Goal: Information Seeking & Learning: Learn about a topic

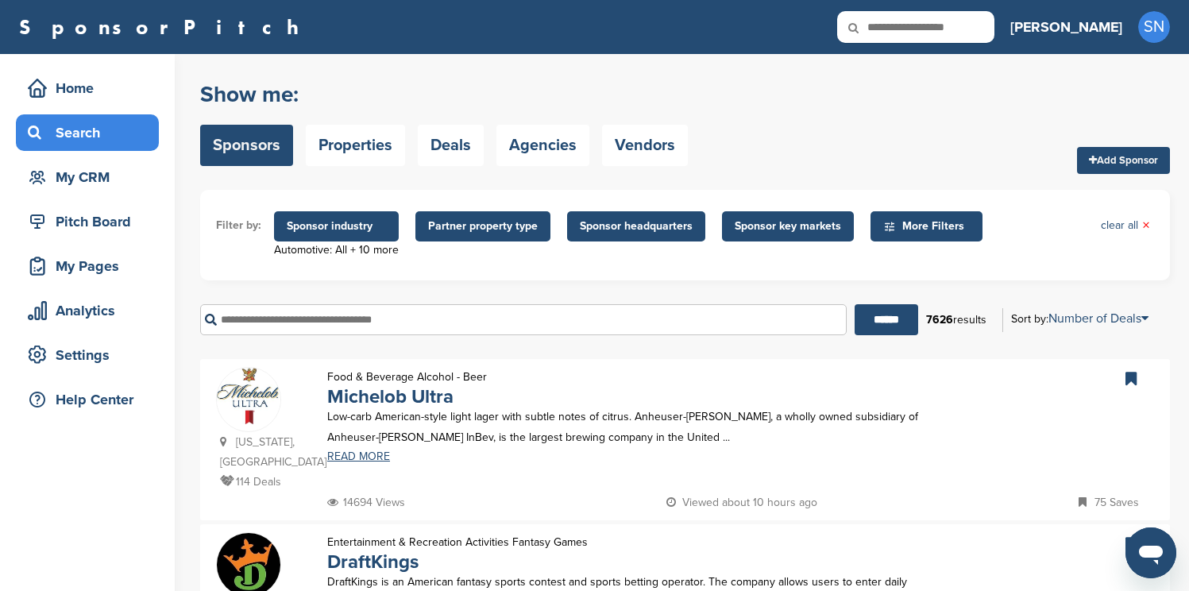
click at [591, 221] on span "Sponsor headquarters" at bounding box center [636, 226] width 113 height 17
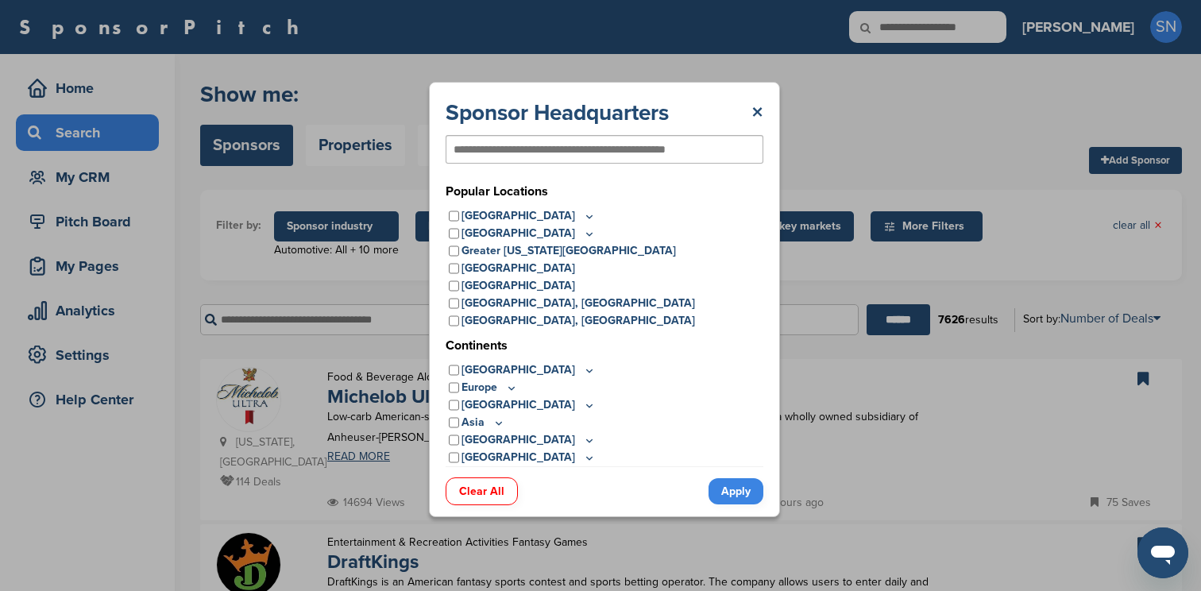
click at [583, 453] on icon at bounding box center [589, 458] width 13 height 14
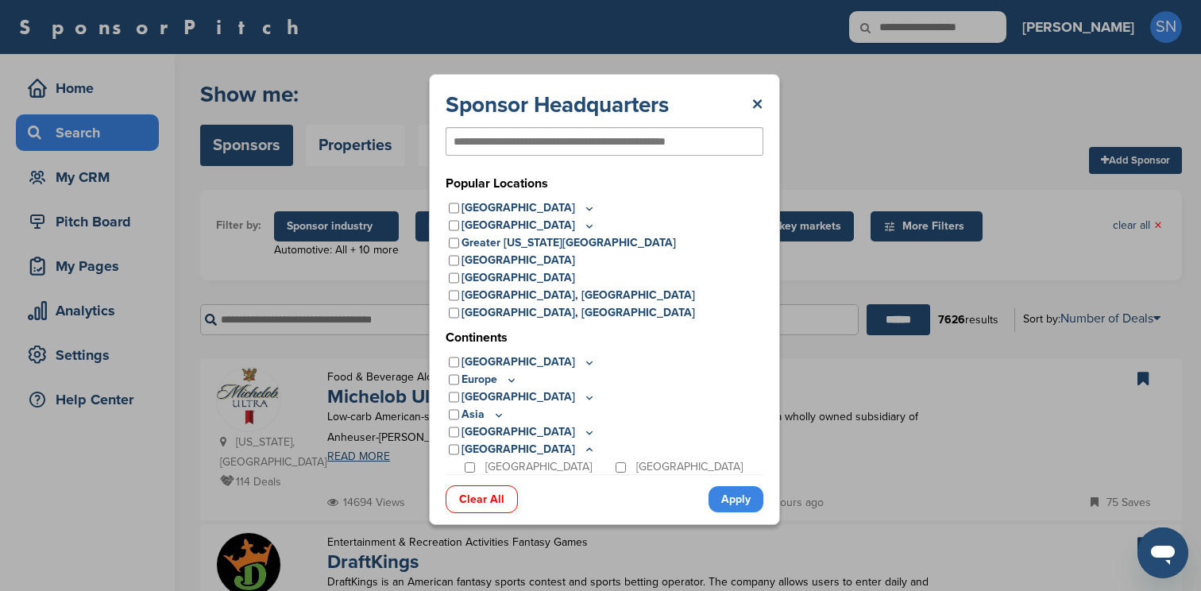
click at [583, 435] on icon at bounding box center [589, 433] width 13 height 14
click at [500, 413] on icon at bounding box center [498, 415] width 13 height 14
click at [583, 400] on icon at bounding box center [589, 398] width 13 height 14
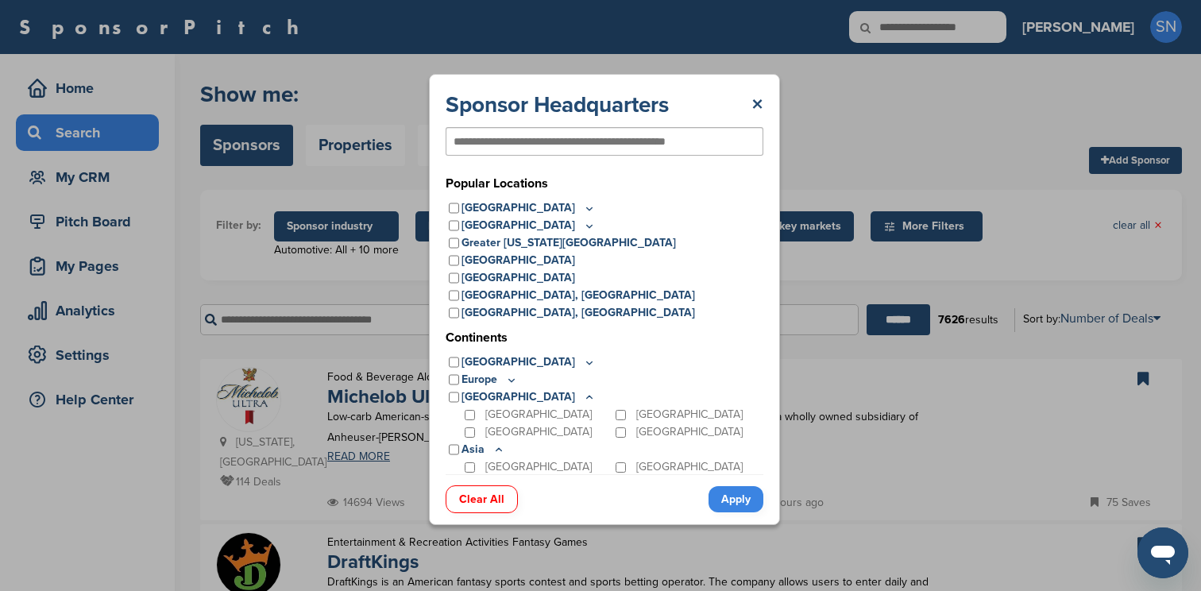
click at [505, 382] on icon at bounding box center [511, 380] width 13 height 14
click at [537, 365] on p "[GEOGRAPHIC_DATA]" at bounding box center [528, 361] width 134 height 17
click at [583, 363] on icon at bounding box center [589, 363] width 13 height 14
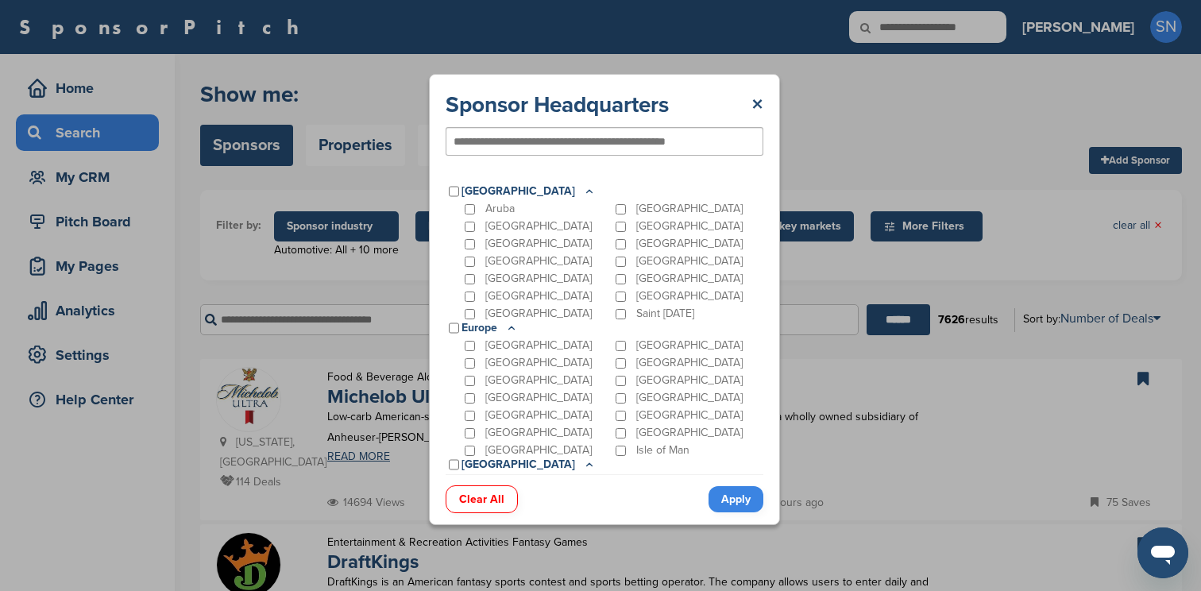
click at [583, 187] on icon at bounding box center [589, 192] width 13 height 14
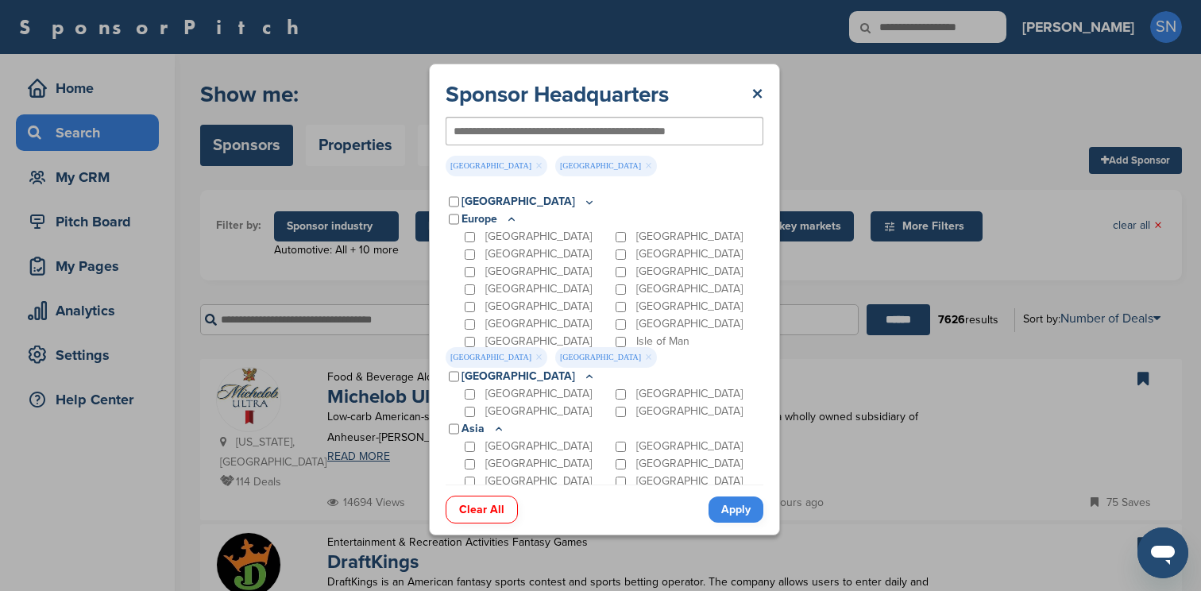
click at [509, 216] on icon at bounding box center [511, 220] width 13 height 14
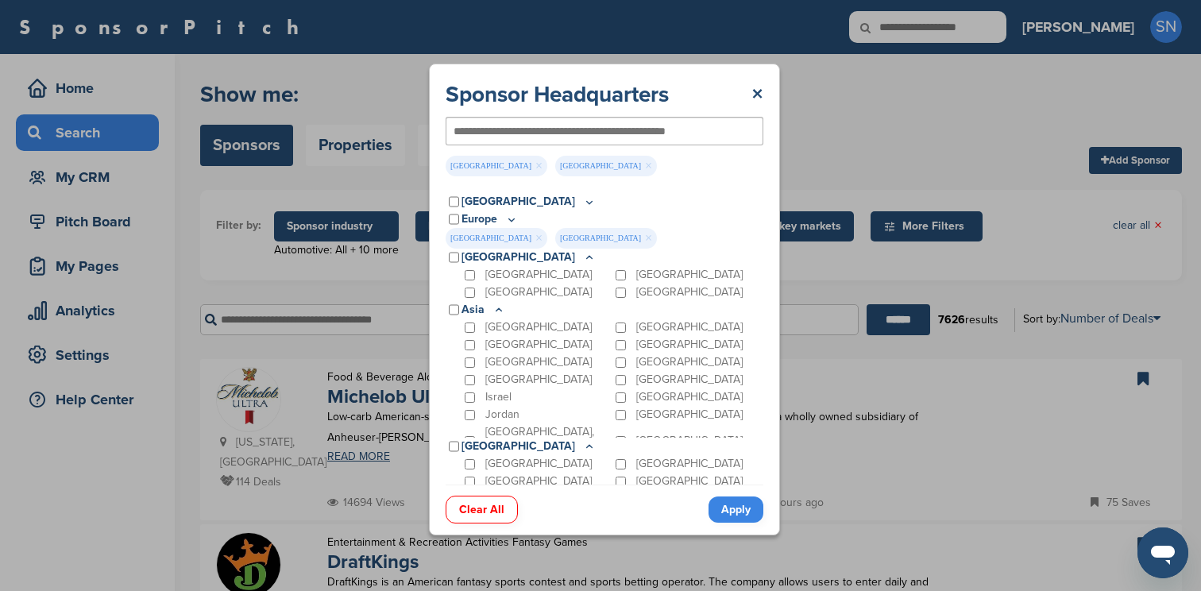
click at [587, 256] on icon at bounding box center [590, 257] width 6 height 2
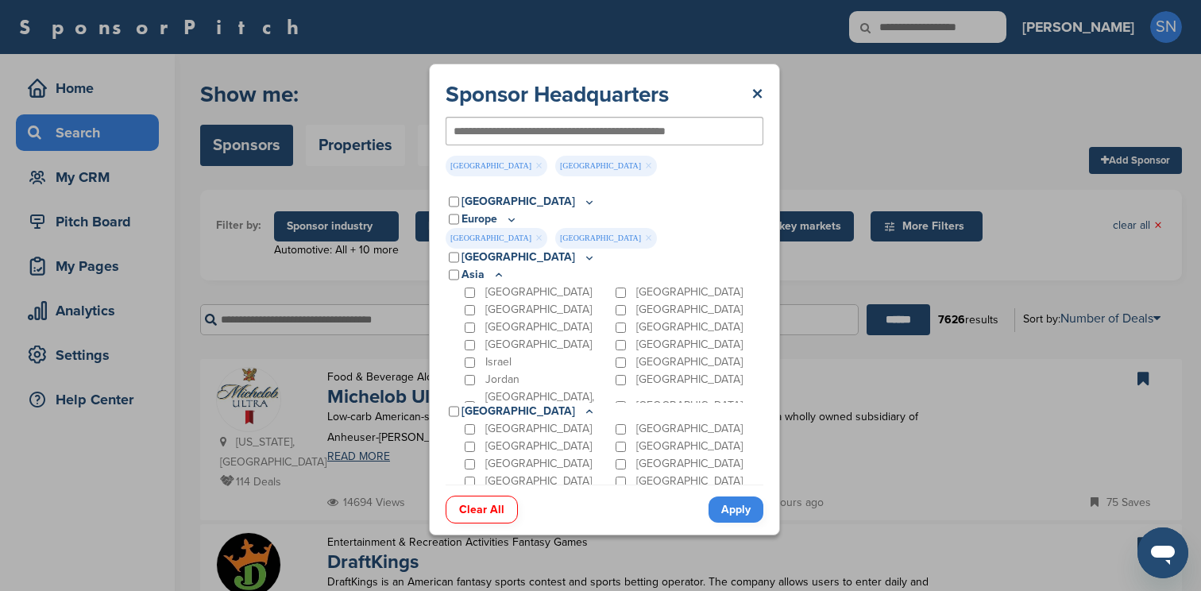
click at [497, 269] on icon at bounding box center [498, 275] width 13 height 14
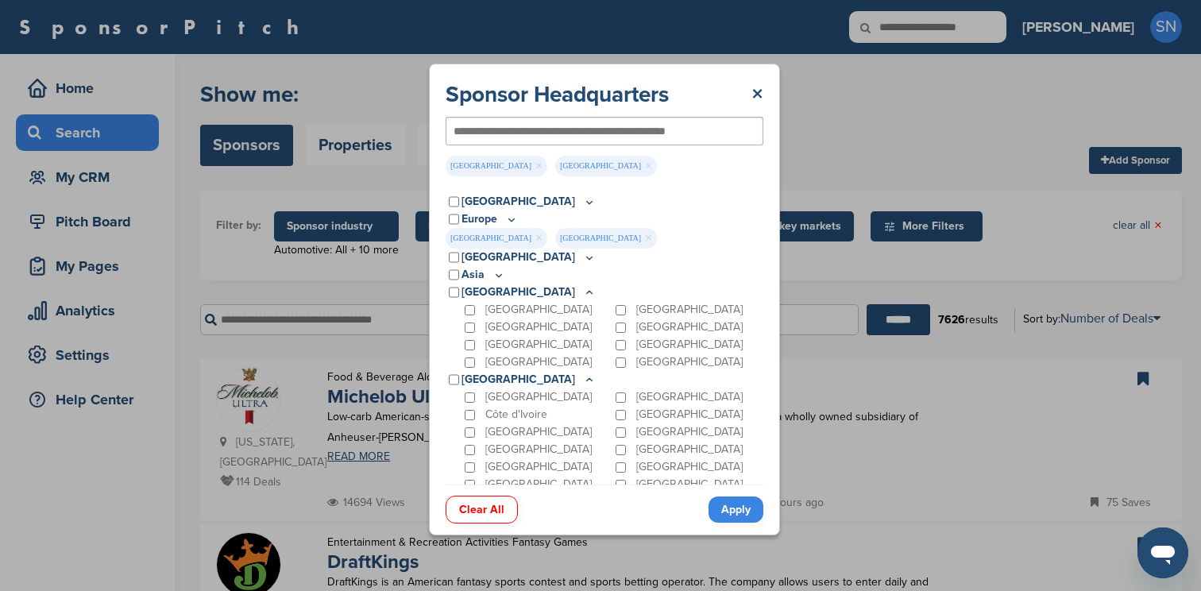
click at [583, 290] on icon at bounding box center [589, 293] width 13 height 14
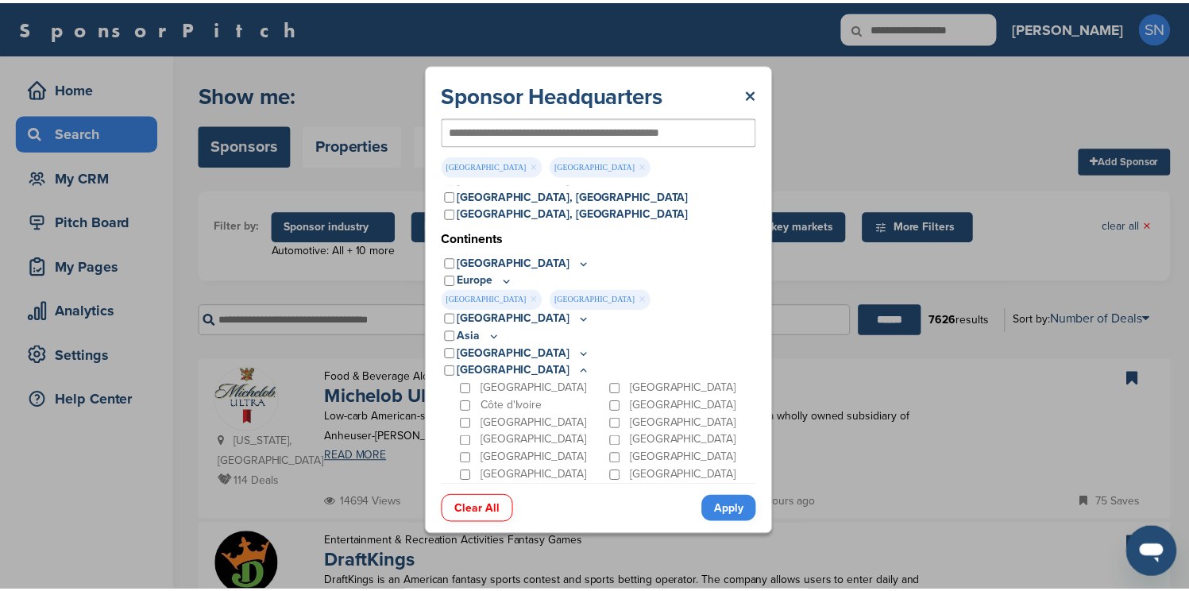
scroll to position [110, 0]
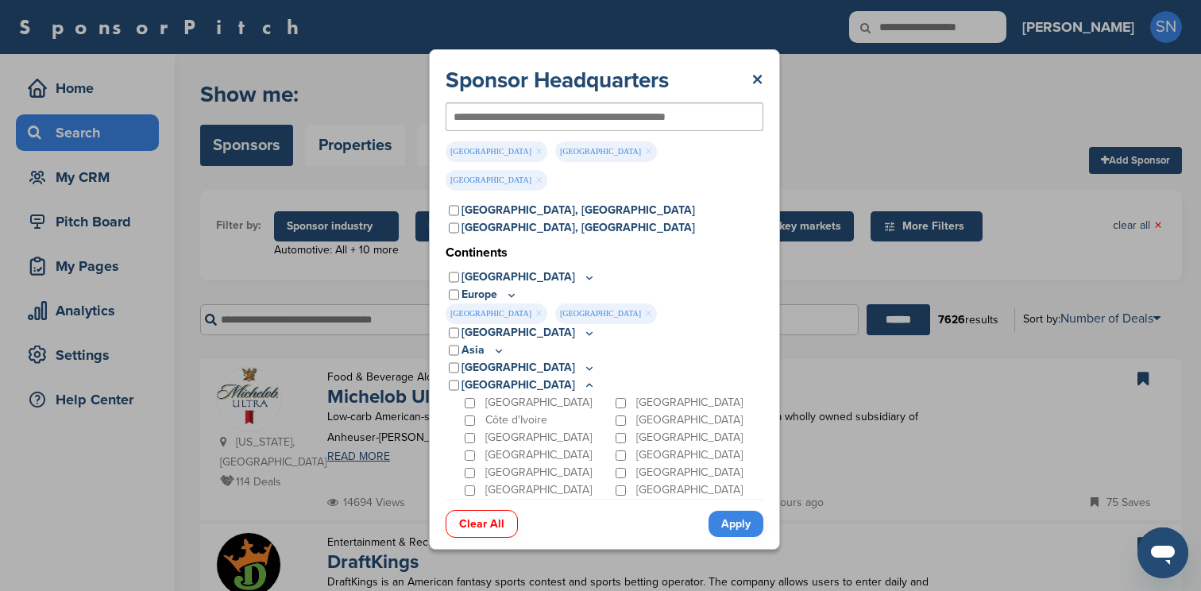
click at [727, 511] on link "Apply" at bounding box center [735, 524] width 55 height 26
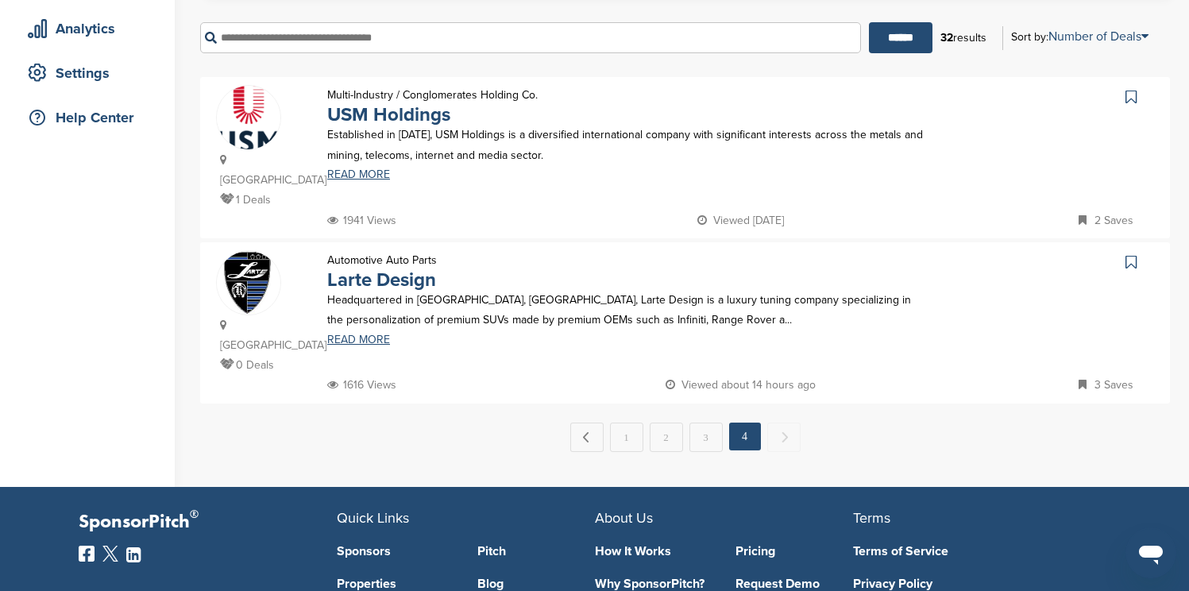
scroll to position [286, 0]
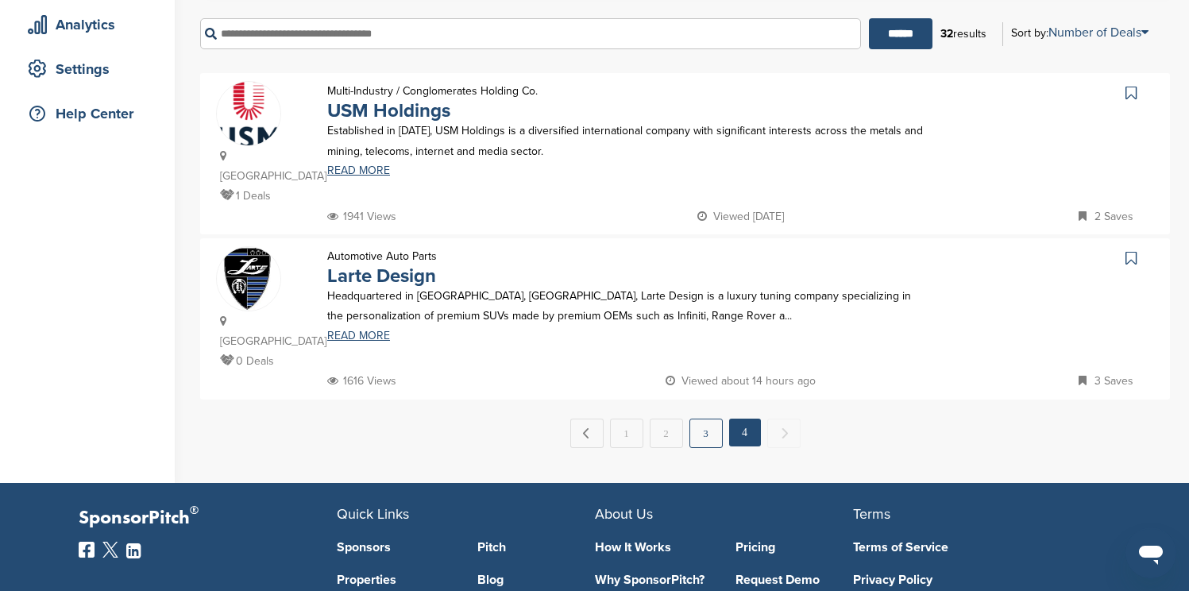
click at [712, 419] on link "3" at bounding box center [705, 433] width 33 height 29
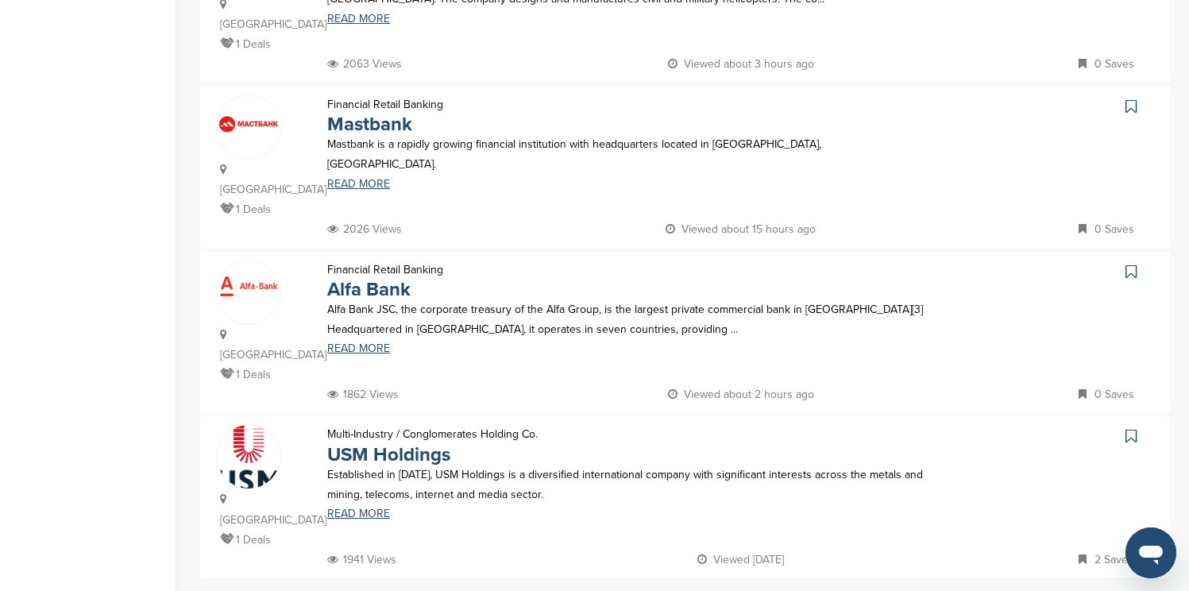
scroll to position [1430, 0]
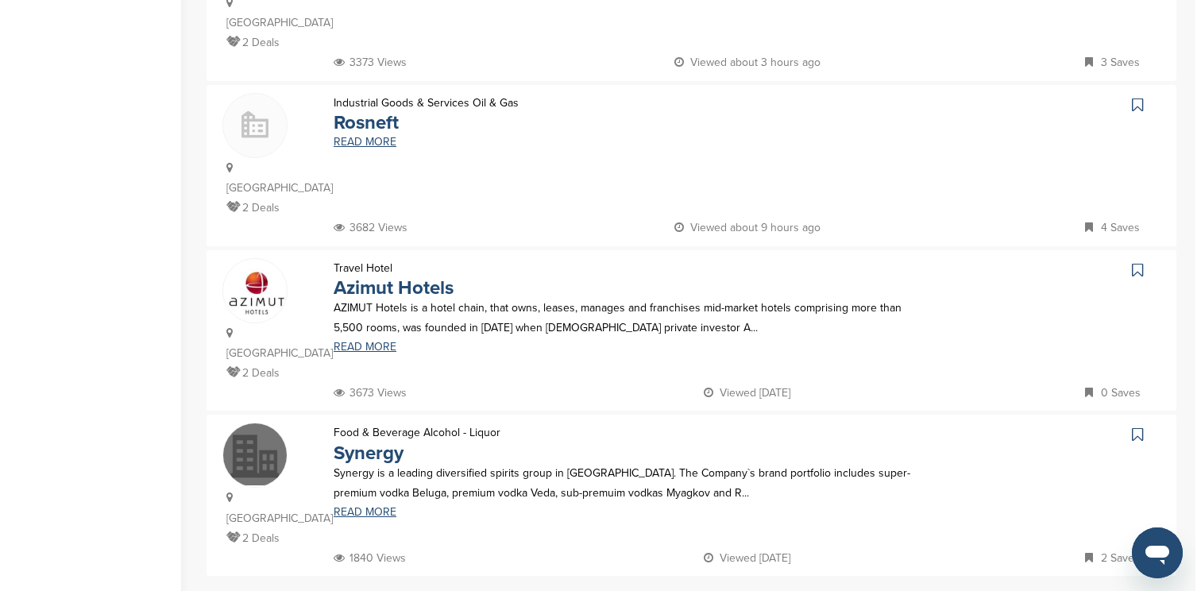
scroll to position [0, 0]
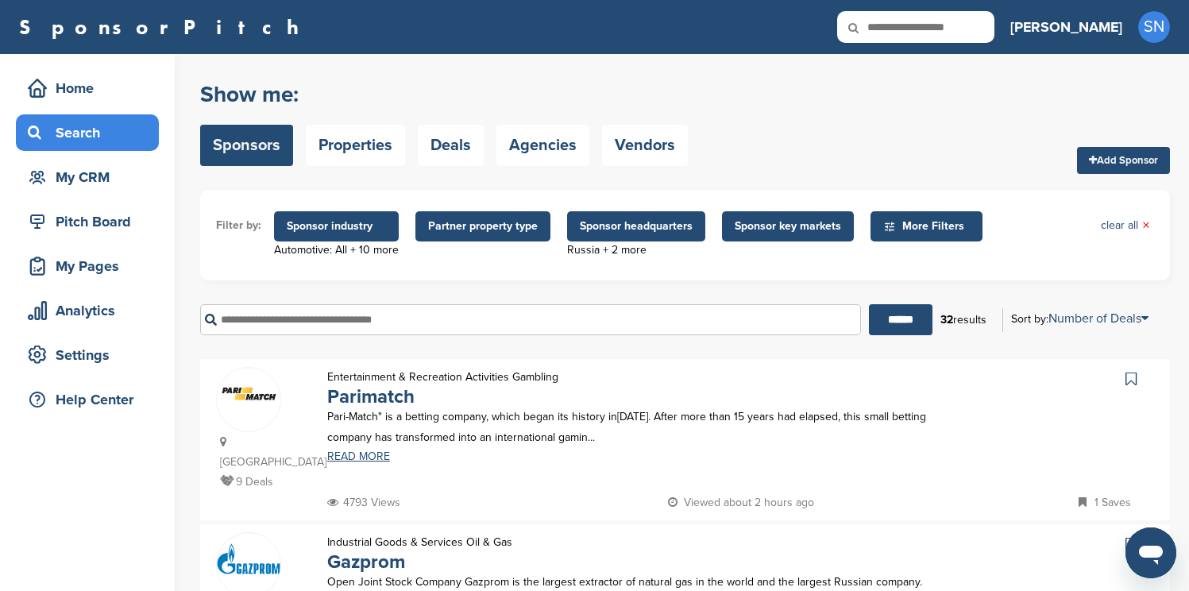
click at [596, 228] on span "Sponsor headquarters" at bounding box center [636, 226] width 113 height 17
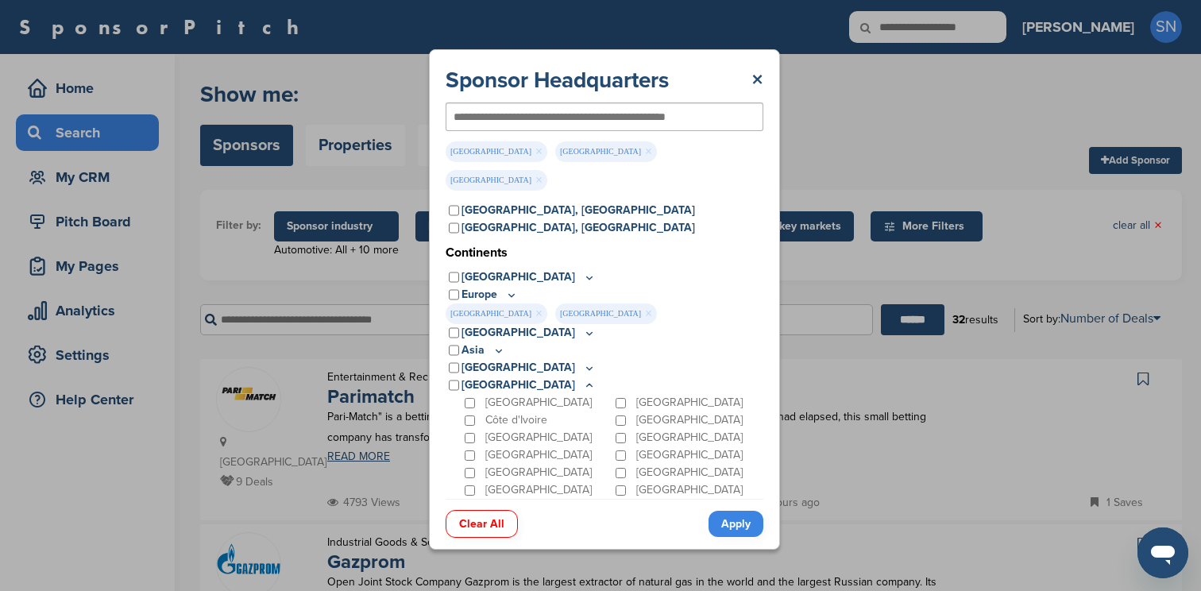
click at [473, 510] on link "Clear All" at bounding box center [482, 524] width 72 height 28
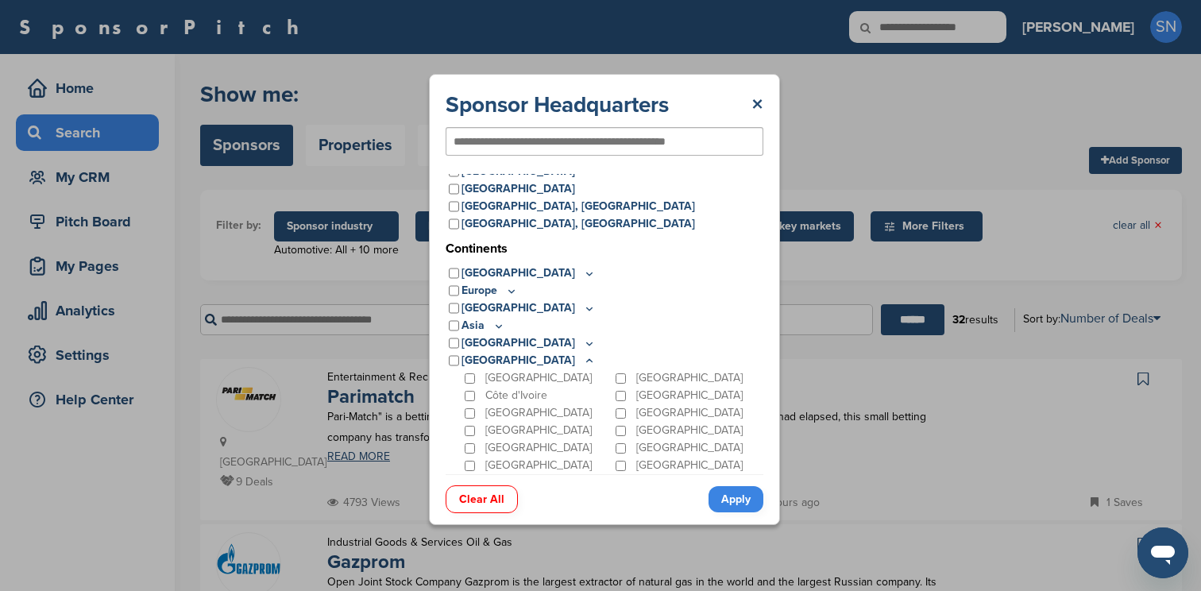
click at [735, 497] on link "Apply" at bounding box center [735, 499] width 55 height 26
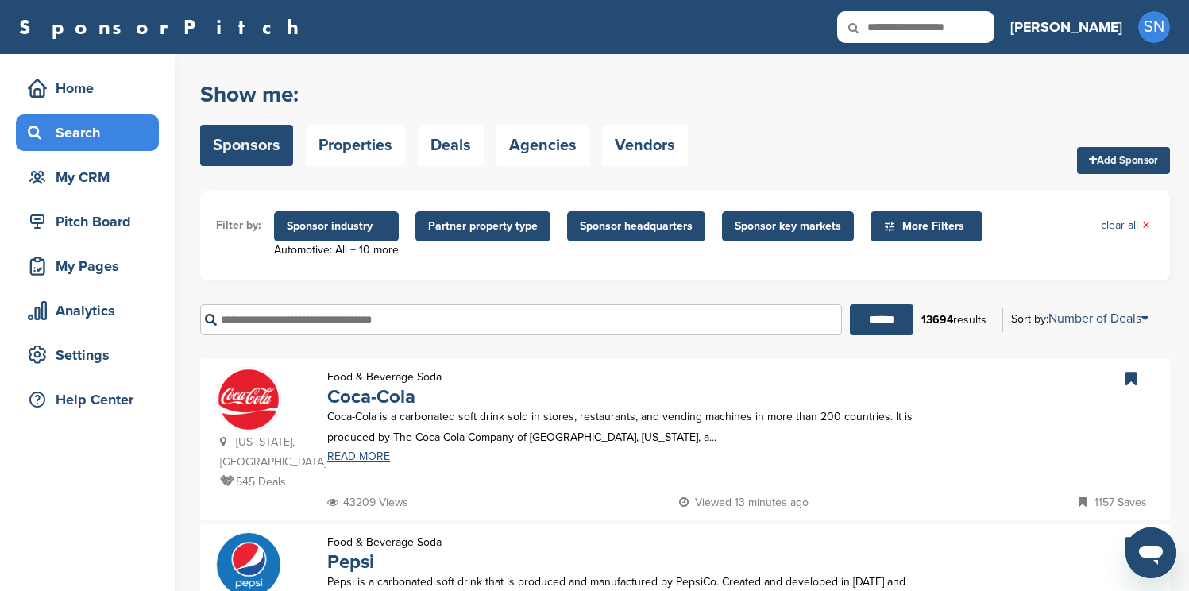
click at [592, 229] on span "Sponsor headquarters" at bounding box center [636, 226] width 113 height 17
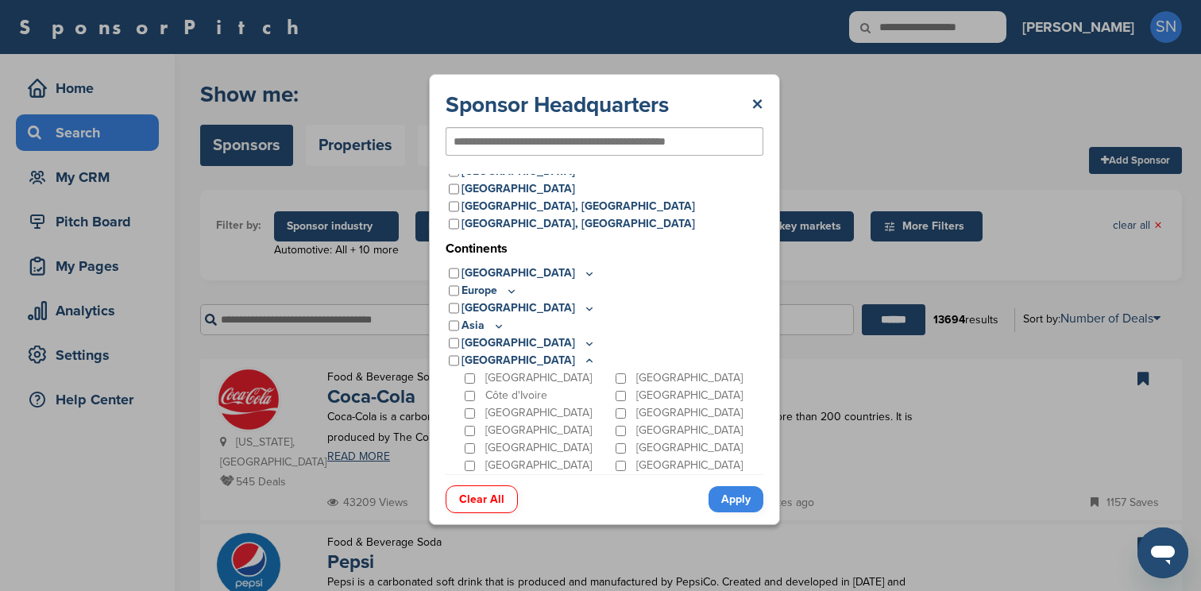
click at [583, 357] on icon at bounding box center [589, 361] width 13 height 14
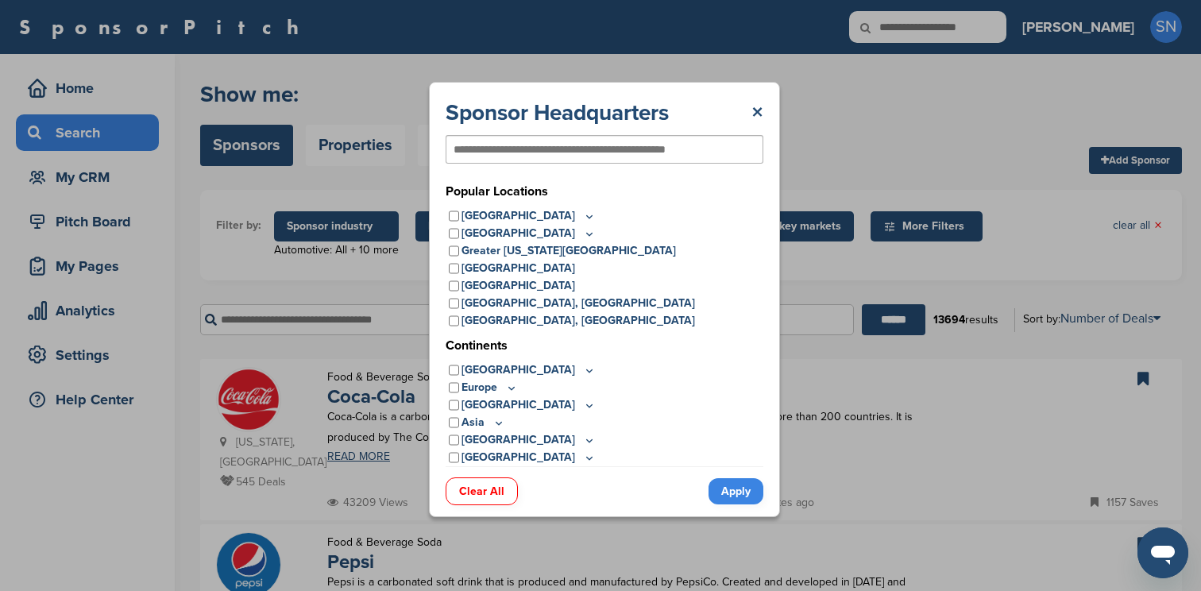
click at [583, 453] on icon at bounding box center [589, 458] width 13 height 14
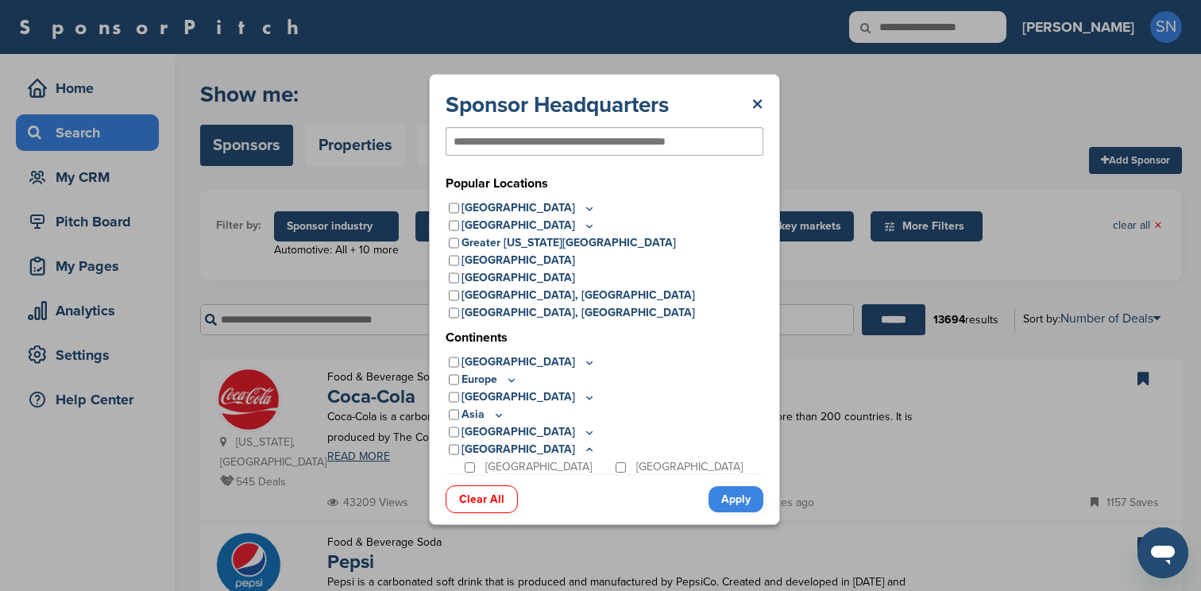
click at [583, 431] on icon at bounding box center [589, 433] width 13 height 14
click at [493, 411] on icon at bounding box center [498, 415] width 13 height 14
click at [583, 396] on icon at bounding box center [589, 398] width 13 height 14
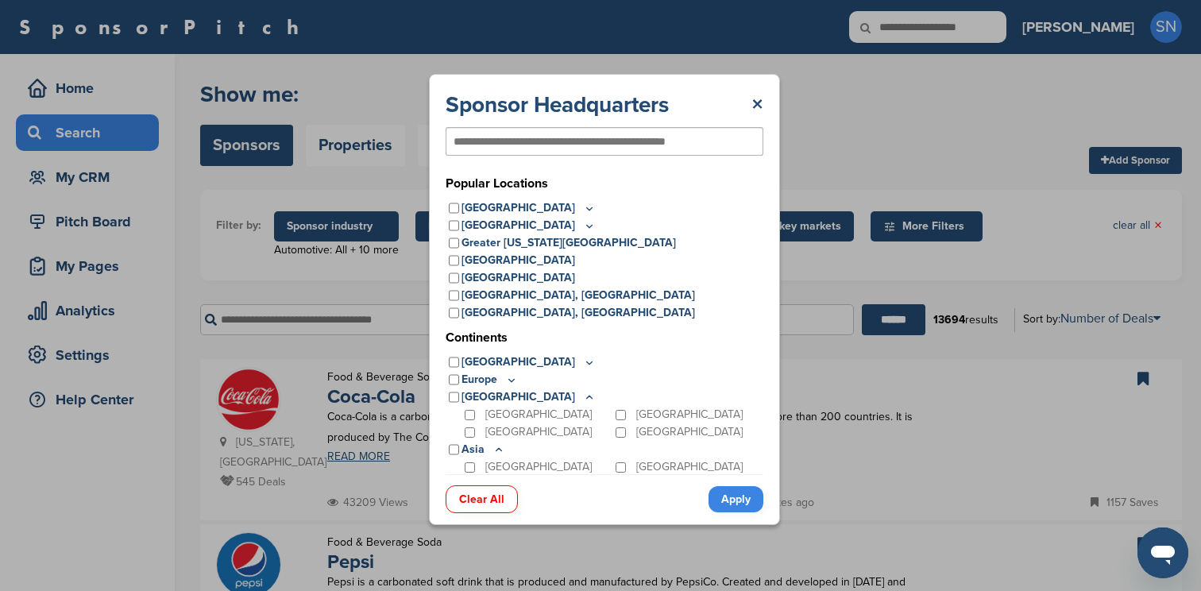
click at [508, 381] on icon at bounding box center [511, 380] width 13 height 14
click at [583, 363] on icon at bounding box center [589, 363] width 13 height 14
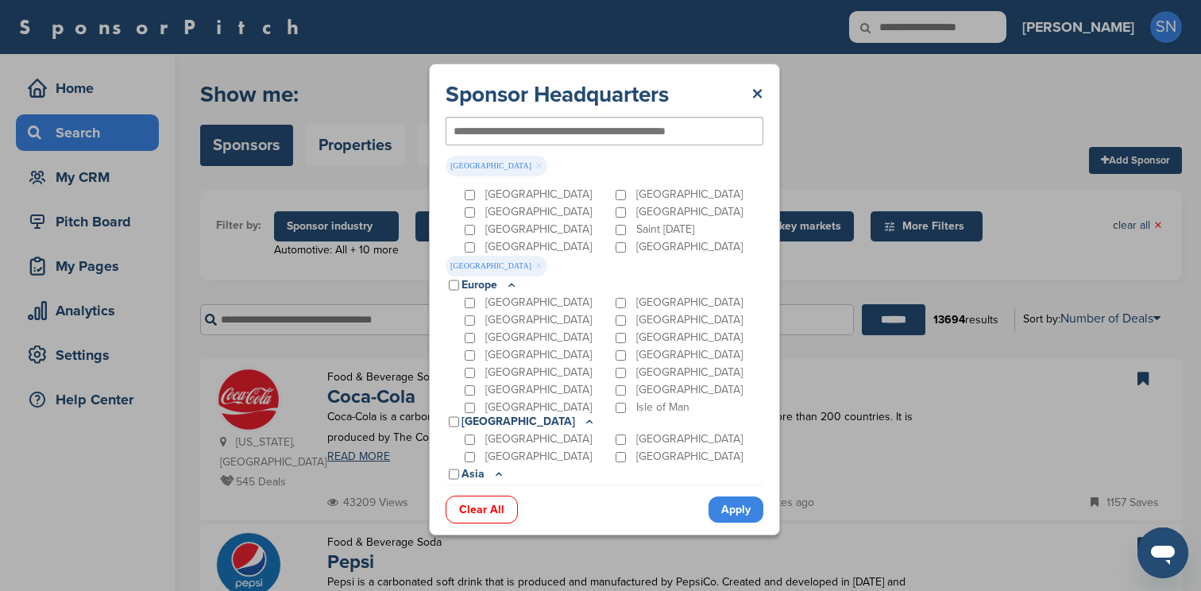
scroll to position [264, 0]
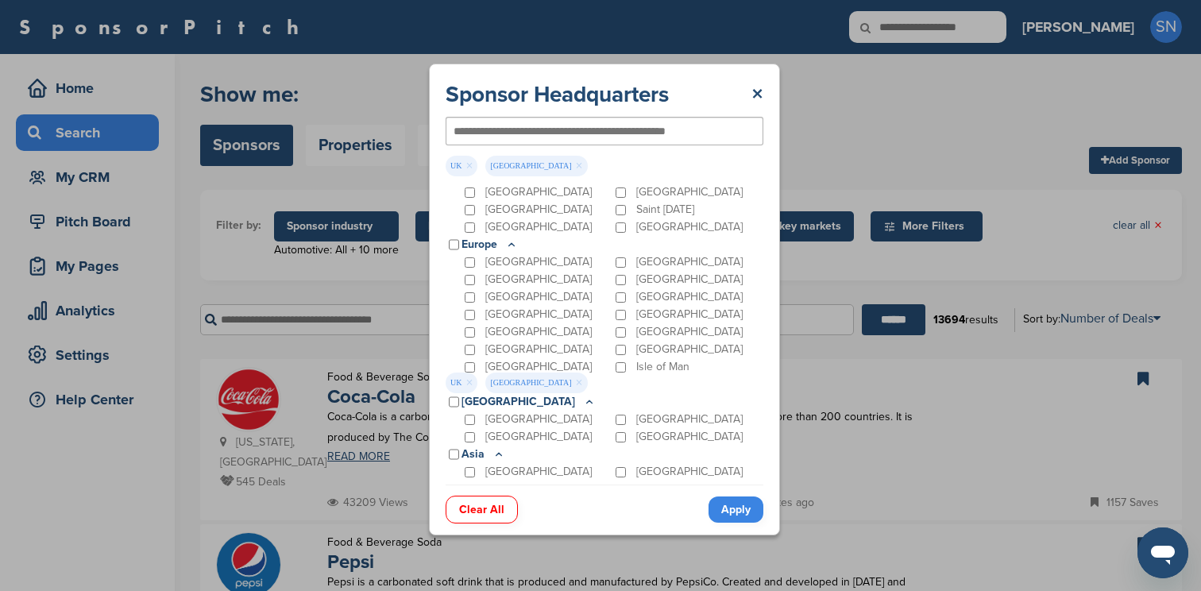
click at [509, 241] on icon at bounding box center [511, 245] width 13 height 14
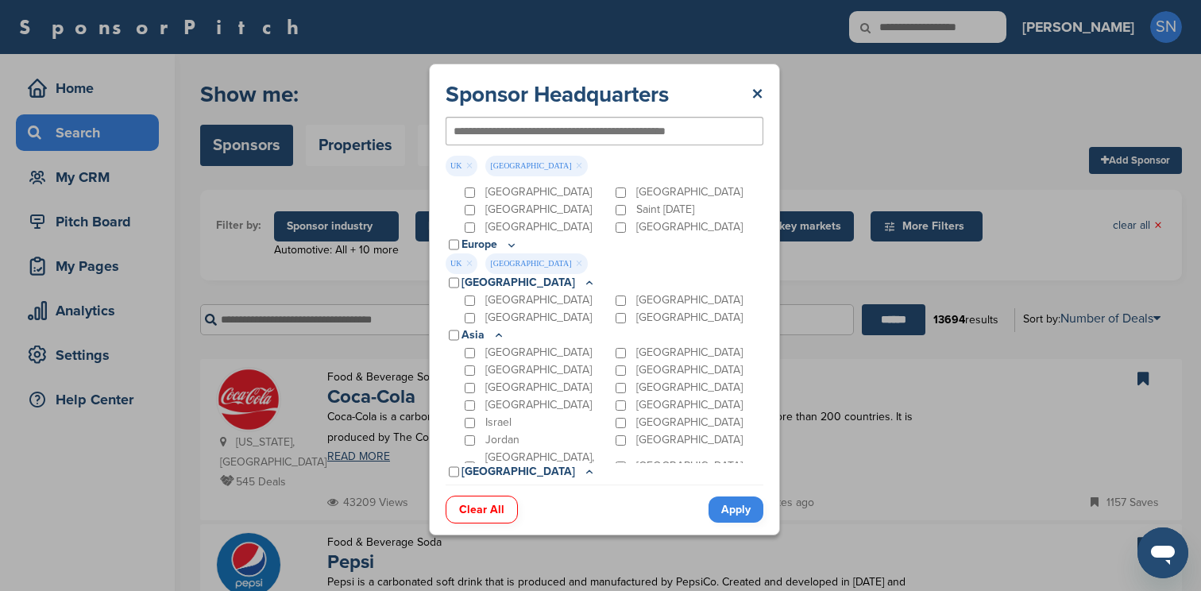
click at [583, 280] on icon at bounding box center [589, 283] width 13 height 14
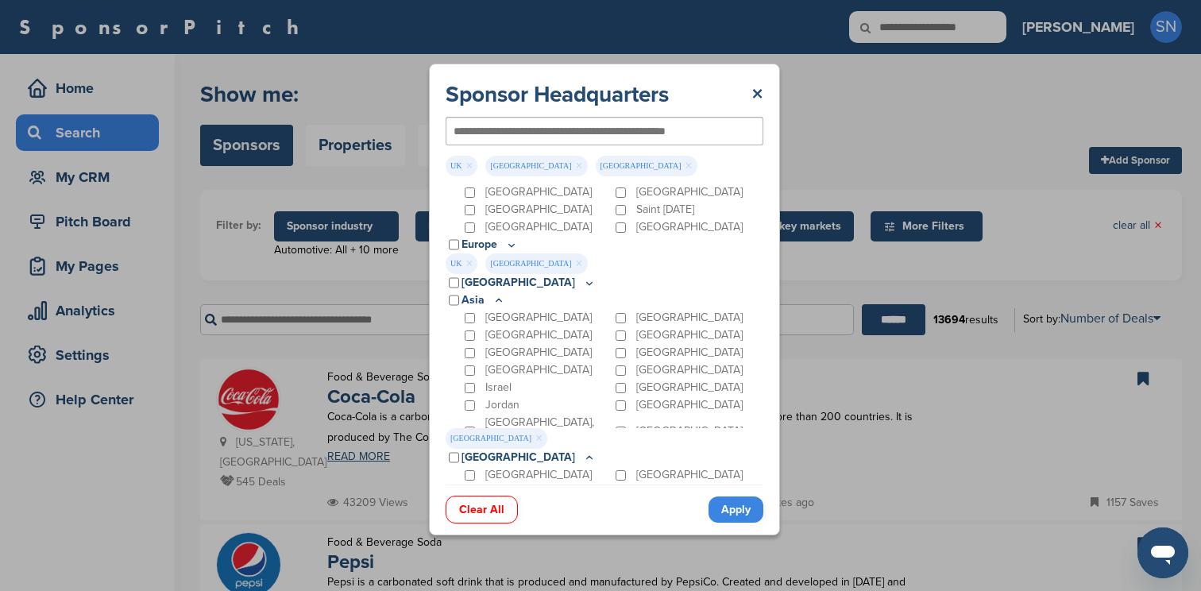
click at [496, 296] on icon at bounding box center [498, 301] width 13 height 14
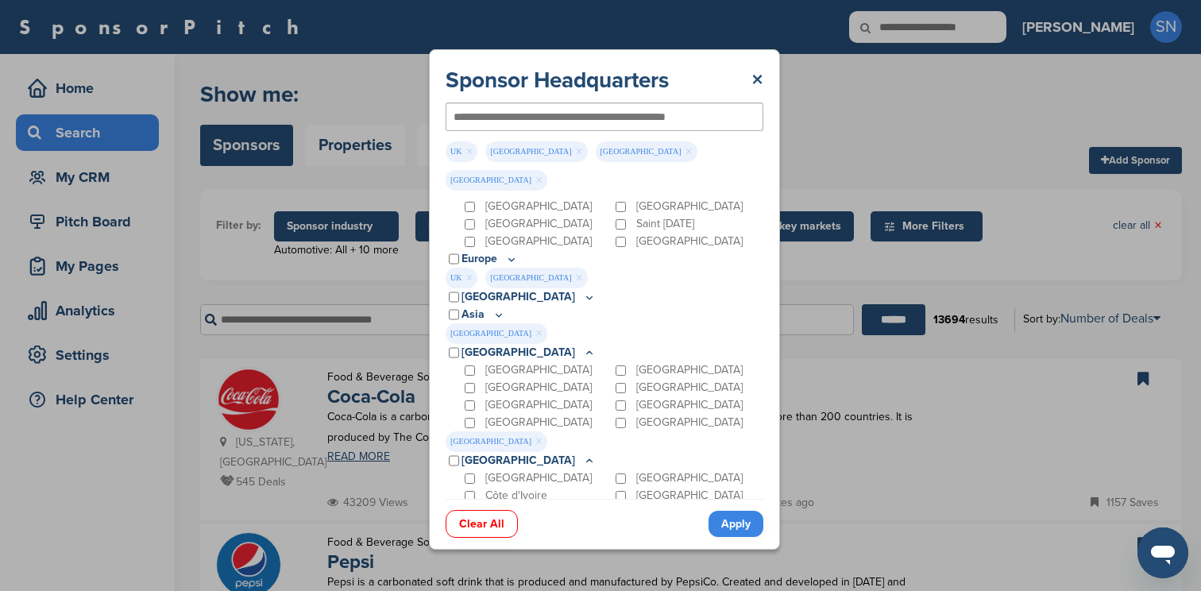
click at [583, 346] on icon at bounding box center [589, 353] width 13 height 14
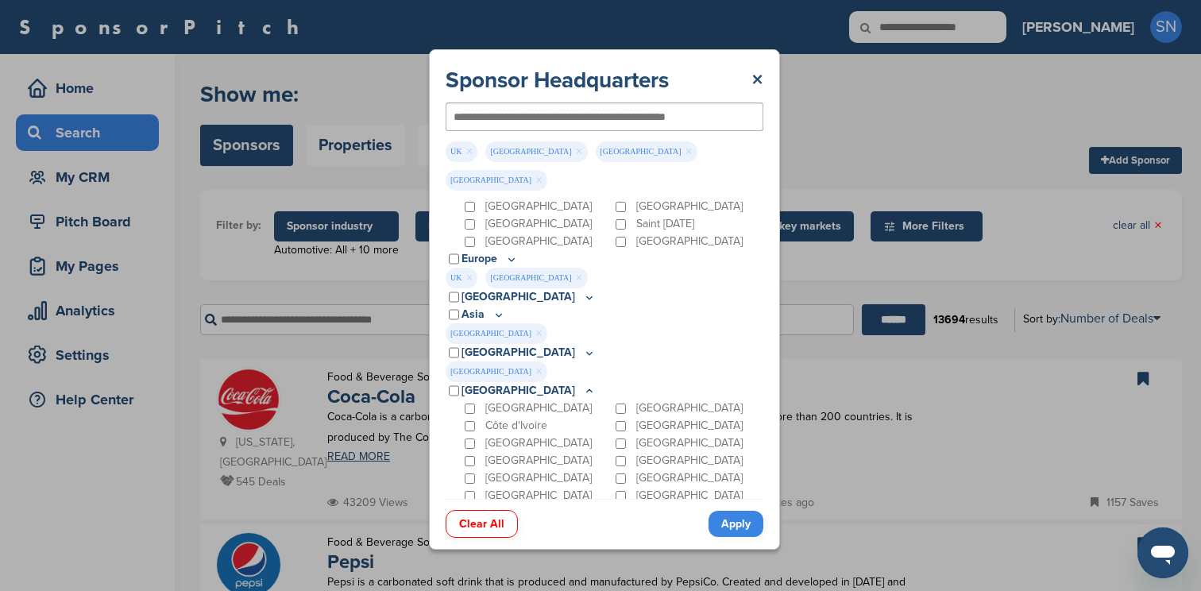
scroll to position [270, 0]
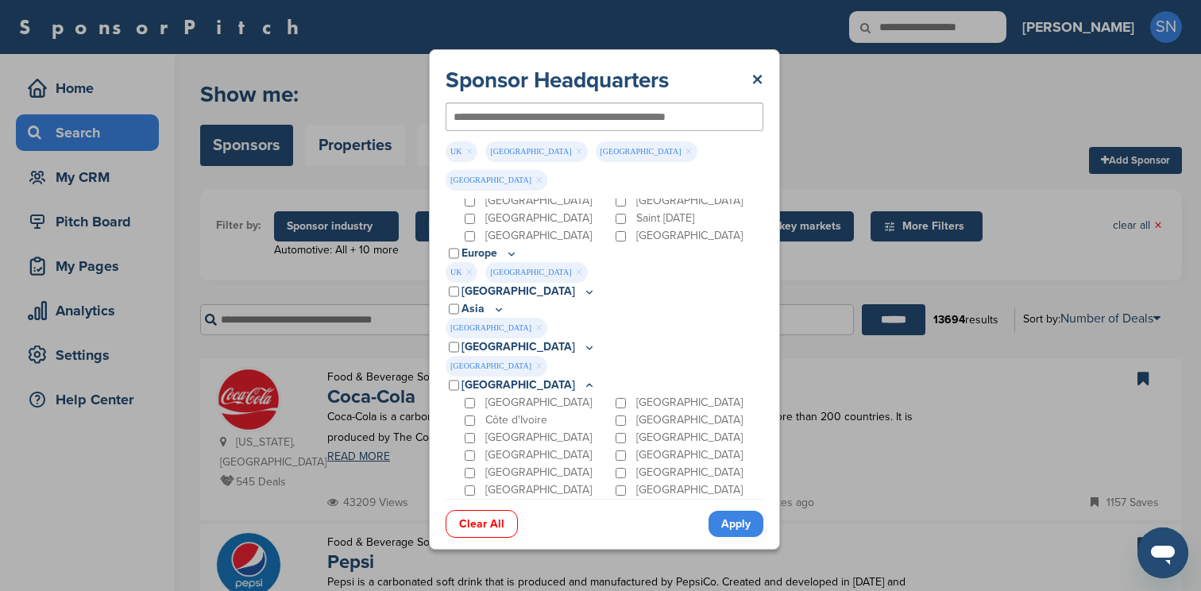
click at [583, 379] on icon at bounding box center [589, 386] width 13 height 14
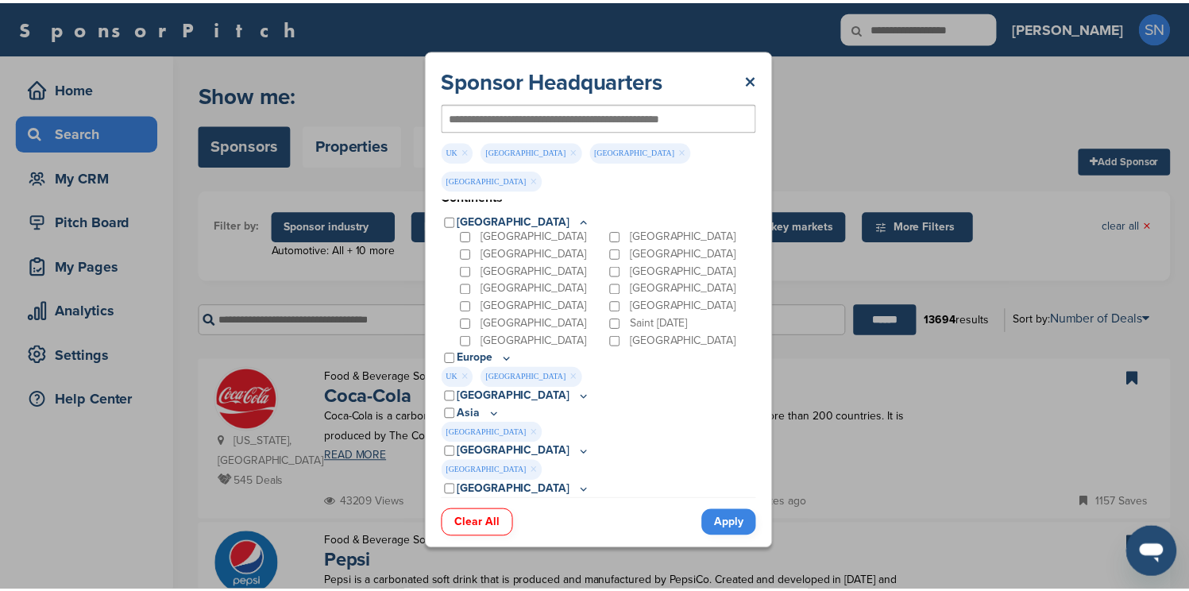
scroll to position [165, 0]
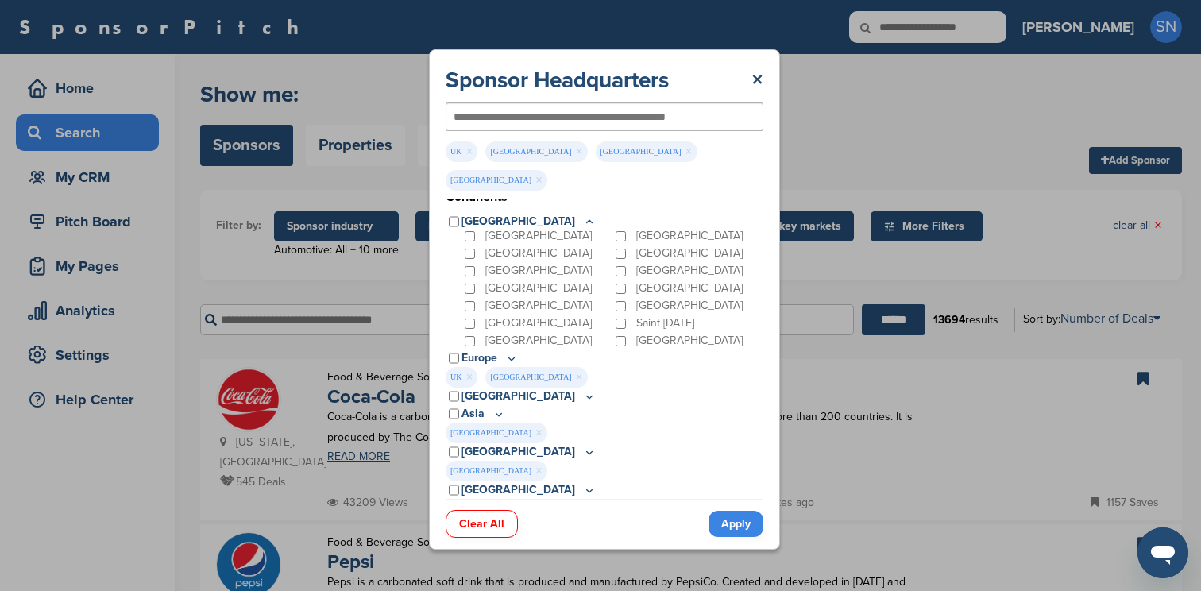
click at [734, 511] on link "Apply" at bounding box center [735, 524] width 55 height 26
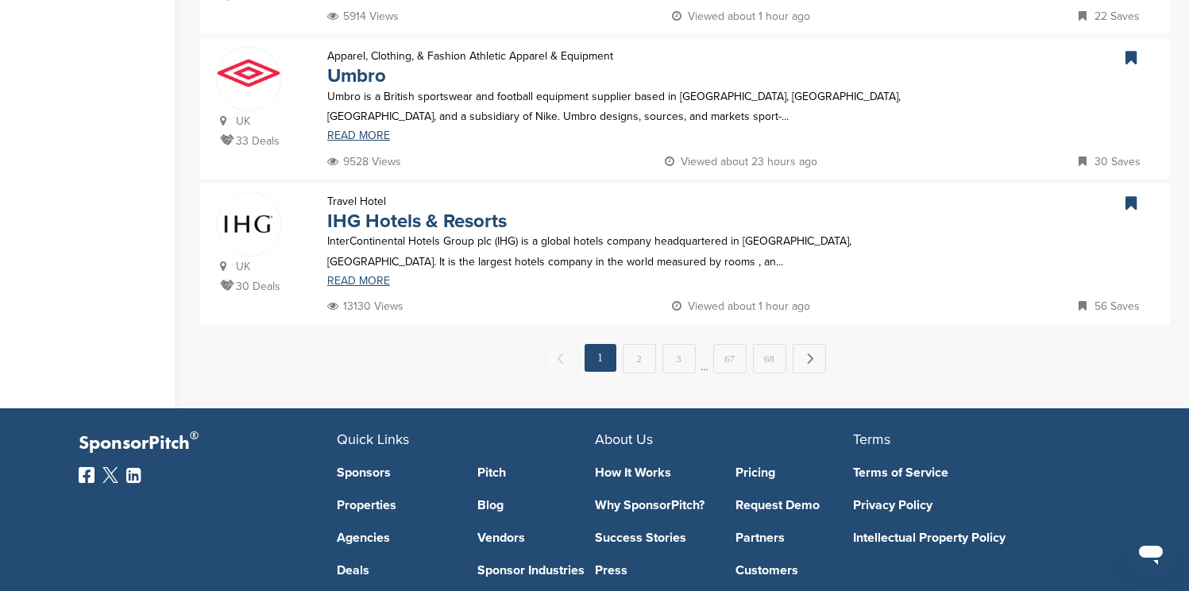
scroll to position [1525, 0]
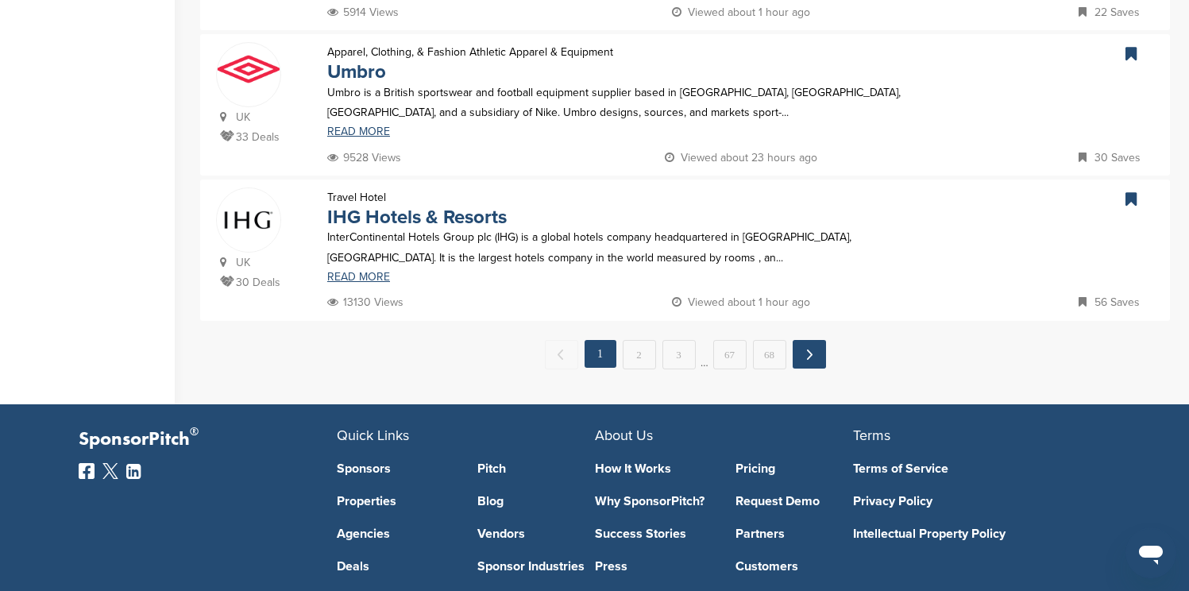
click at [811, 357] on link "Next →" at bounding box center [809, 354] width 33 height 29
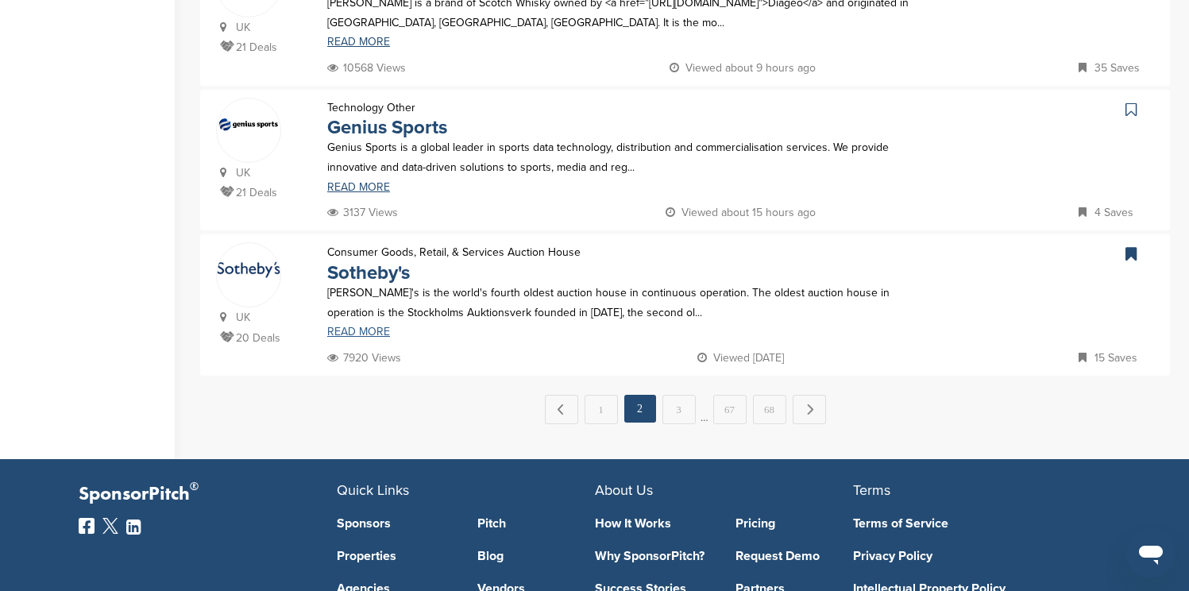
scroll to position [1398, 0]
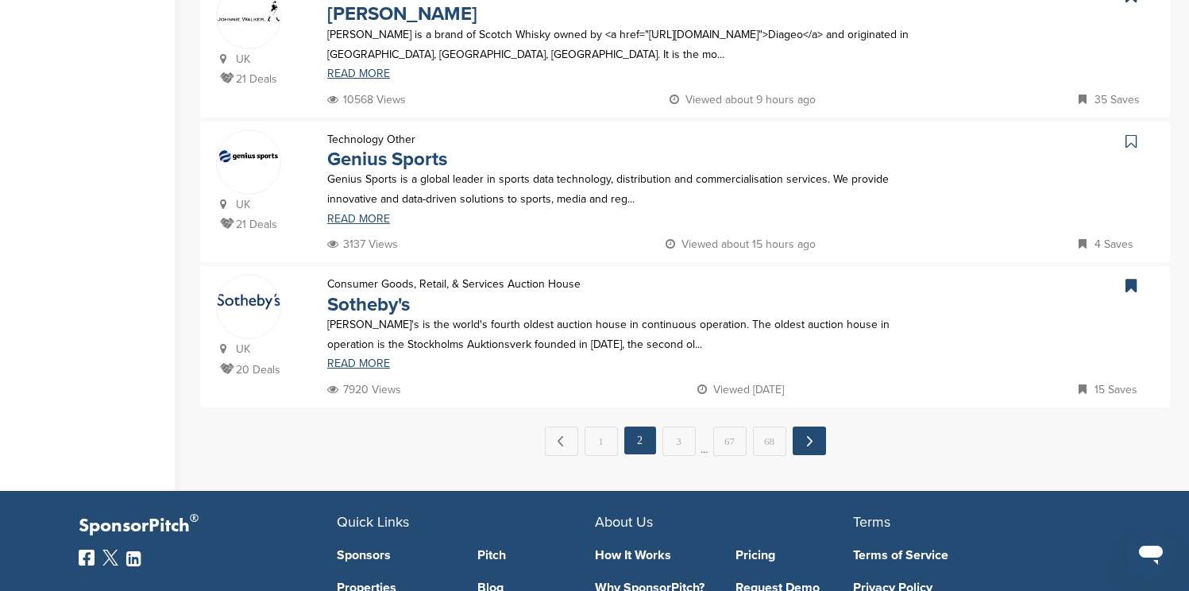
click at [814, 435] on link "Next →" at bounding box center [809, 440] width 33 height 29
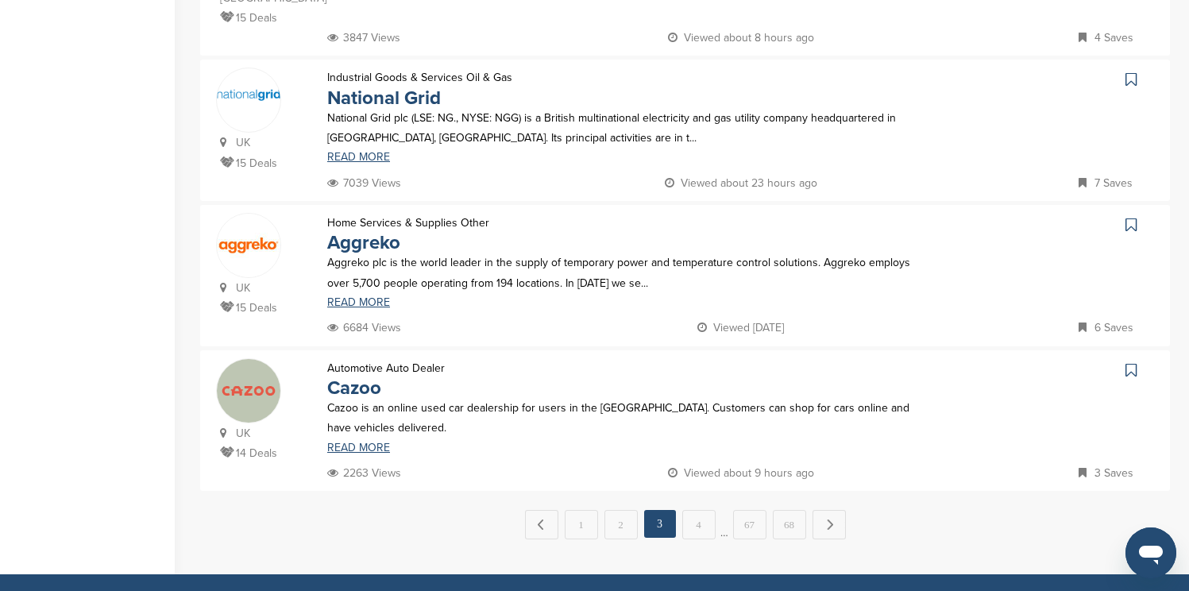
scroll to position [1366, 0]
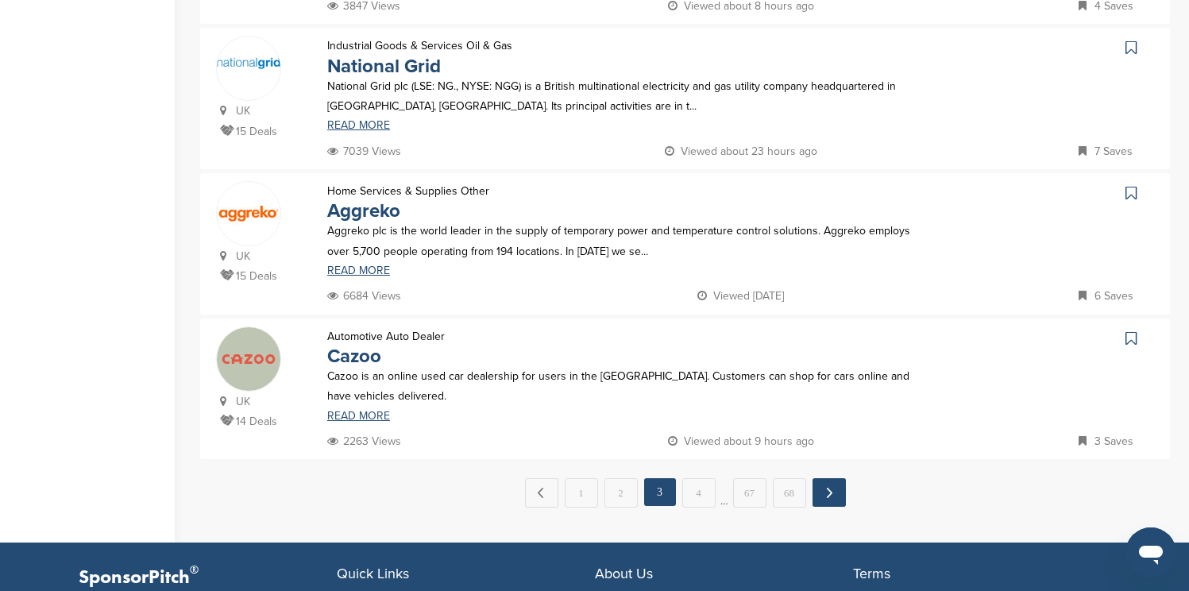
click at [822, 501] on link "Next →" at bounding box center [828, 492] width 33 height 29
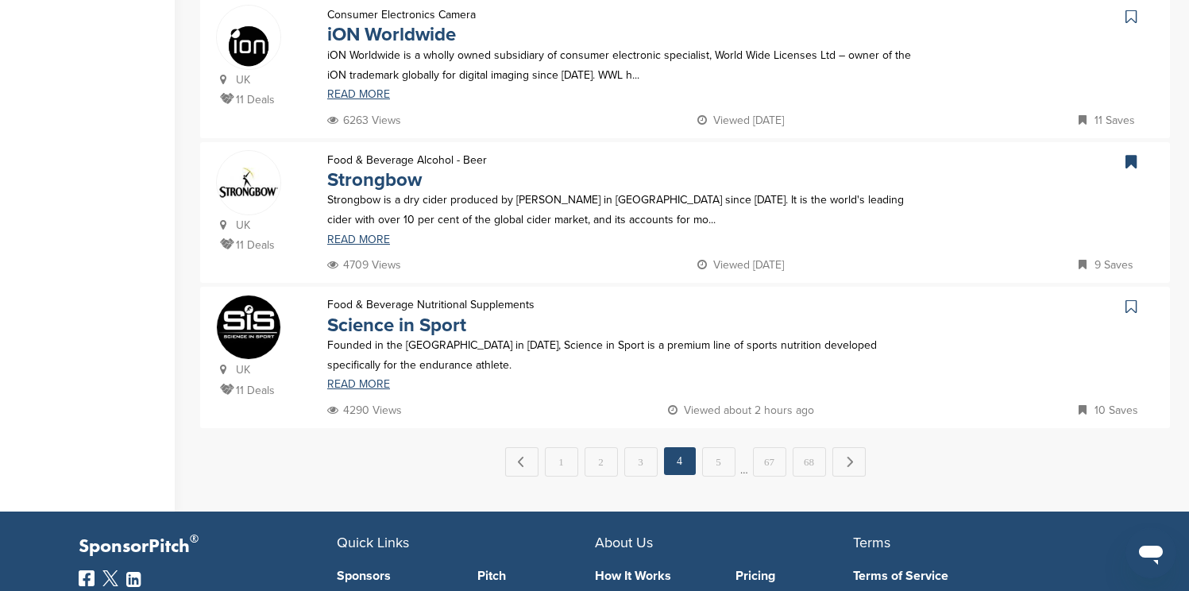
scroll to position [1398, 0]
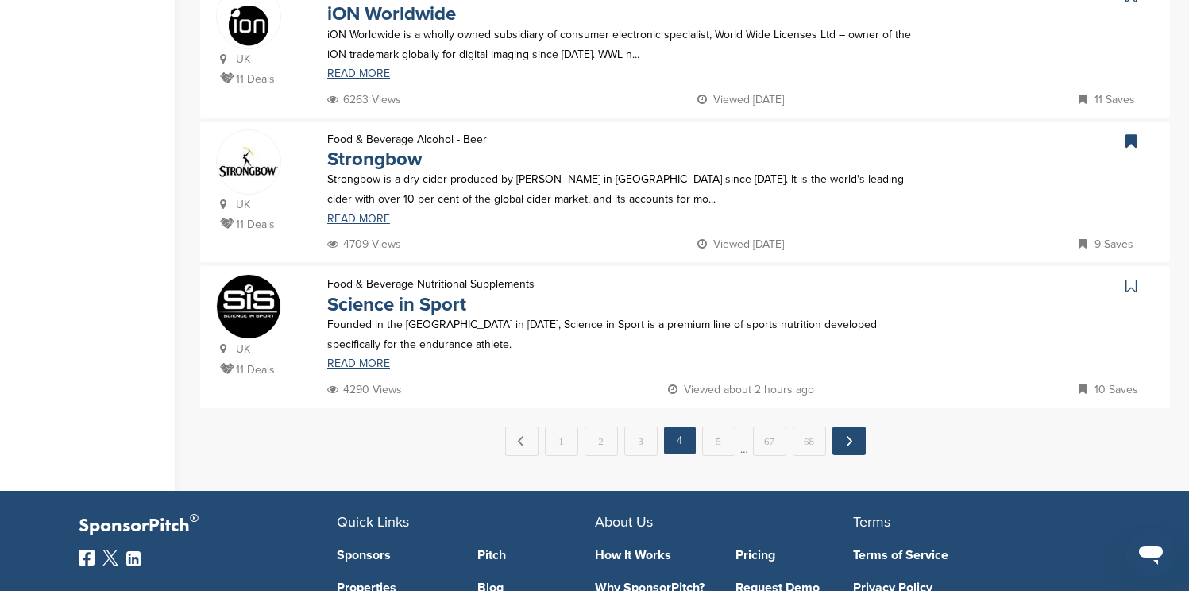
click at [847, 451] on link "Next →" at bounding box center [848, 440] width 33 height 29
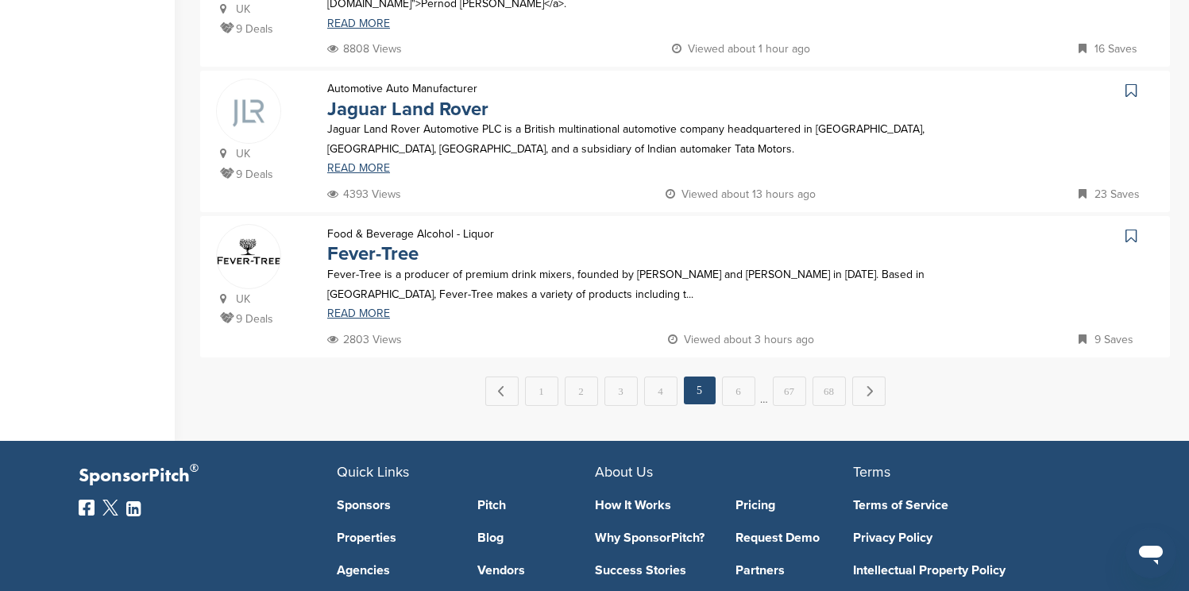
scroll to position [1430, 0]
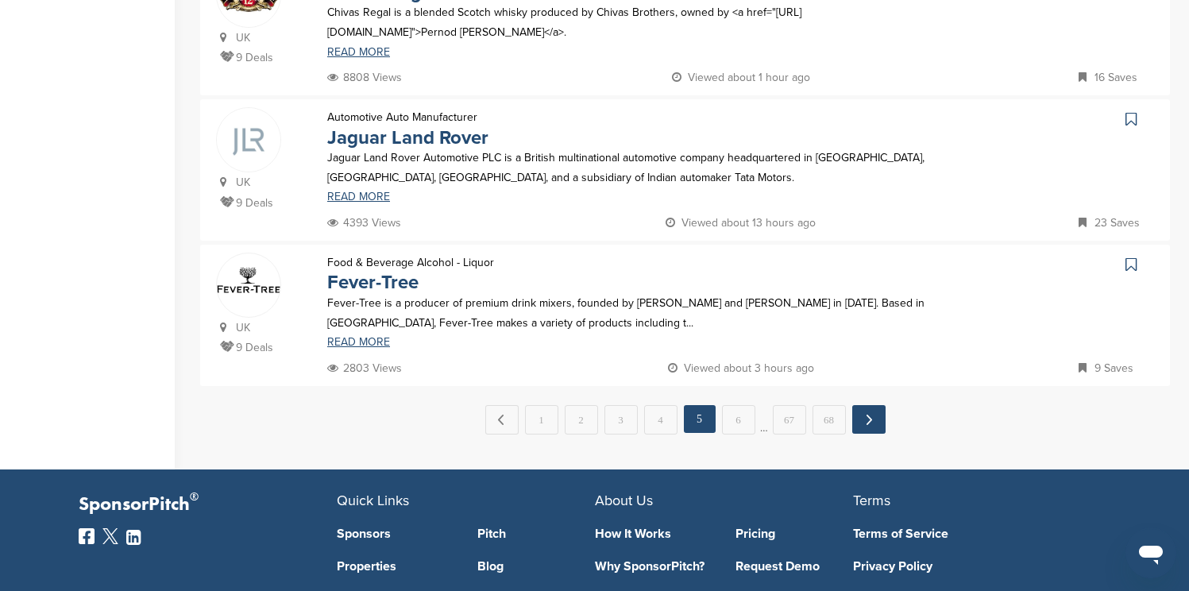
click at [871, 407] on link "Next →" at bounding box center [868, 419] width 33 height 29
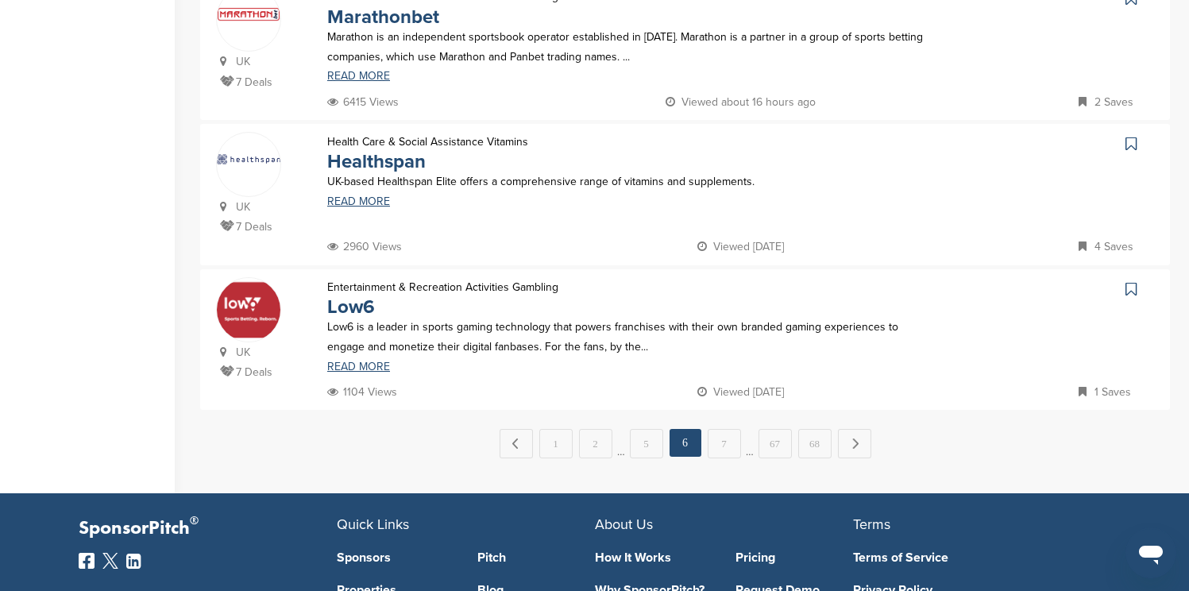
scroll to position [1461, 0]
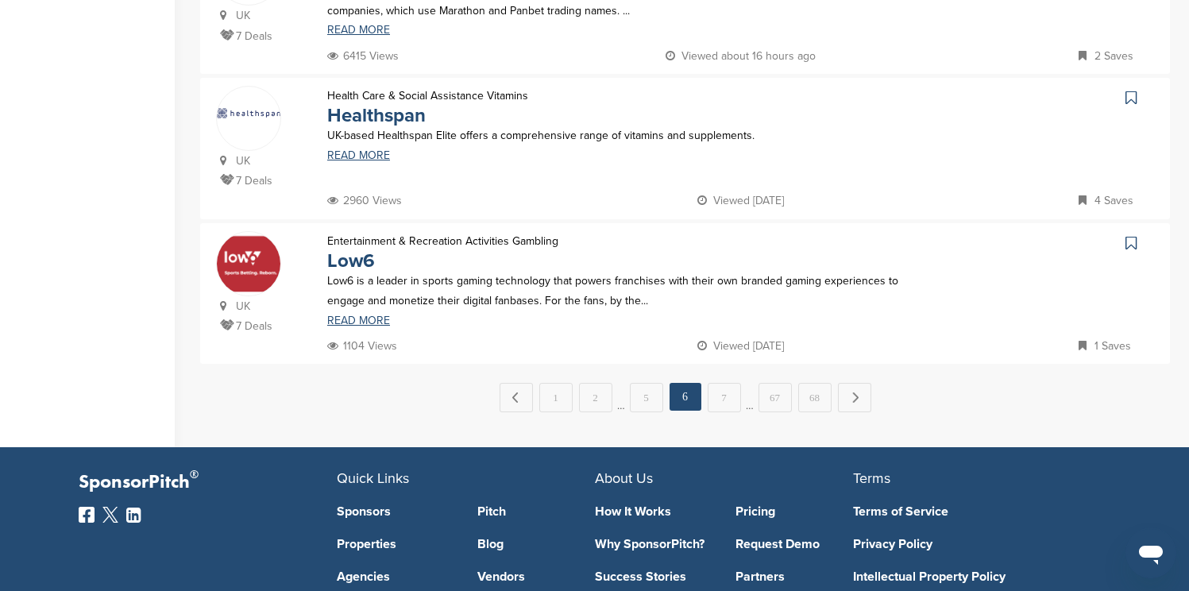
click at [871, 407] on div "← Previous 1 2 … 5 6 7 … 67 68 Next →" at bounding box center [685, 397] width 970 height 29
click at [862, 405] on link "Next →" at bounding box center [854, 397] width 33 height 29
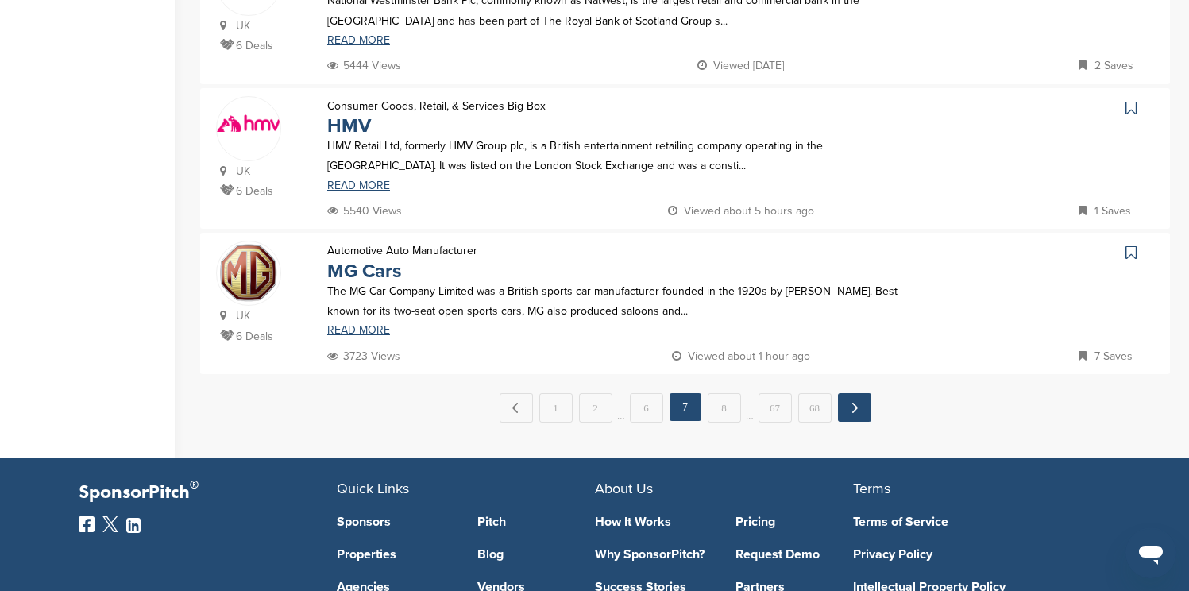
click at [859, 397] on link "Next →" at bounding box center [854, 407] width 33 height 29
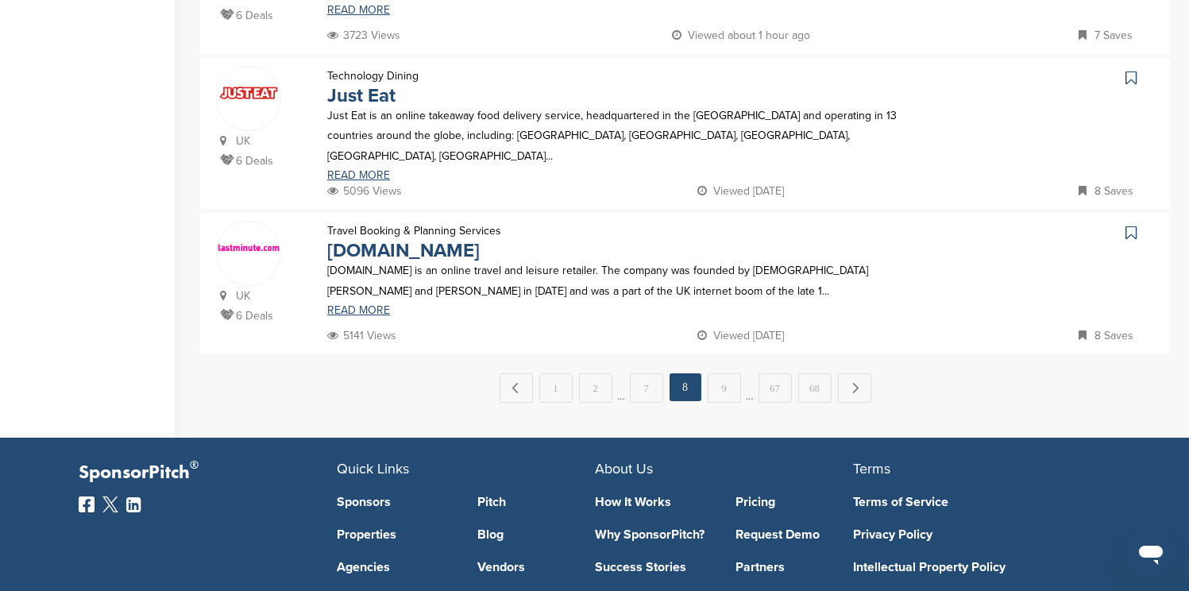
scroll to position [1493, 0]
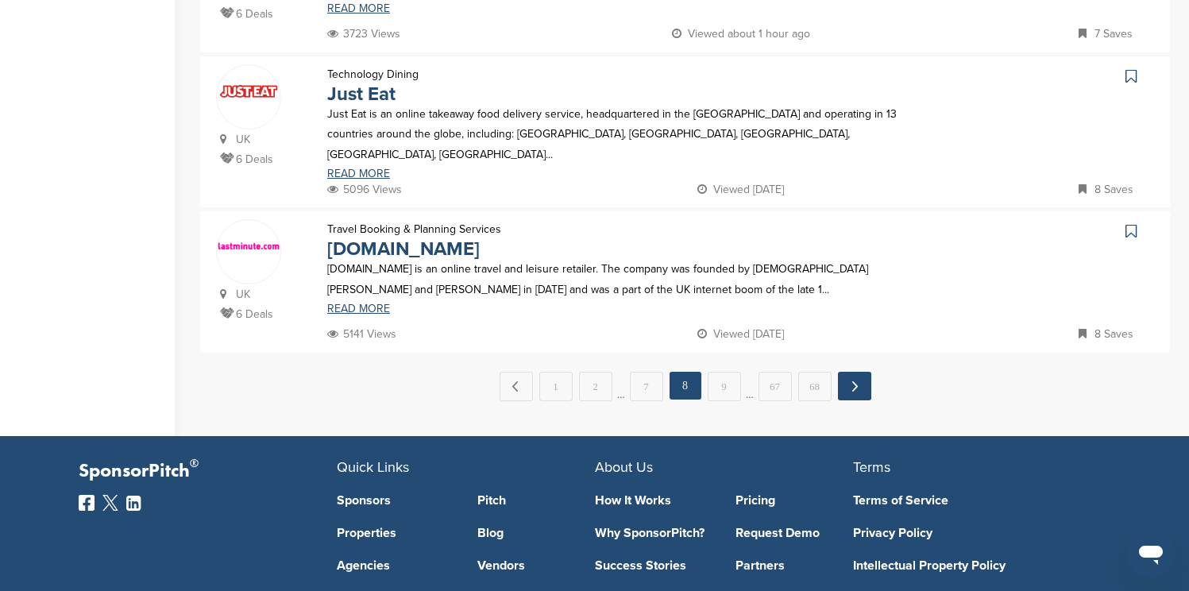
click at [854, 377] on link "Next →" at bounding box center [854, 386] width 33 height 29
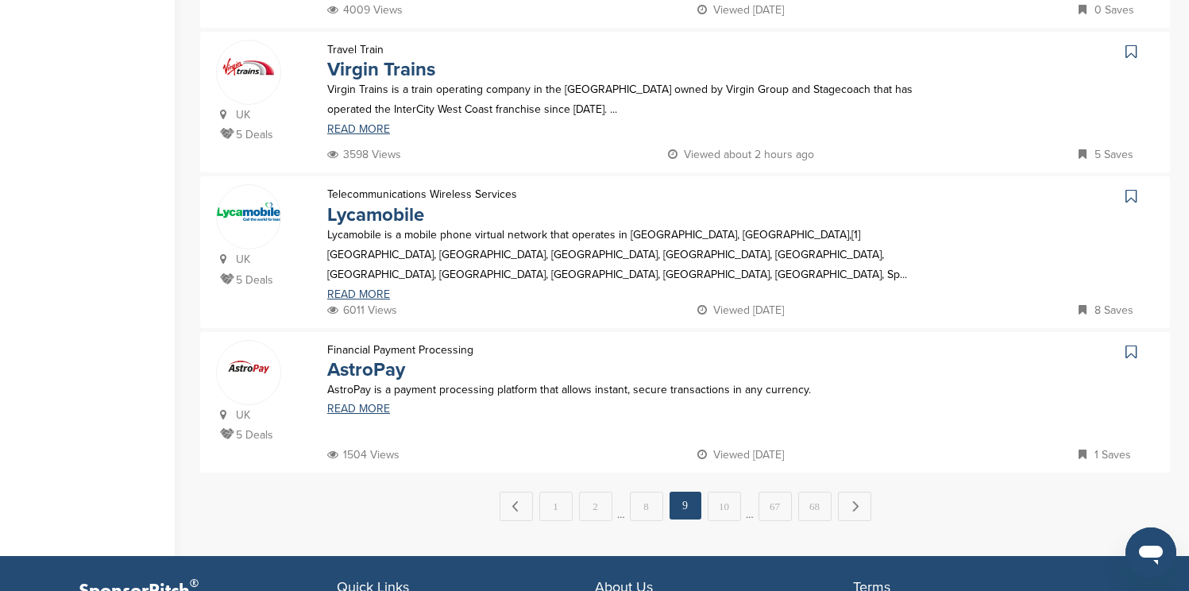
scroll to position [1398, 0]
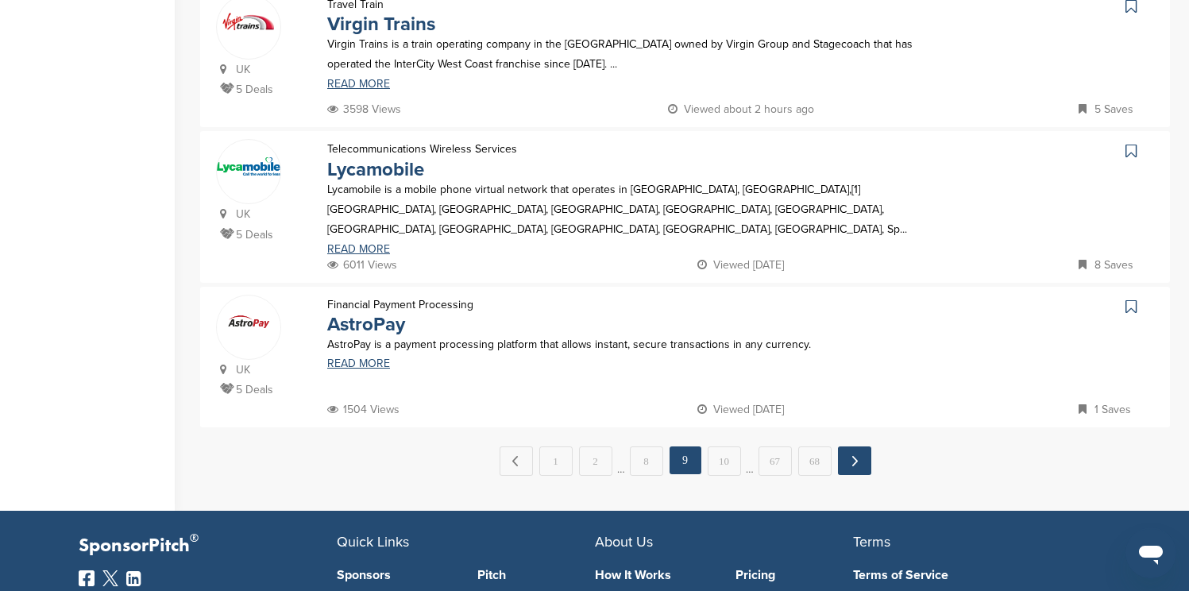
click at [854, 446] on link "Next →" at bounding box center [854, 460] width 33 height 29
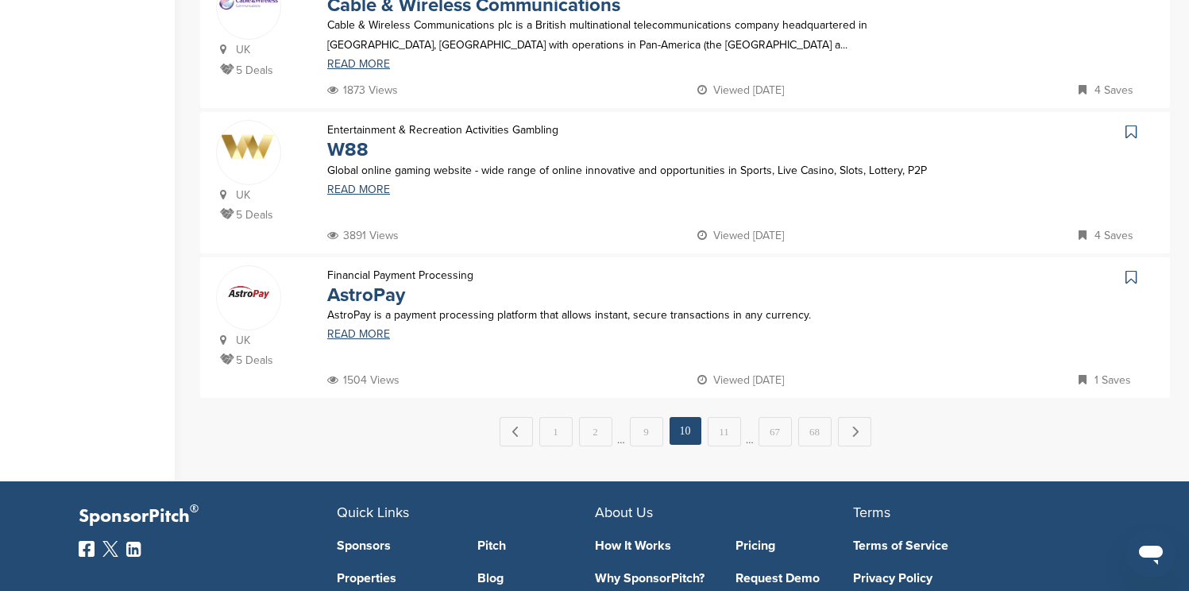
scroll to position [1430, 0]
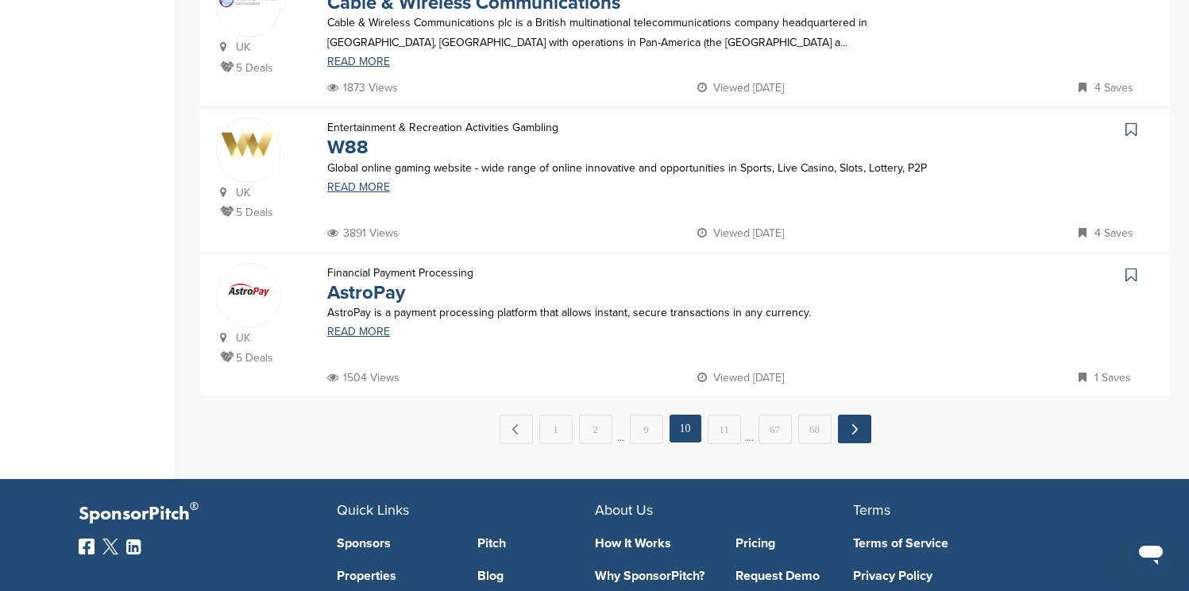
click at [851, 419] on link "Next →" at bounding box center [854, 429] width 33 height 29
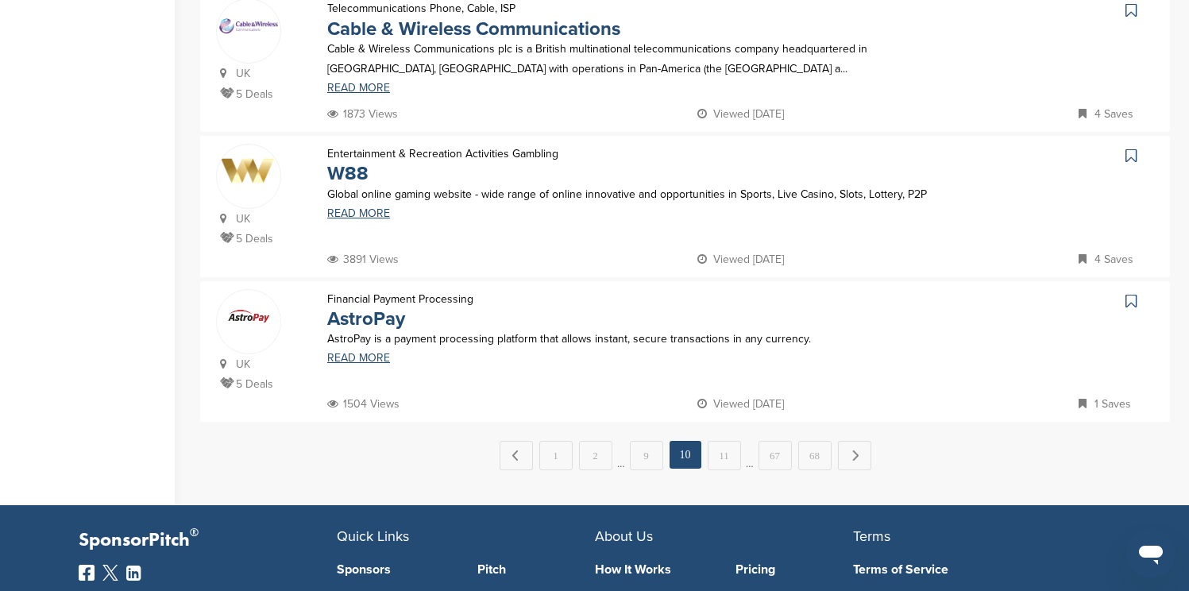
scroll to position [0, 0]
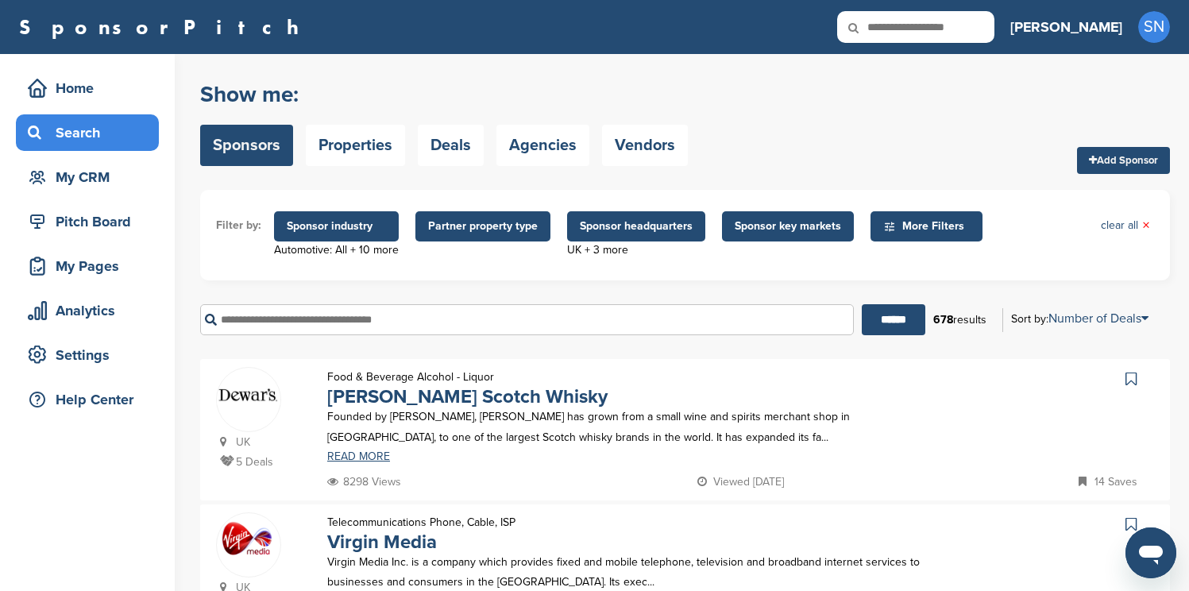
click at [967, 387] on div at bounding box center [1048, 380] width 210 height 26
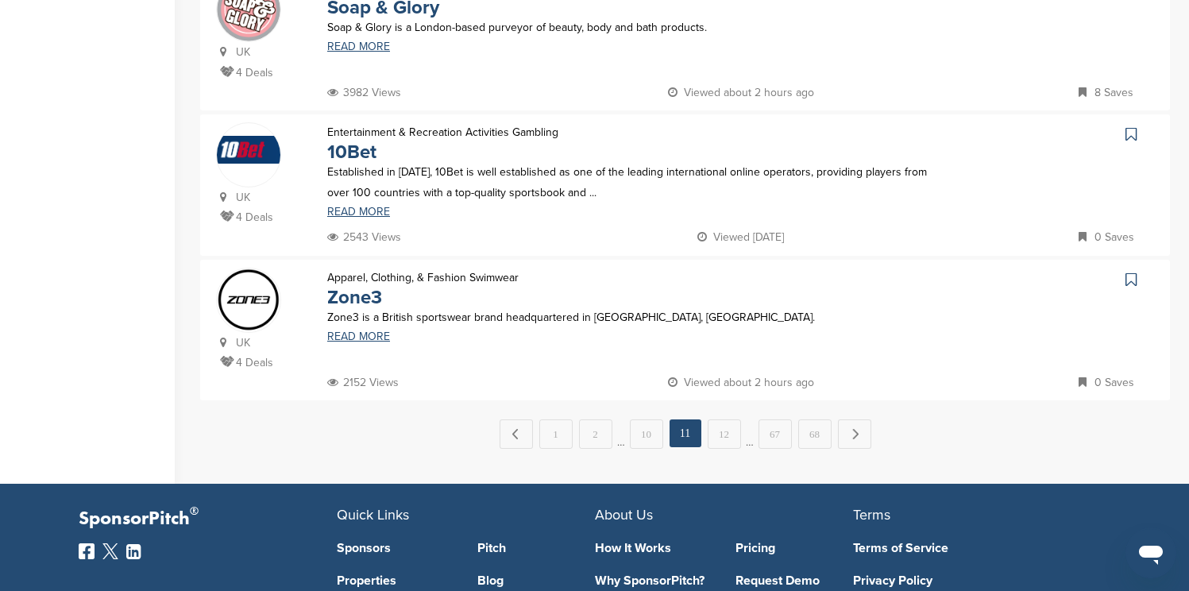
scroll to position [1461, 0]
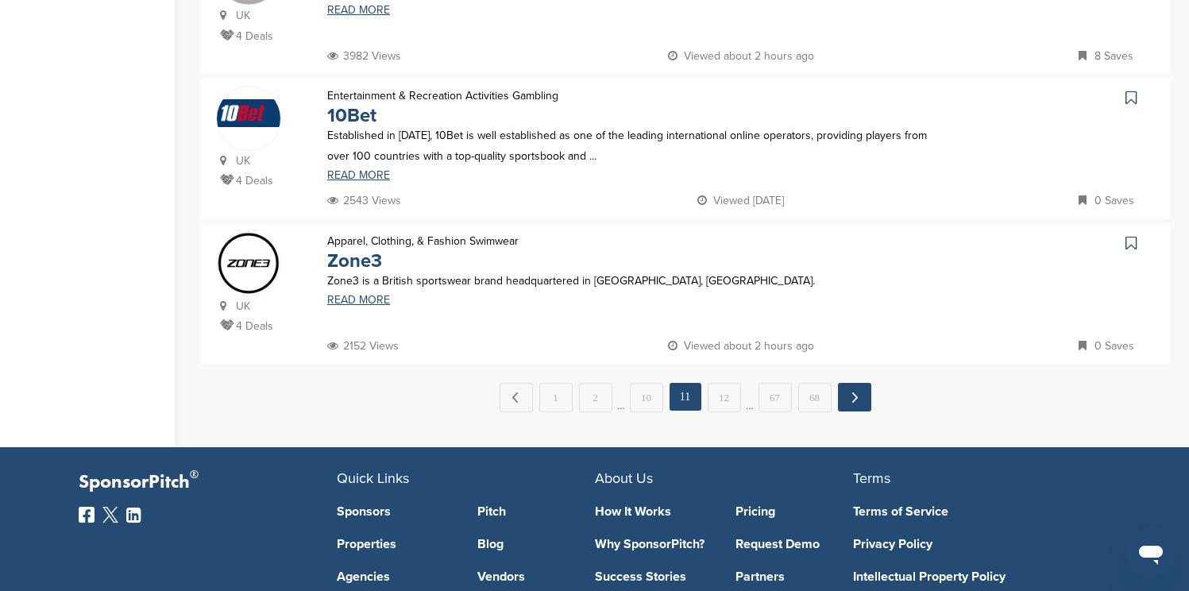
click at [845, 399] on link "Next →" at bounding box center [854, 397] width 33 height 29
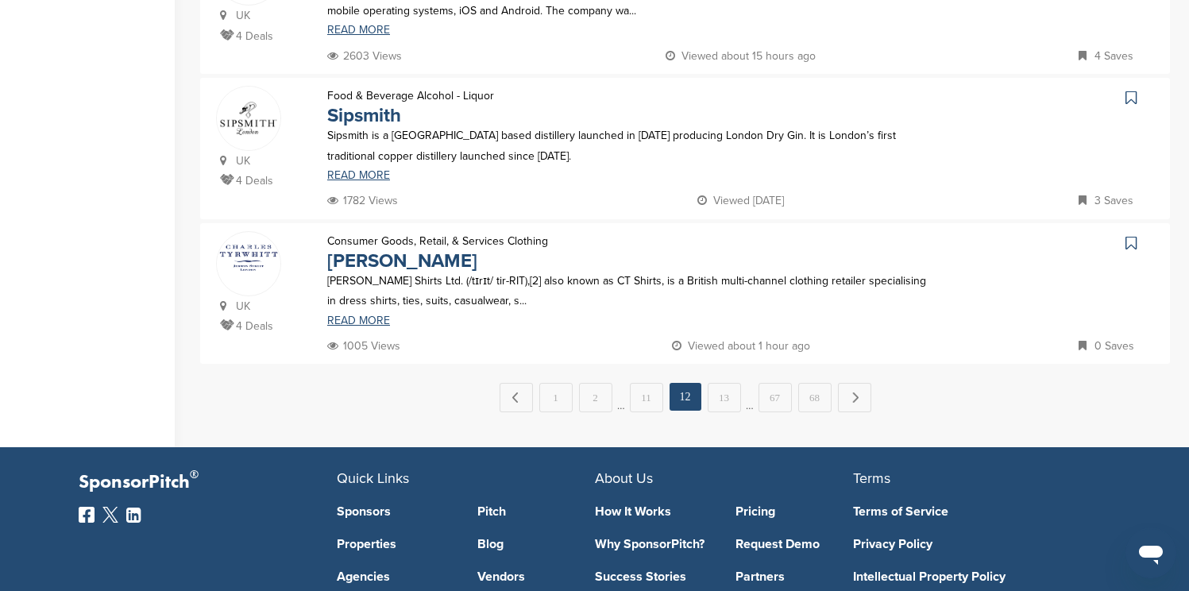
scroll to position [0, 0]
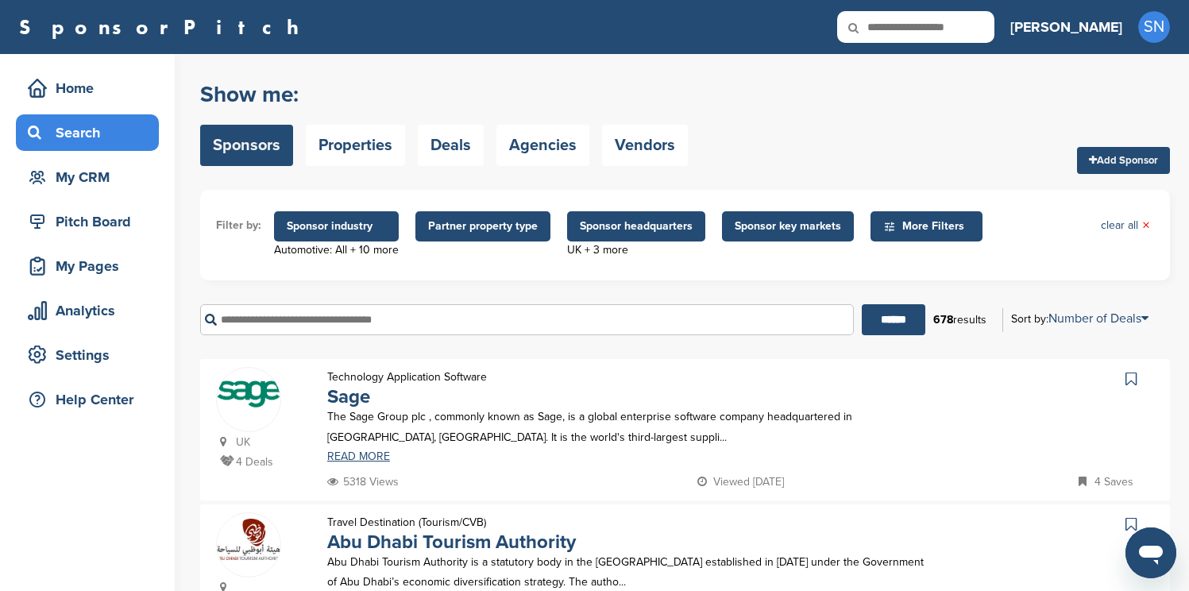
click at [924, 392] on div "Technology Application Software Sage The Sage Group plc , commonly known as Sag…" at bounding box center [627, 419] width 632 height 105
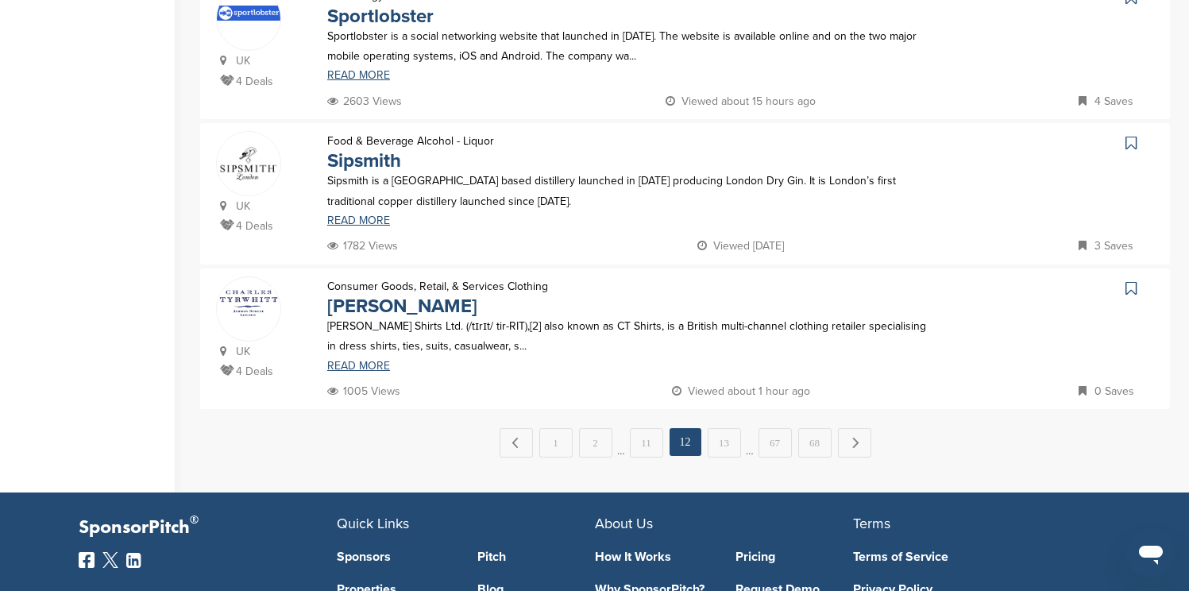
scroll to position [1461, 0]
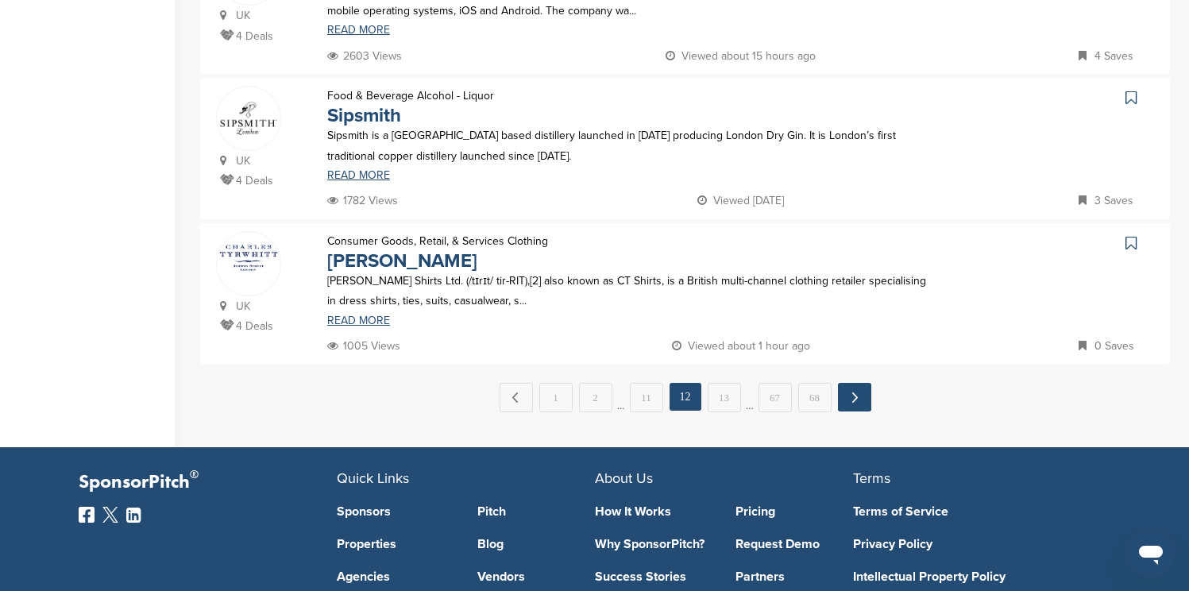
click at [860, 403] on link "Next →" at bounding box center [854, 397] width 33 height 29
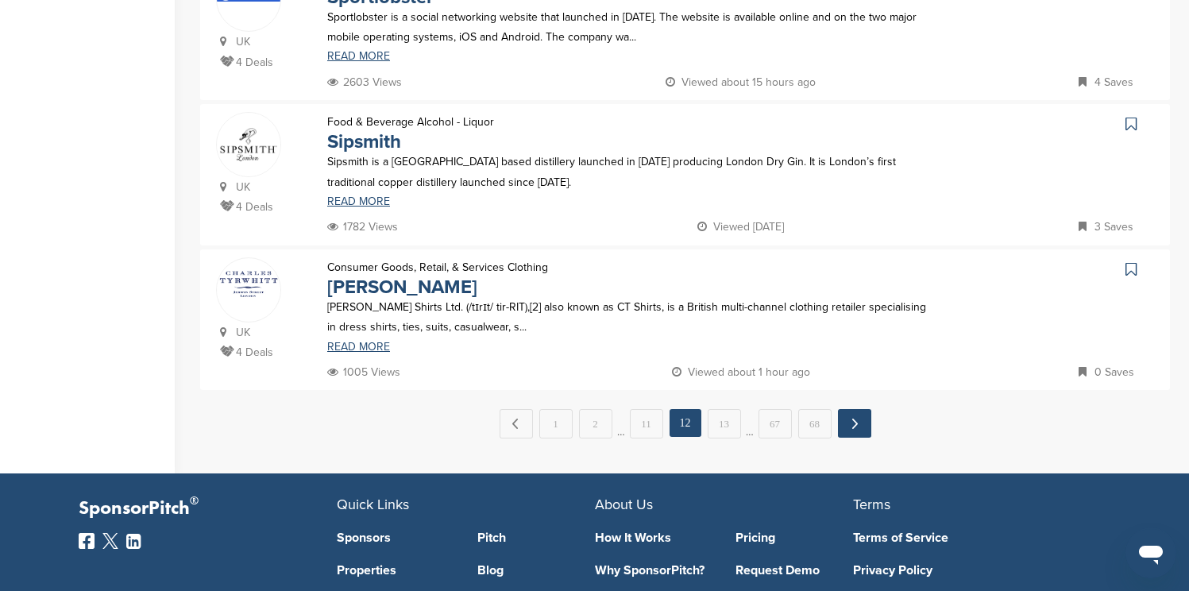
scroll to position [0, 0]
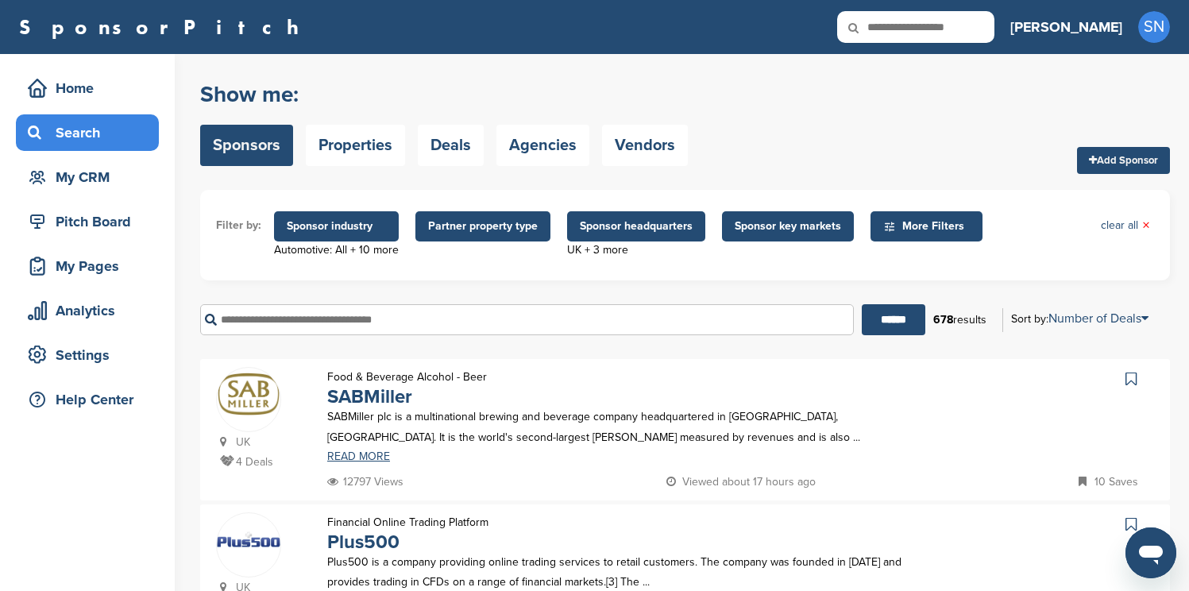
click at [947, 366] on div "UK 4 Deals Food & Beverage Alcohol - Beer SABMiller SABMiller plc is a multinat…" at bounding box center [685, 429] width 970 height 141
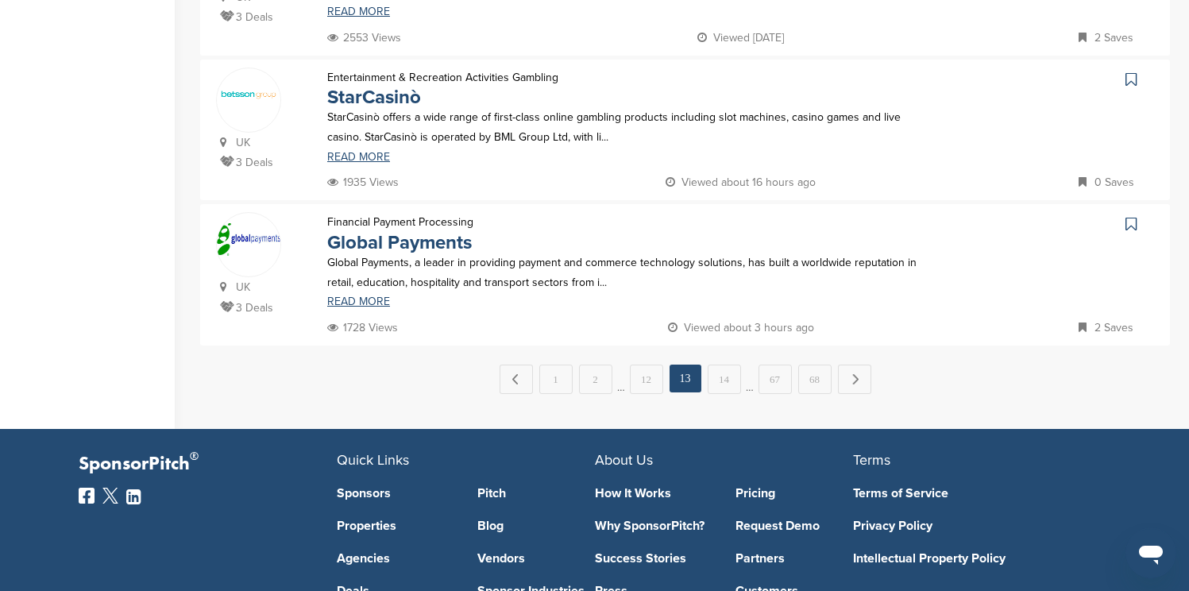
scroll to position [1461, 0]
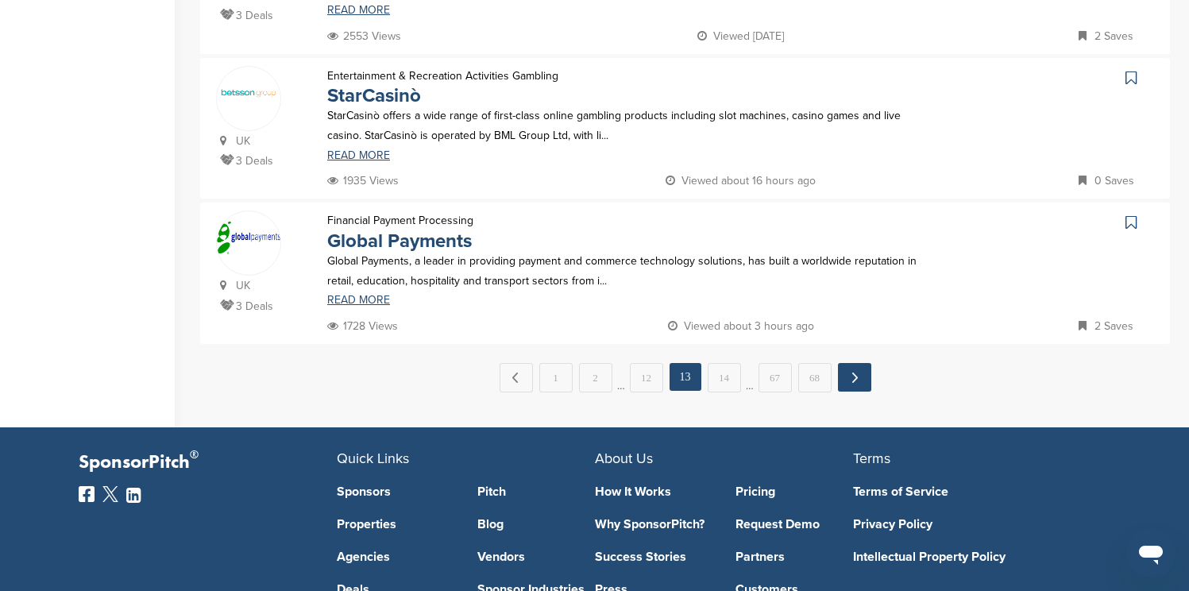
click at [862, 376] on link "Next →" at bounding box center [854, 377] width 33 height 29
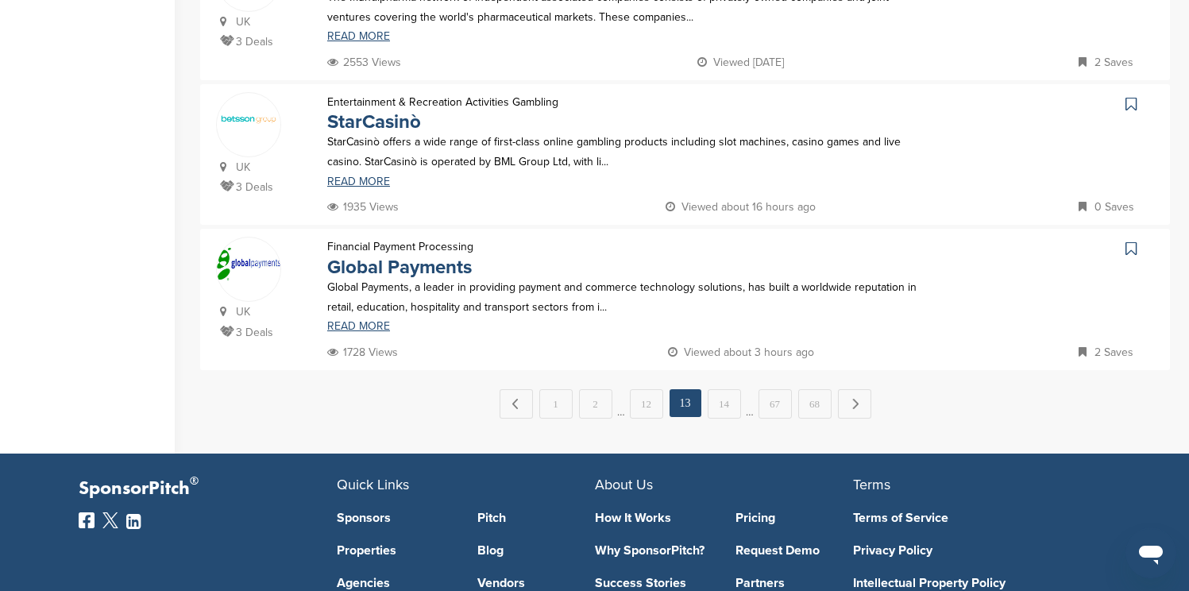
scroll to position [0, 0]
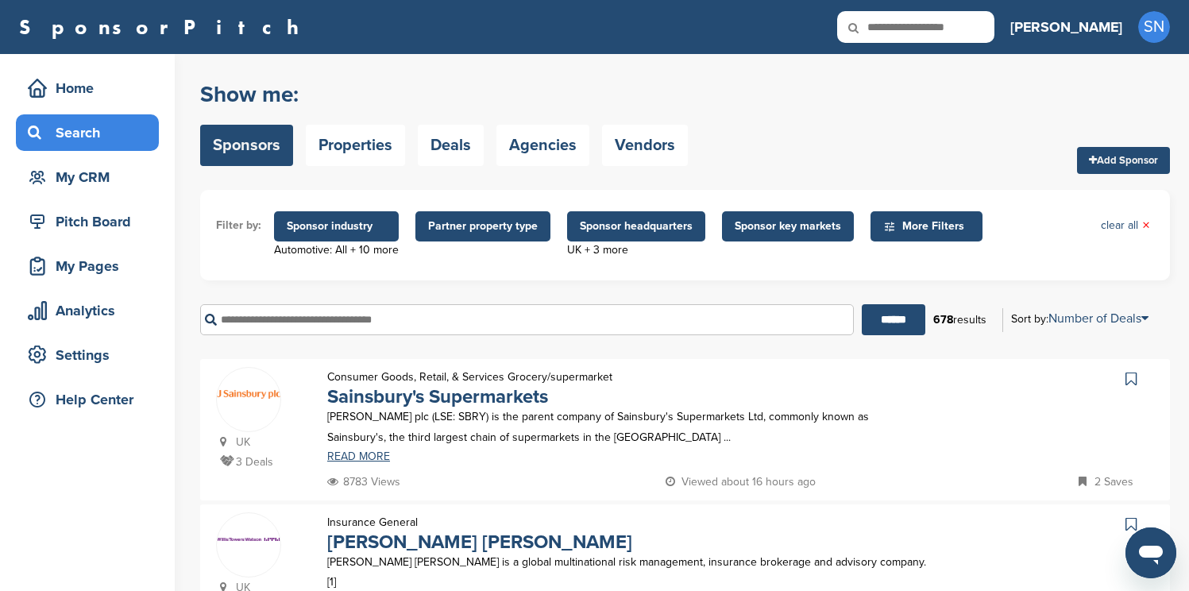
click at [909, 364] on div "UK 3 Deals Consumer Goods, Retail, & Services Grocery/supermarket Sainsbury's S…" at bounding box center [685, 429] width 970 height 141
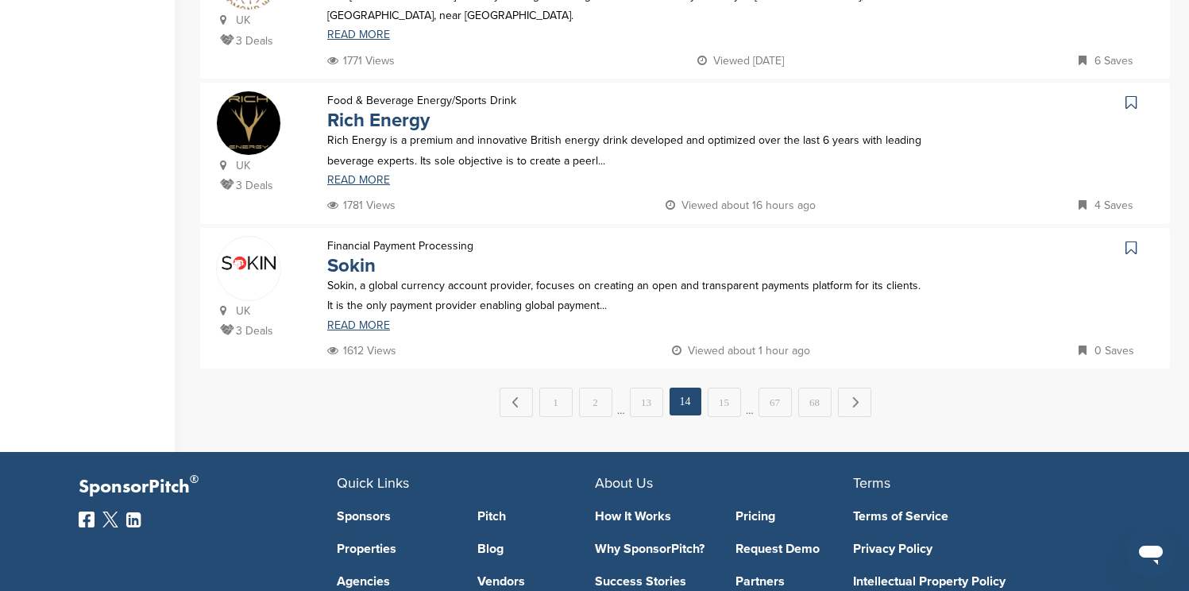
scroll to position [1461, 0]
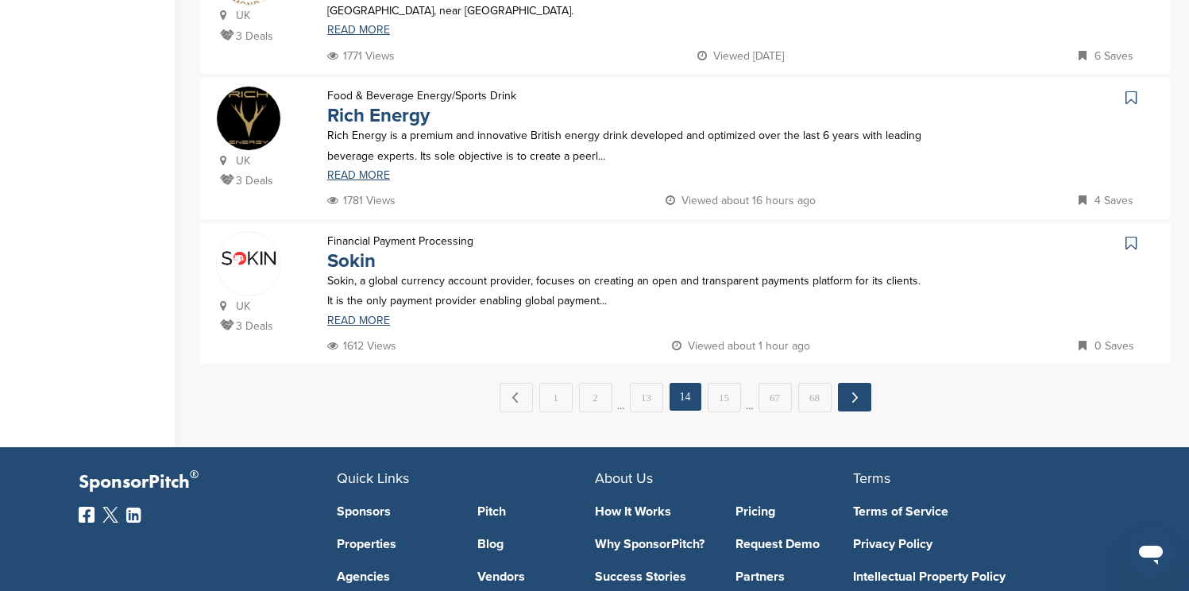
click at [859, 396] on link "Next →" at bounding box center [854, 397] width 33 height 29
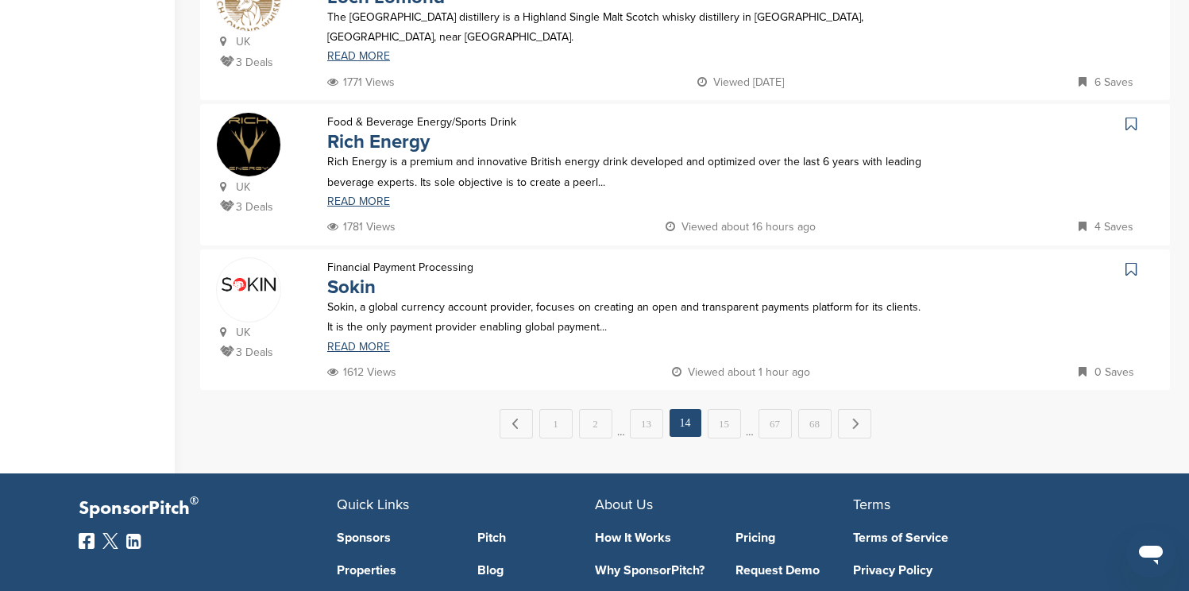
scroll to position [0, 0]
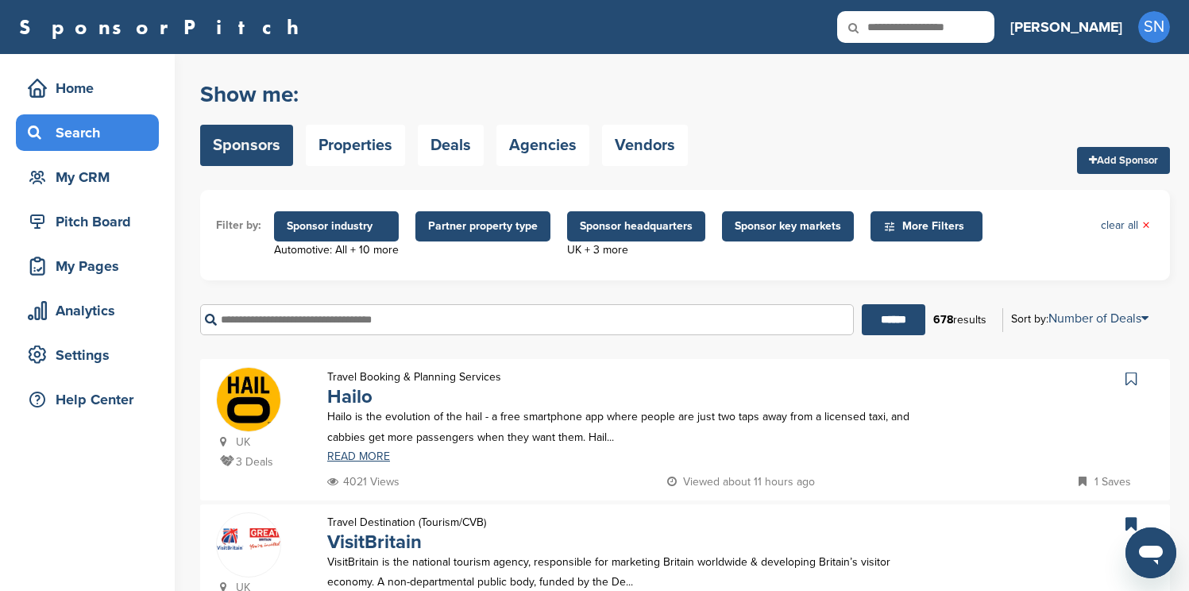
click at [546, 363] on div "UK 3 Deals Travel Booking & Planning Services [GEOGRAPHIC_DATA] Hailo is the ev…" at bounding box center [685, 429] width 970 height 141
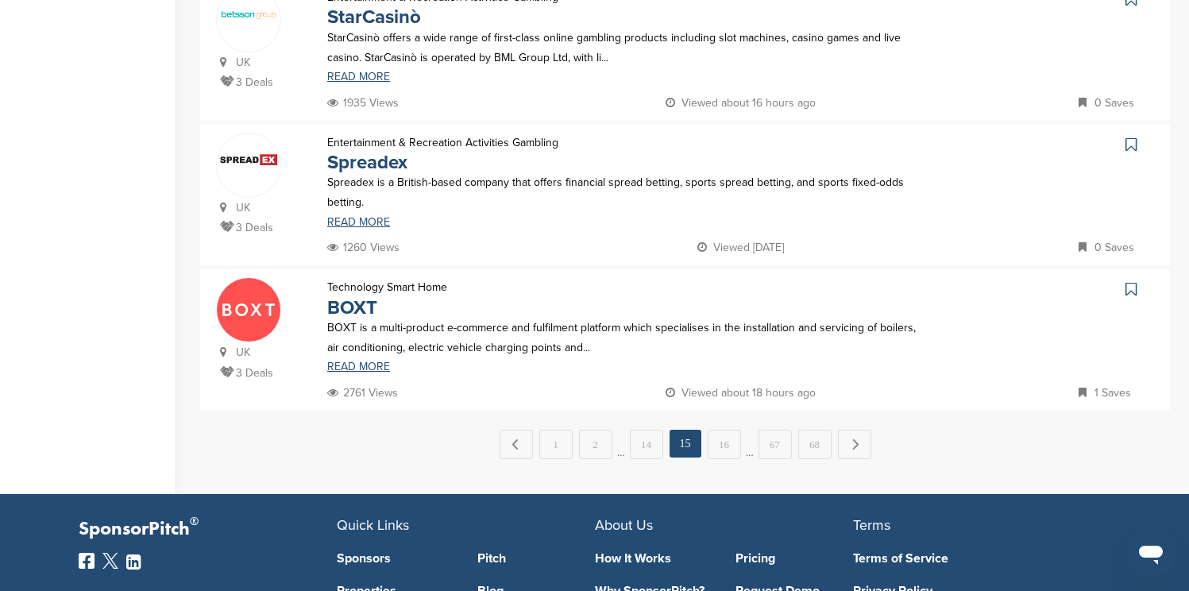
scroll to position [1430, 0]
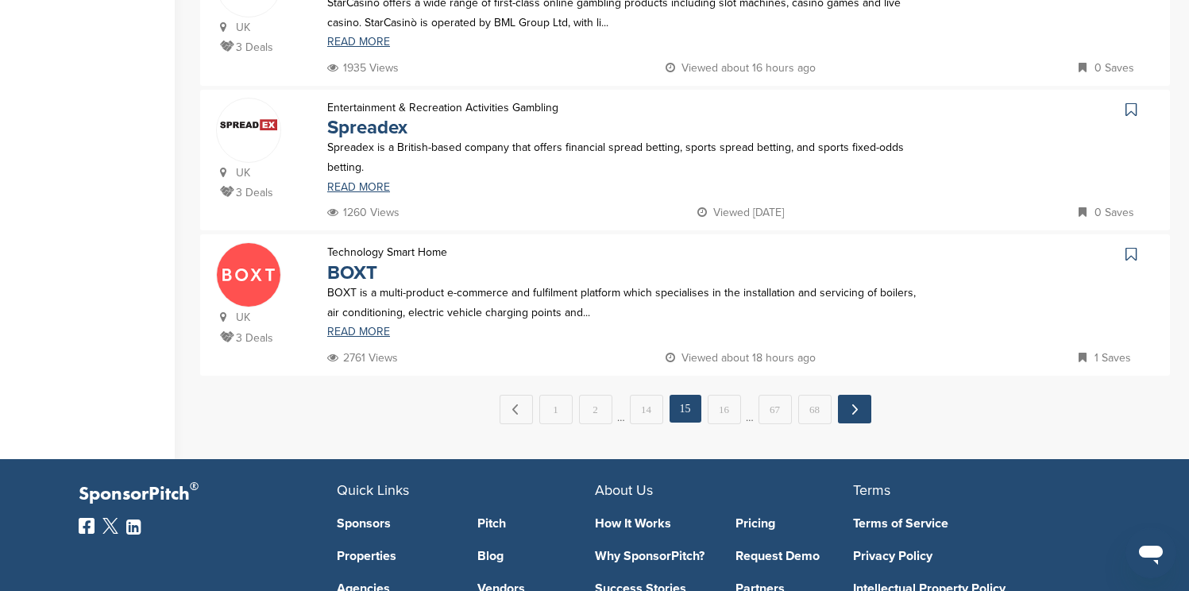
click at [855, 403] on link "Next →" at bounding box center [854, 409] width 33 height 29
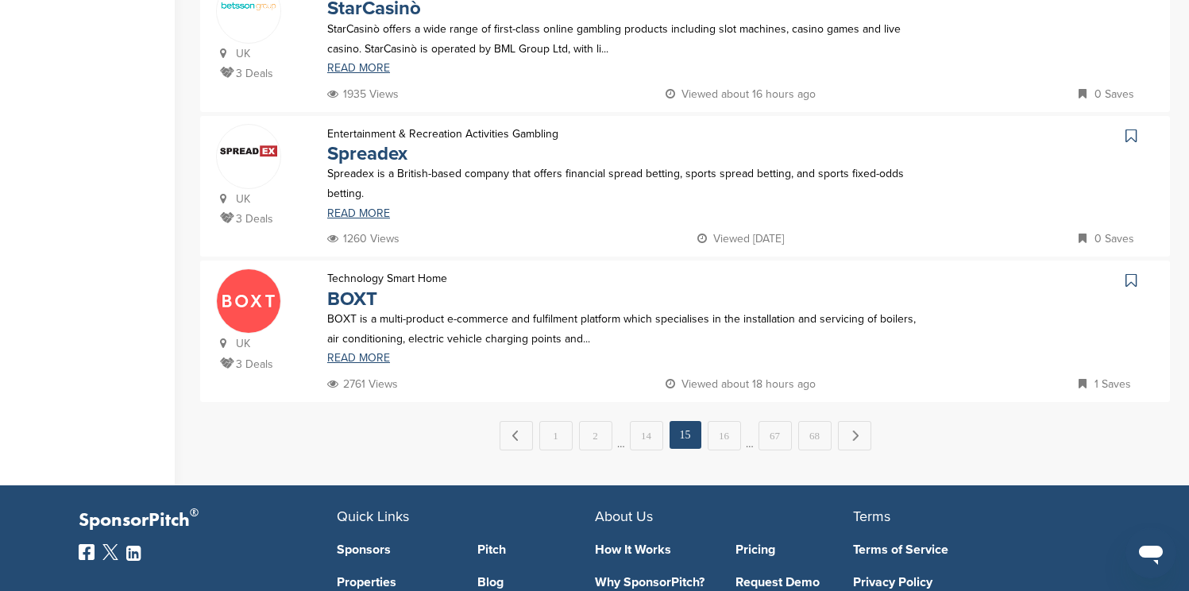
scroll to position [0, 0]
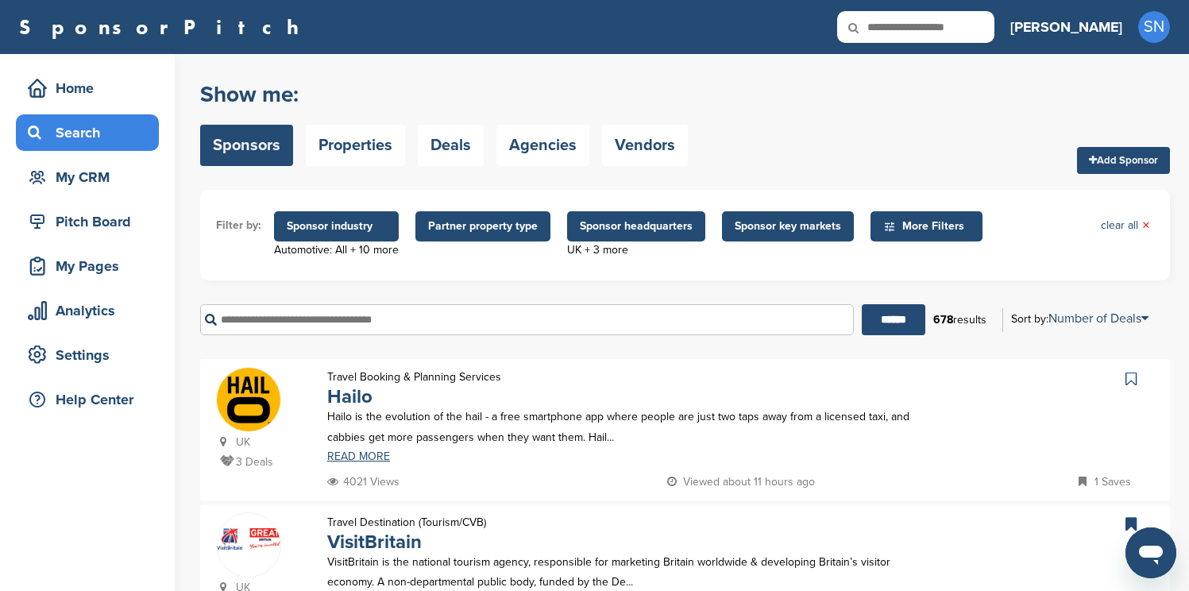
click at [688, 391] on div "Travel Booking & Planning Services [GEOGRAPHIC_DATA] Hailo is the evolution of …" at bounding box center [627, 419] width 632 height 105
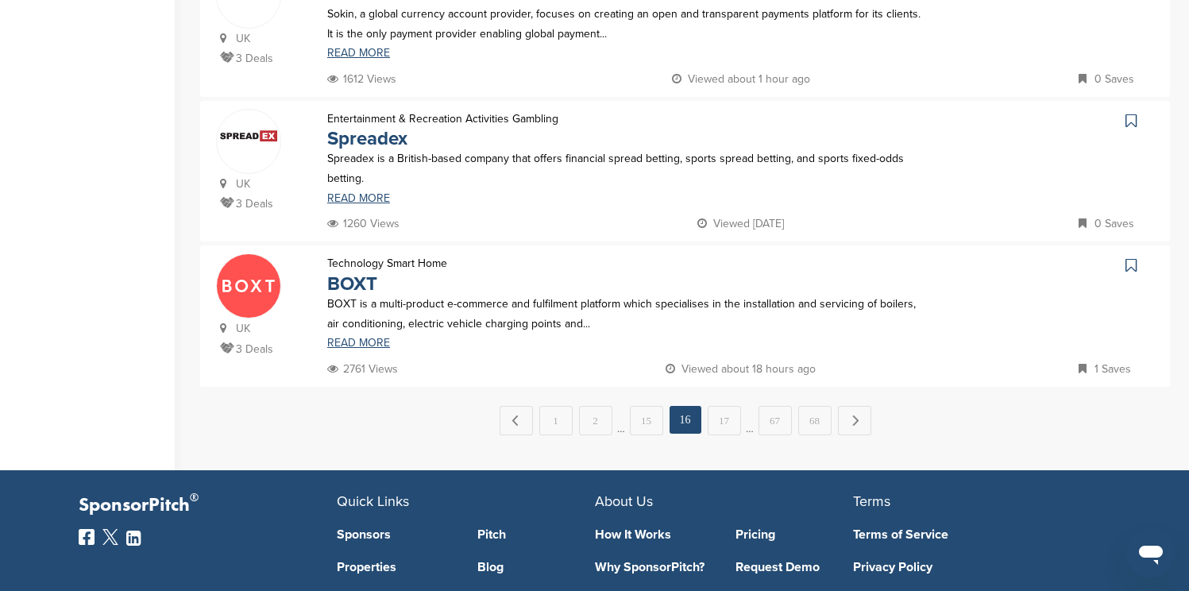
scroll to position [1430, 0]
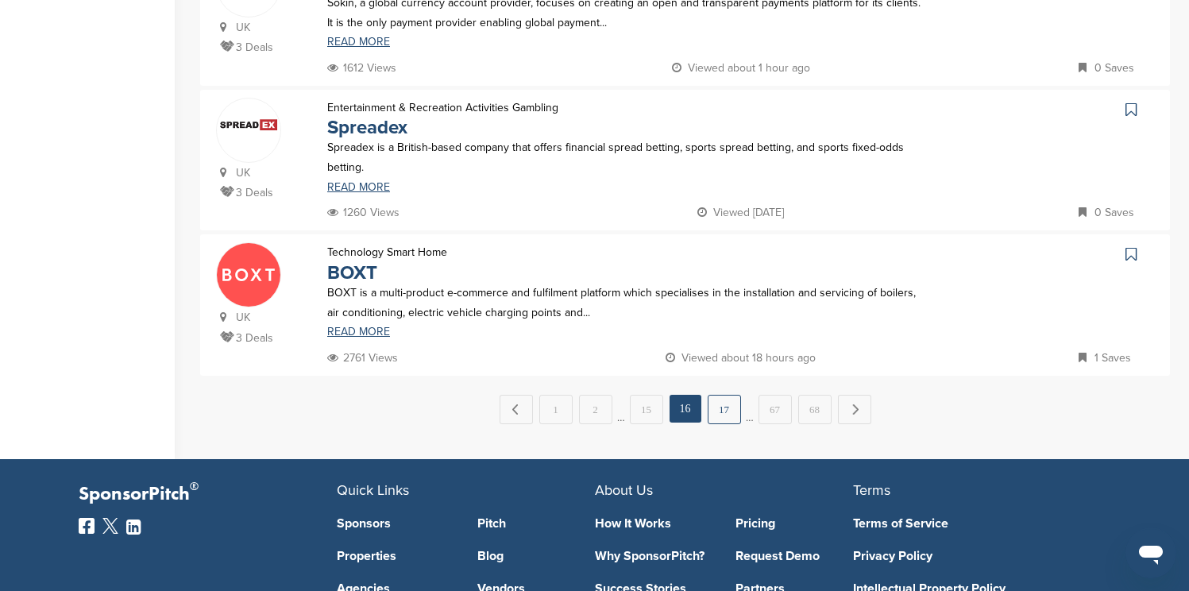
click at [731, 409] on link "17" at bounding box center [724, 409] width 33 height 29
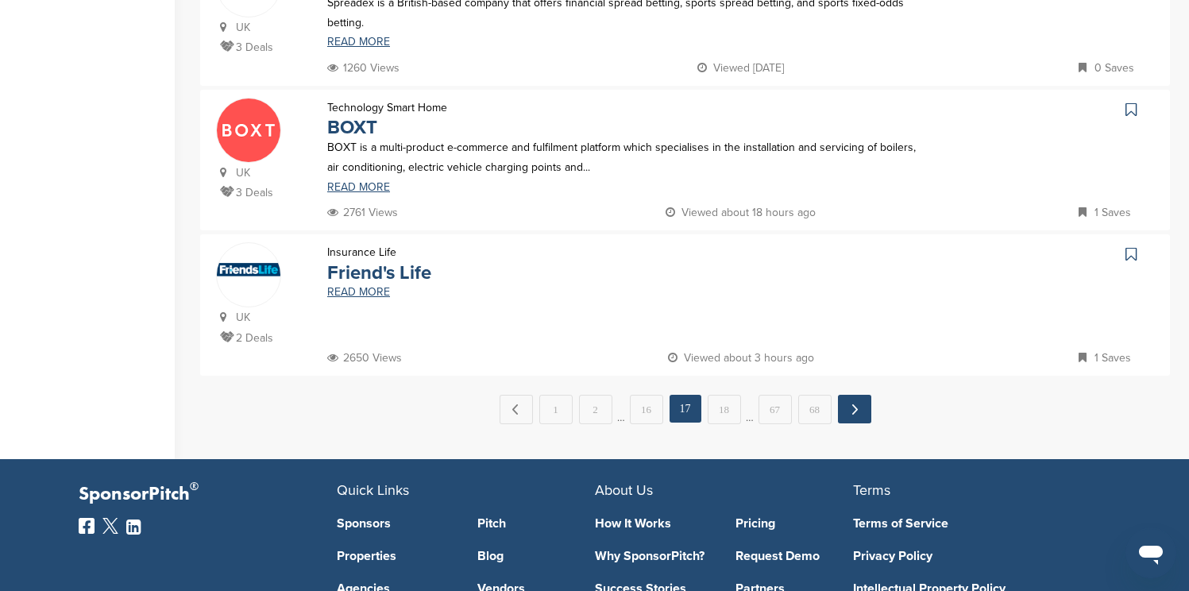
click at [847, 412] on link "Next →" at bounding box center [854, 409] width 33 height 29
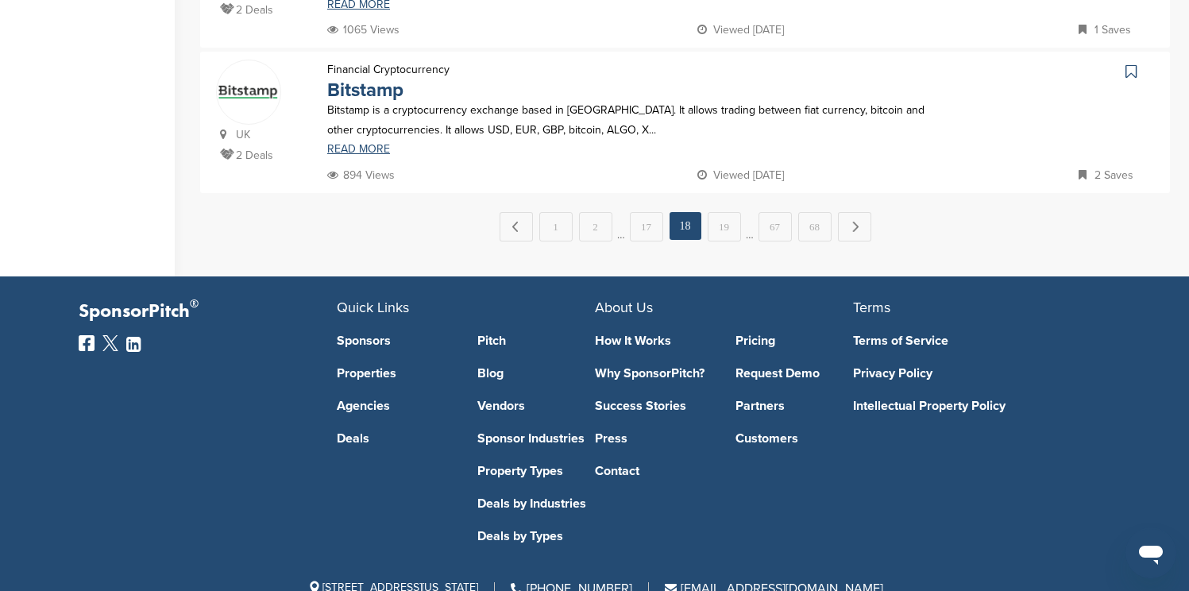
scroll to position [1620, 0]
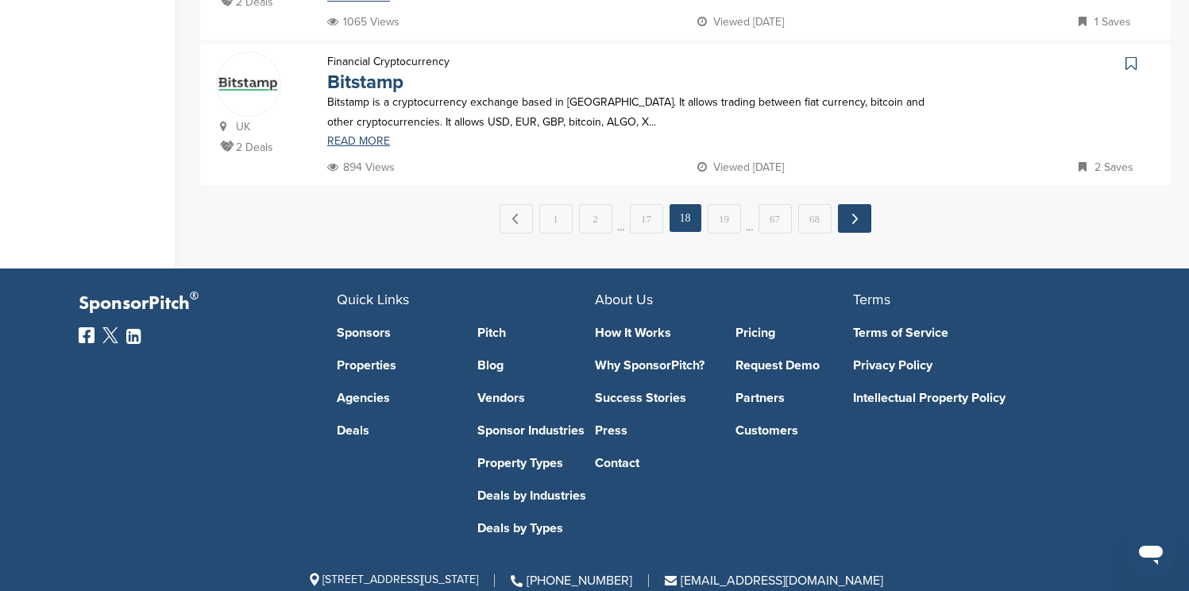
click at [855, 228] on link "Next →" at bounding box center [854, 218] width 33 height 29
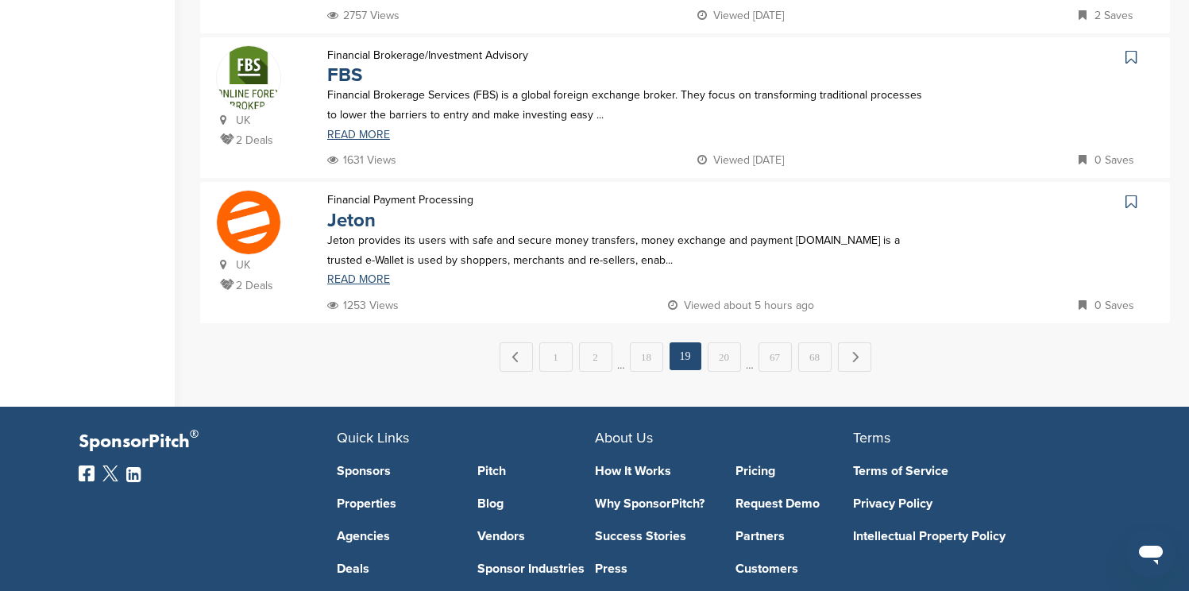
scroll to position [1493, 0]
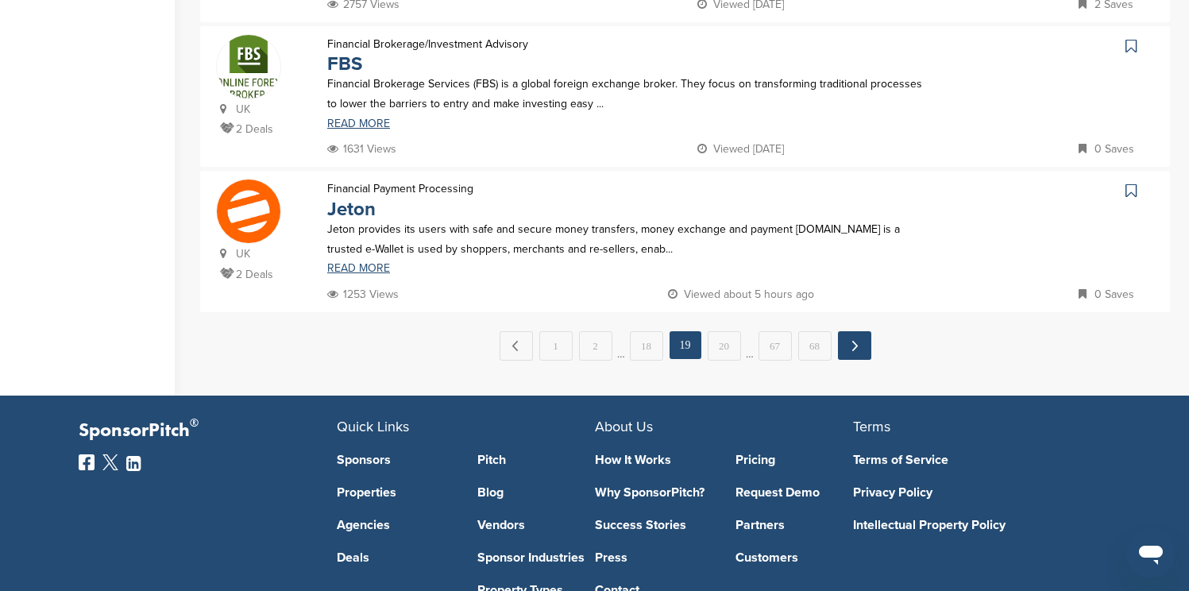
click at [858, 345] on link "Next →" at bounding box center [854, 345] width 33 height 29
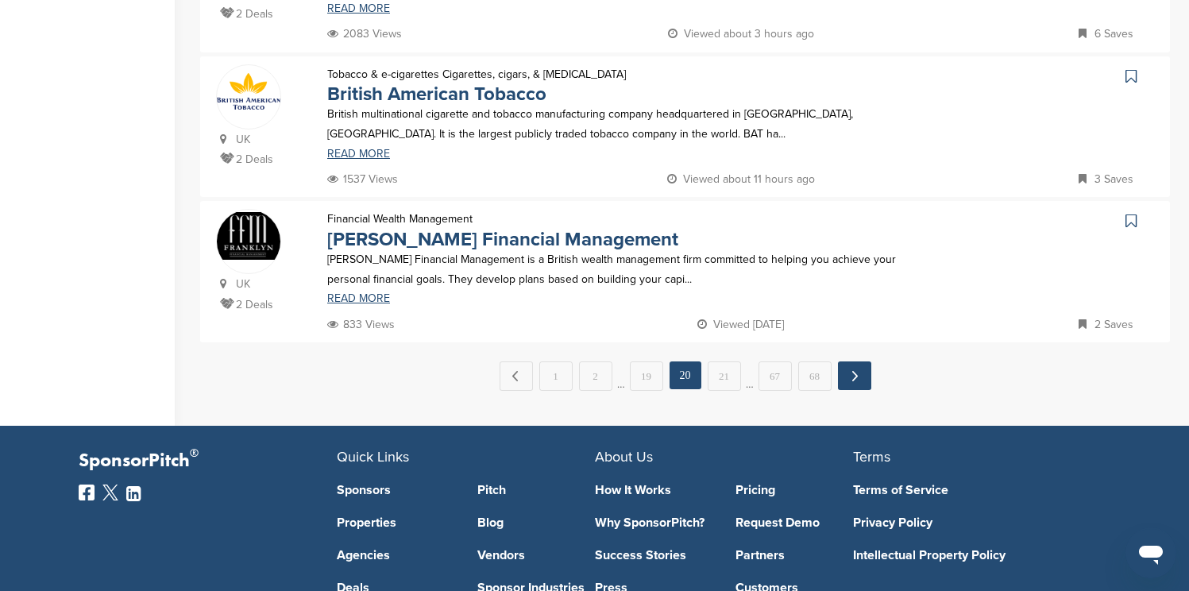
click at [855, 371] on link "Next →" at bounding box center [854, 375] width 33 height 29
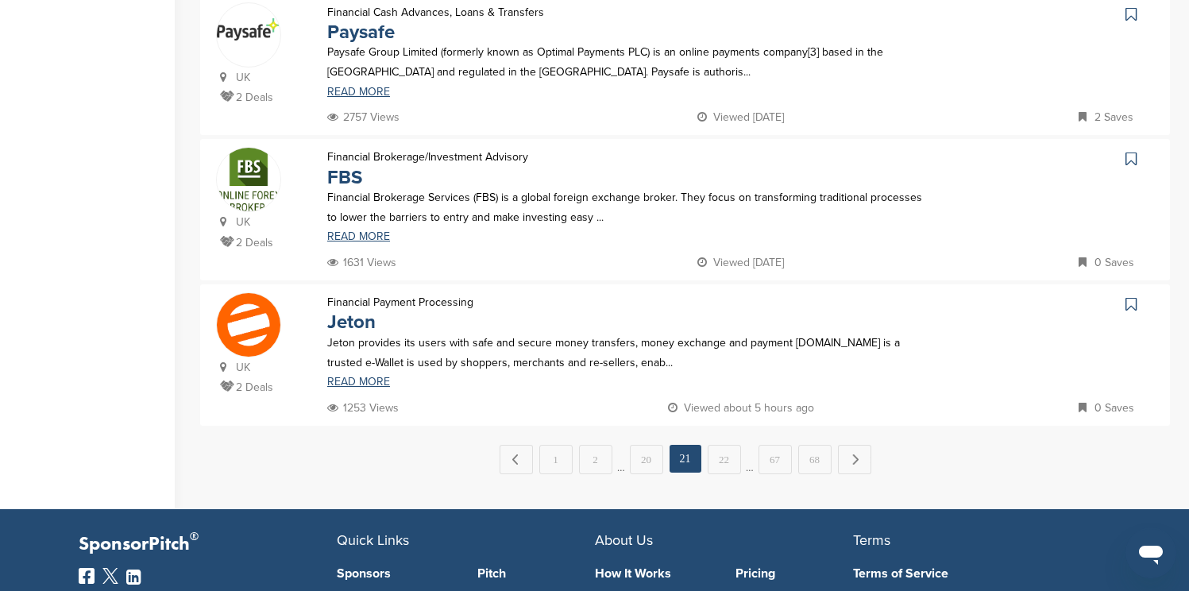
scroll to position [1430, 0]
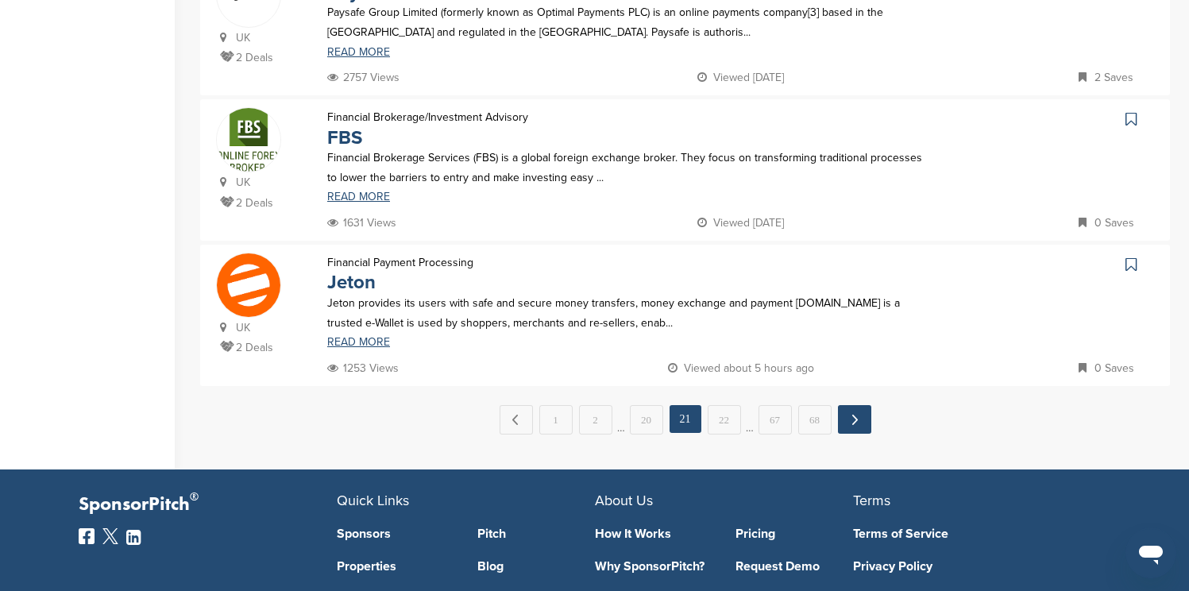
click at [849, 419] on link "Next →" at bounding box center [854, 419] width 33 height 29
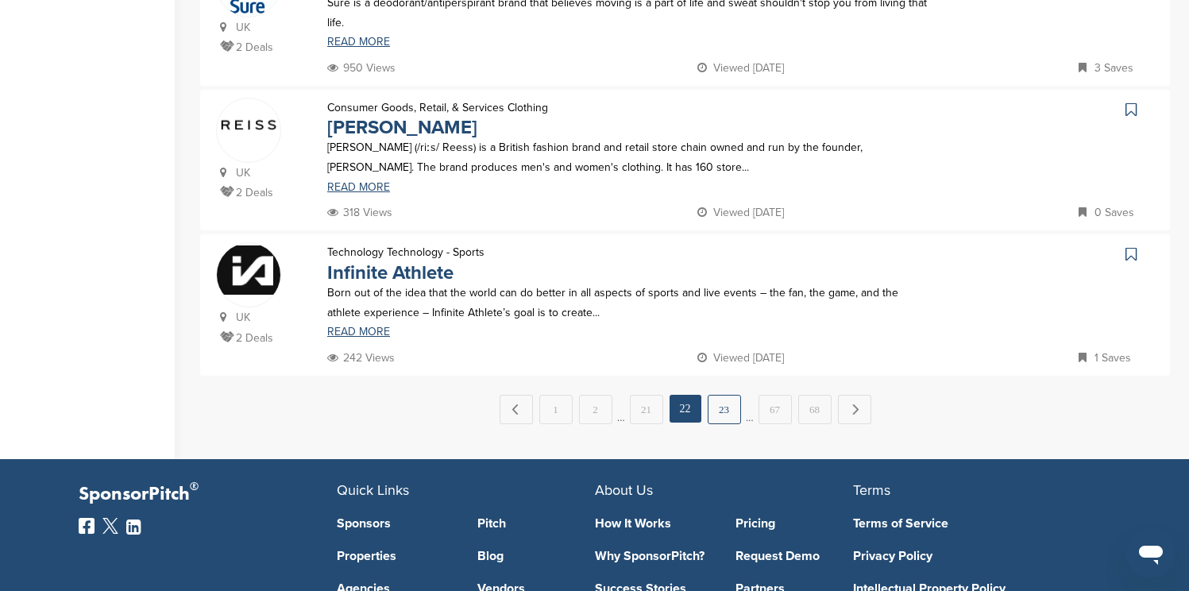
click at [725, 419] on link "23" at bounding box center [724, 409] width 33 height 29
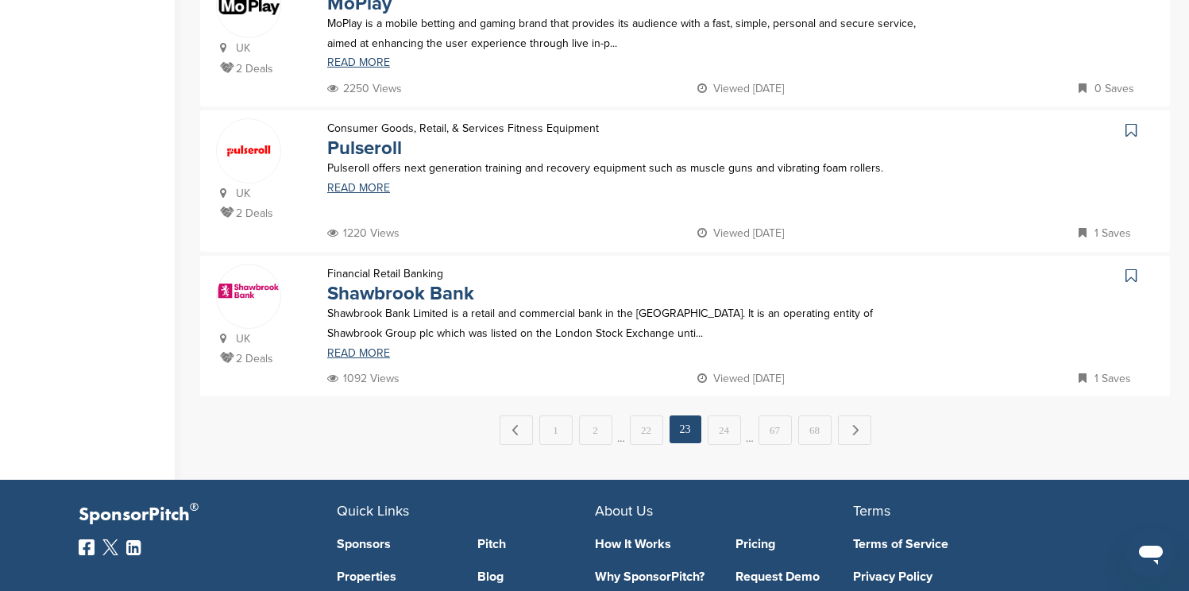
scroll to position [1439, 0]
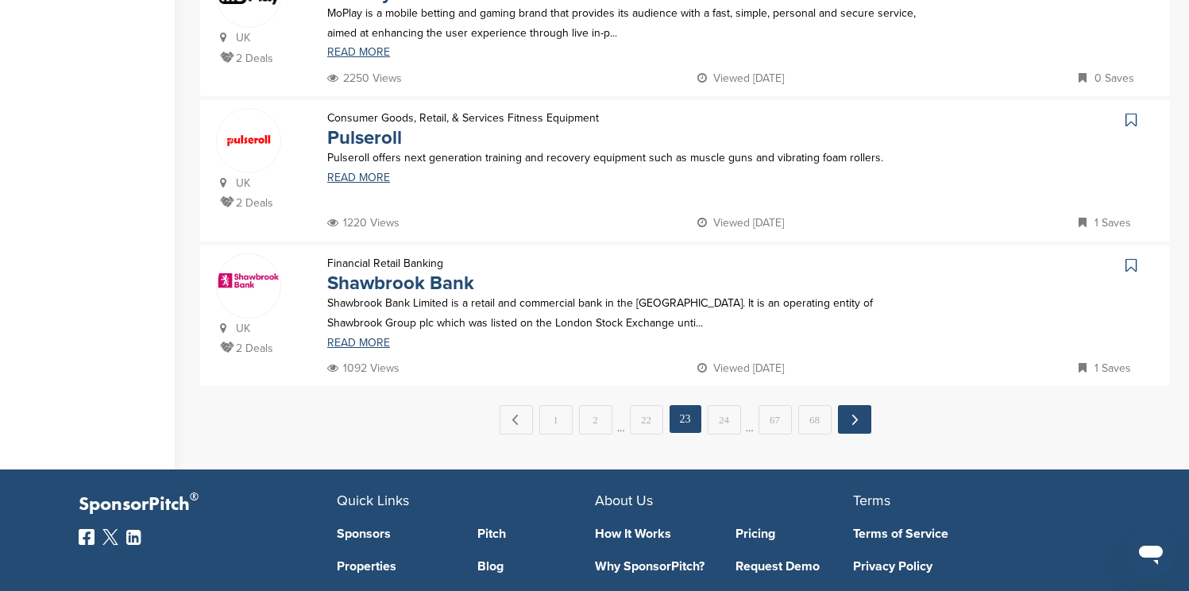
click at [846, 426] on link "Next →" at bounding box center [854, 419] width 33 height 29
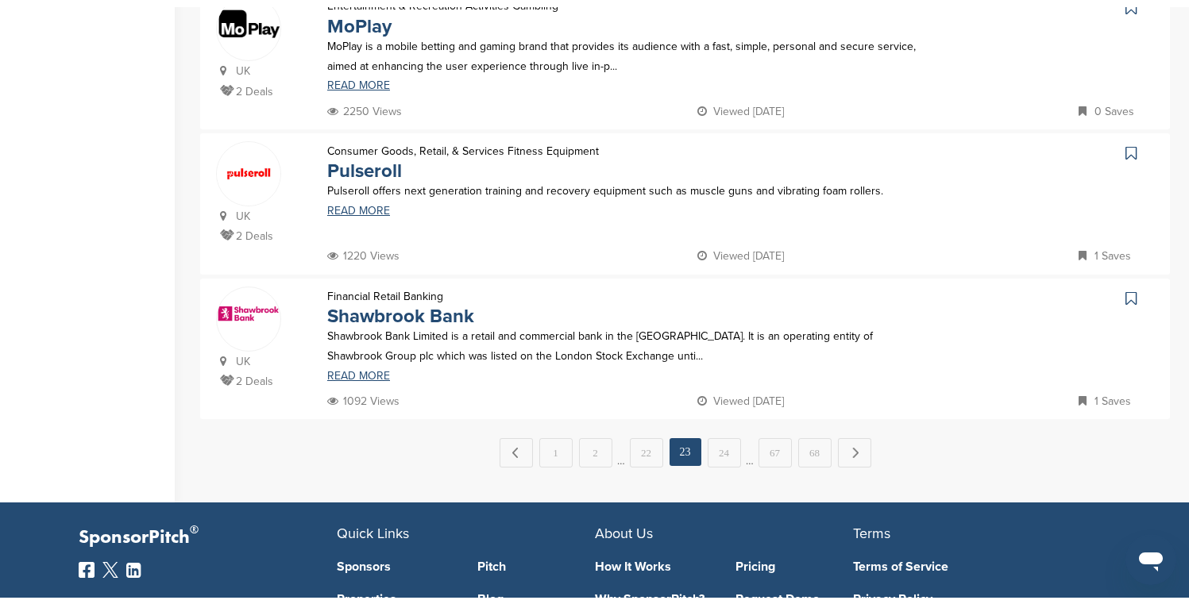
scroll to position [0, 0]
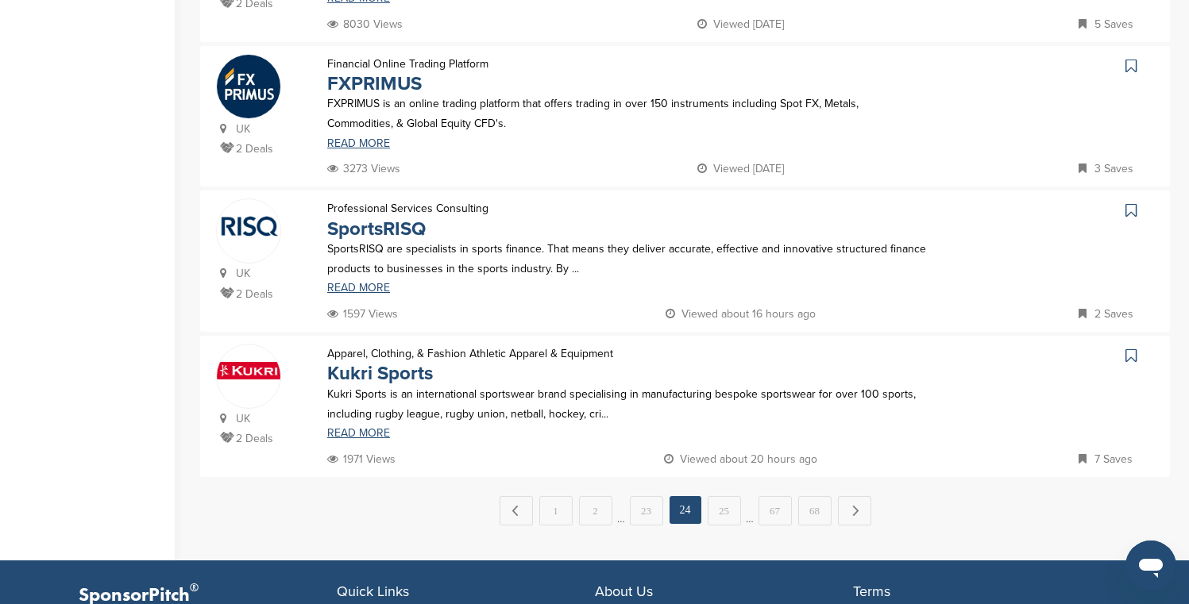
scroll to position [1354, 0]
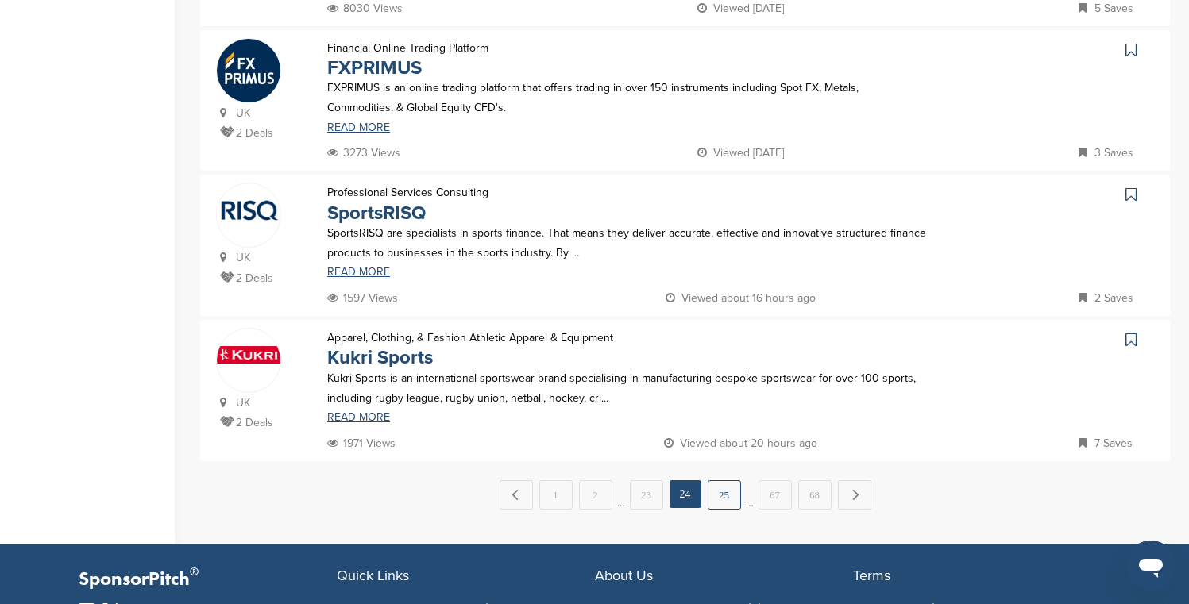
click at [719, 489] on link "25" at bounding box center [724, 494] width 33 height 29
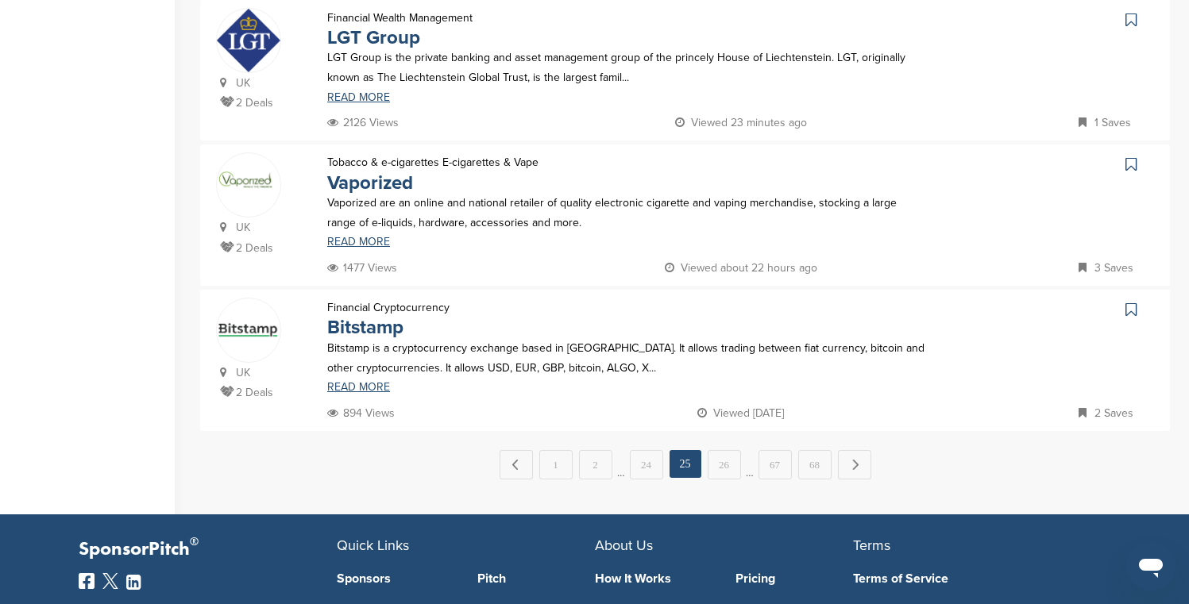
scroll to position [1387, 0]
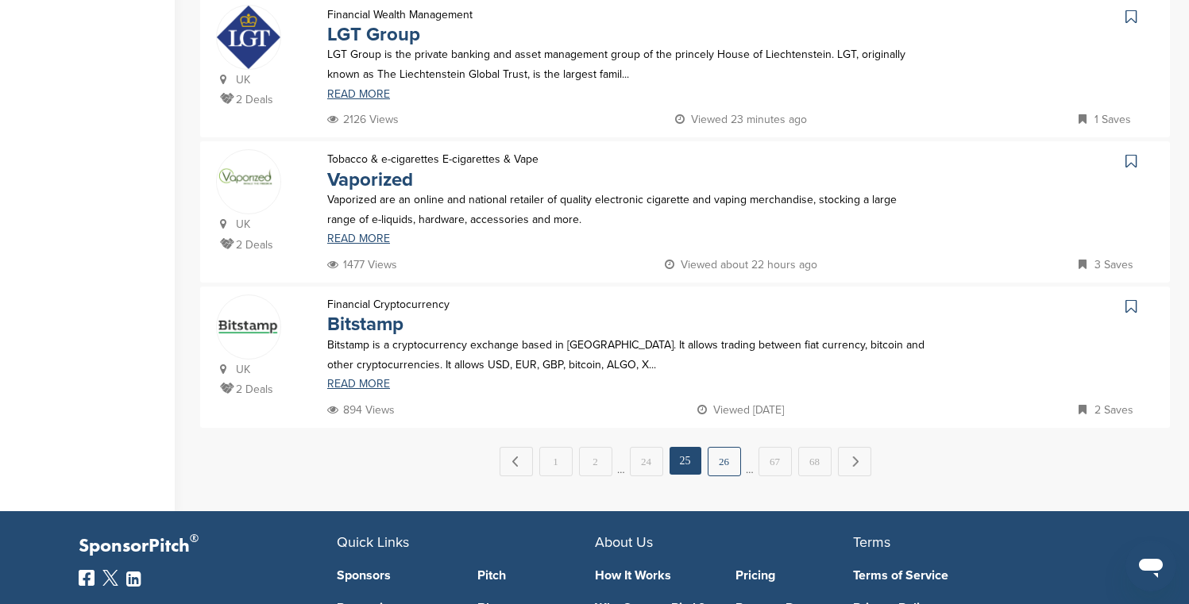
click at [723, 454] on link "26" at bounding box center [724, 461] width 33 height 29
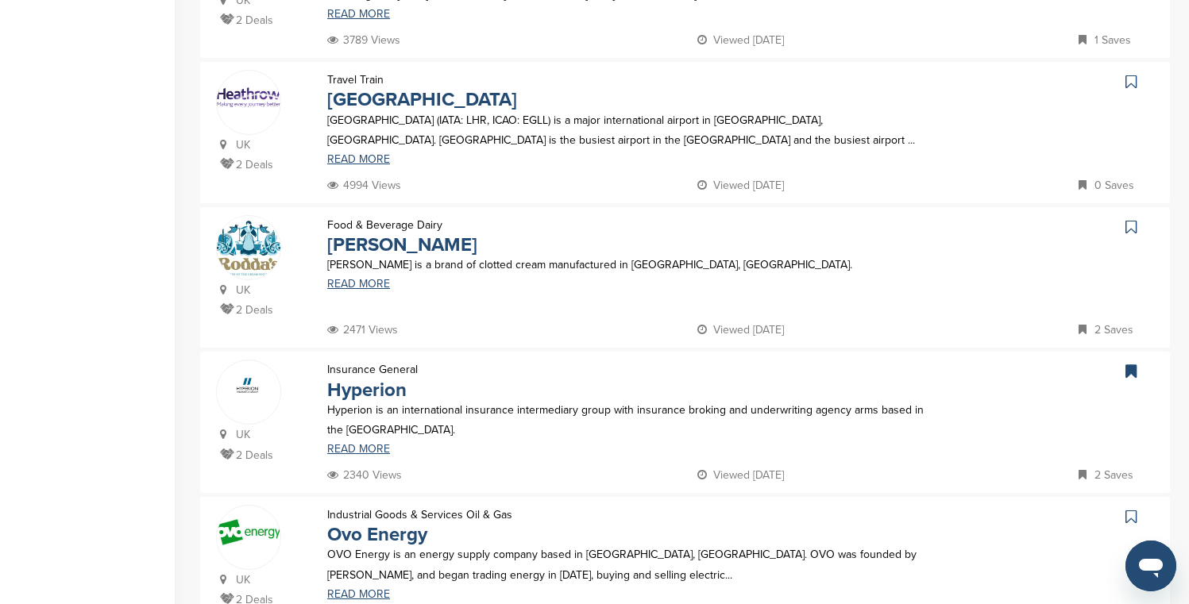
scroll to position [569, 0]
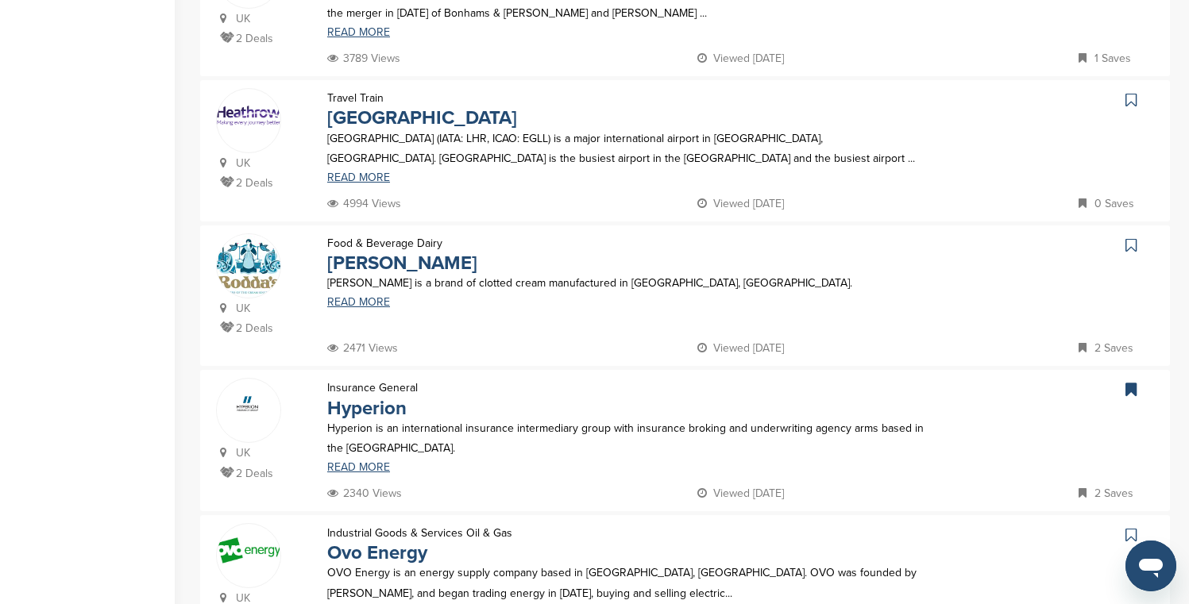
click at [1133, 97] on icon at bounding box center [1130, 100] width 11 height 16
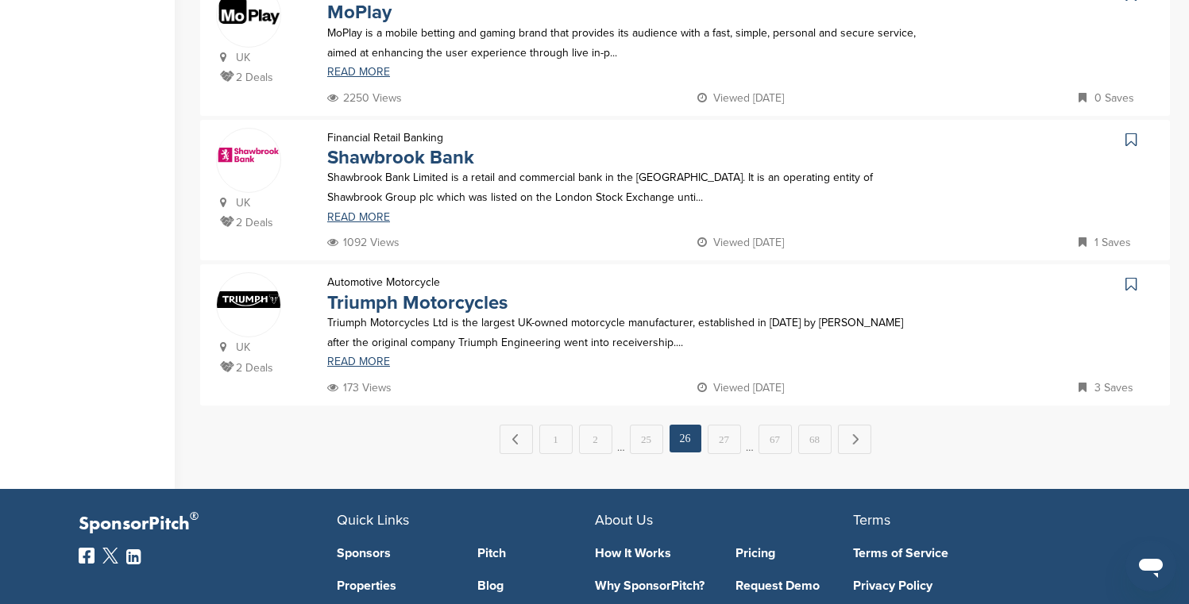
scroll to position [1398, 0]
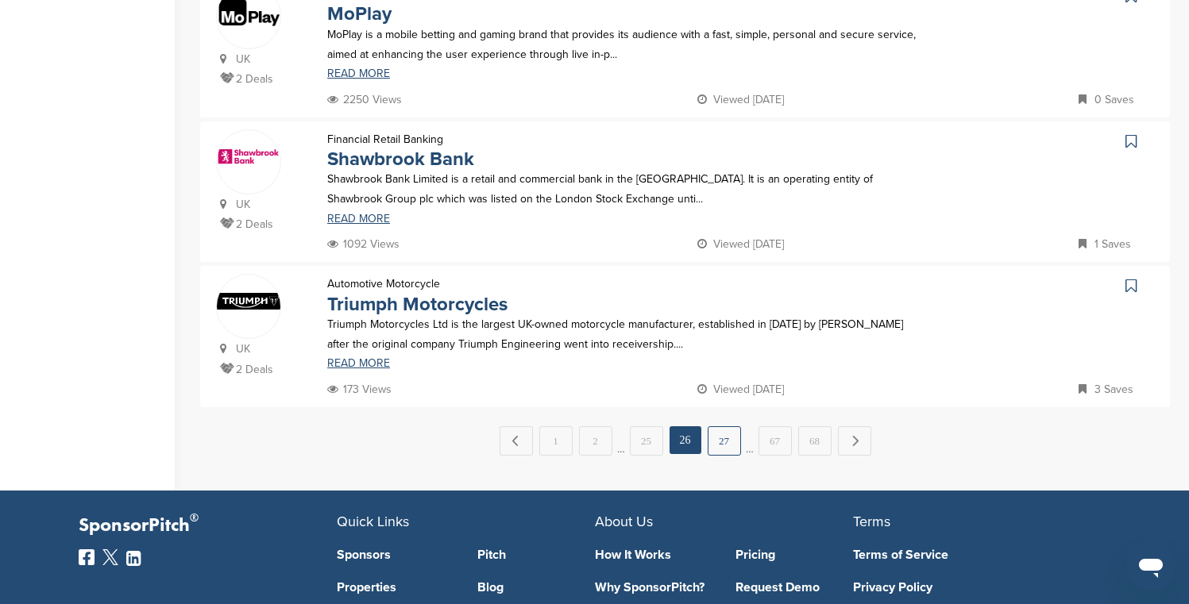
click at [731, 442] on link "27" at bounding box center [724, 440] width 33 height 29
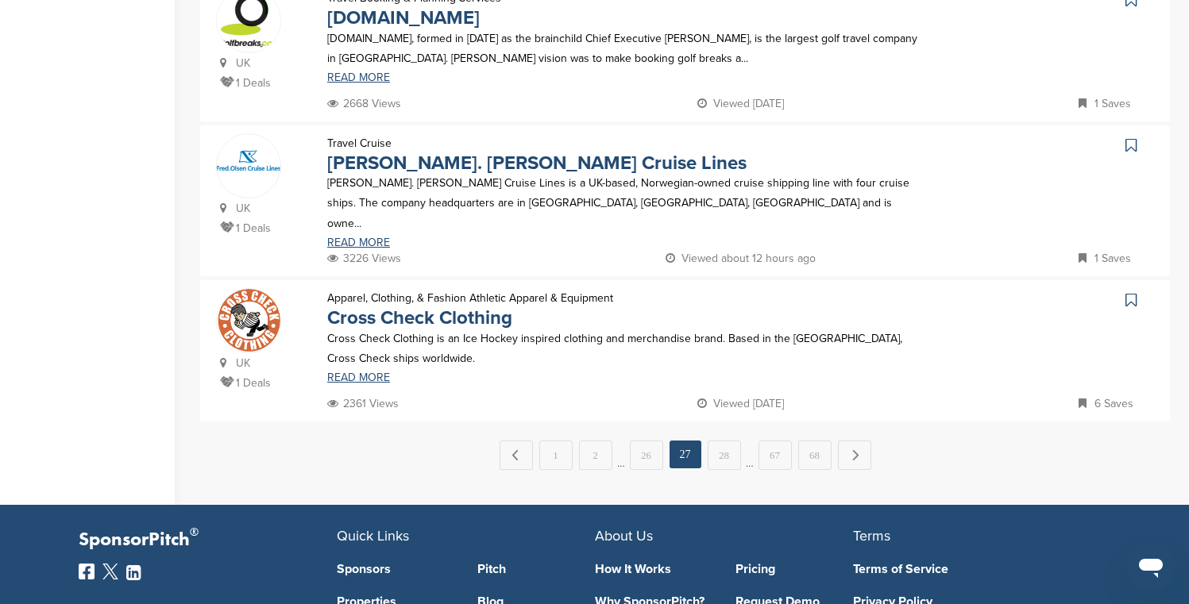
scroll to position [1396, 0]
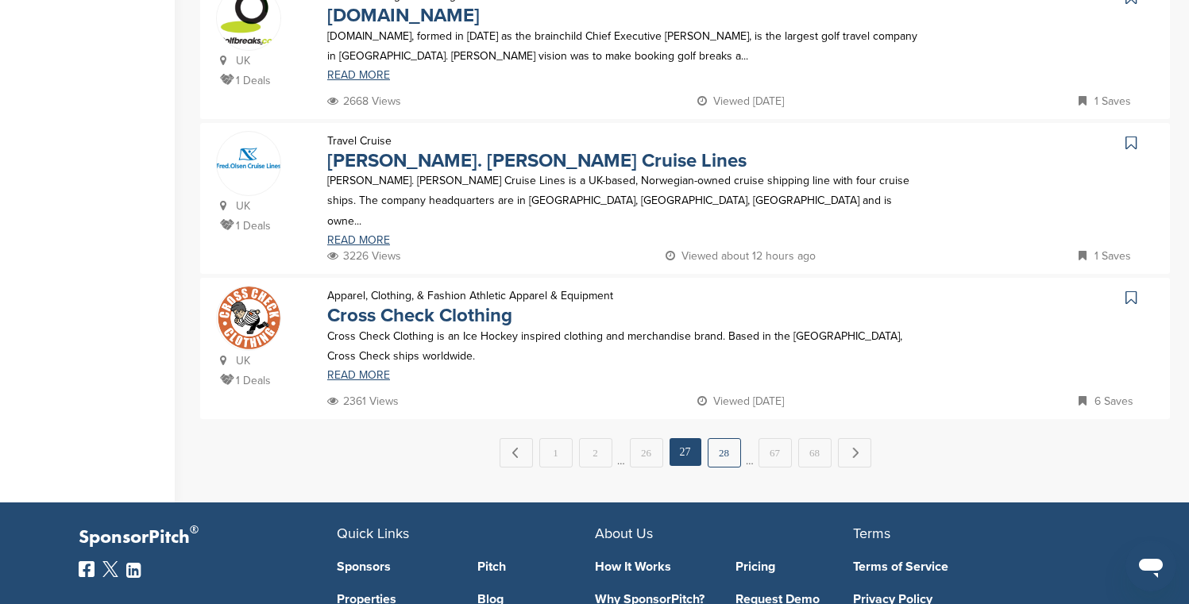
click at [721, 442] on link "28" at bounding box center [724, 452] width 33 height 29
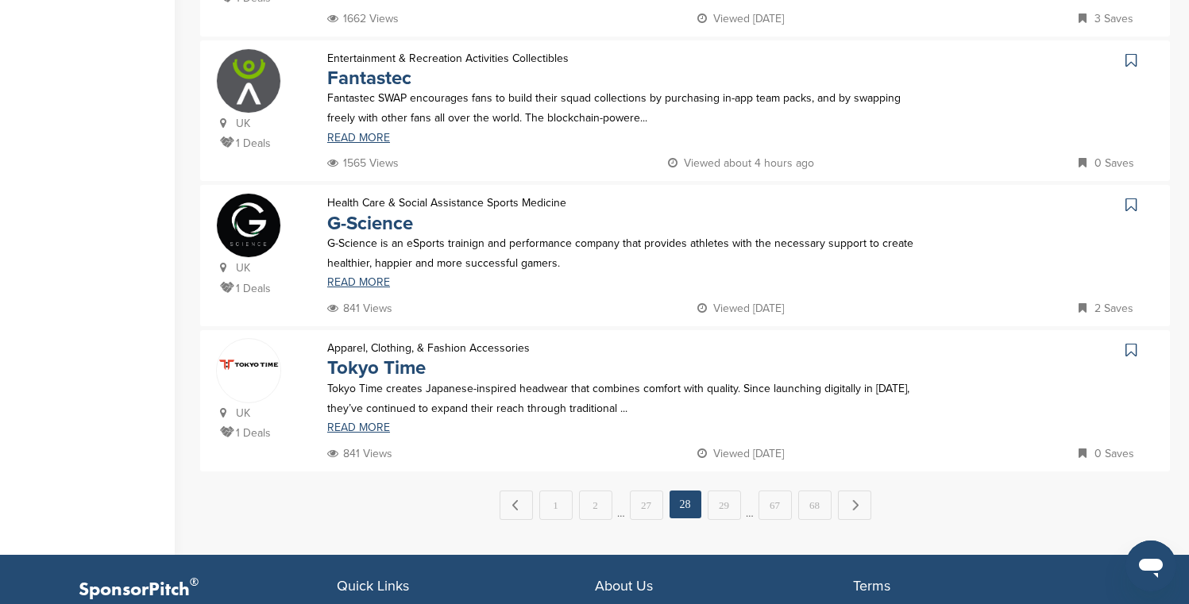
scroll to position [1340, 0]
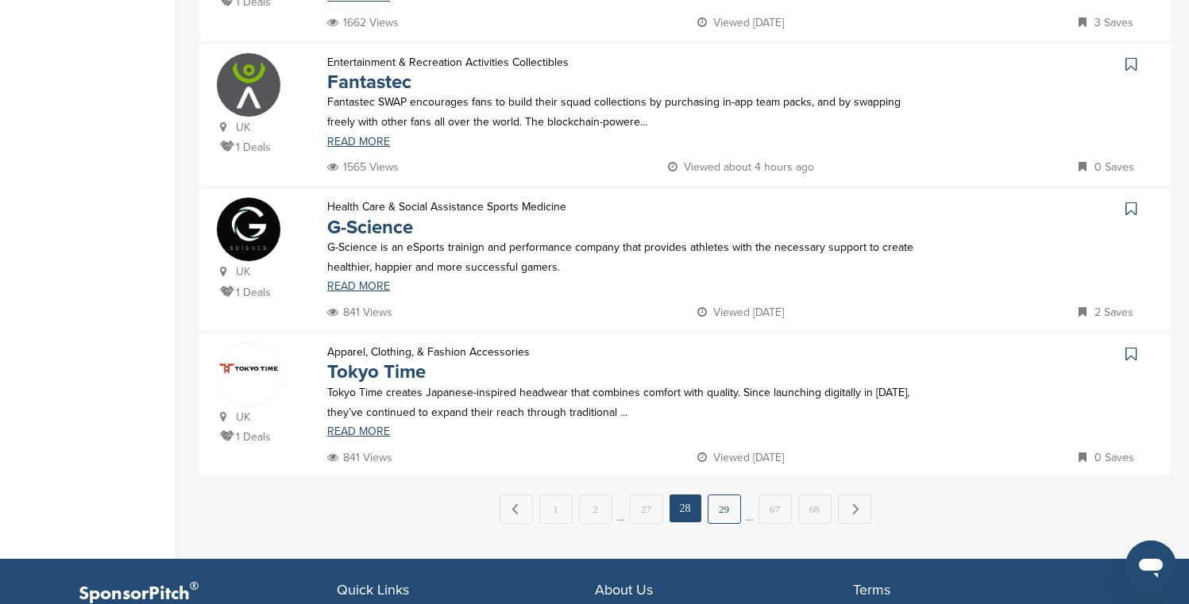
click at [727, 498] on link "29" at bounding box center [724, 509] width 33 height 29
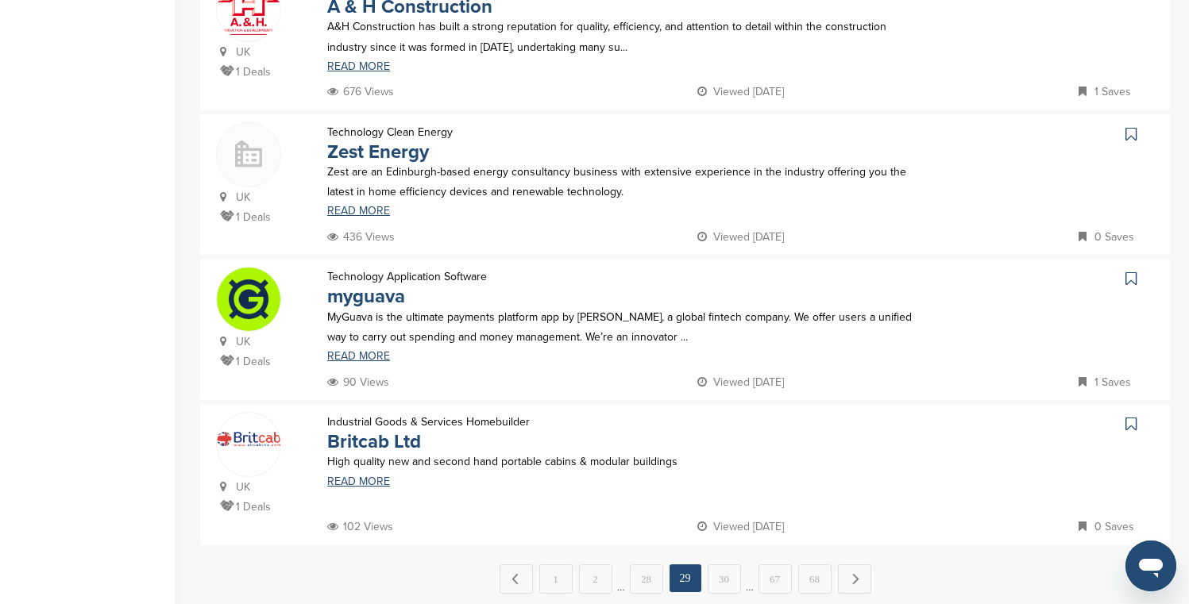
scroll to position [1428, 0]
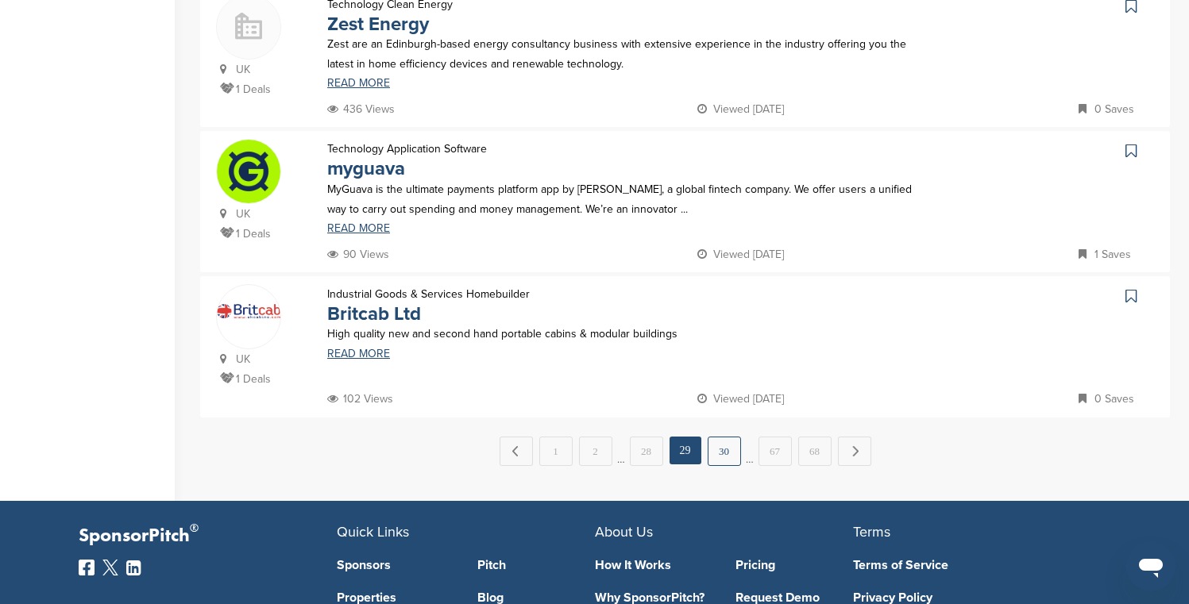
click at [730, 460] on link "30" at bounding box center [724, 451] width 33 height 29
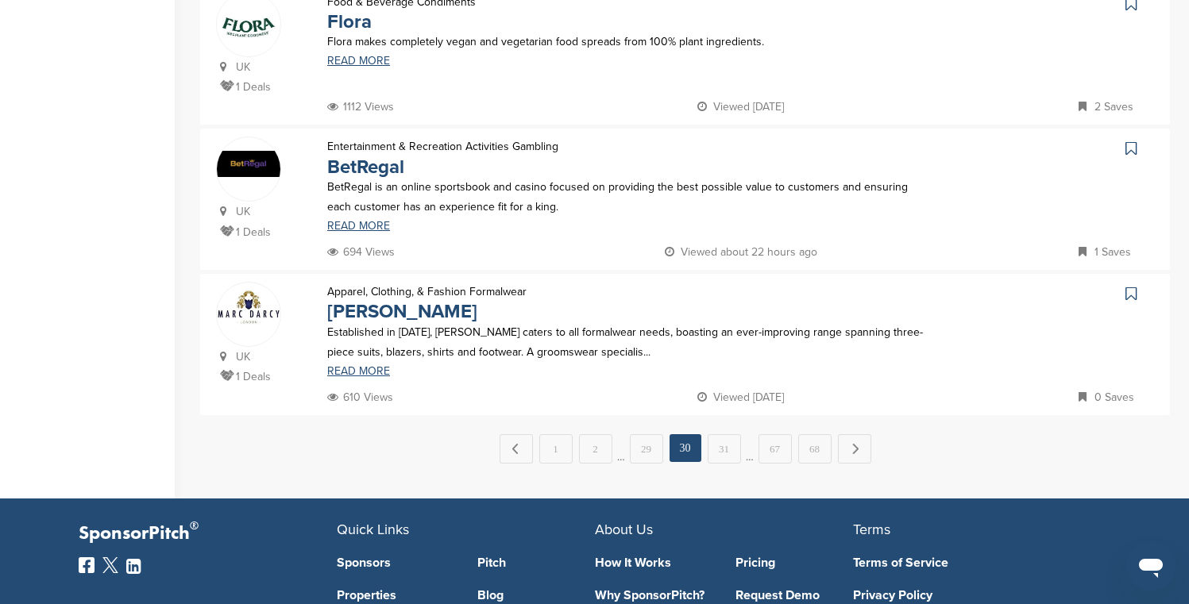
scroll to position [1415, 0]
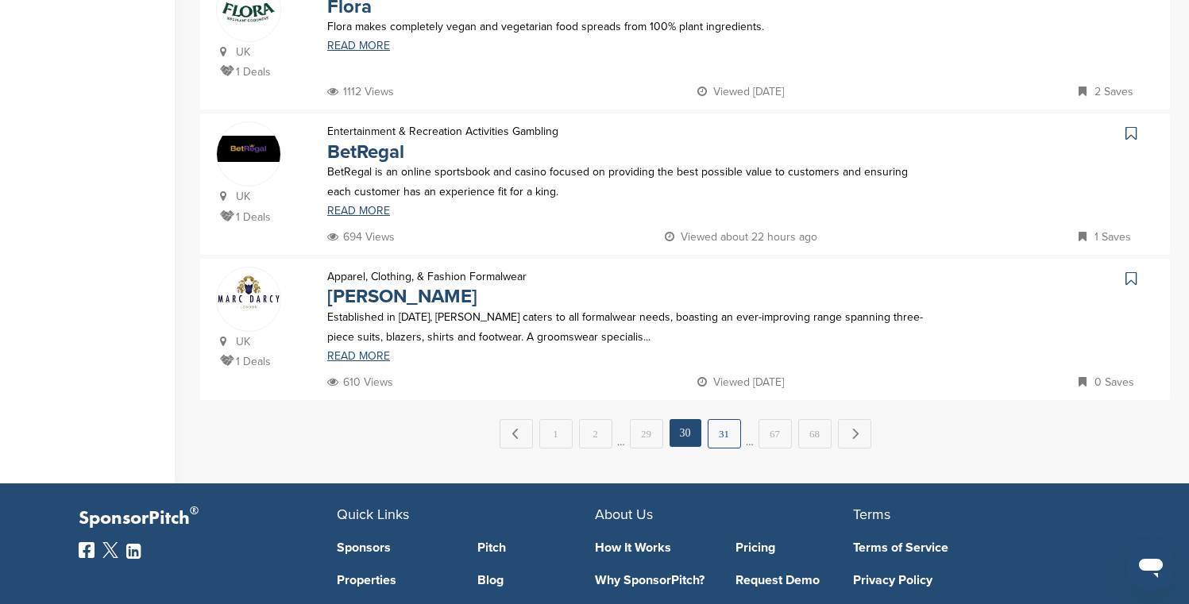
click at [730, 433] on link "31" at bounding box center [724, 433] width 33 height 29
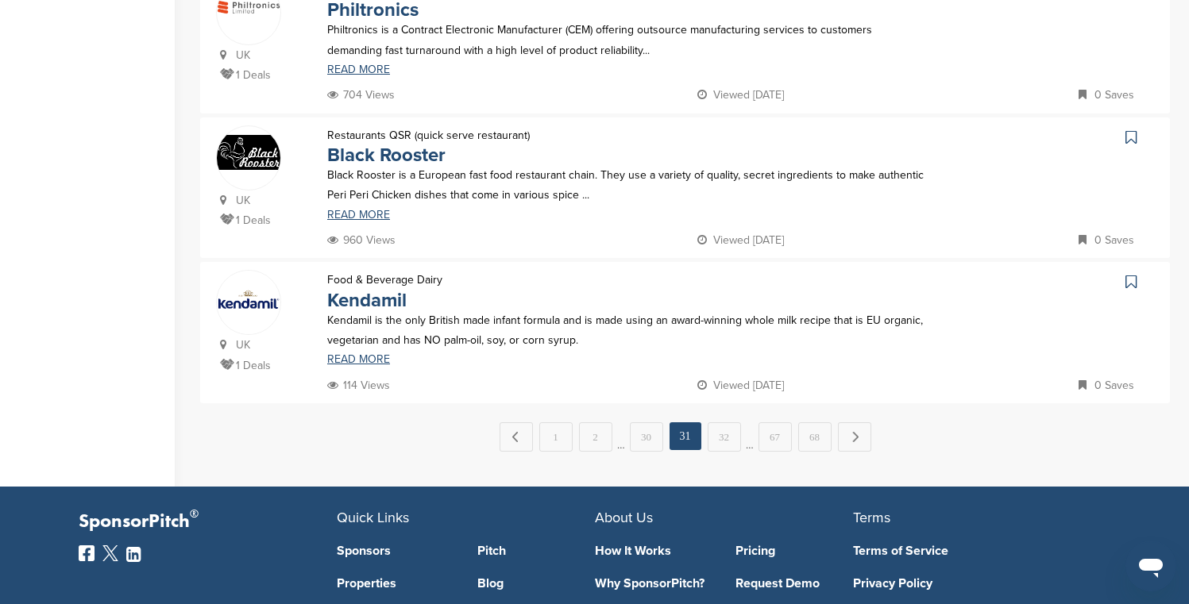
scroll to position [1455, 0]
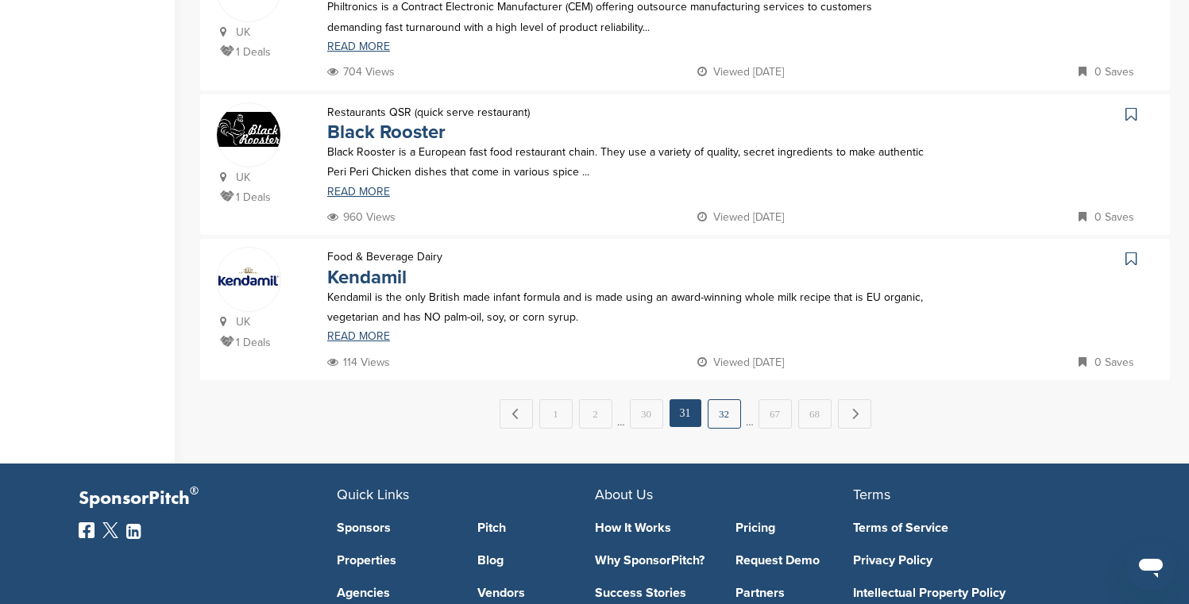
click at [735, 410] on link "32" at bounding box center [724, 413] width 33 height 29
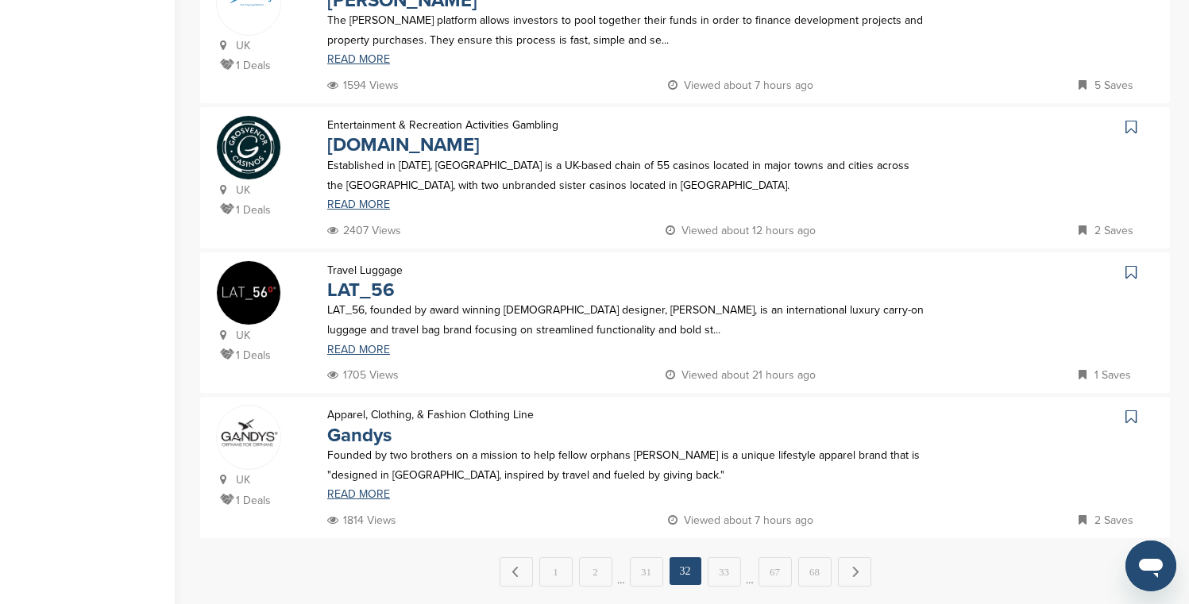
scroll to position [1383, 0]
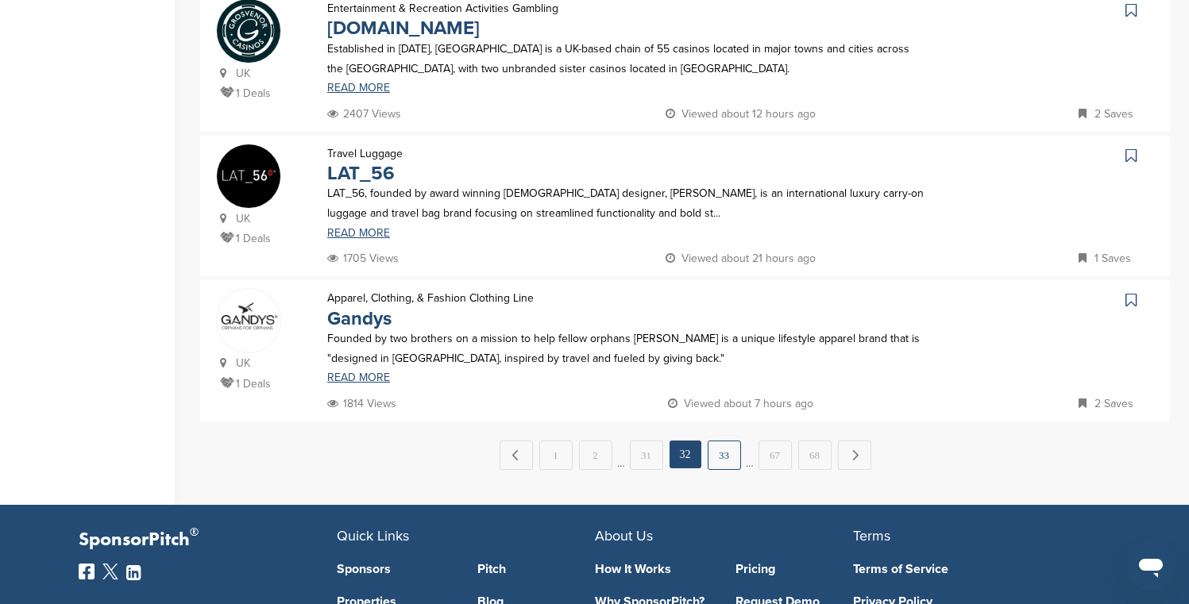
click at [732, 454] on link "33" at bounding box center [724, 455] width 33 height 29
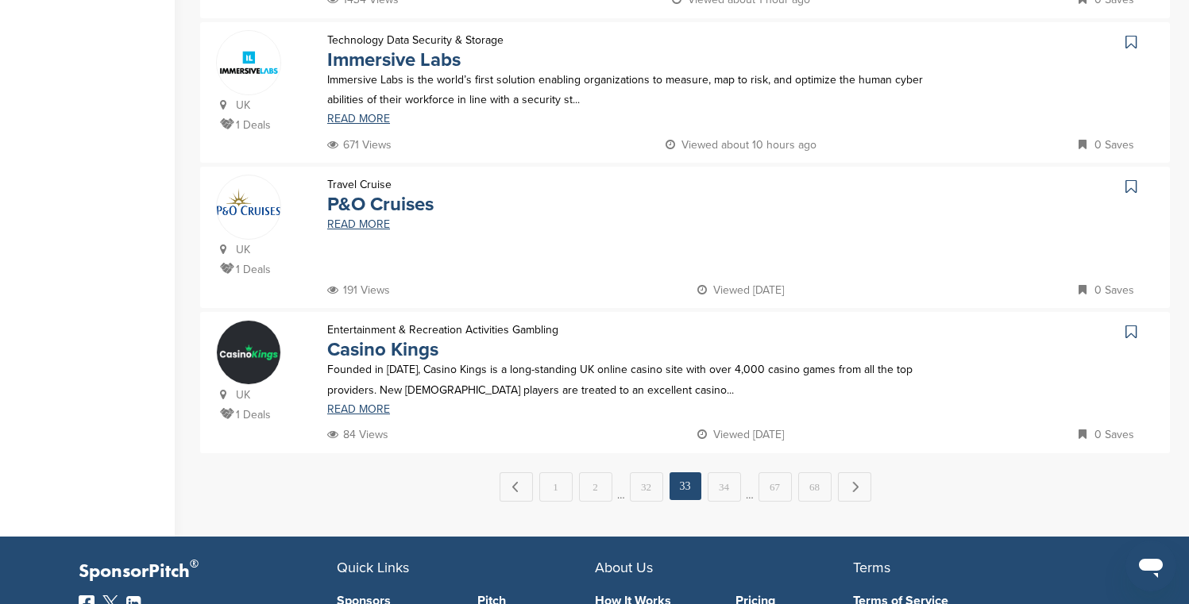
scroll to position [1453, 0]
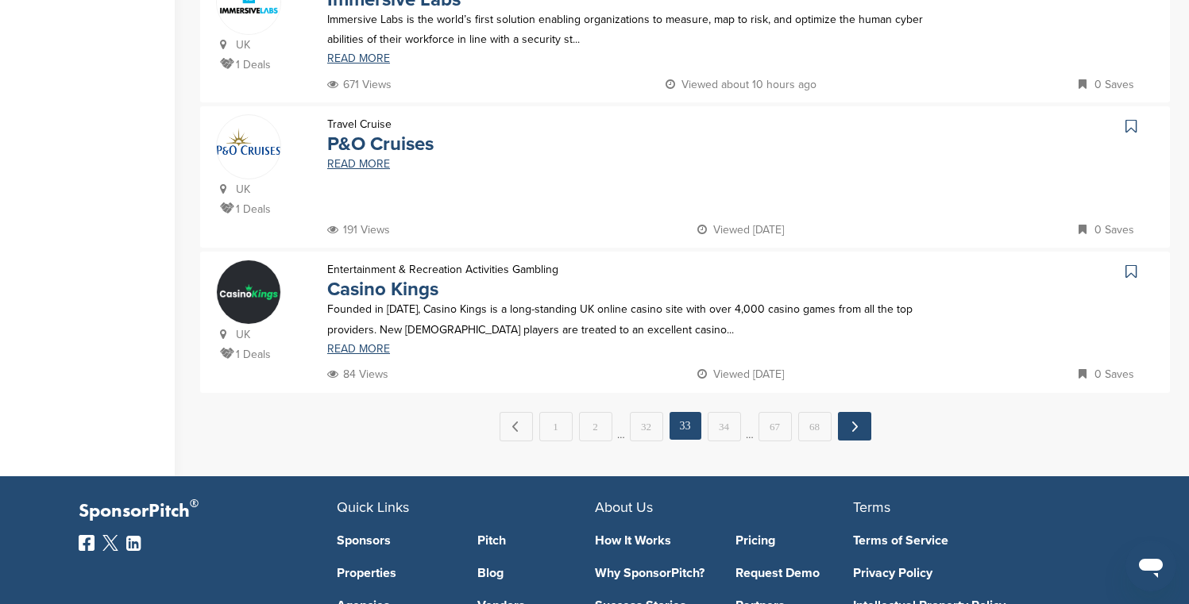
click at [855, 432] on link "Next →" at bounding box center [854, 426] width 33 height 29
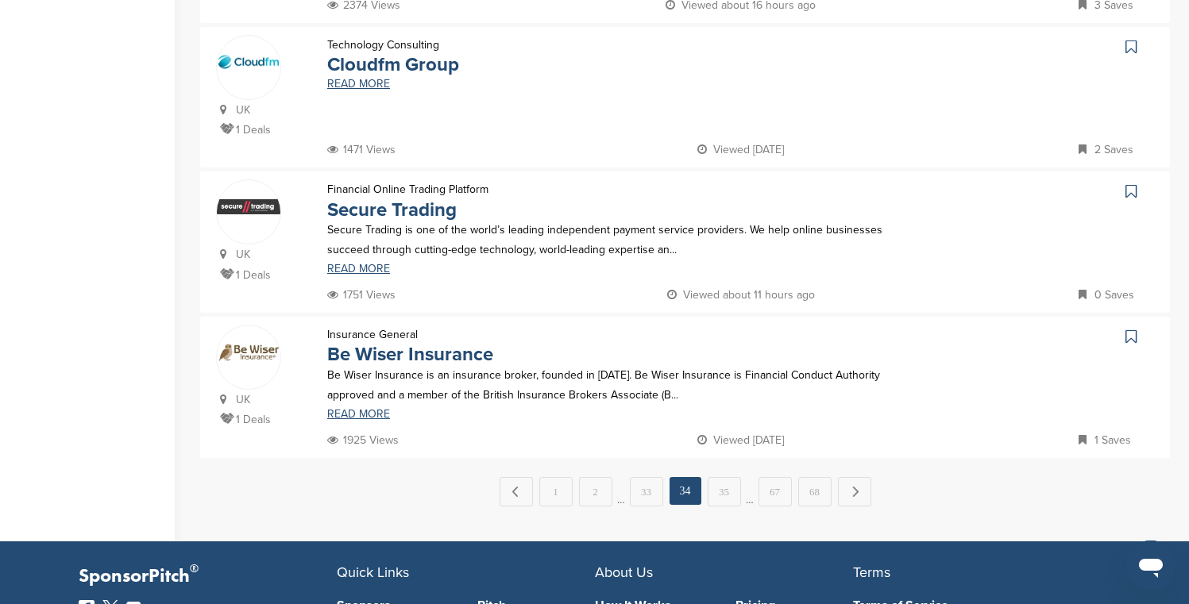
scroll to position [1404, 0]
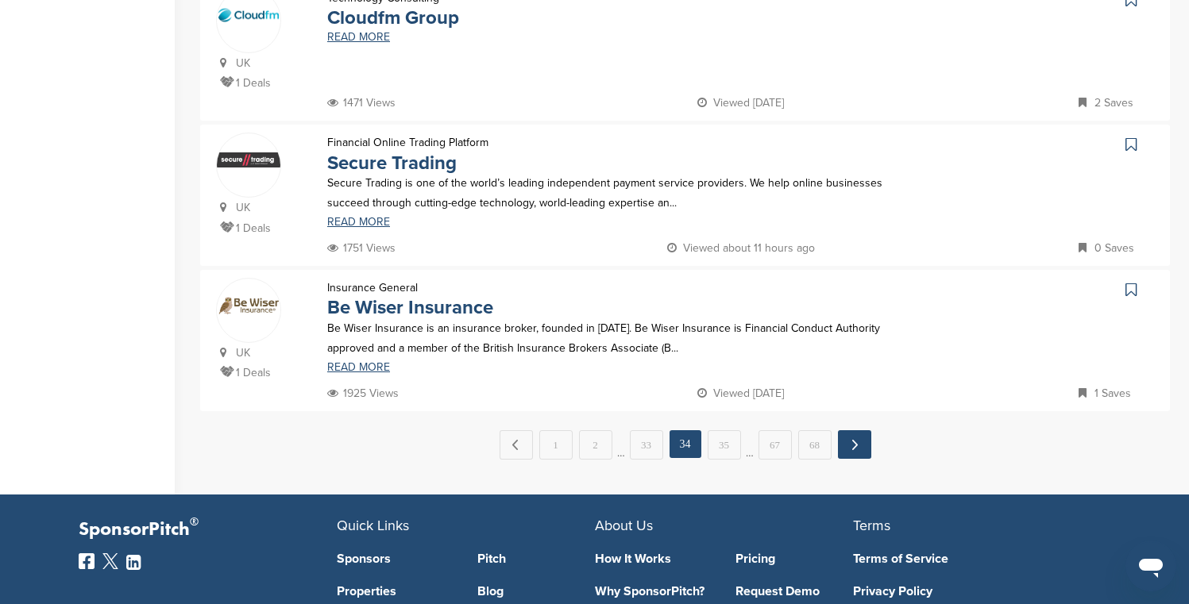
click at [853, 438] on link "Next →" at bounding box center [854, 444] width 33 height 29
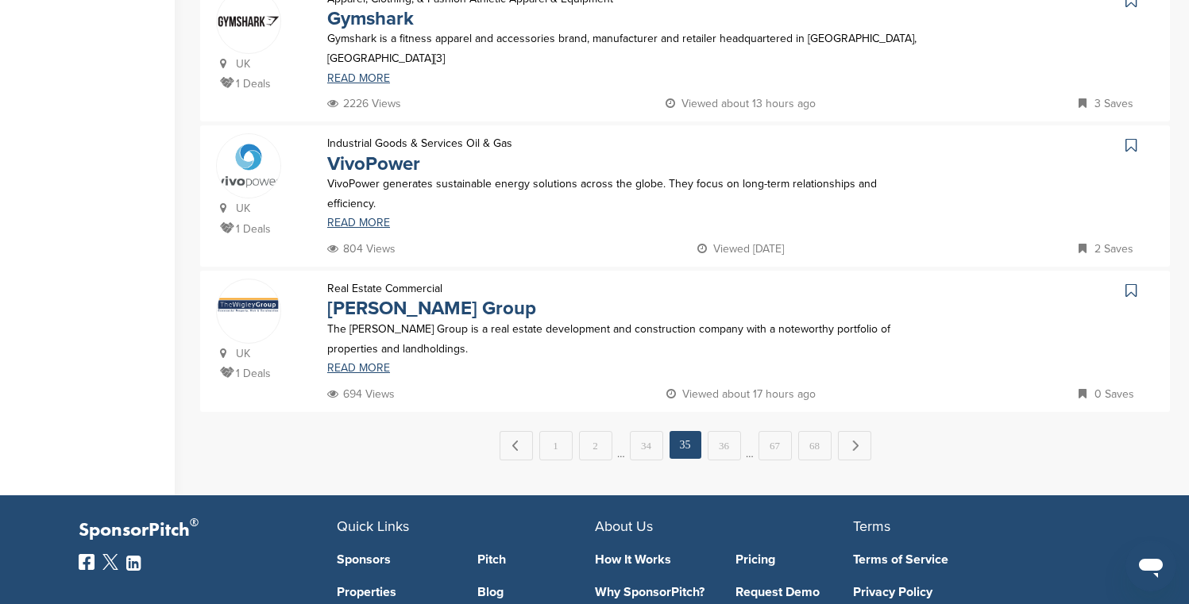
scroll to position [1434, 0]
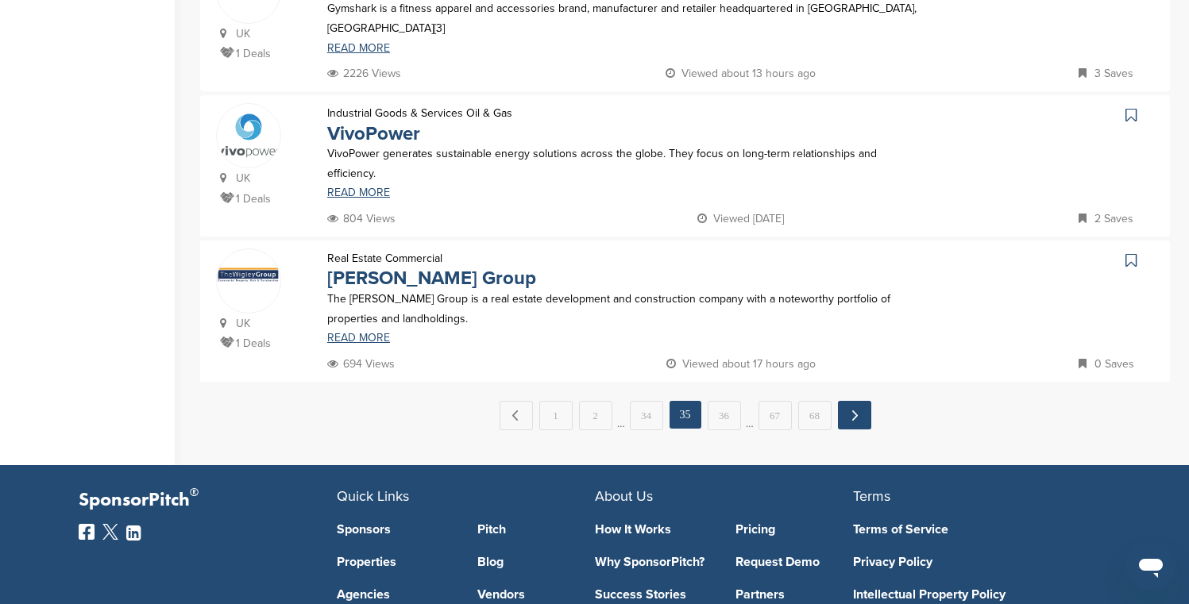
click at [860, 414] on link "Next →" at bounding box center [854, 415] width 33 height 29
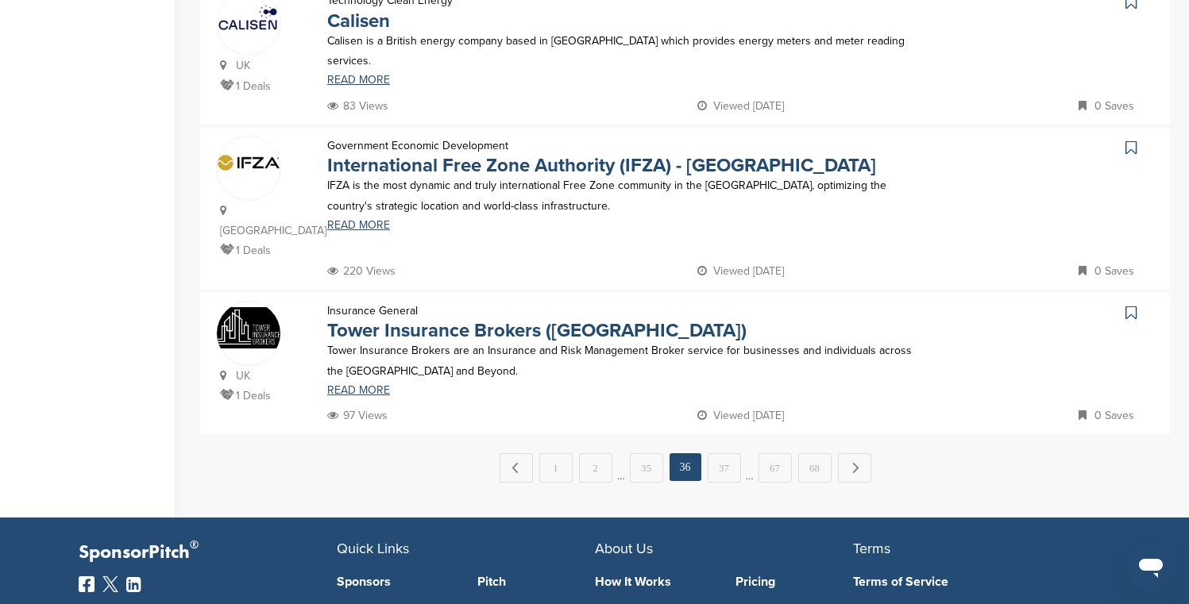
scroll to position [1491, 0]
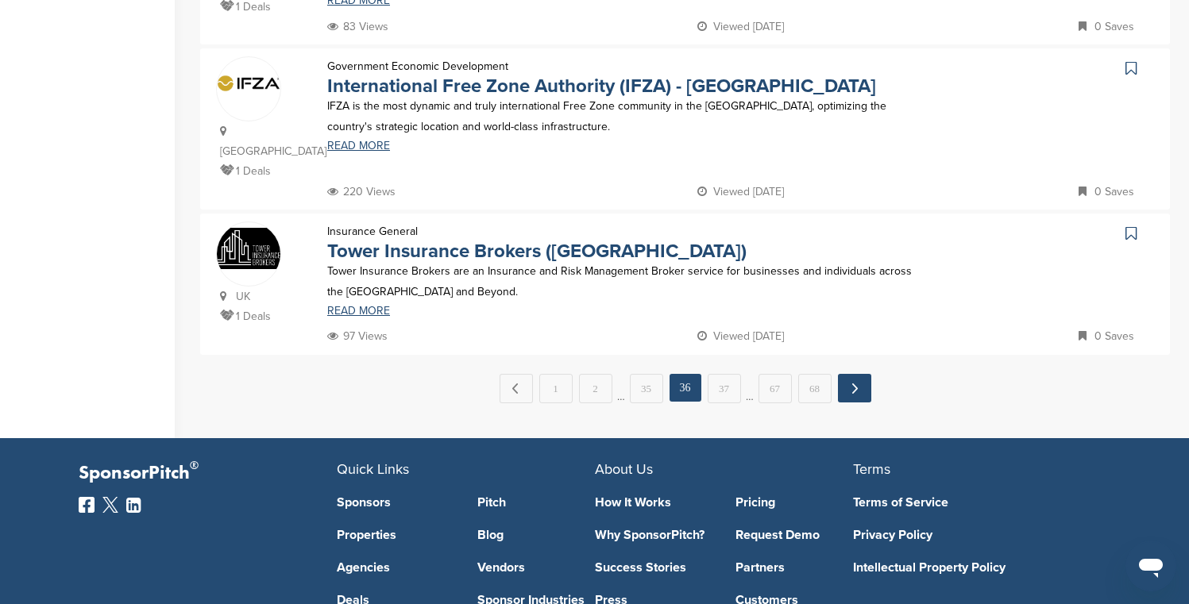
click at [855, 394] on link "Next →" at bounding box center [854, 388] width 33 height 29
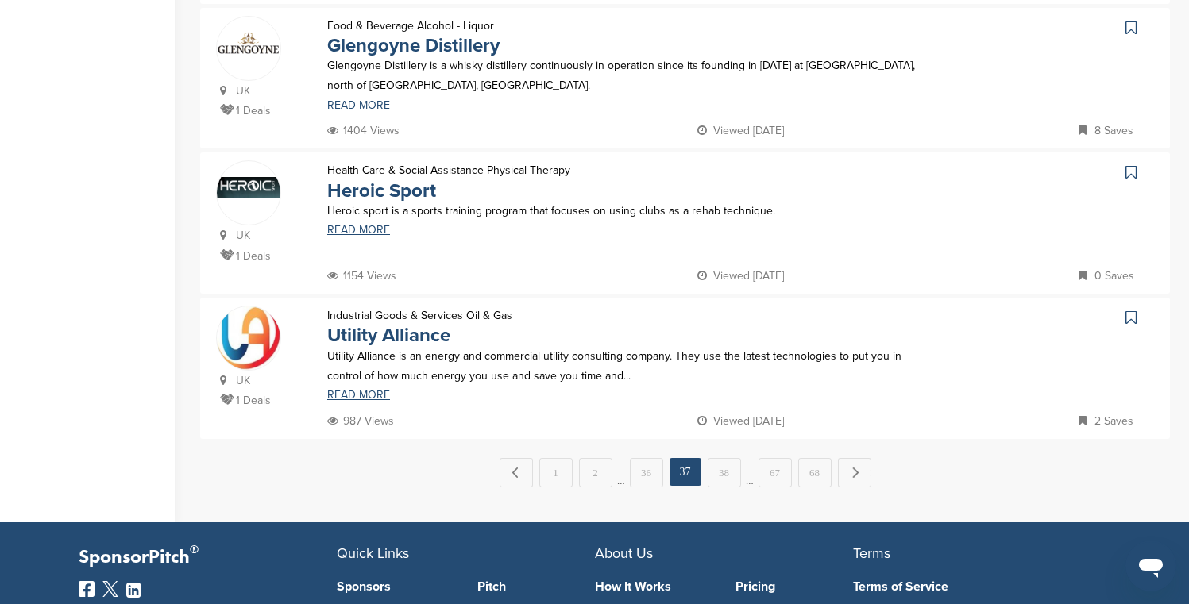
scroll to position [1385, 0]
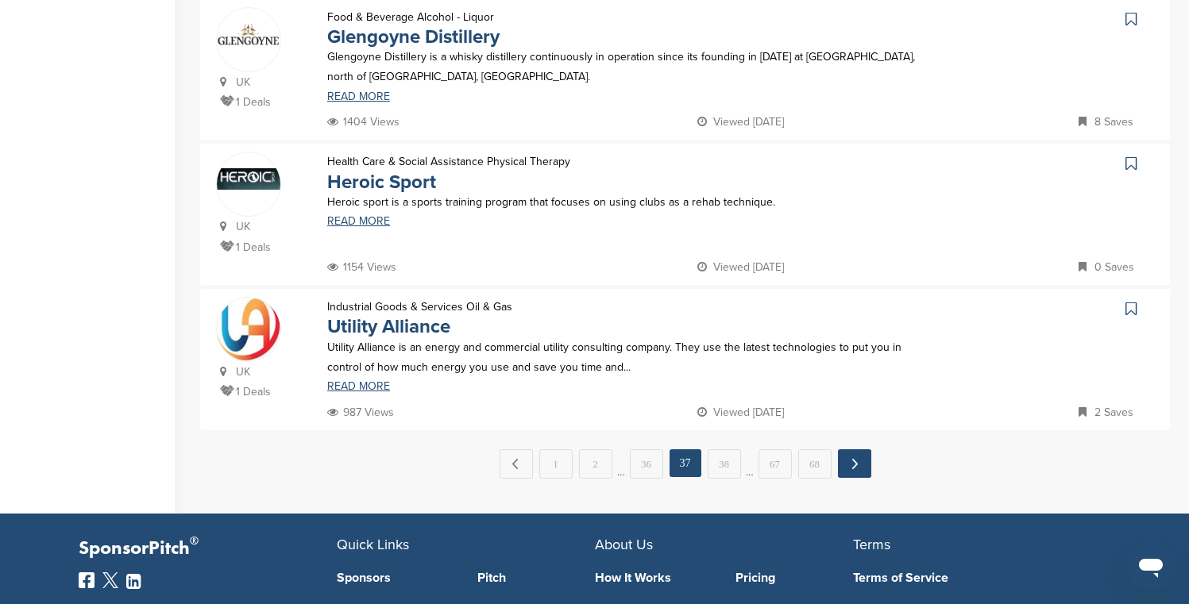
click at [843, 461] on link "Next →" at bounding box center [854, 464] width 33 height 29
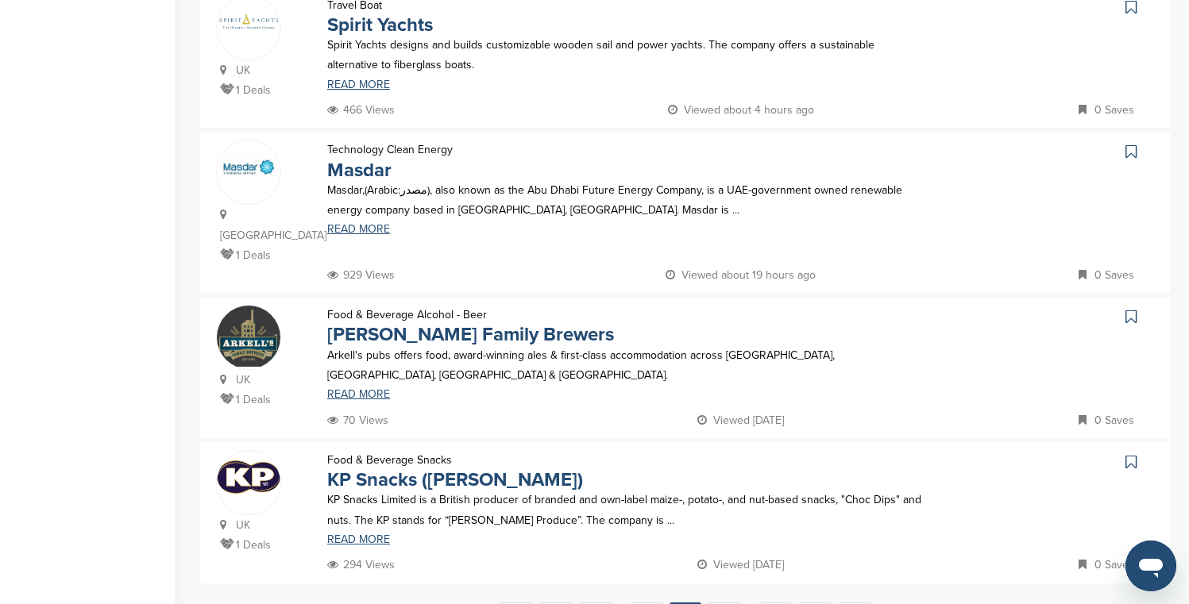
scroll to position [1398, 0]
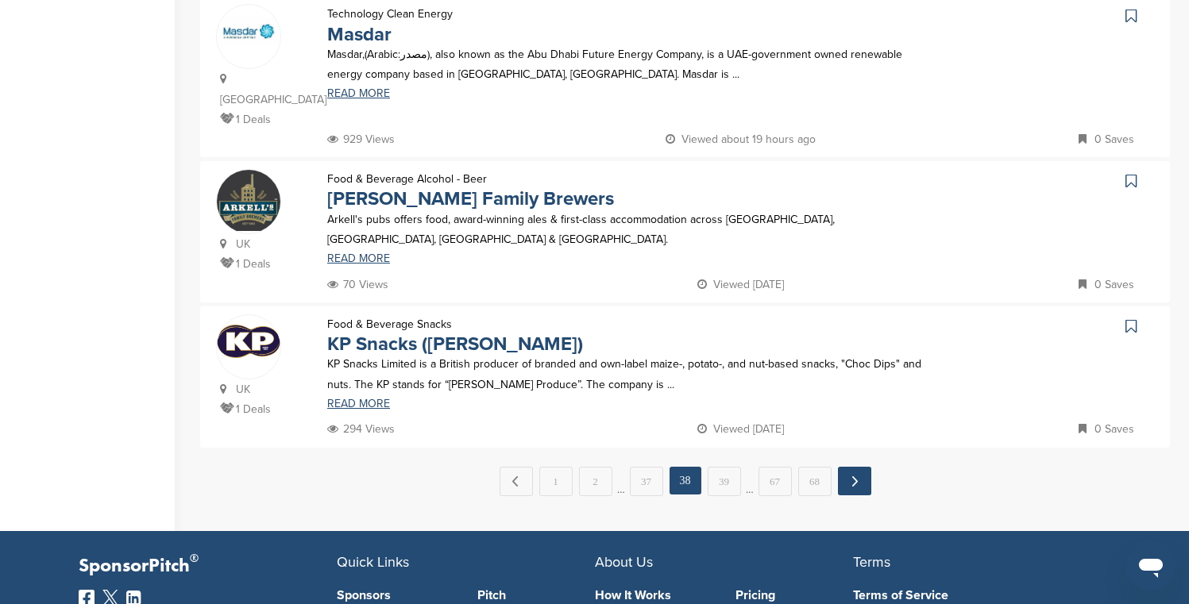
click at [853, 484] on link "Next →" at bounding box center [854, 481] width 33 height 29
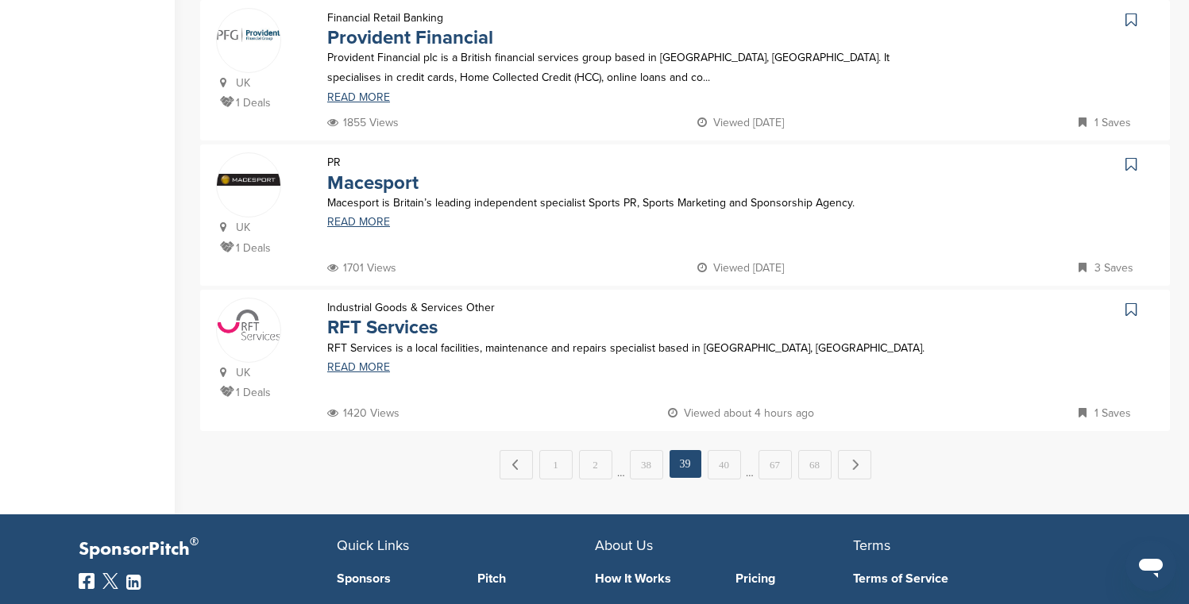
scroll to position [1388, 0]
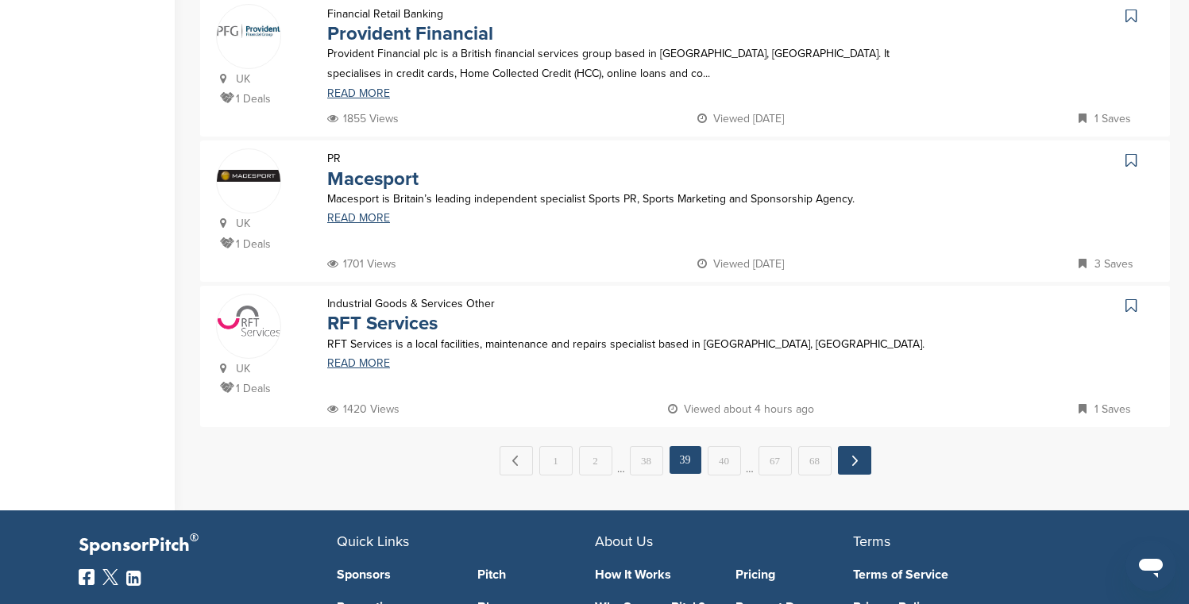
click at [842, 456] on link "Next →" at bounding box center [854, 460] width 33 height 29
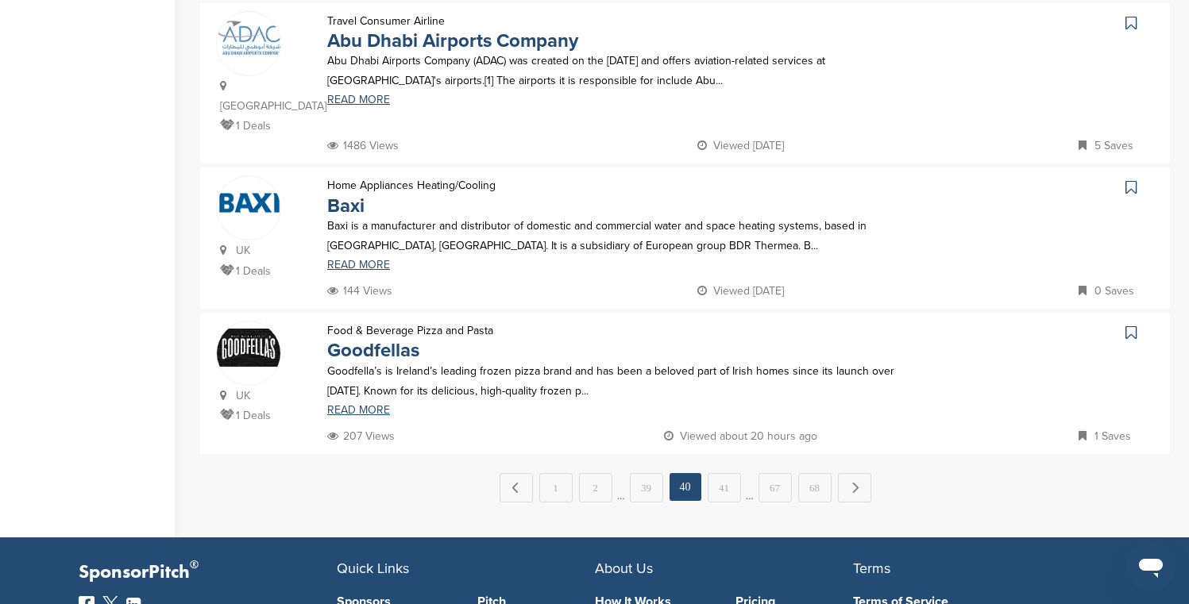
scroll to position [1425, 0]
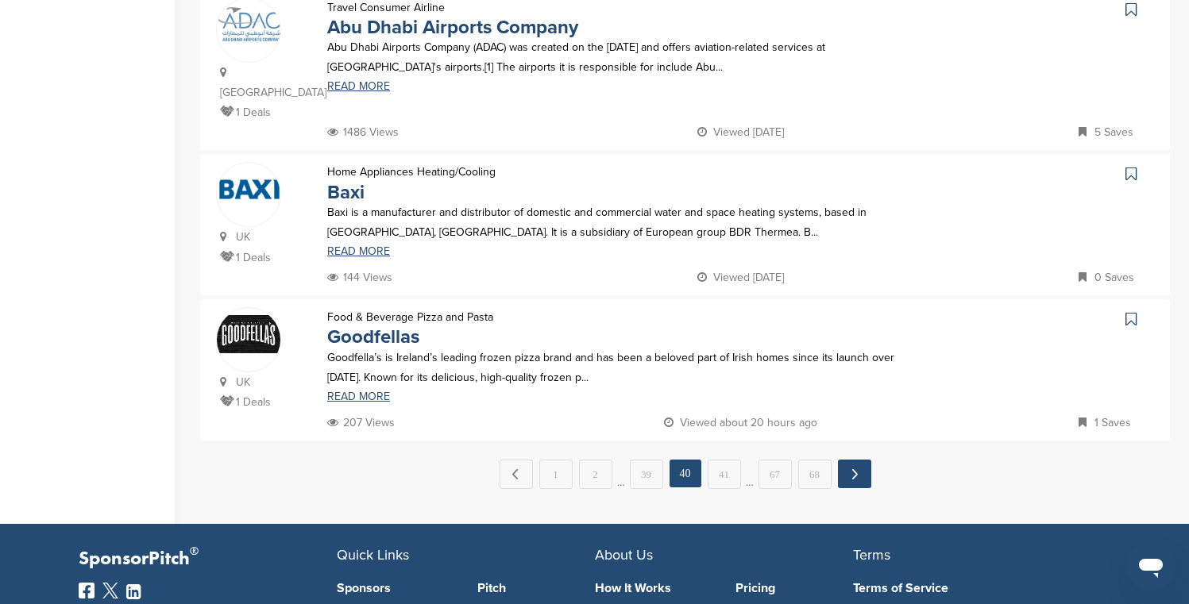
click at [847, 460] on link "Next →" at bounding box center [854, 474] width 33 height 29
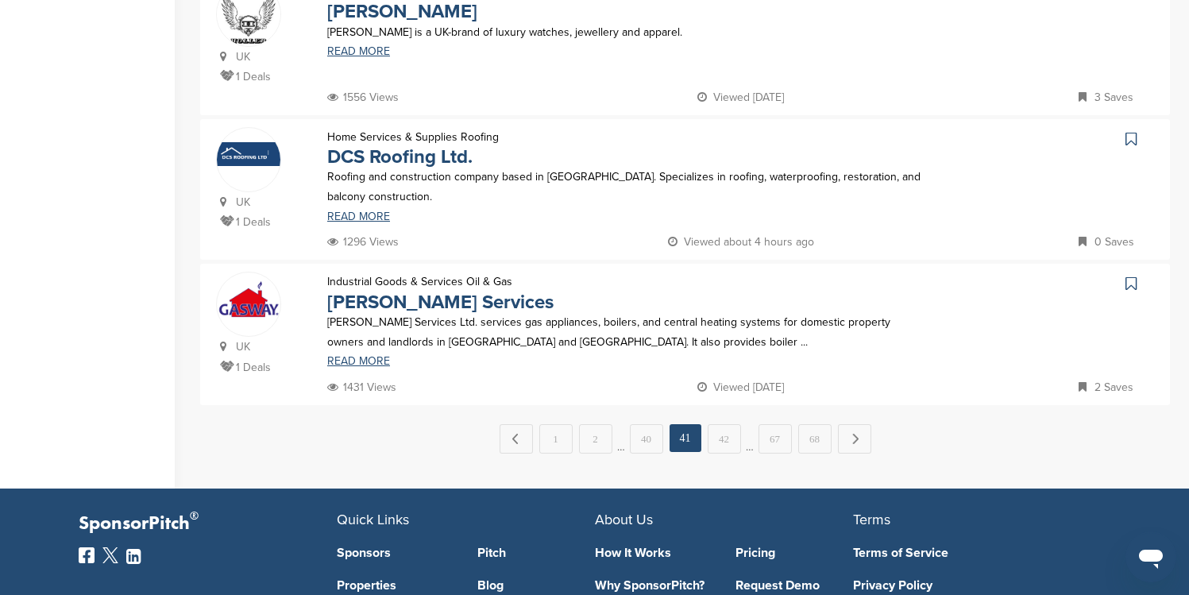
scroll to position [1402, 0]
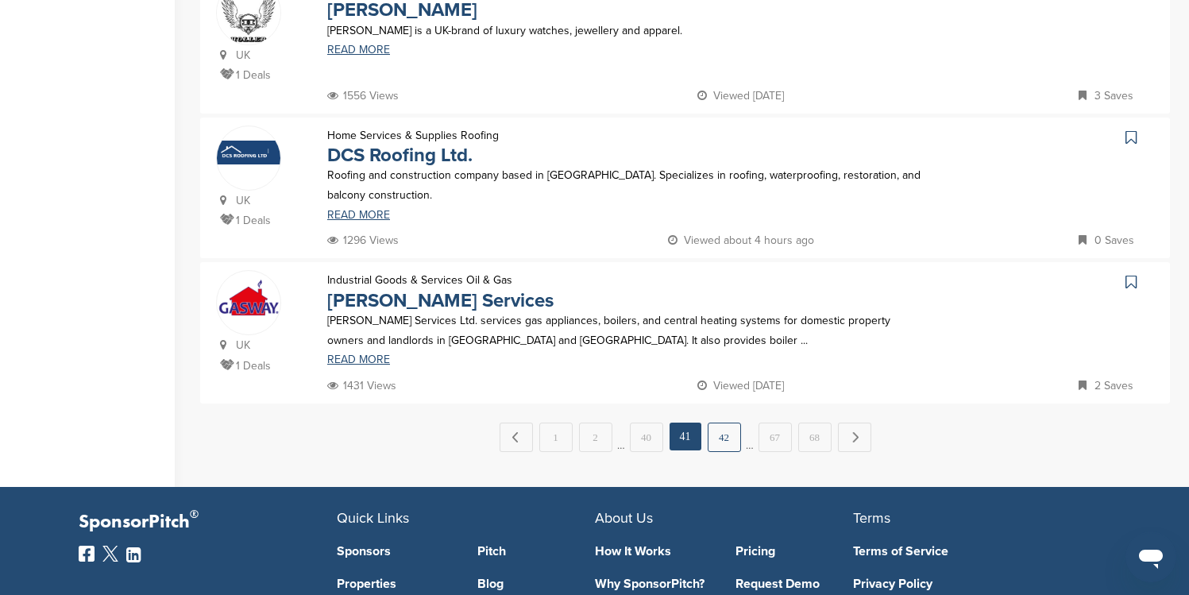
click at [727, 440] on link "42" at bounding box center [724, 437] width 33 height 29
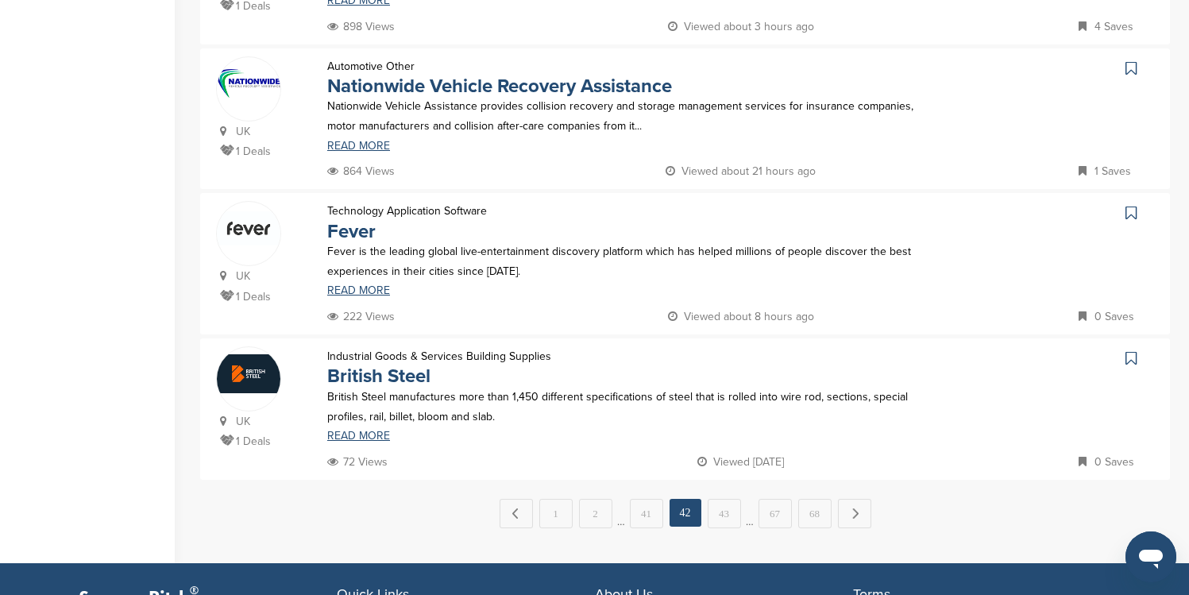
scroll to position [1391, 0]
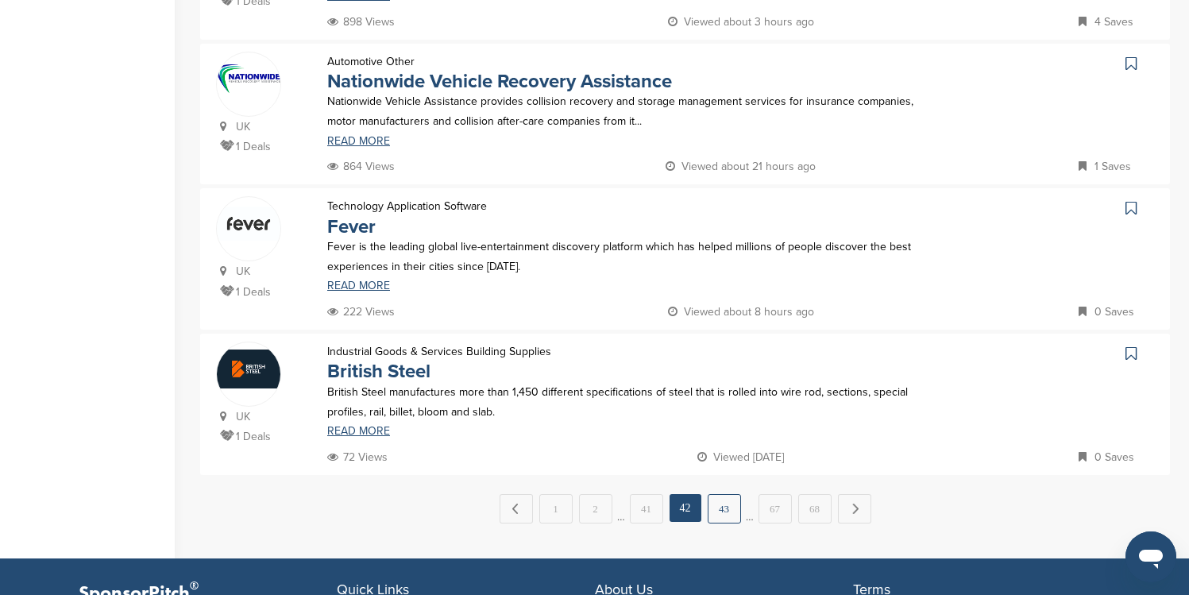
click at [716, 494] on link "43" at bounding box center [724, 508] width 33 height 29
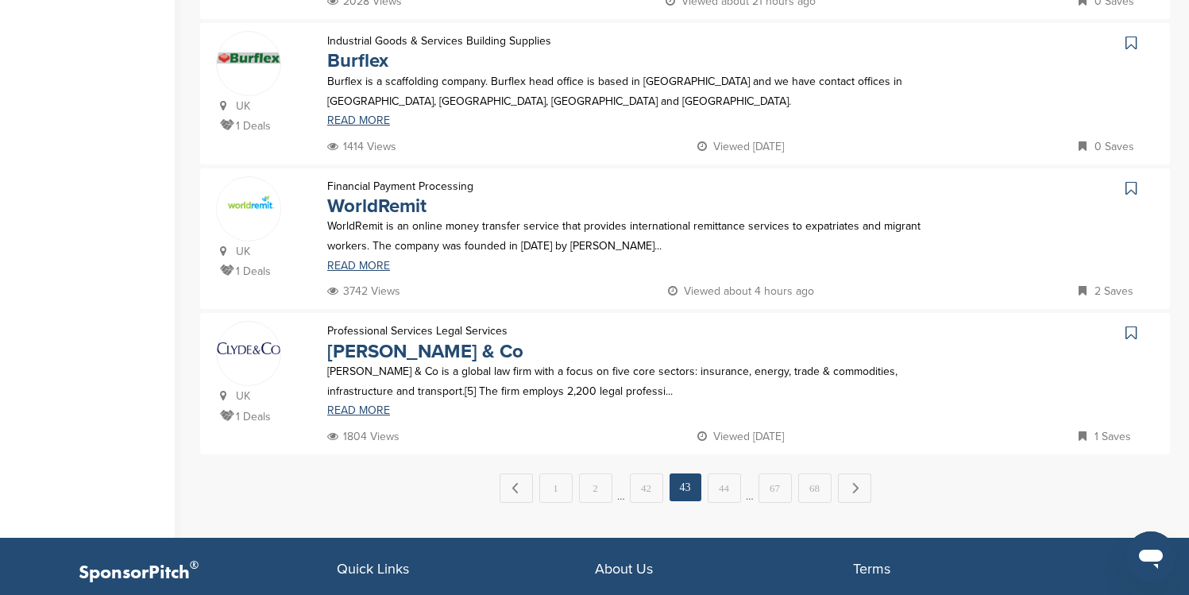
scroll to position [1402, 0]
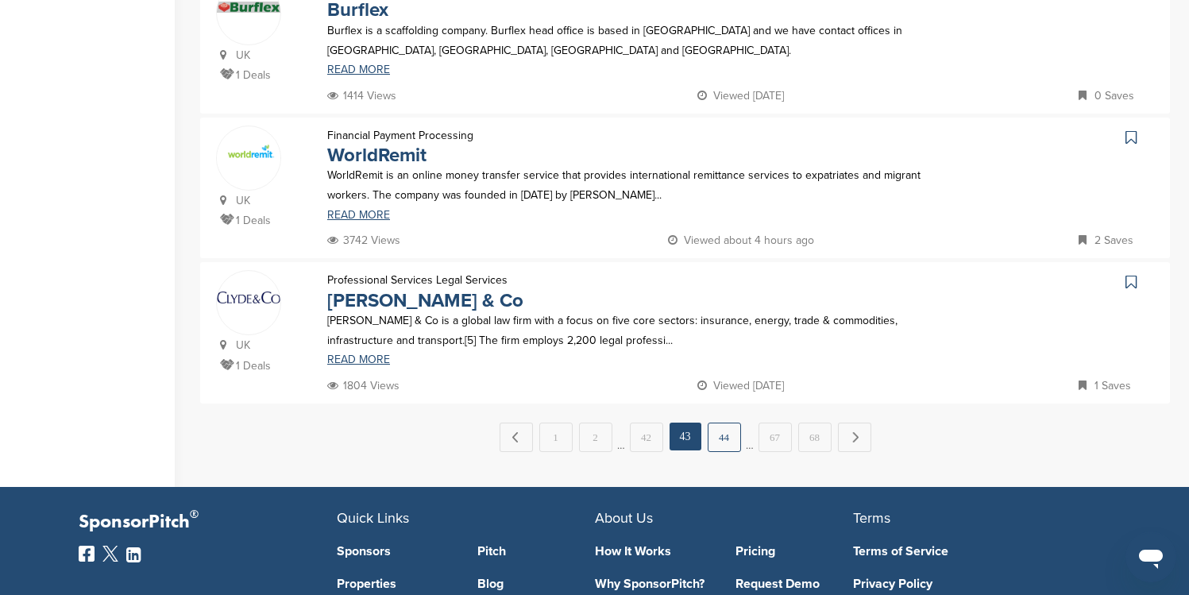
click at [716, 446] on link "44" at bounding box center [724, 437] width 33 height 29
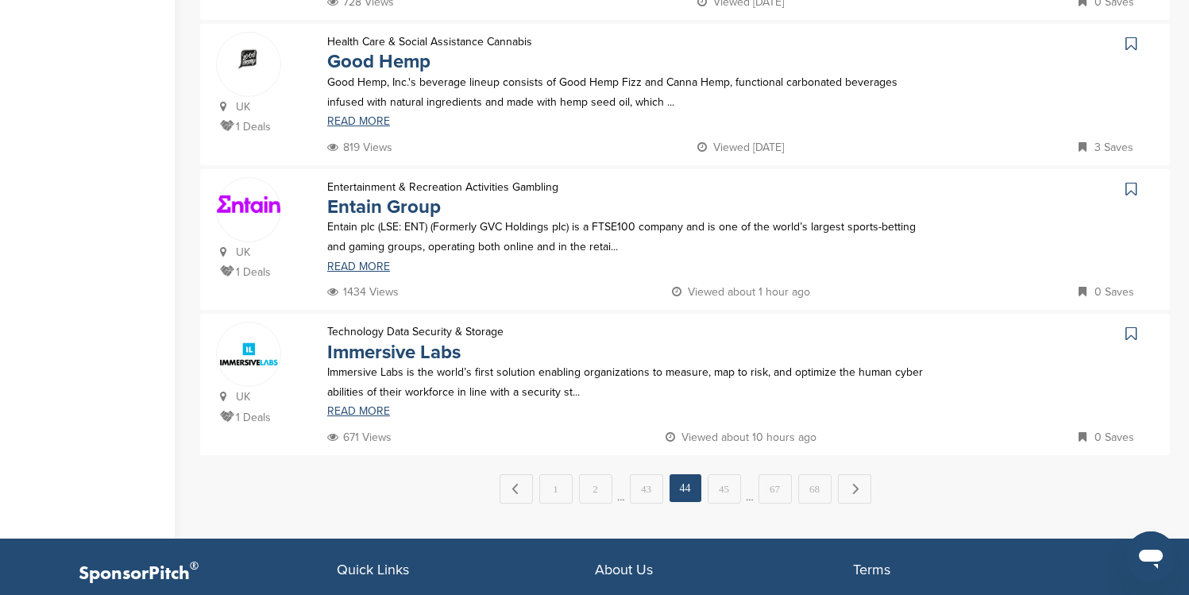
scroll to position [1399, 0]
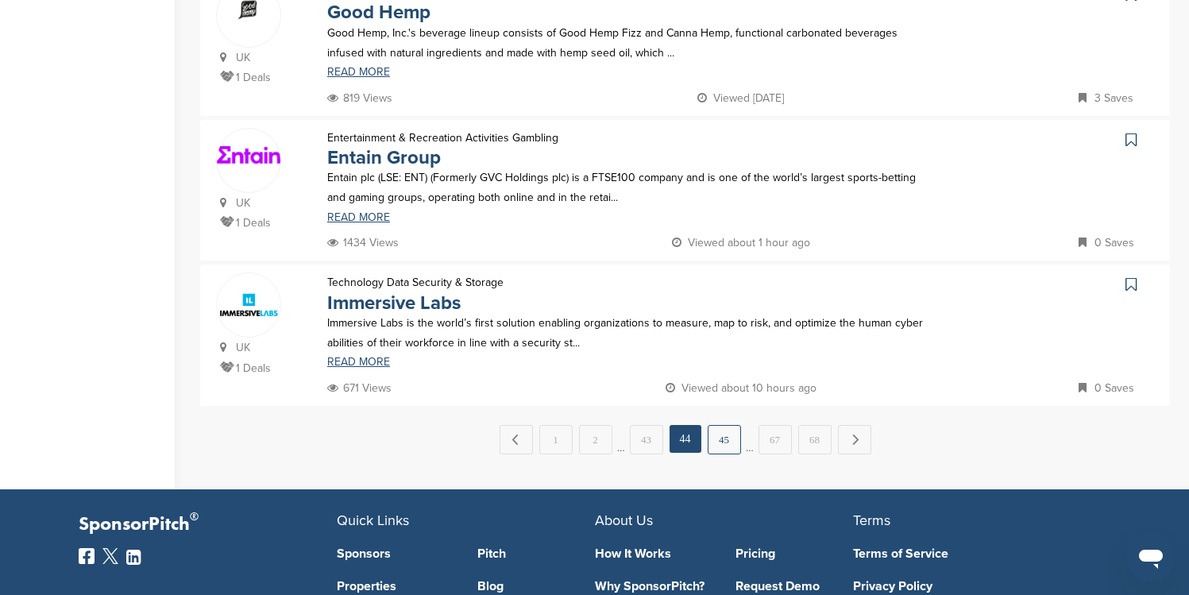
click at [731, 436] on link "45" at bounding box center [724, 439] width 33 height 29
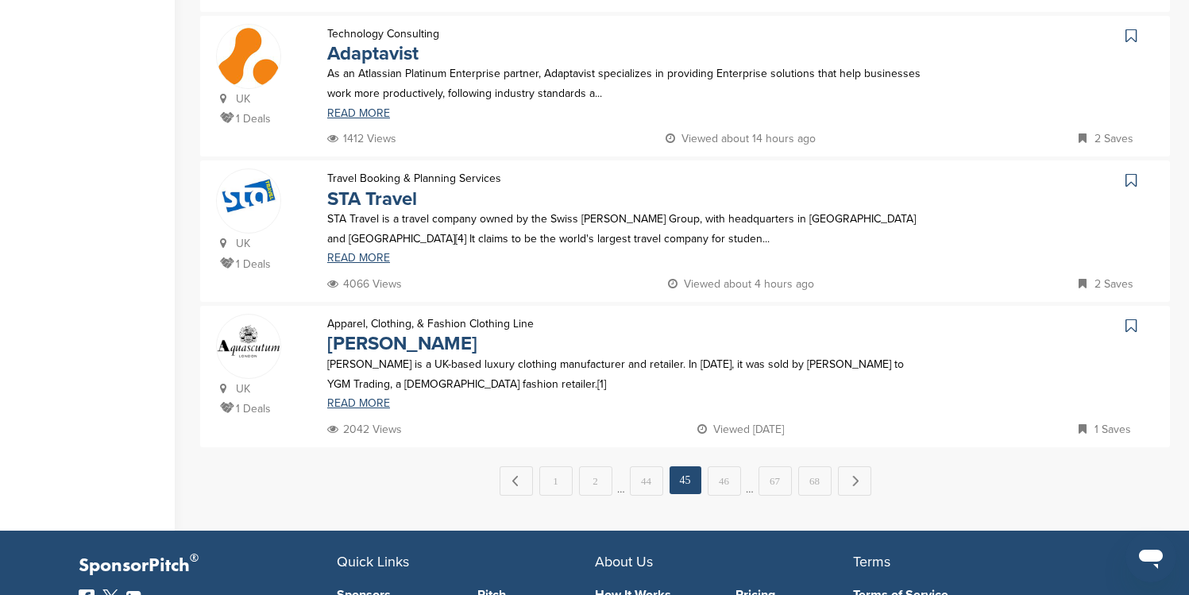
scroll to position [1411, 0]
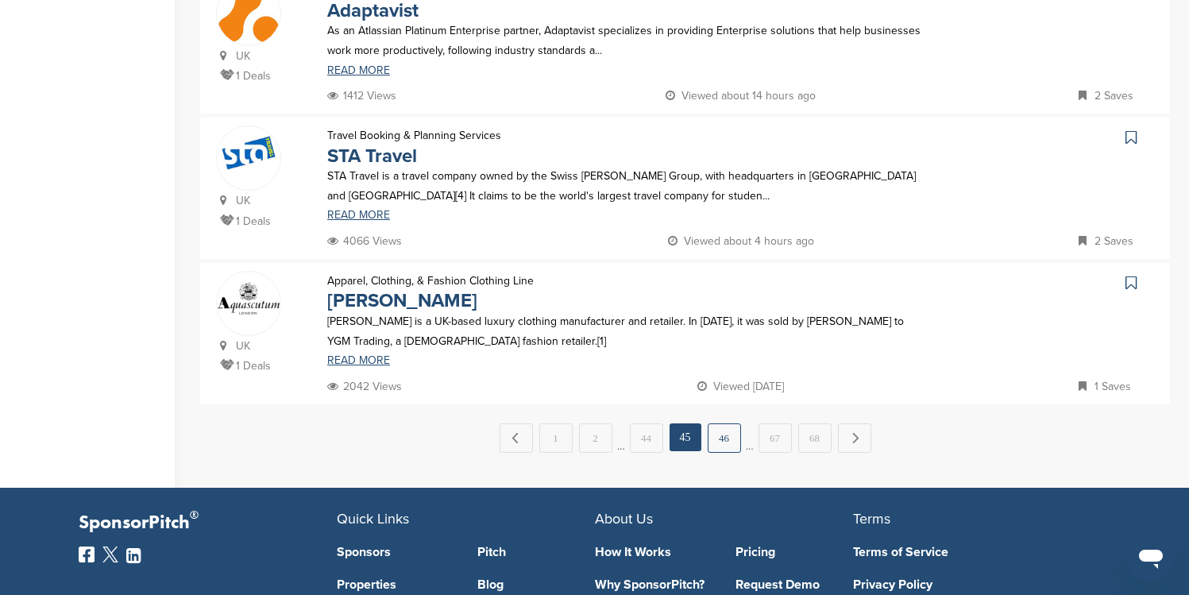
click at [723, 436] on link "46" at bounding box center [724, 437] width 33 height 29
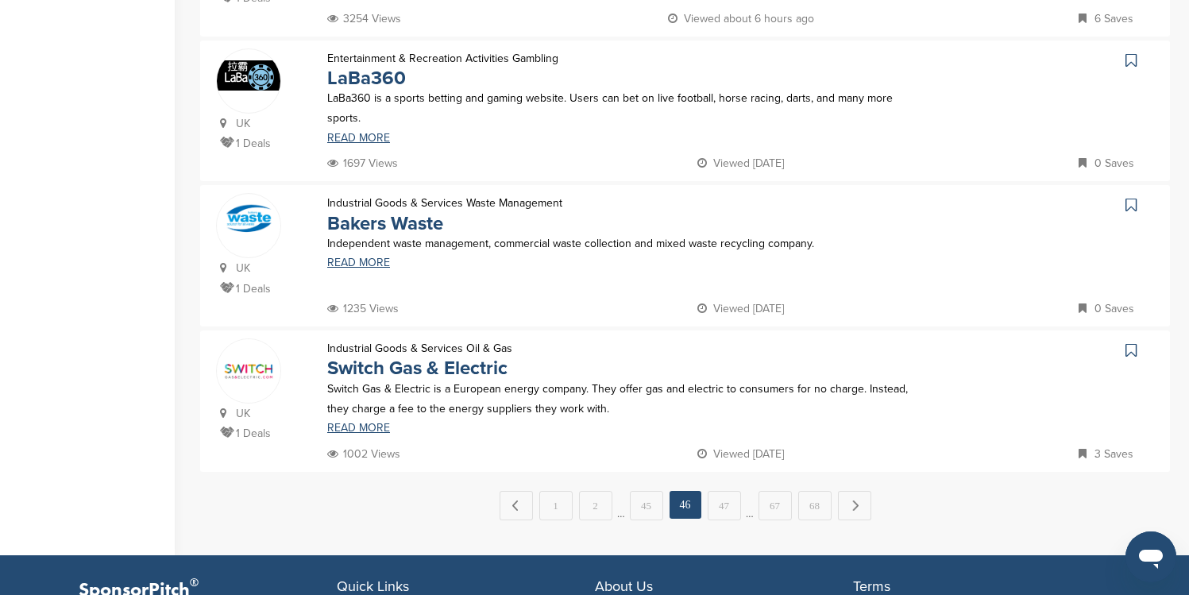
scroll to position [1400, 0]
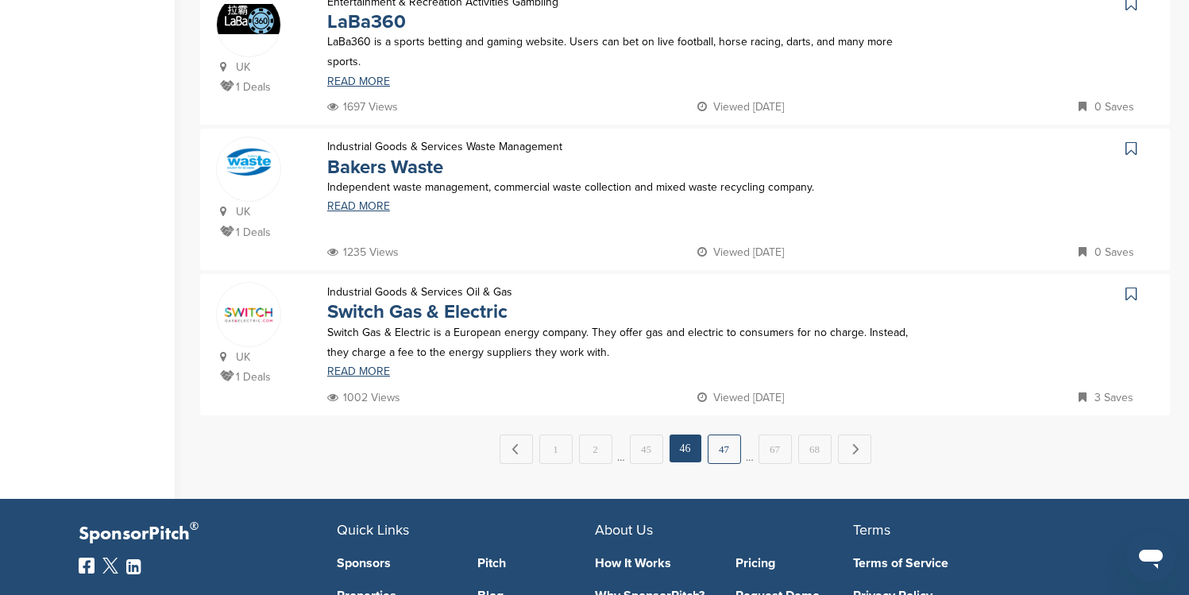
click at [722, 447] on link "47" at bounding box center [724, 448] width 33 height 29
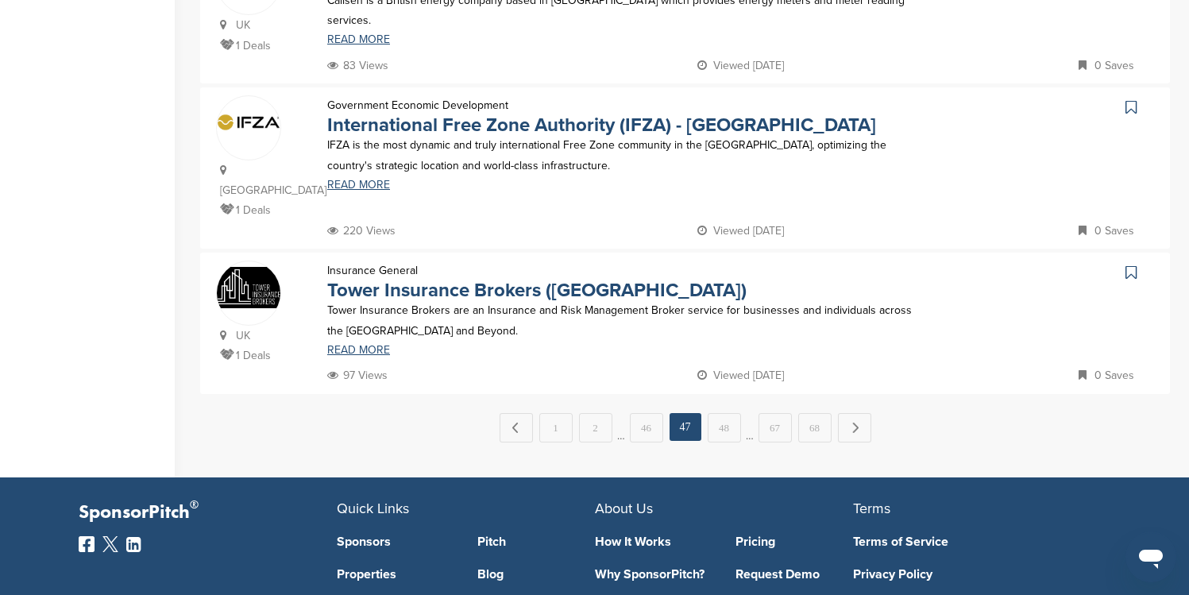
scroll to position [1455, 0]
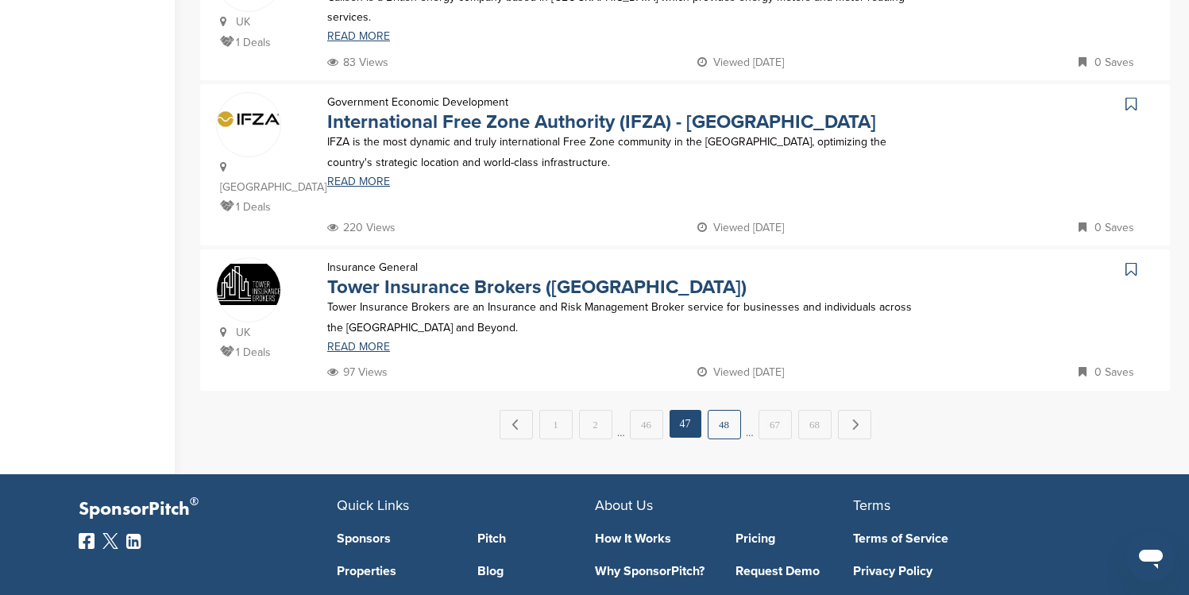
click at [722, 437] on link "48" at bounding box center [724, 424] width 33 height 29
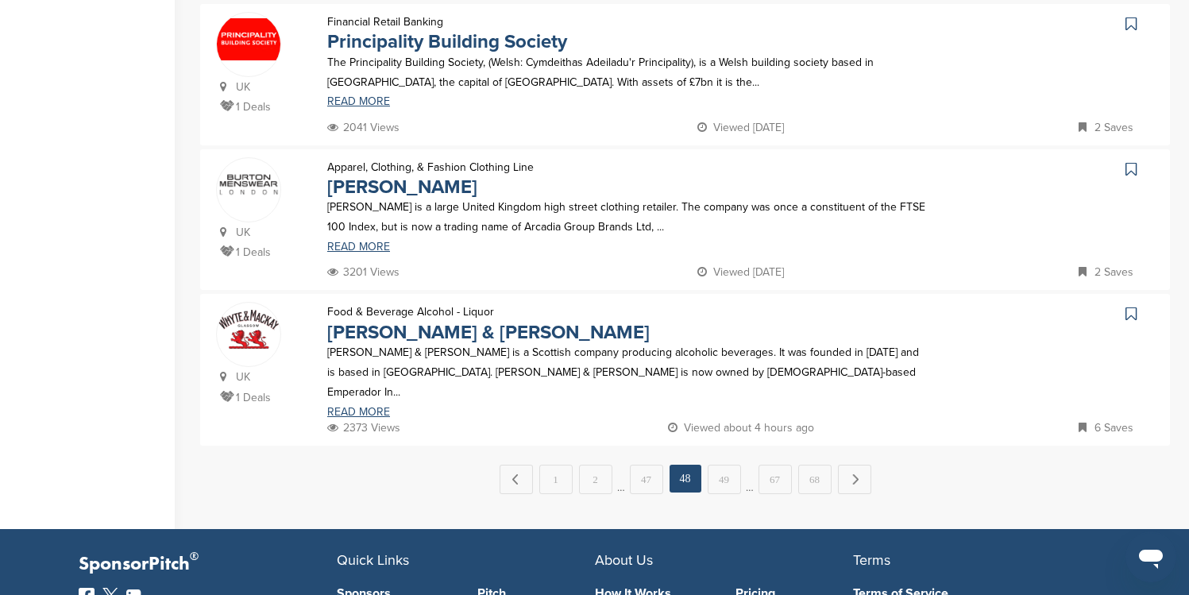
scroll to position [1372, 0]
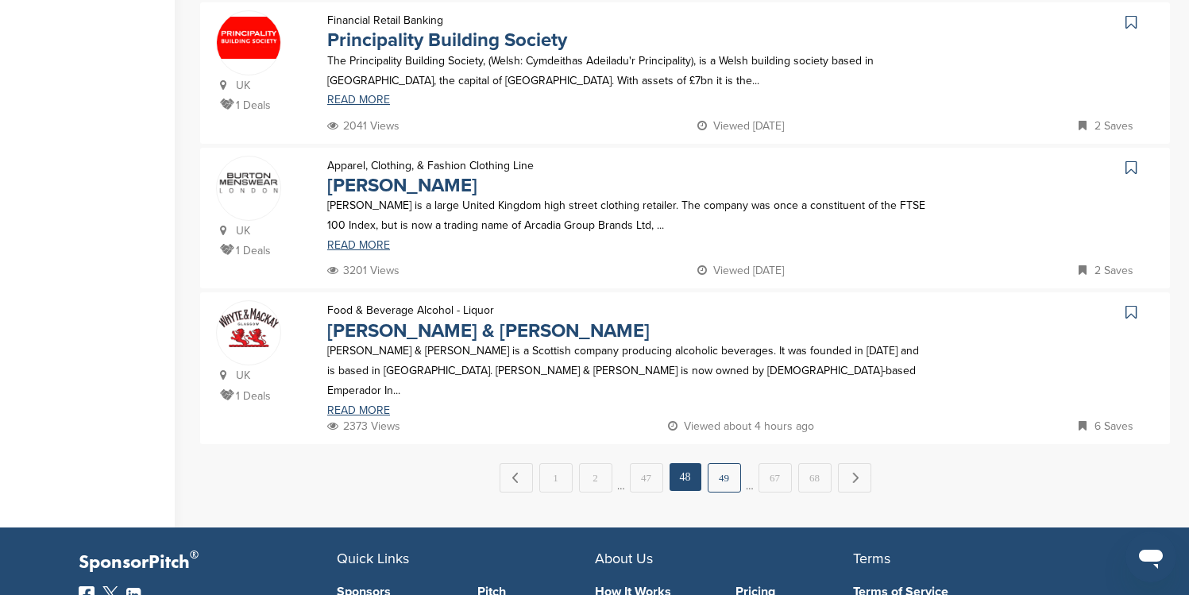
click at [726, 472] on link "49" at bounding box center [724, 477] width 33 height 29
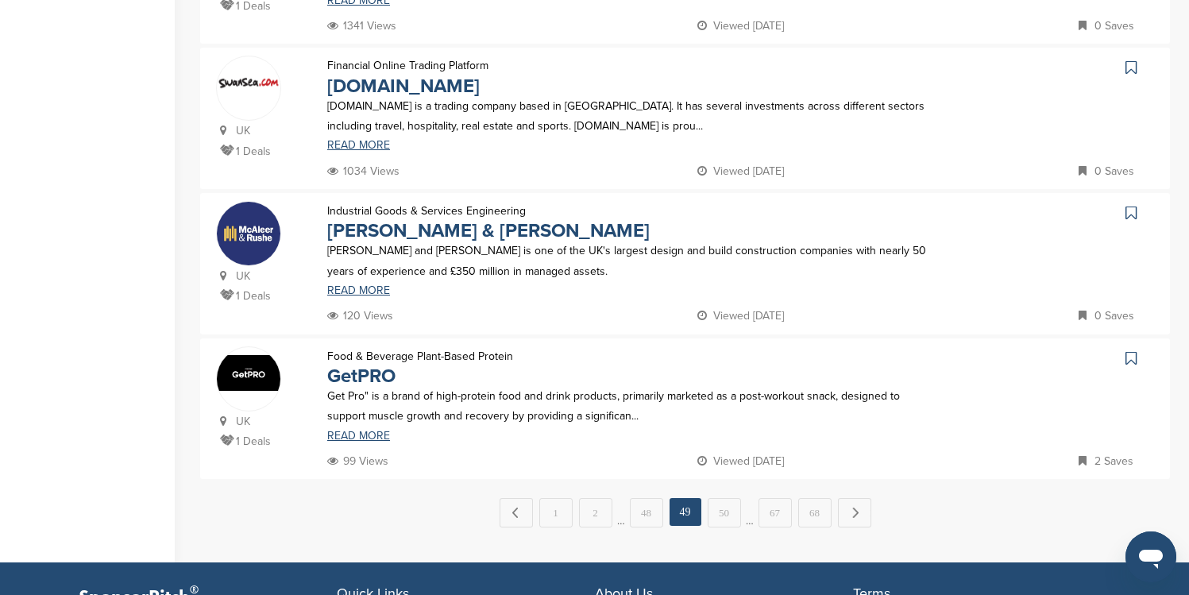
scroll to position [1439, 0]
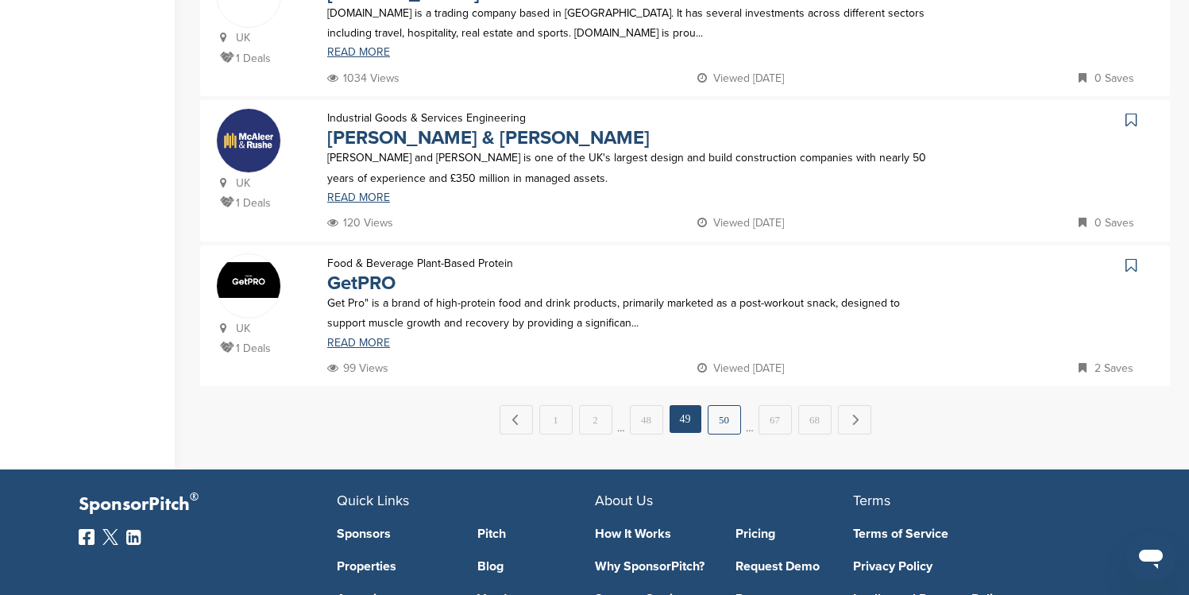
click at [724, 426] on link "50" at bounding box center [724, 419] width 33 height 29
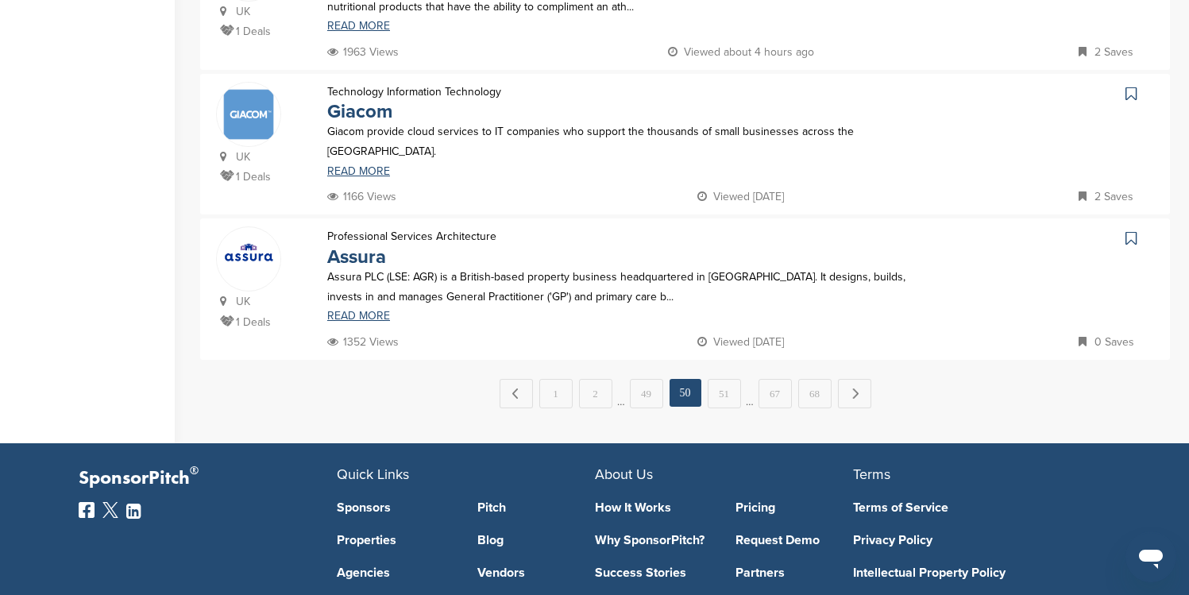
scroll to position [1449, 0]
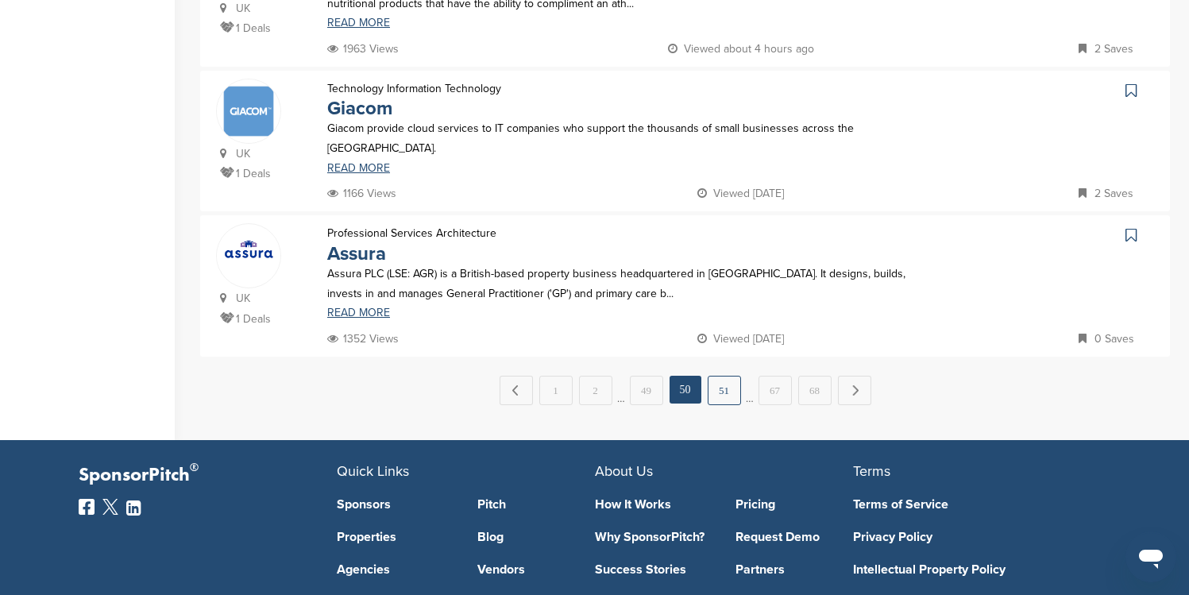
click at [722, 388] on link "51" at bounding box center [724, 390] width 33 height 29
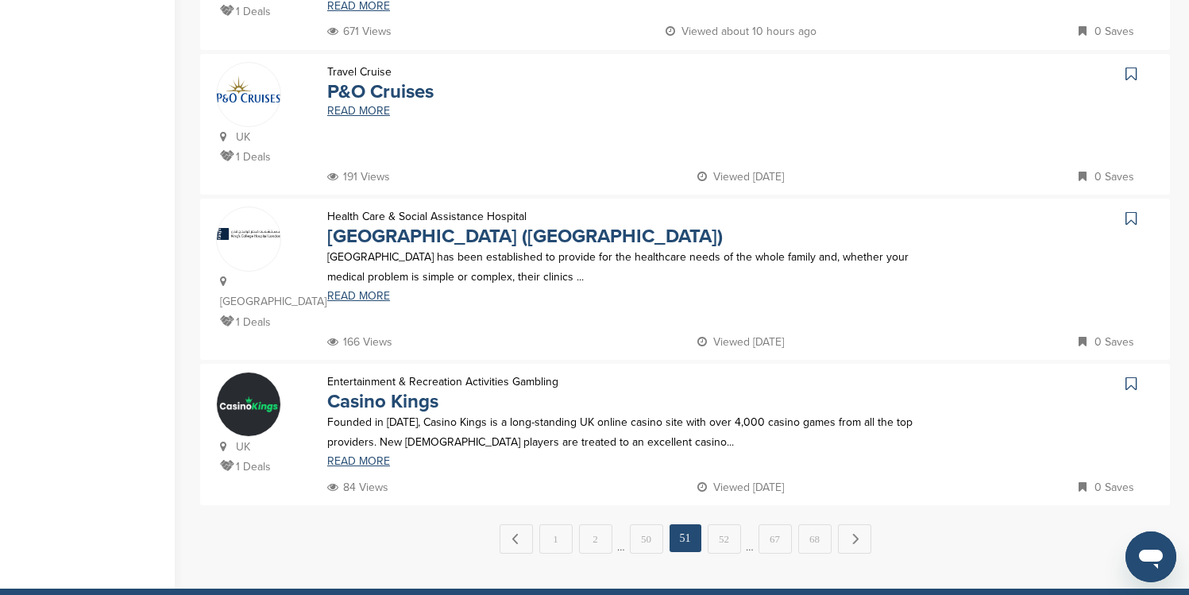
scroll to position [1467, 0]
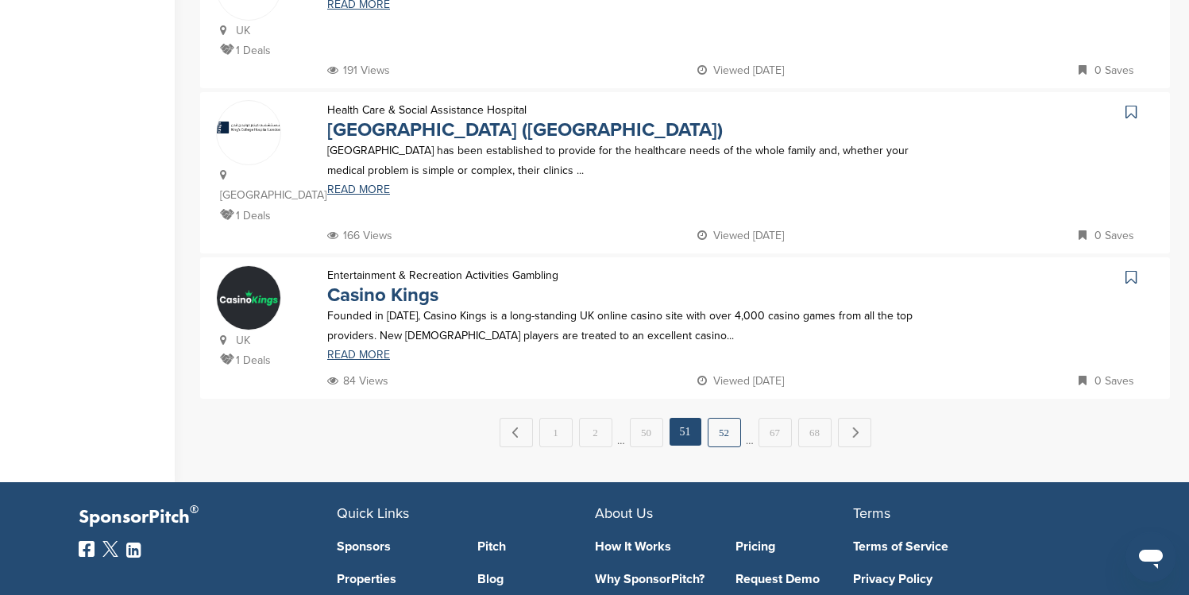
click at [727, 437] on link "52" at bounding box center [724, 432] width 33 height 29
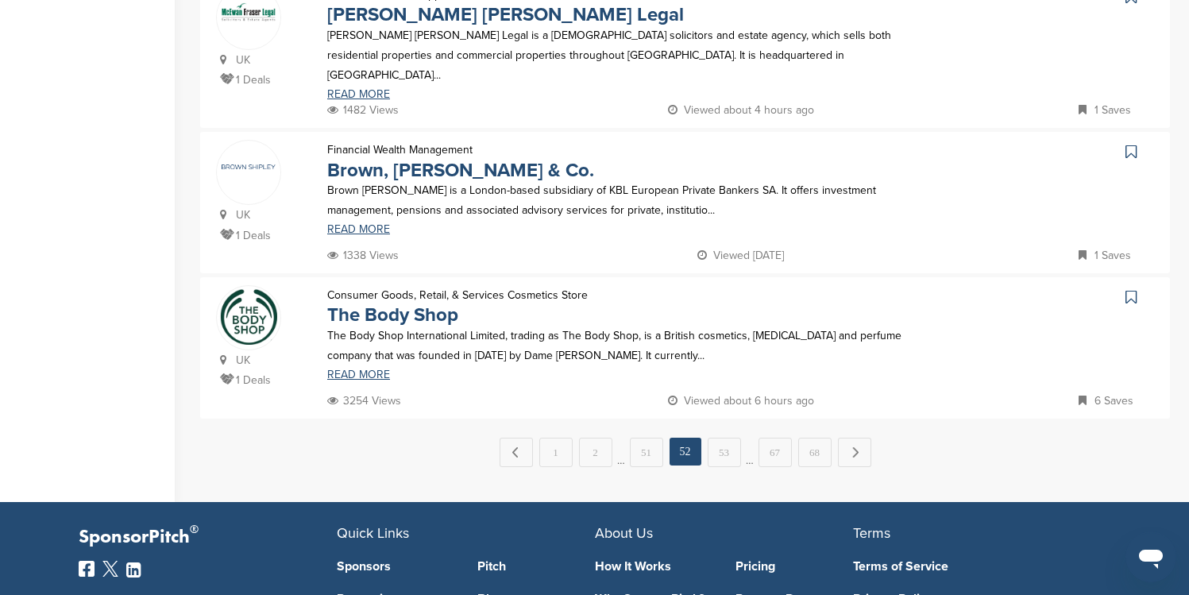
scroll to position [1403, 0]
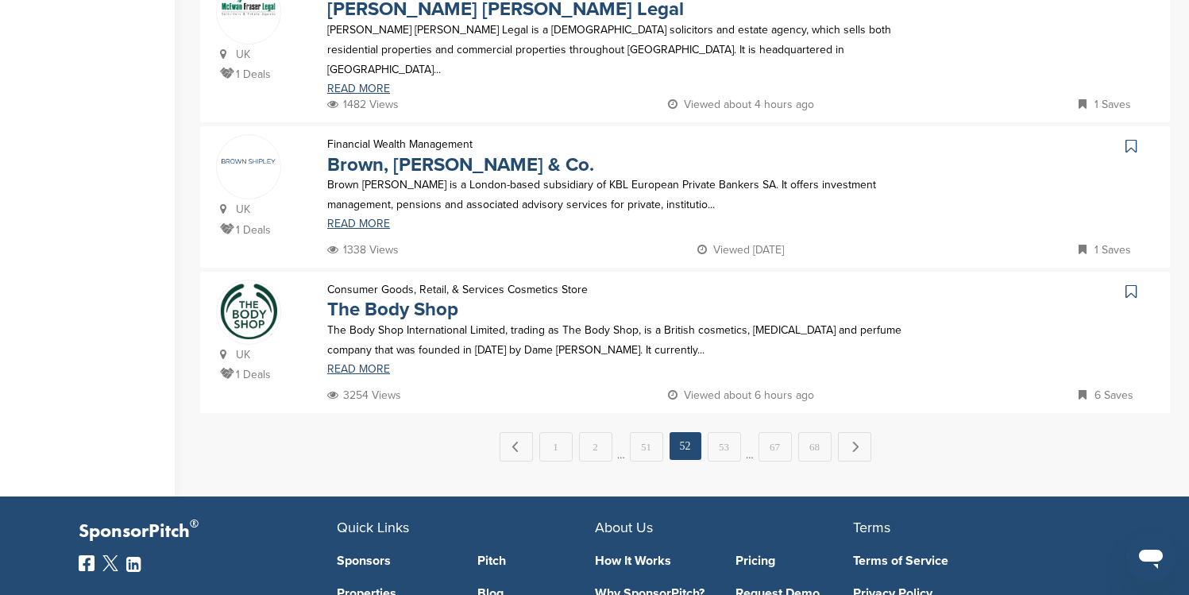
click at [1129, 286] on icon at bounding box center [1130, 292] width 11 height 16
click at [727, 440] on link "53" at bounding box center [724, 446] width 33 height 29
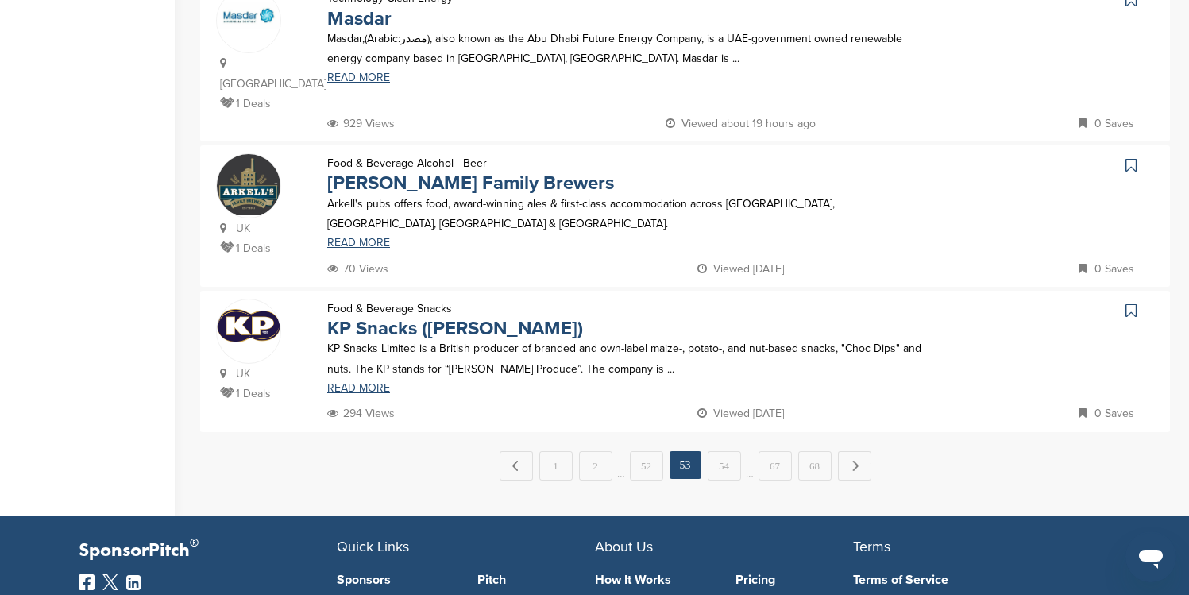
scroll to position [1480, 0]
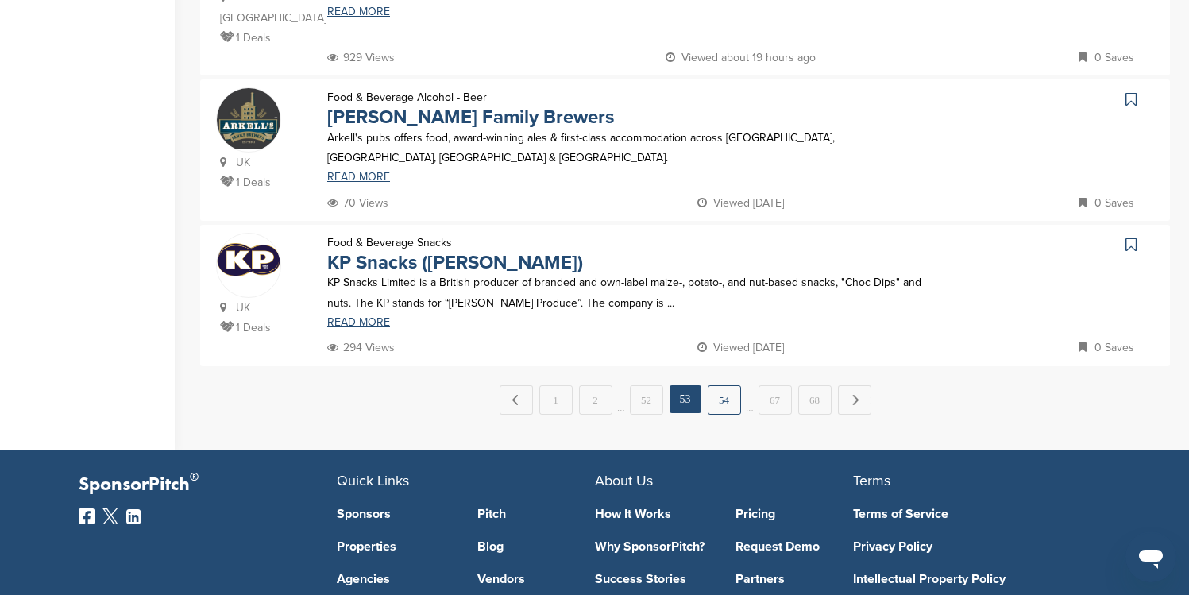
click at [732, 403] on link "54" at bounding box center [724, 399] width 33 height 29
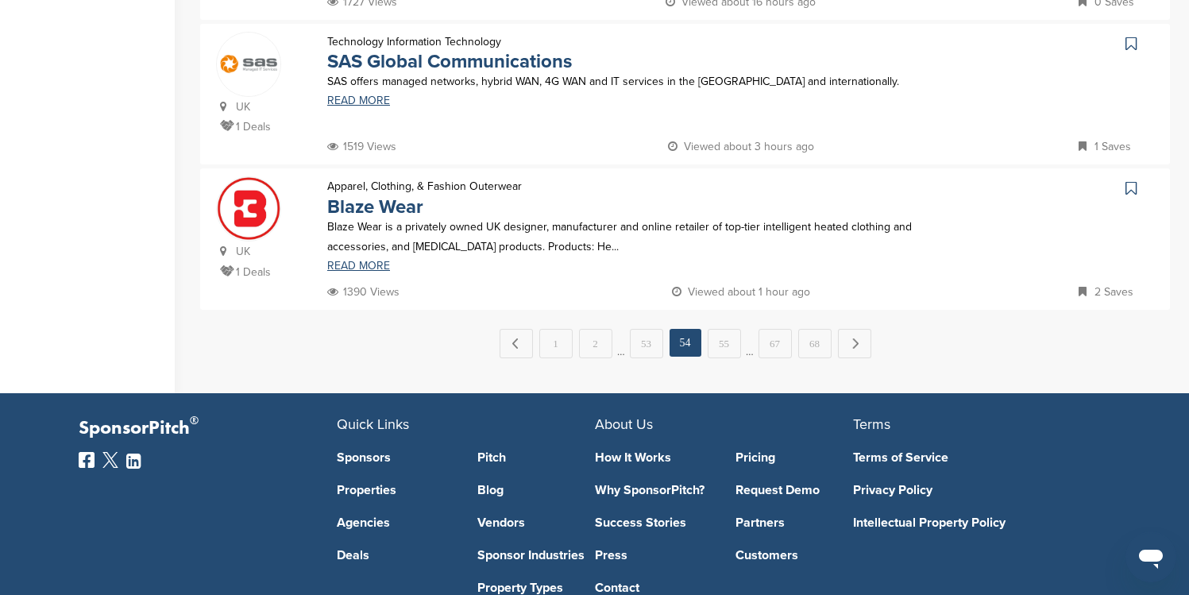
scroll to position [1526, 0]
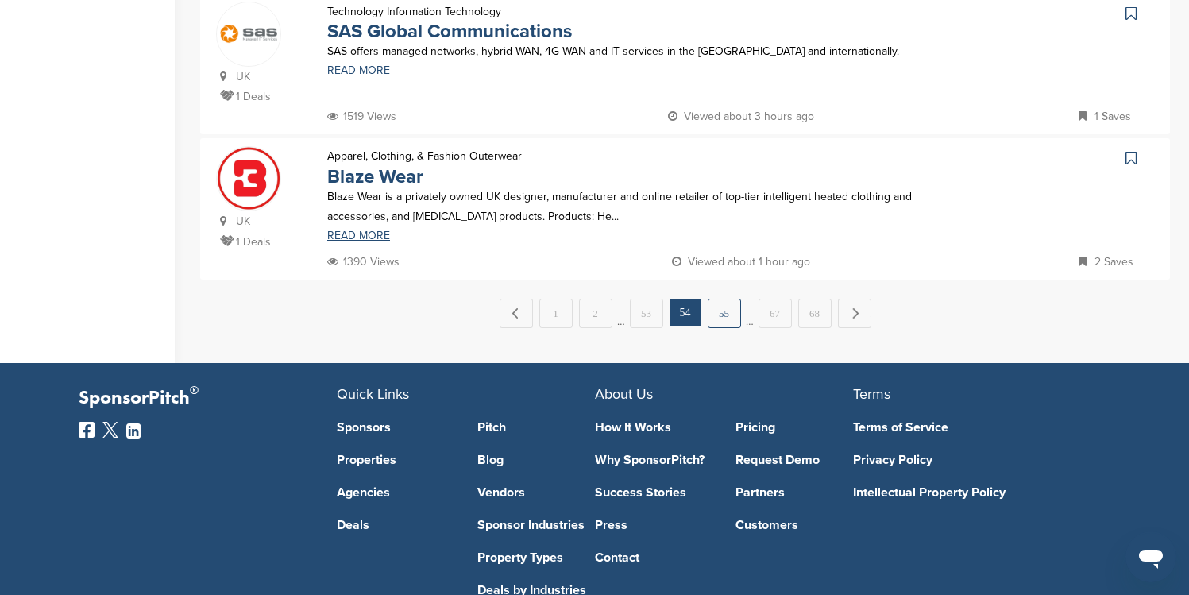
click at [724, 316] on link "55" at bounding box center [724, 313] width 33 height 29
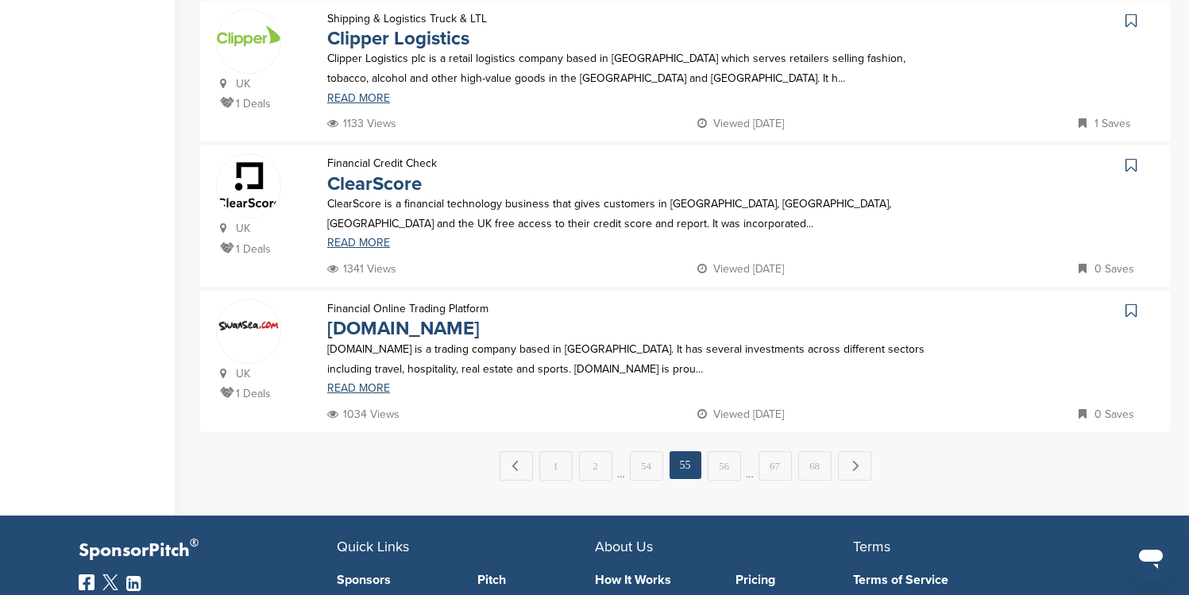
scroll to position [1447, 0]
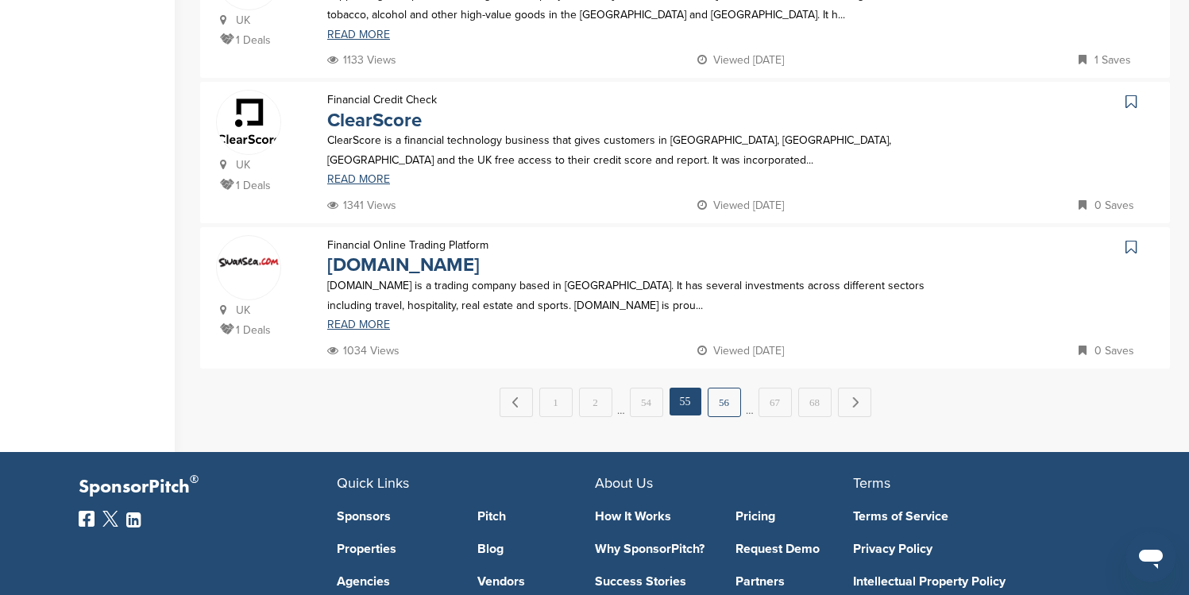
click at [728, 399] on link "56" at bounding box center [724, 402] width 33 height 29
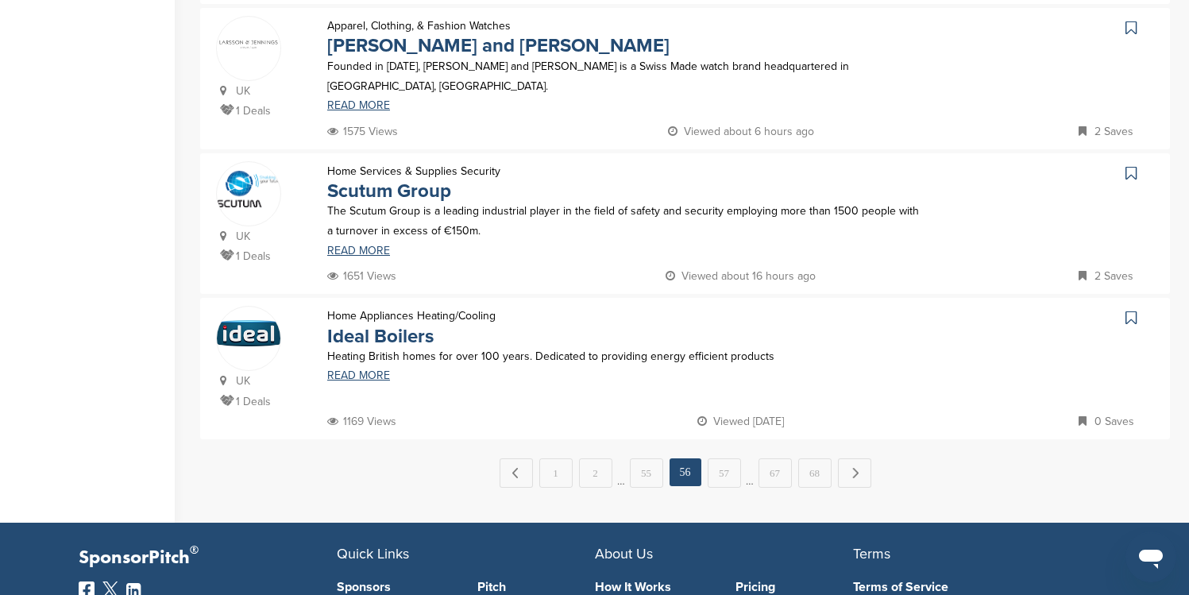
scroll to position [1368, 0]
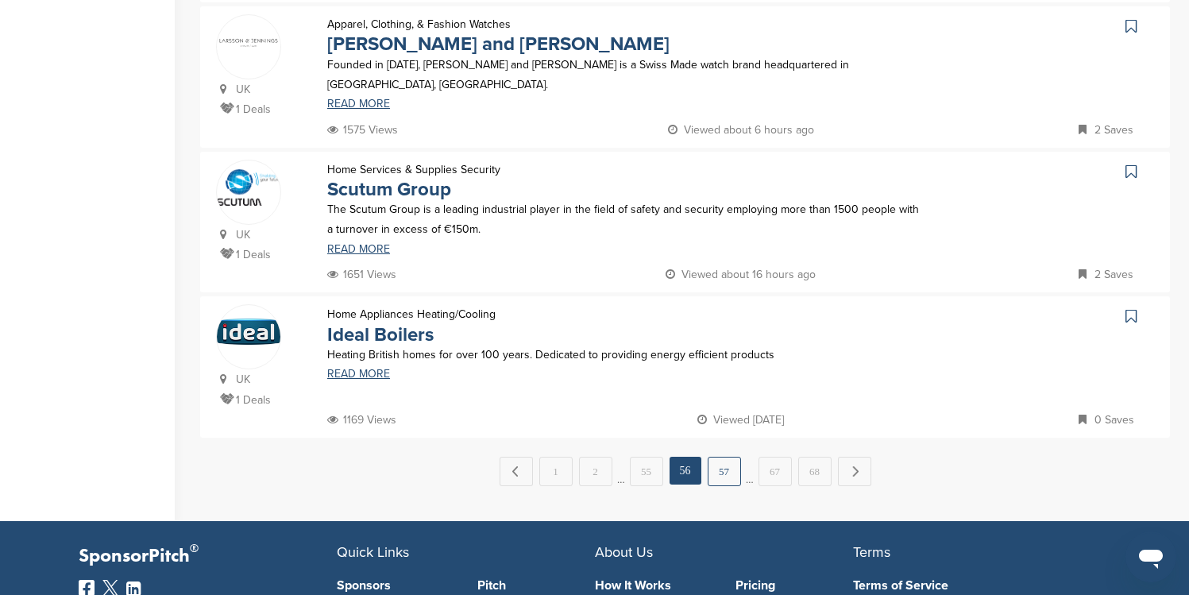
click at [727, 471] on link "57" at bounding box center [724, 471] width 33 height 29
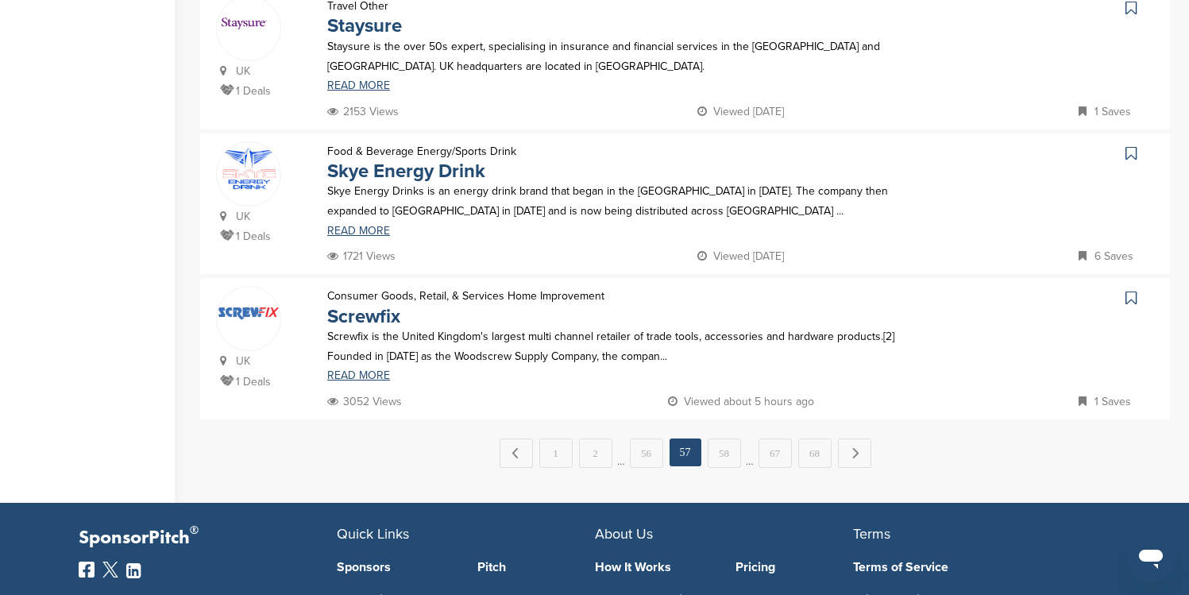
scroll to position [1465, 0]
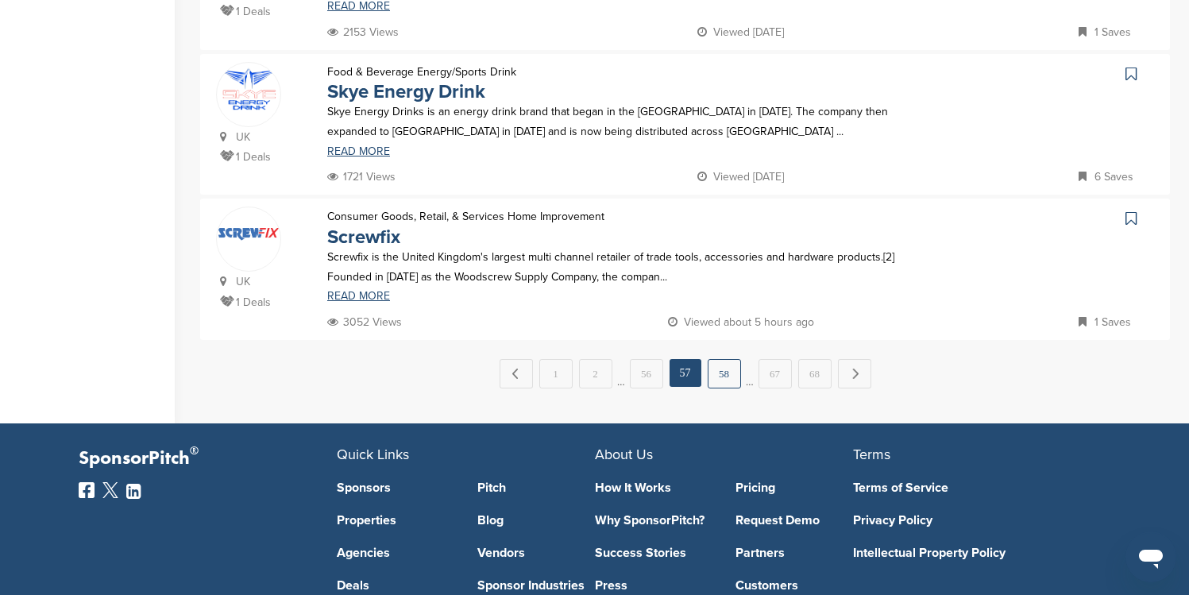
click at [737, 380] on link "58" at bounding box center [724, 373] width 33 height 29
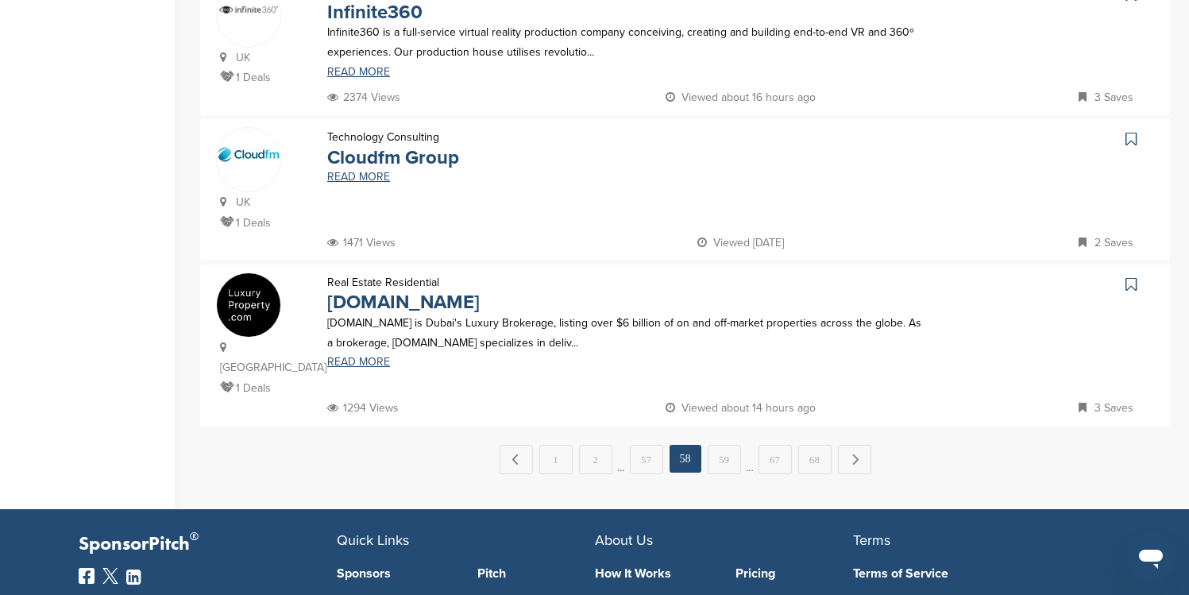
scroll to position [1422, 0]
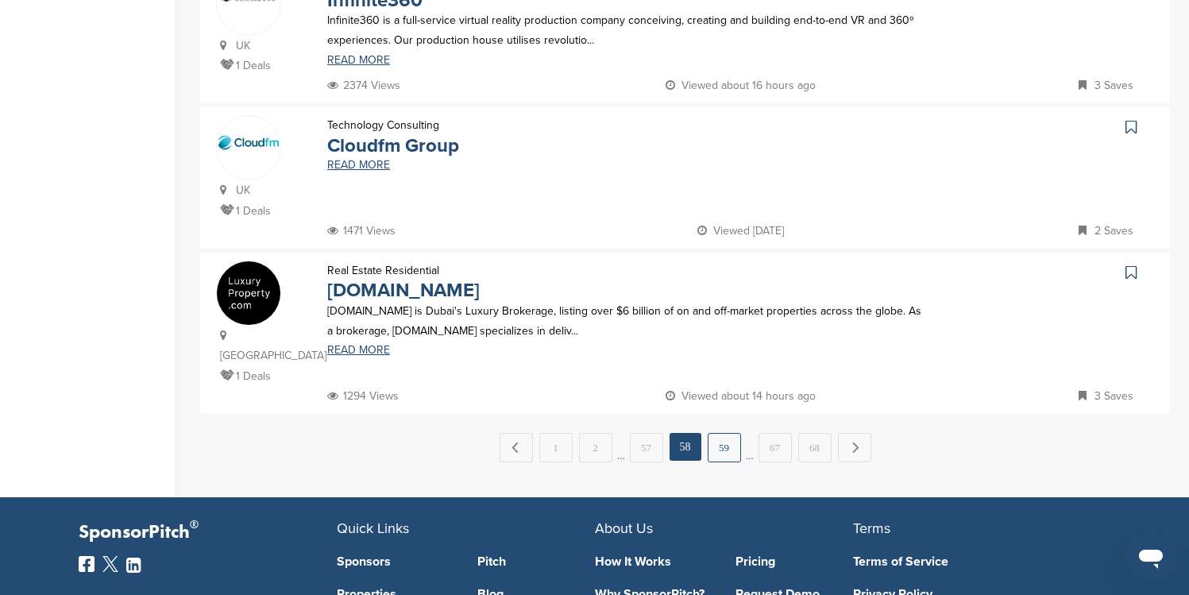
click at [725, 446] on link "59" at bounding box center [724, 447] width 33 height 29
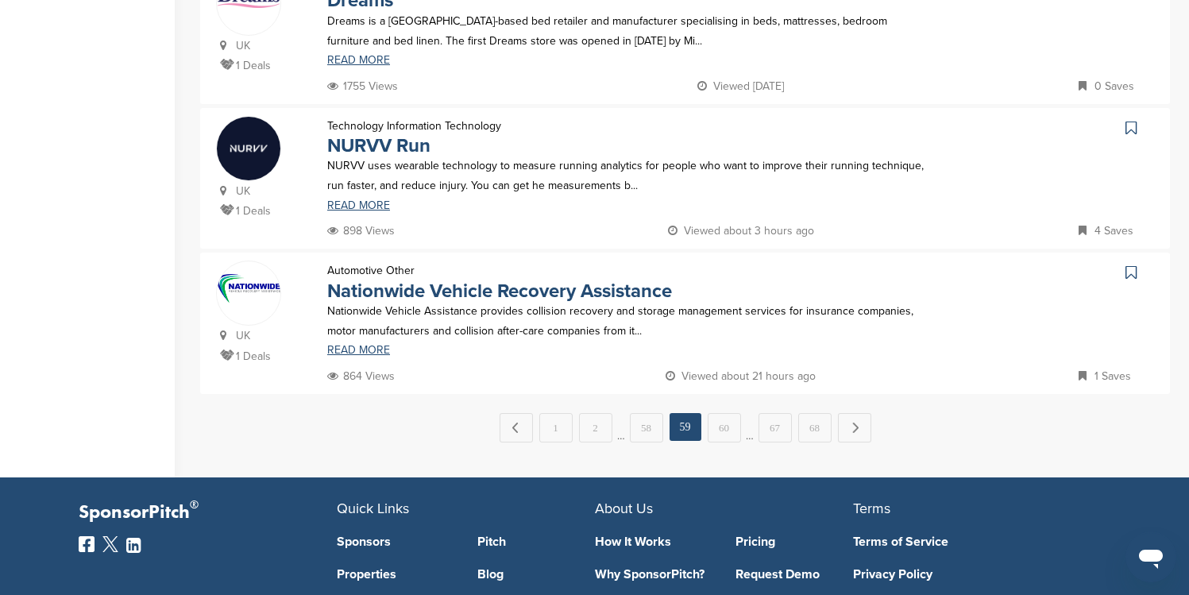
scroll to position [1416, 0]
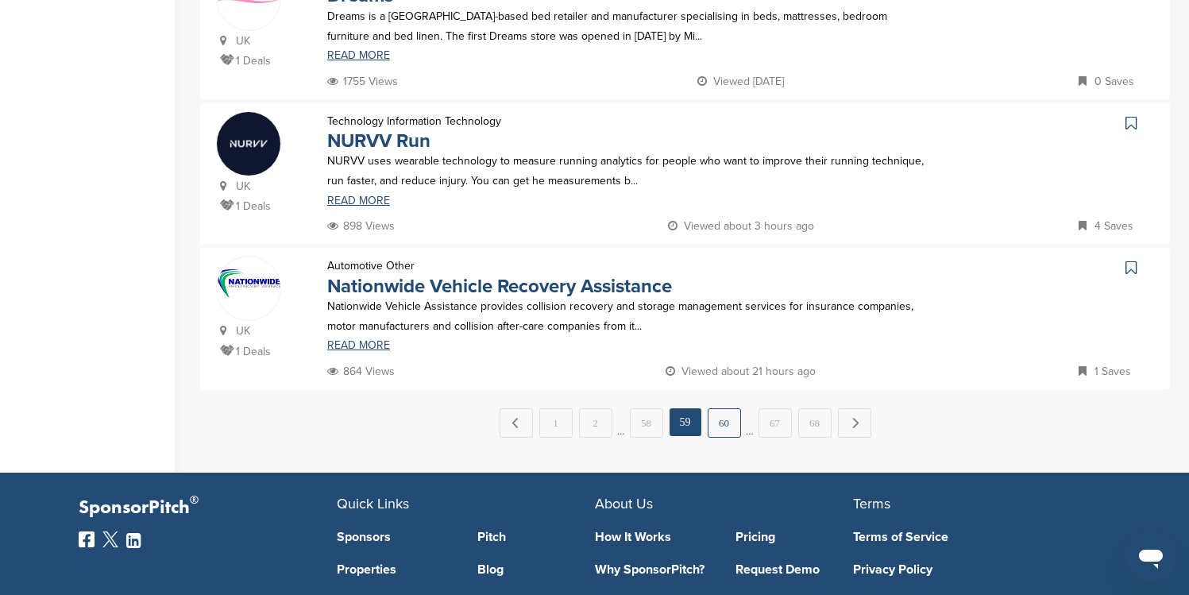
click at [720, 424] on link "60" at bounding box center [724, 422] width 33 height 29
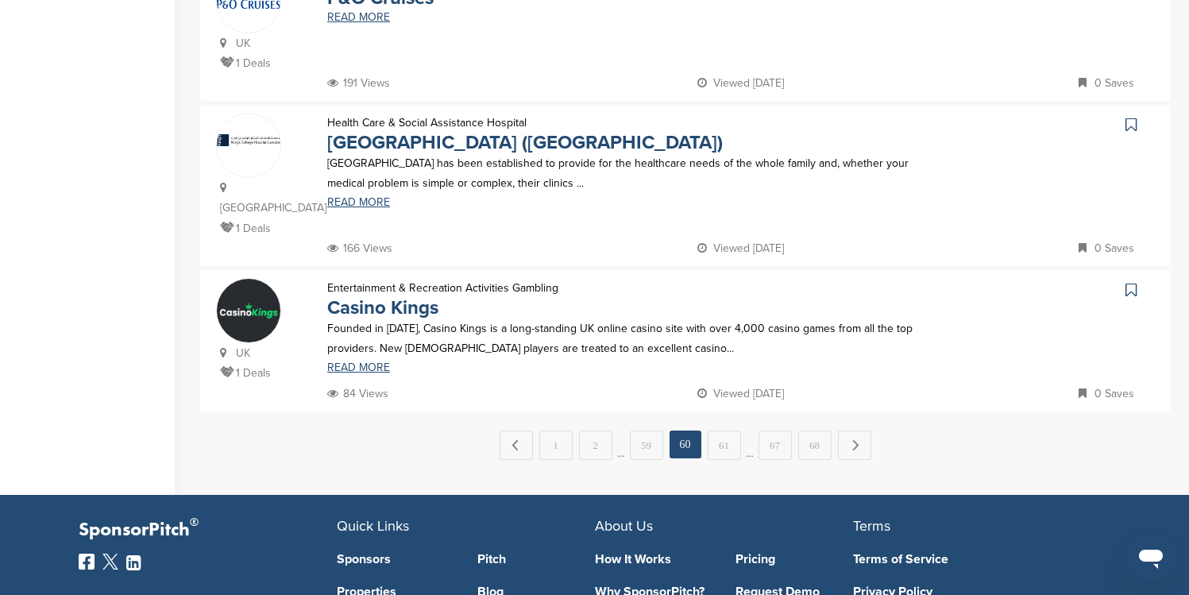
scroll to position [1478, 0]
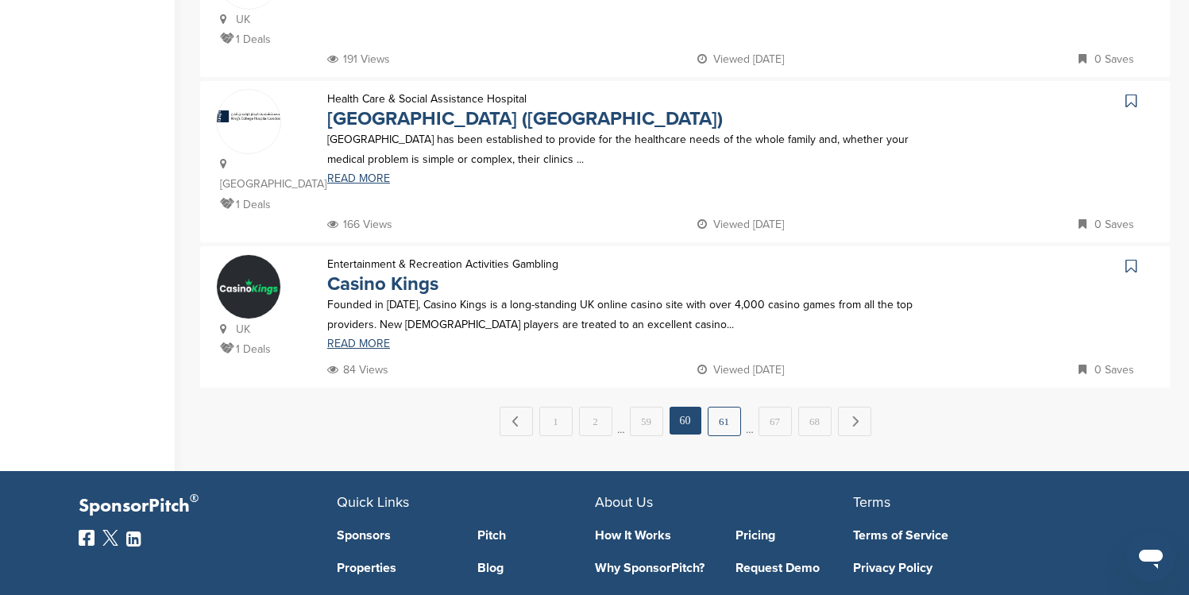
click at [719, 426] on link "61" at bounding box center [724, 421] width 33 height 29
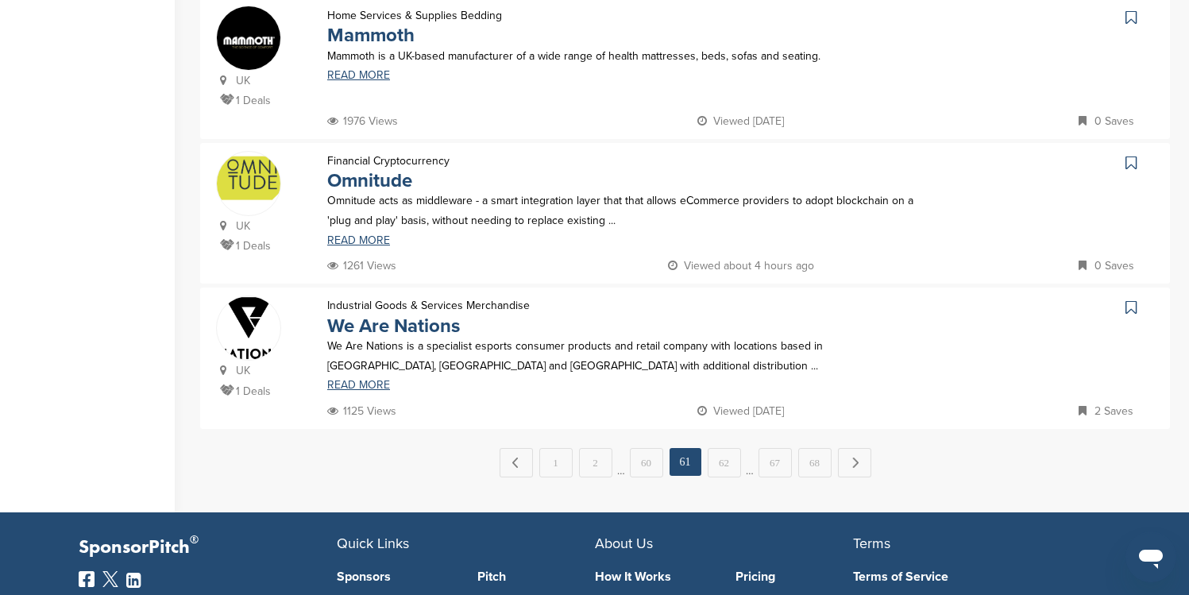
scroll to position [1391, 0]
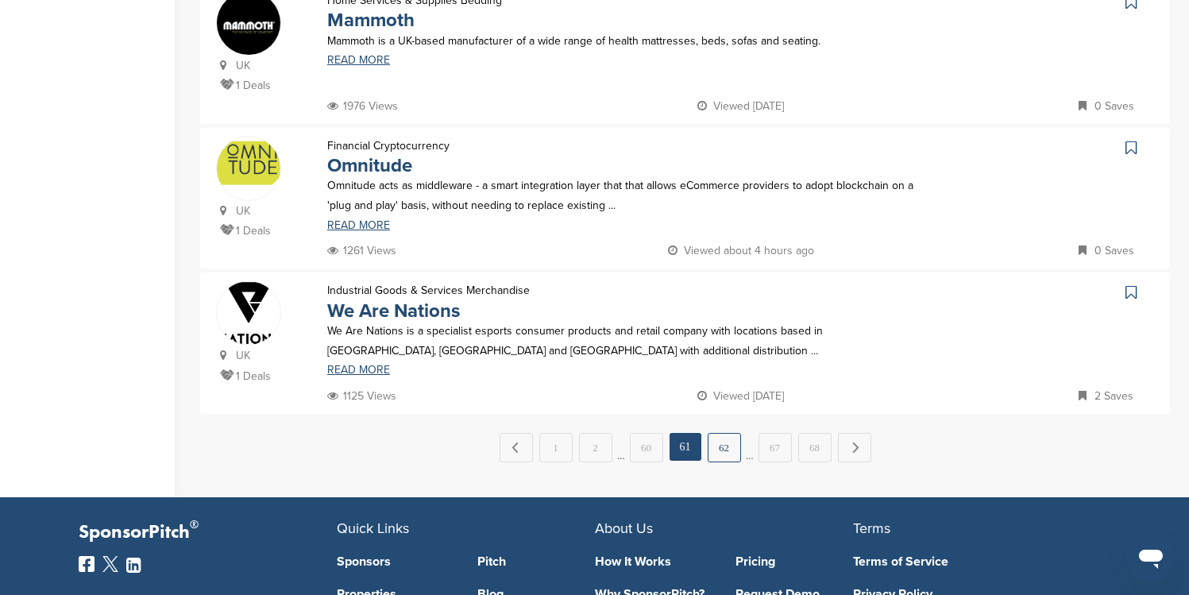
click at [732, 443] on link "62" at bounding box center [724, 447] width 33 height 29
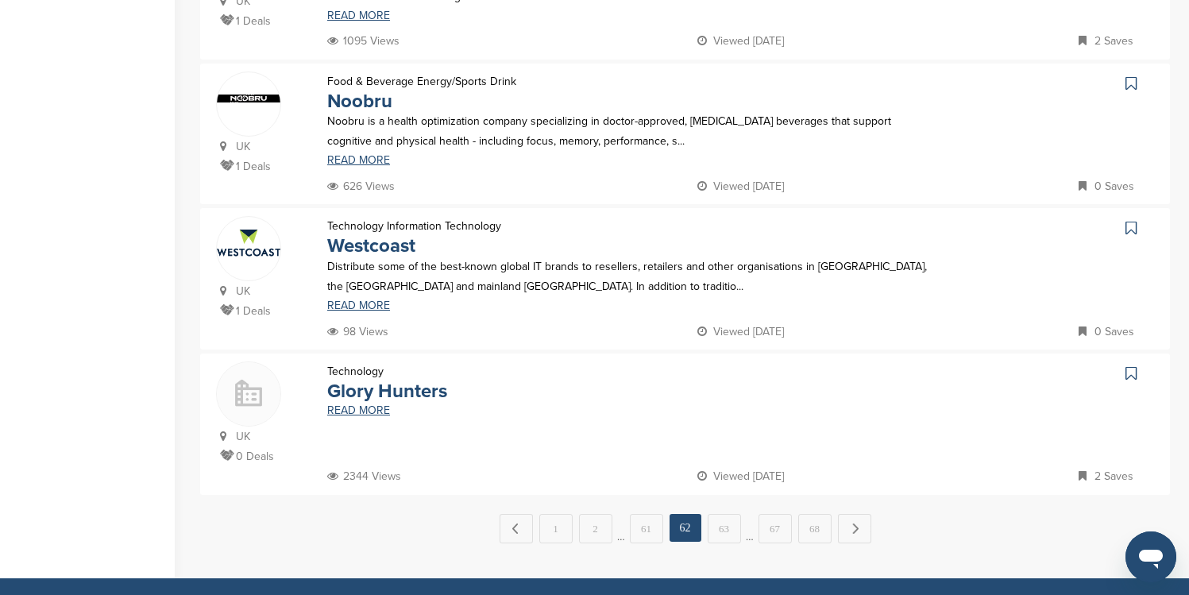
scroll to position [1464, 0]
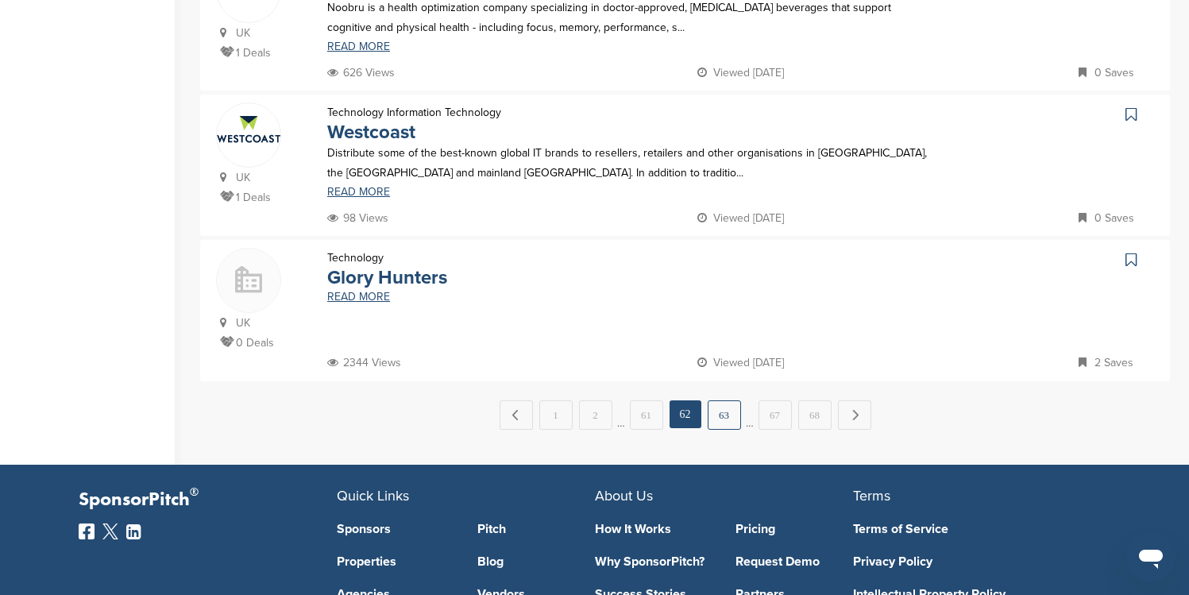
click at [727, 419] on link "63" at bounding box center [724, 414] width 33 height 29
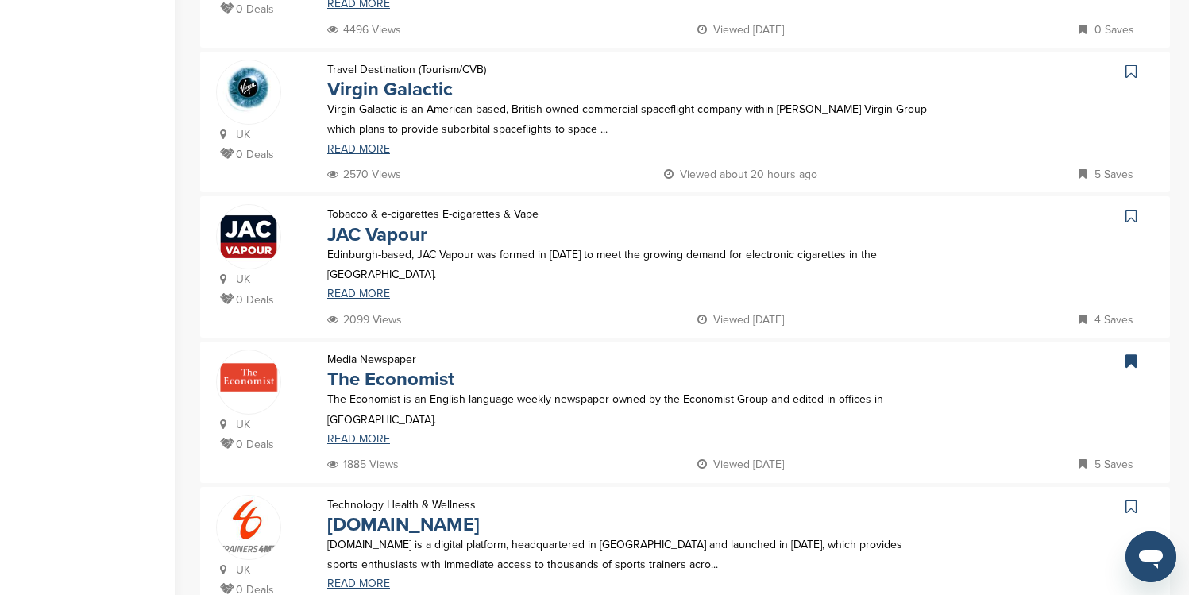
scroll to position [744, 0]
click at [1132, 70] on icon at bounding box center [1130, 70] width 11 height 16
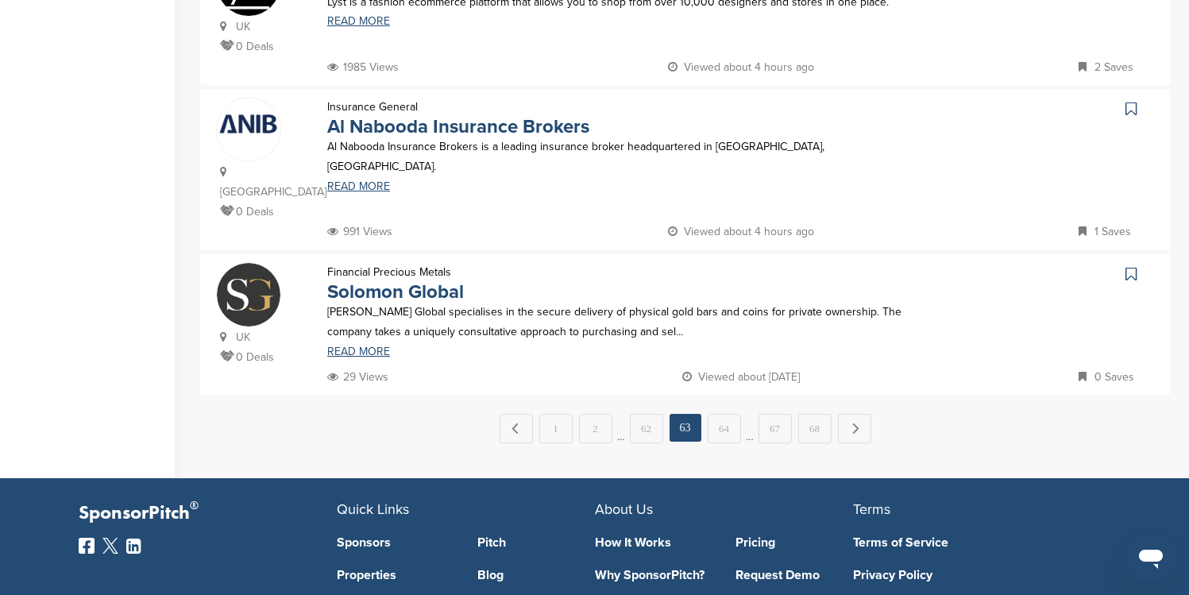
scroll to position [1434, 0]
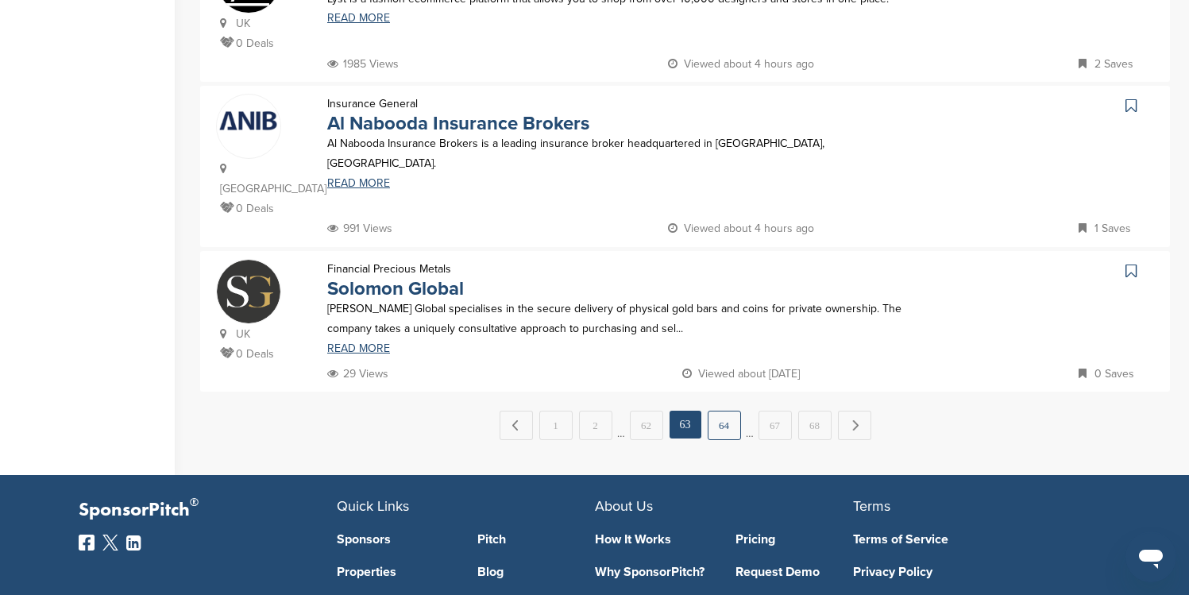
click at [733, 423] on link "64" at bounding box center [724, 425] width 33 height 29
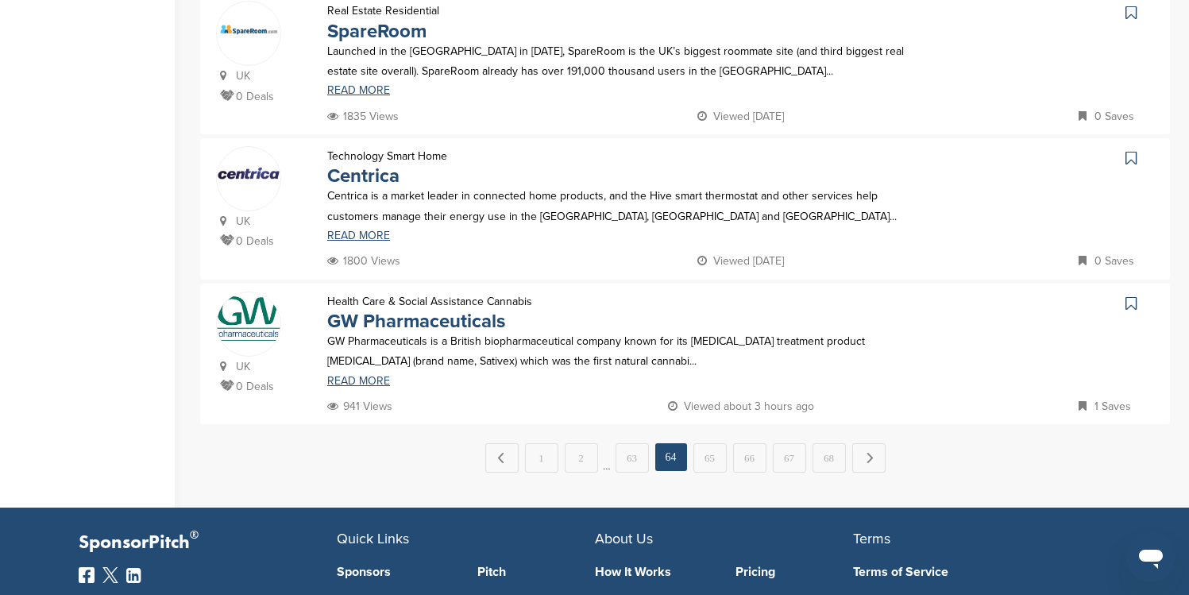
scroll to position [1399, 0]
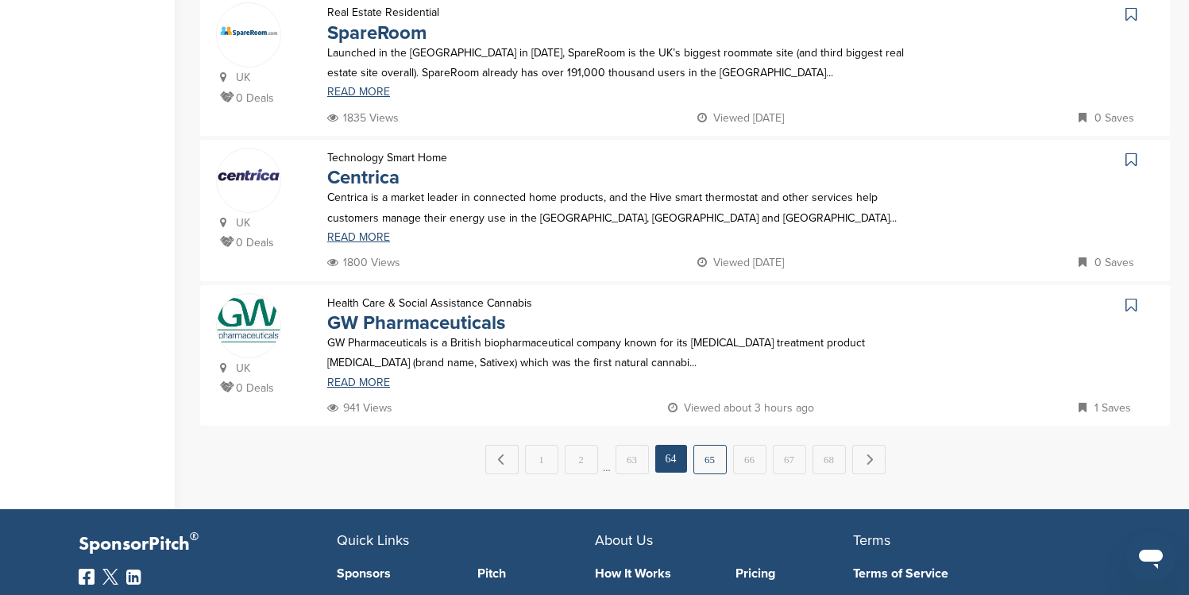
click at [719, 467] on link "65" at bounding box center [709, 459] width 33 height 29
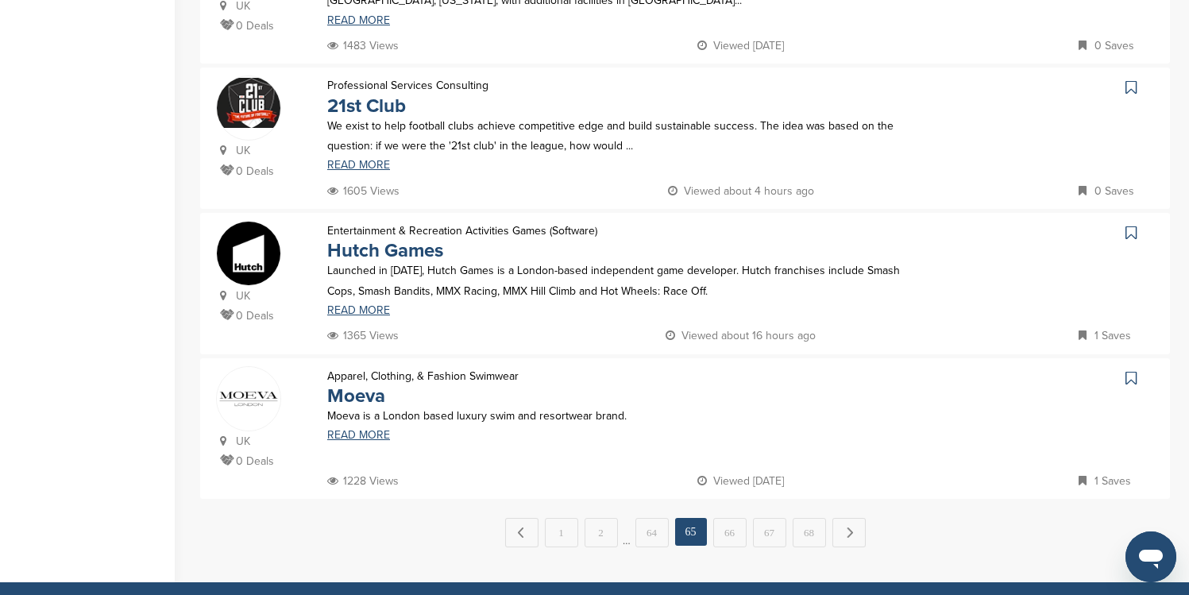
scroll to position [1416, 0]
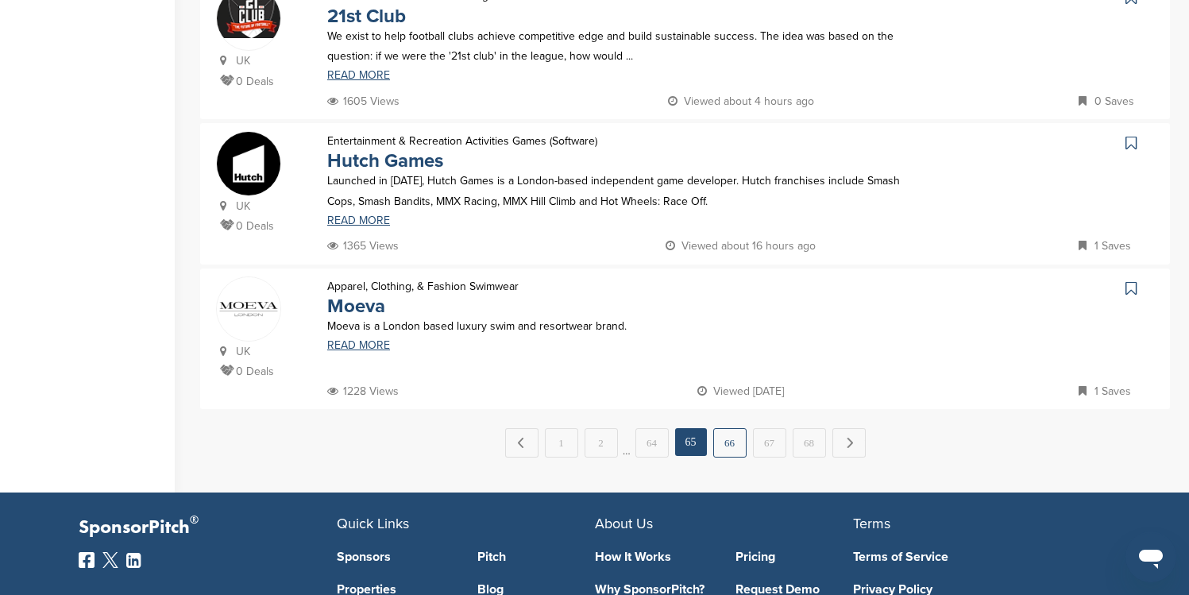
click at [734, 451] on link "66" at bounding box center [729, 442] width 33 height 29
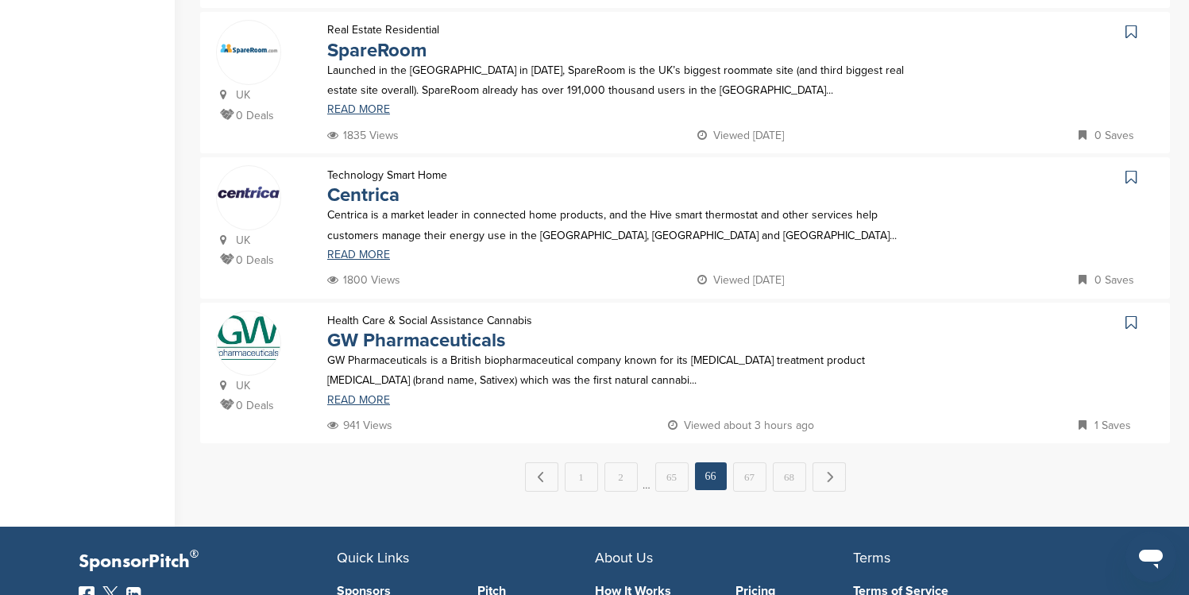
scroll to position [1418, 0]
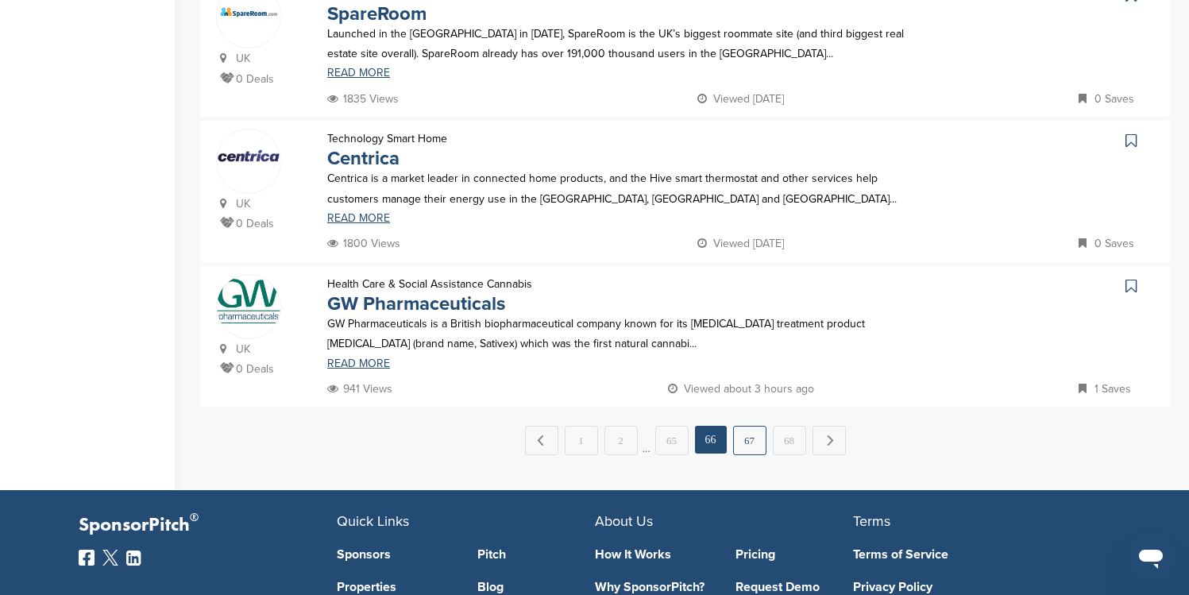
click at [751, 438] on link "67" at bounding box center [749, 440] width 33 height 29
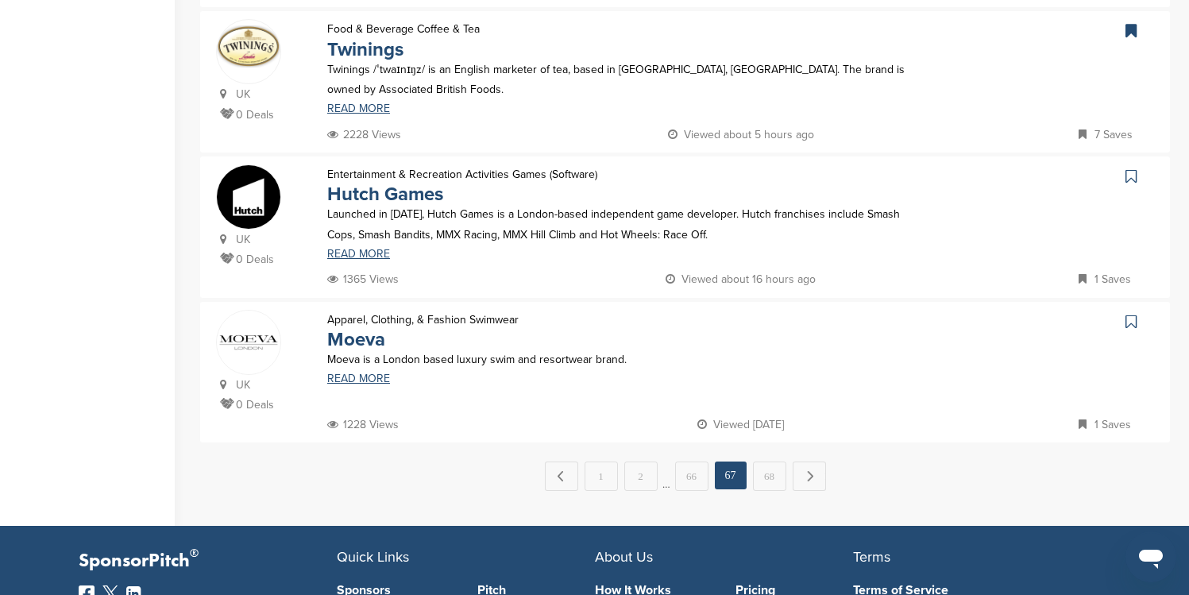
scroll to position [1406, 0]
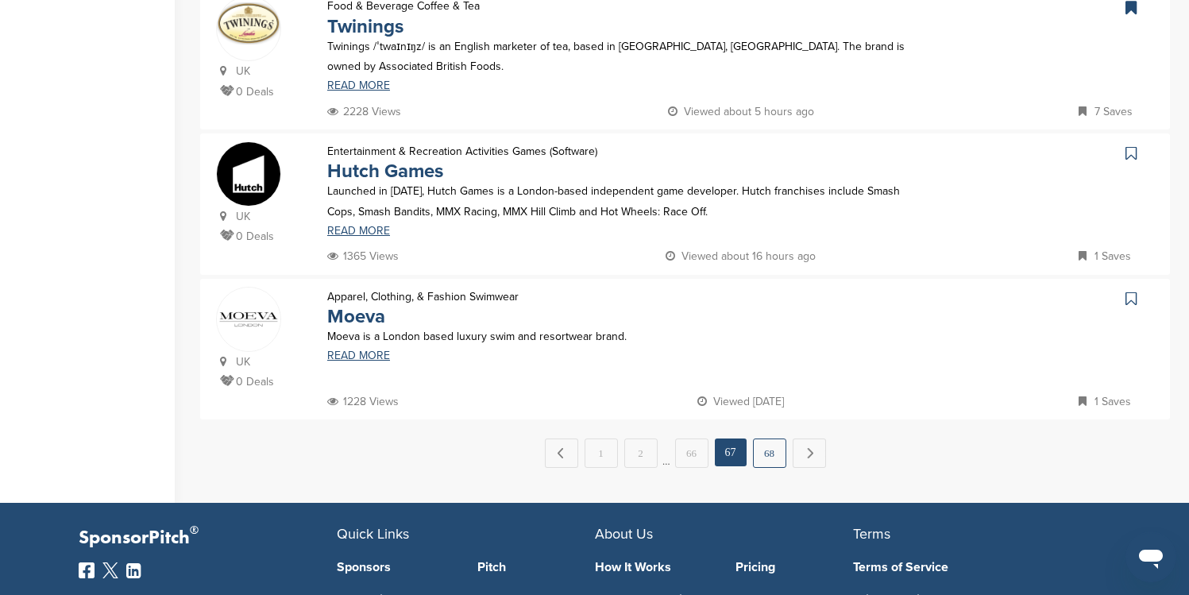
click at [768, 464] on link "68" at bounding box center [769, 452] width 33 height 29
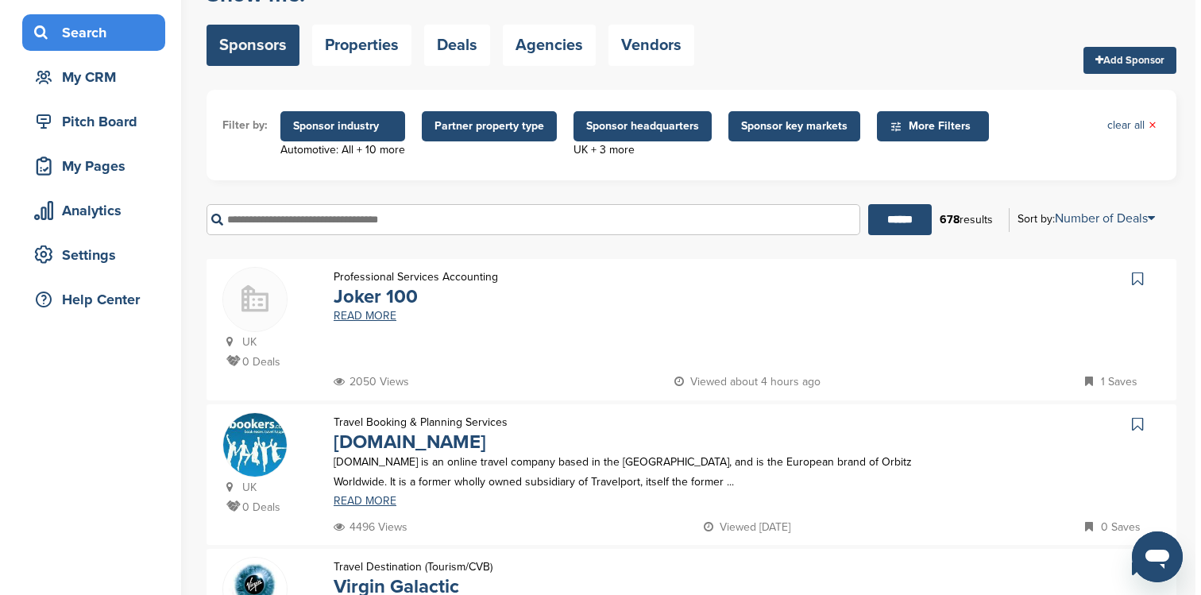
scroll to position [0, 0]
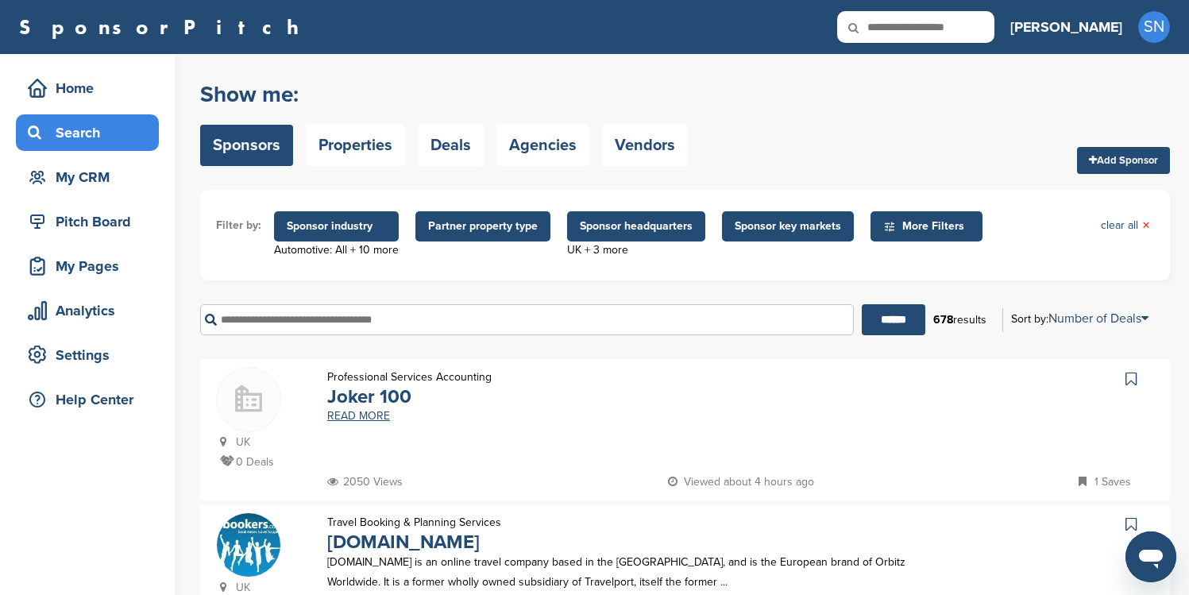
click at [623, 228] on span "Sponsor headquarters" at bounding box center [636, 226] width 113 height 17
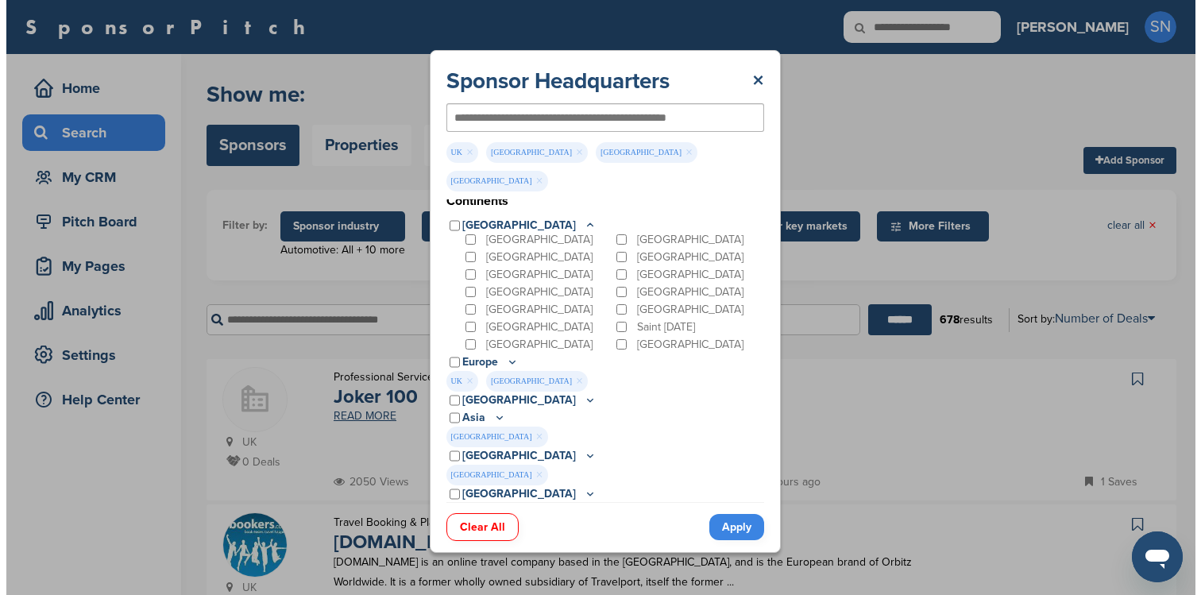
scroll to position [162, 0]
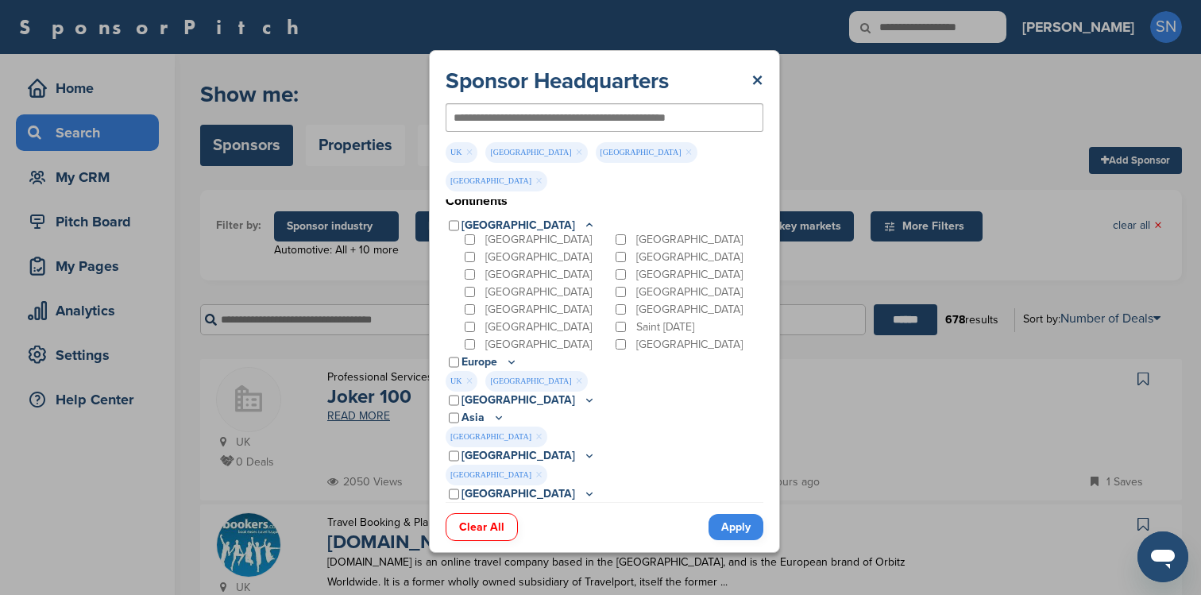
click at [480, 518] on link "Clear All" at bounding box center [482, 527] width 72 height 28
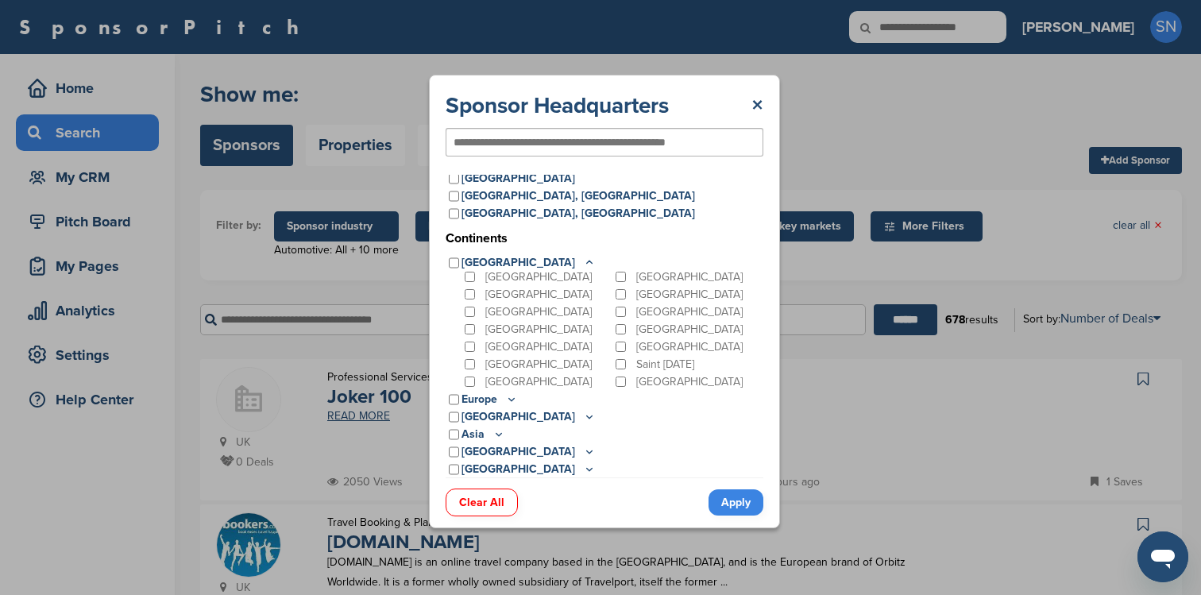
click at [724, 506] on link "Apply" at bounding box center [735, 502] width 55 height 26
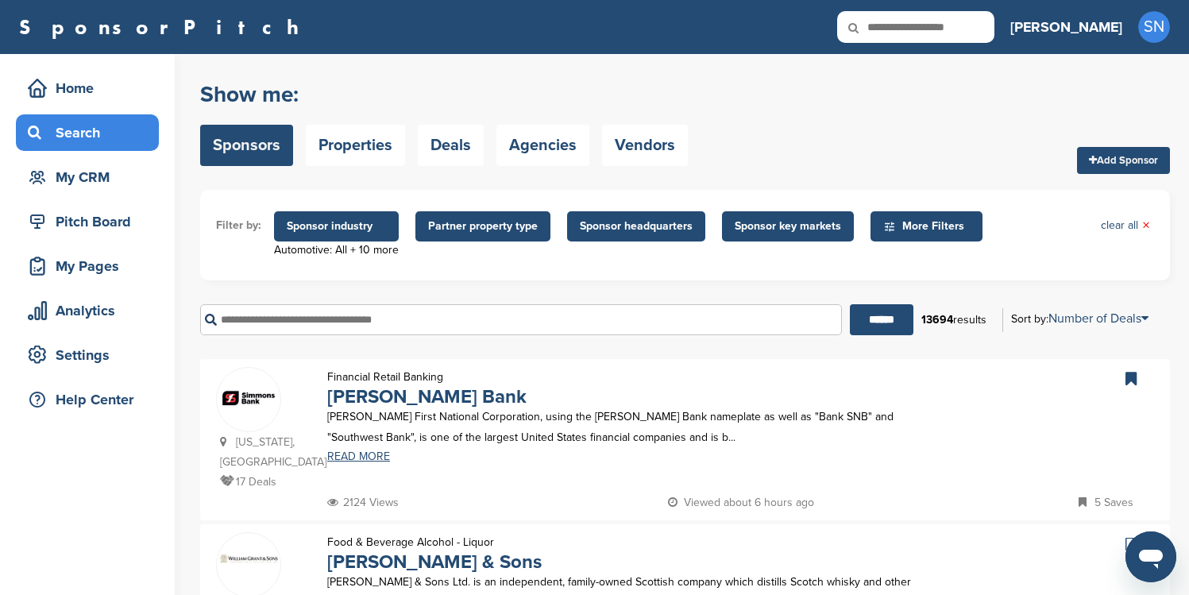
click at [598, 232] on span "Sponsor headquarters" at bounding box center [636, 226] width 113 height 17
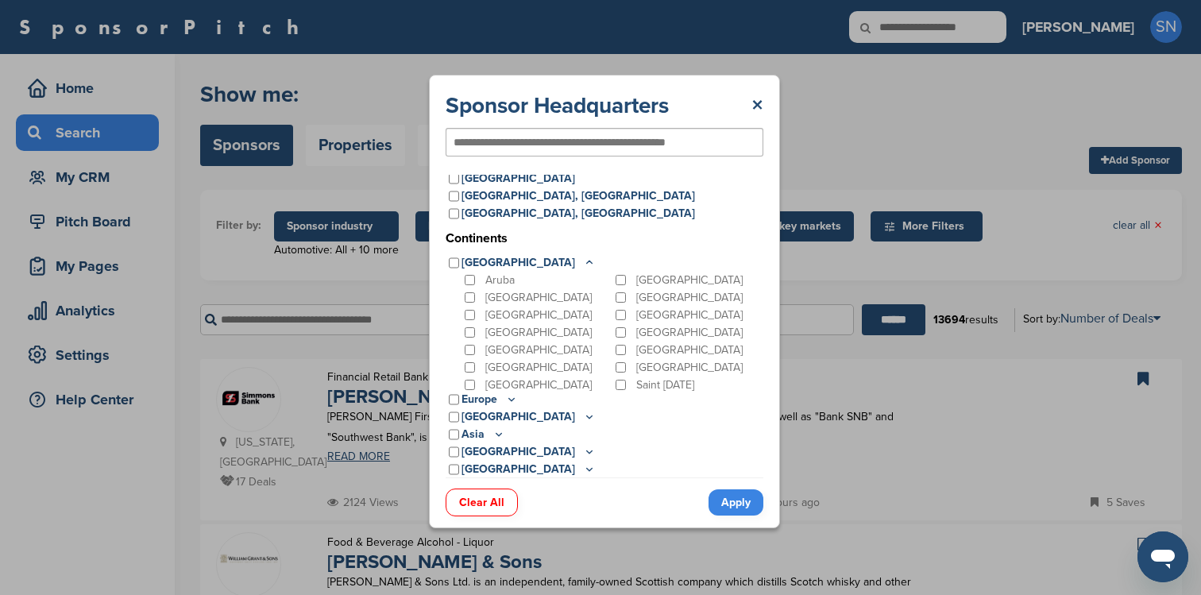
scroll to position [21, 0]
click at [583, 265] on icon at bounding box center [589, 263] width 13 height 14
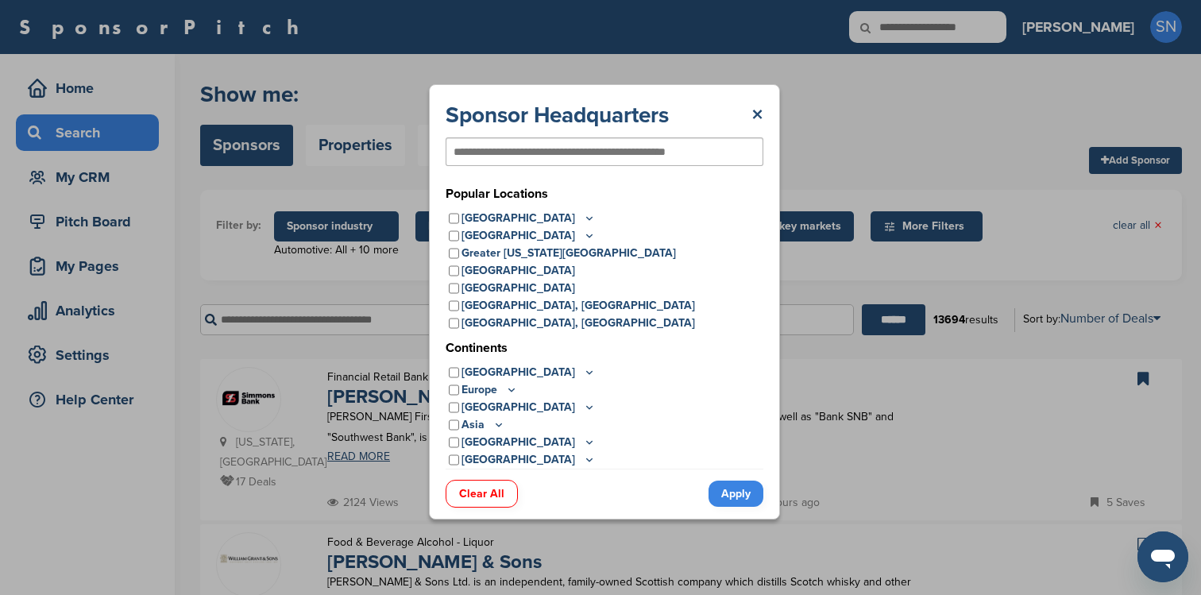
scroll to position [0, 0]
click at [587, 460] on icon at bounding box center [590, 459] width 6 height 2
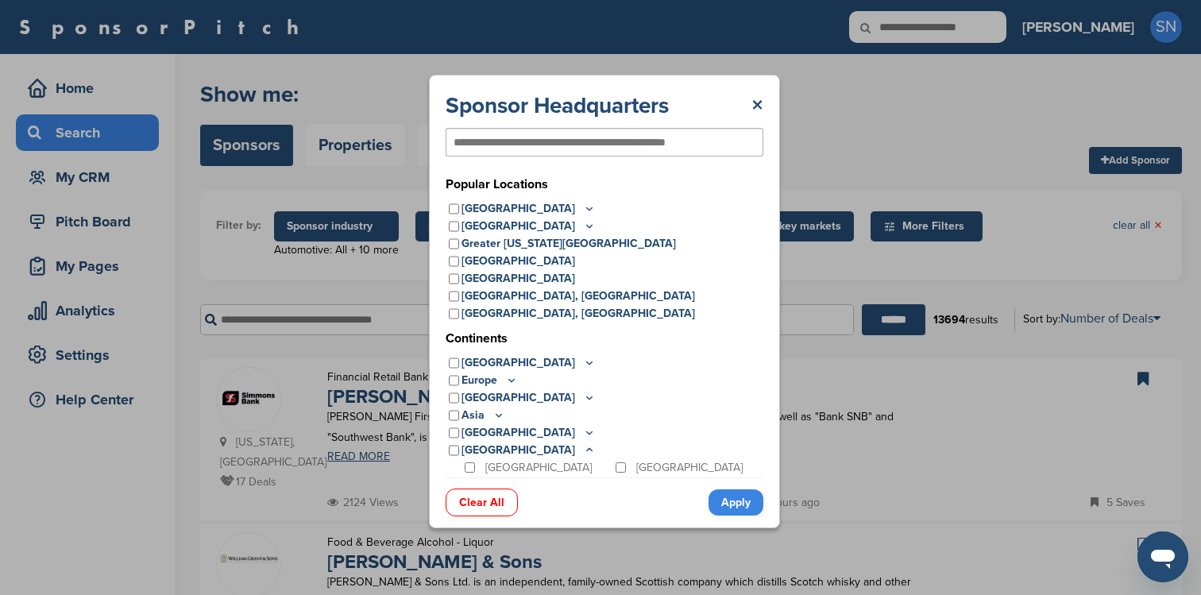
click at [583, 435] on icon at bounding box center [589, 433] width 13 height 14
click at [496, 418] on icon at bounding box center [498, 415] width 13 height 14
click at [583, 398] on icon at bounding box center [589, 398] width 13 height 14
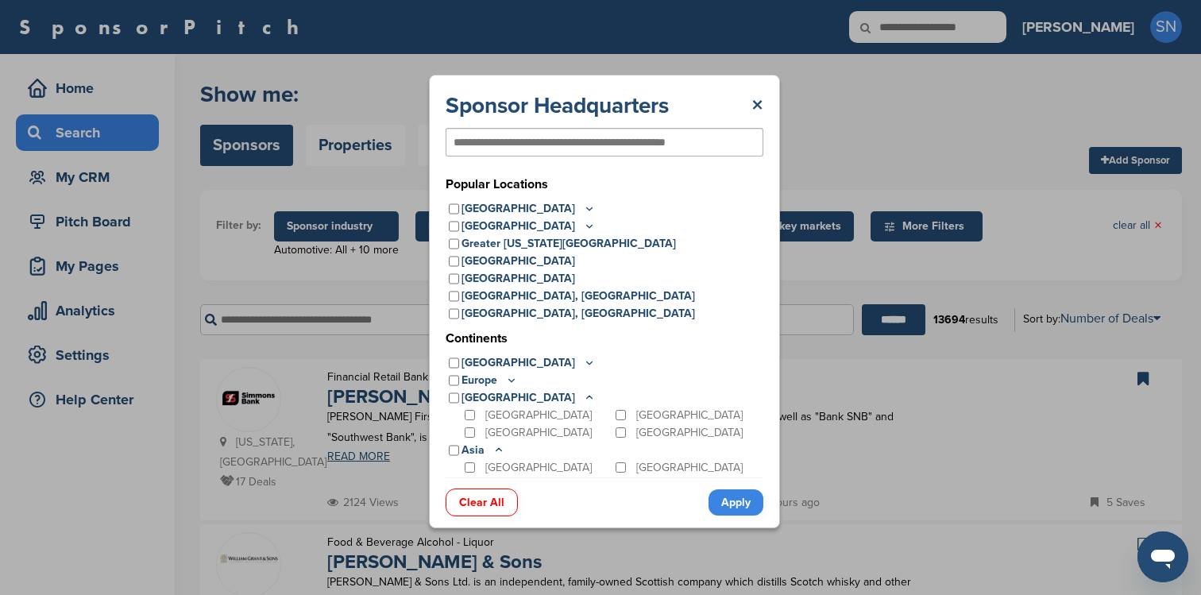
click at [511, 380] on icon at bounding box center [511, 380] width 13 height 14
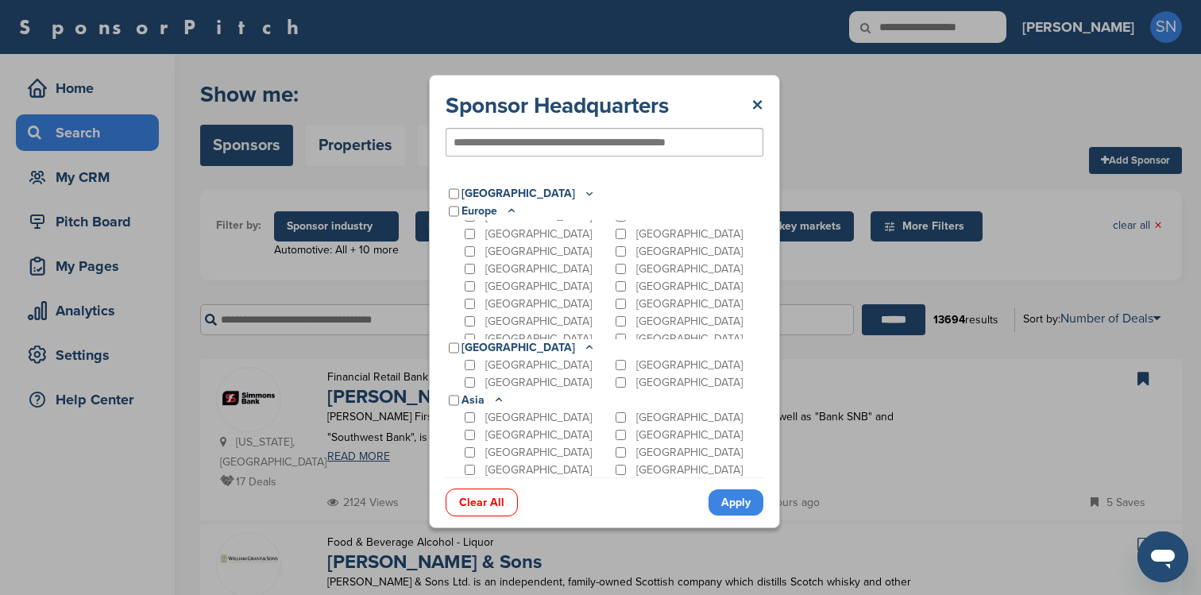
scroll to position [118, 0]
click at [513, 211] on icon at bounding box center [511, 211] width 13 height 14
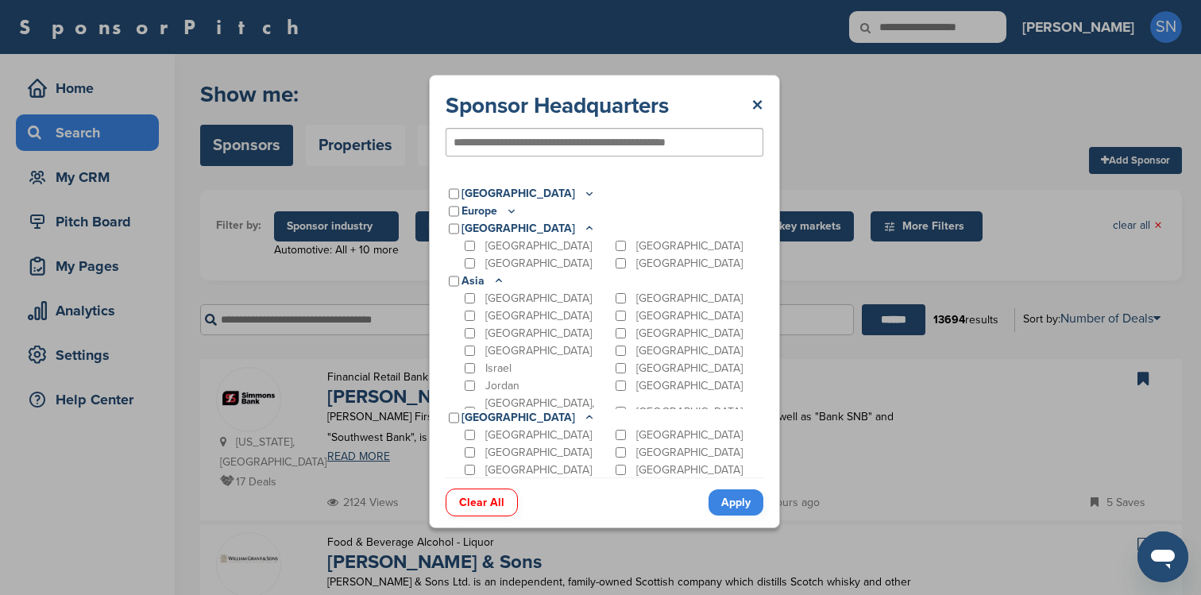
click at [587, 226] on icon at bounding box center [590, 227] width 6 height 2
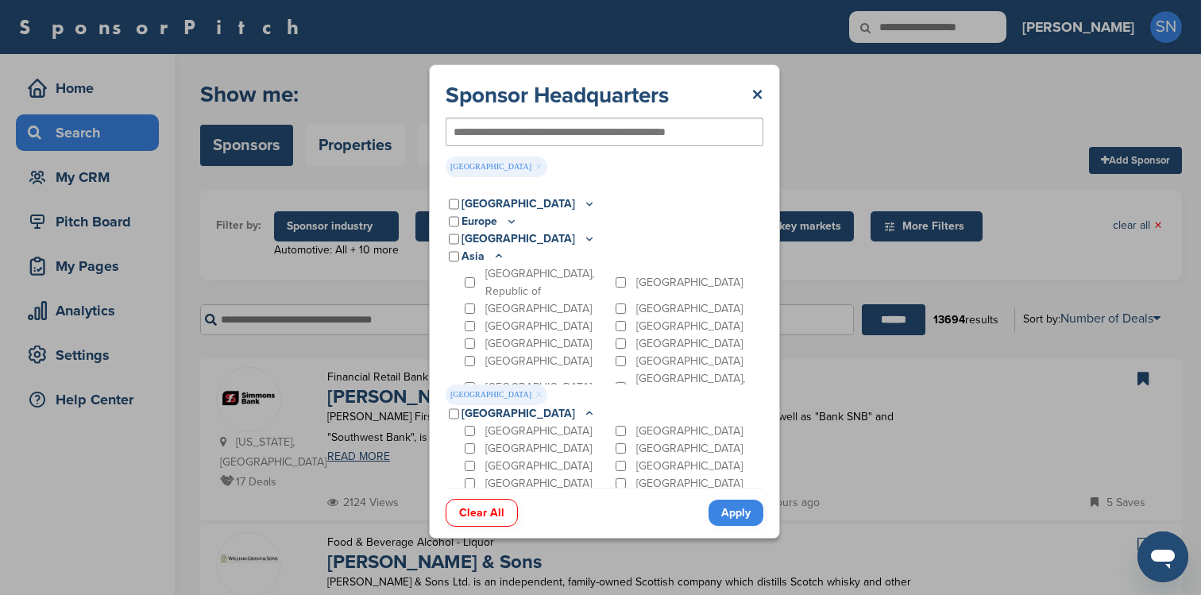
scroll to position [104, 0]
click at [496, 256] on icon at bounding box center [499, 255] width 6 height 2
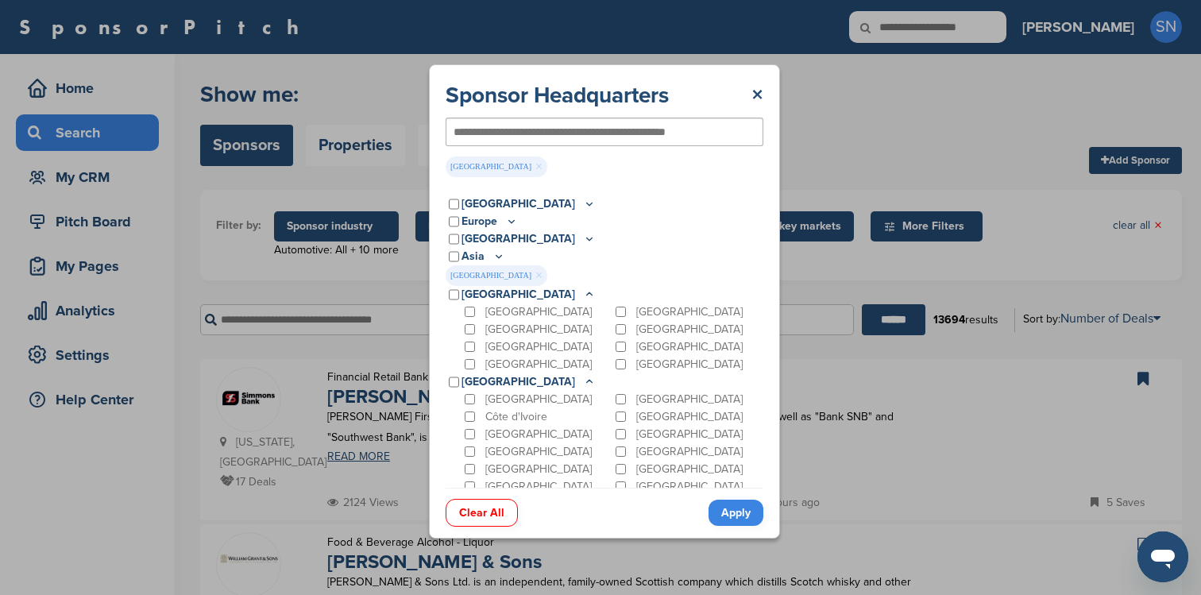
click at [587, 294] on icon at bounding box center [590, 293] width 6 height 2
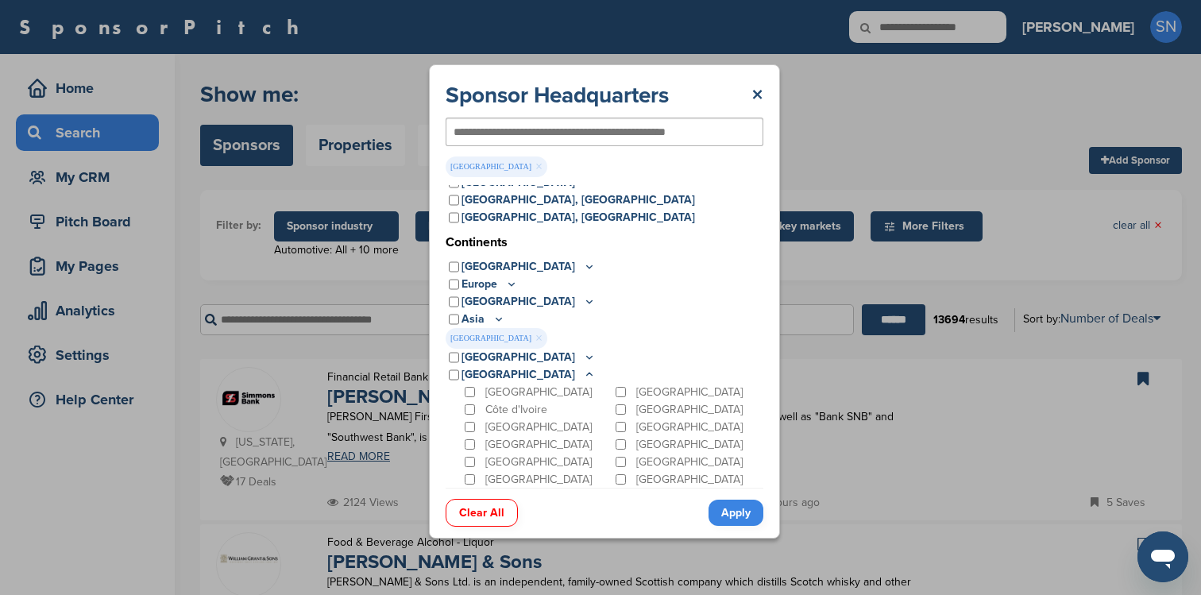
scroll to position [106, 0]
click at [583, 374] on icon at bounding box center [589, 375] width 13 height 14
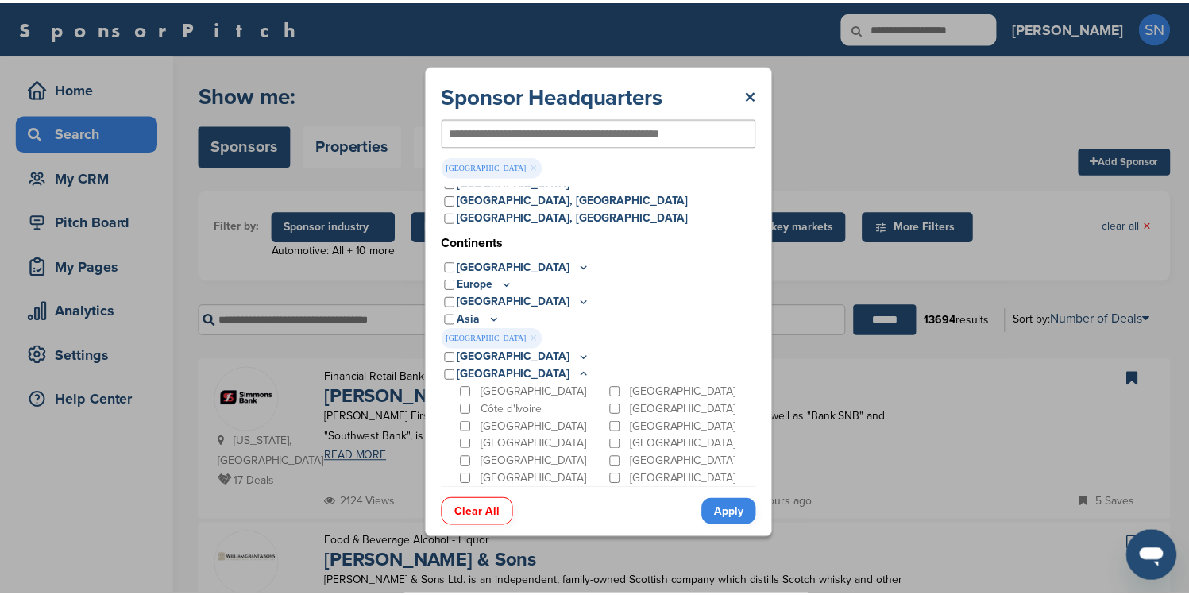
scroll to position [2, 0]
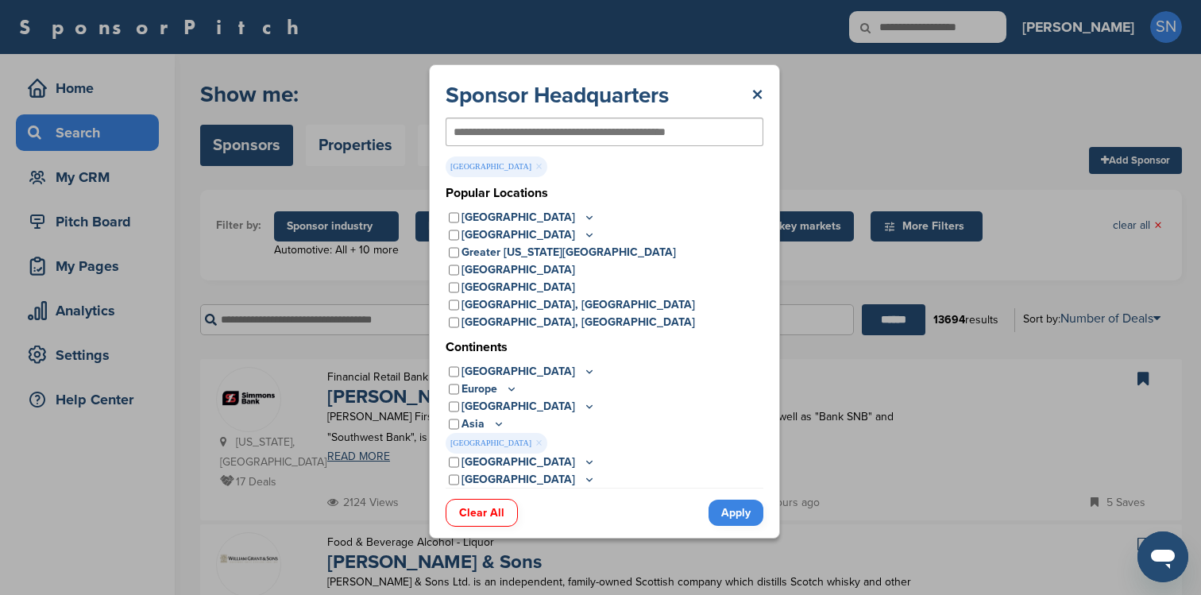
click at [730, 511] on link "Apply" at bounding box center [735, 513] width 55 height 26
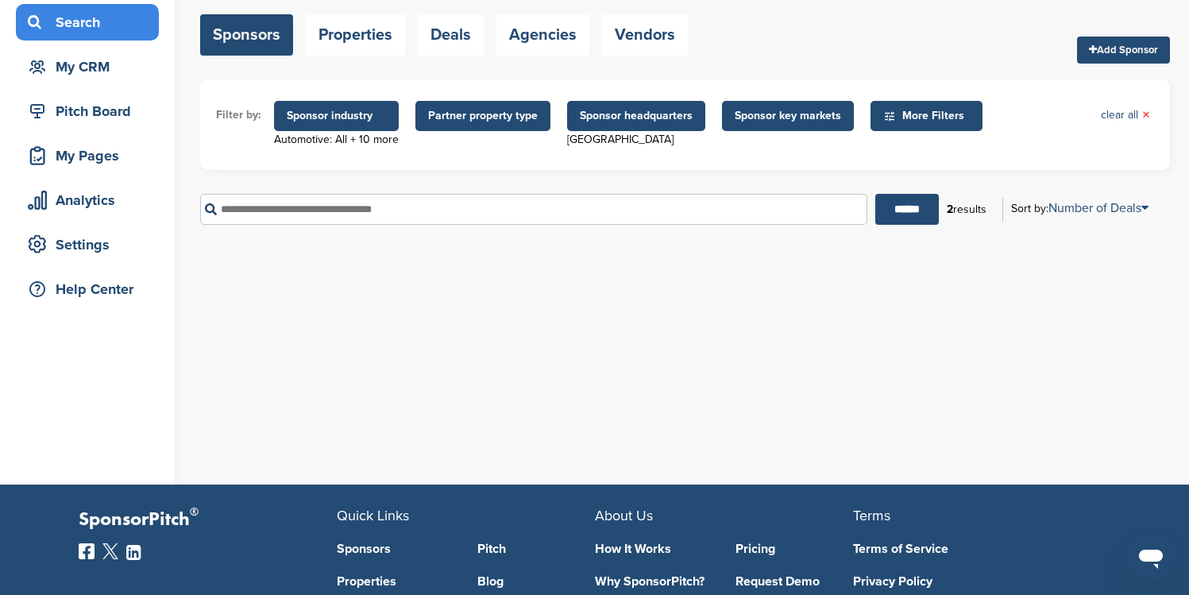
scroll to position [70, 0]
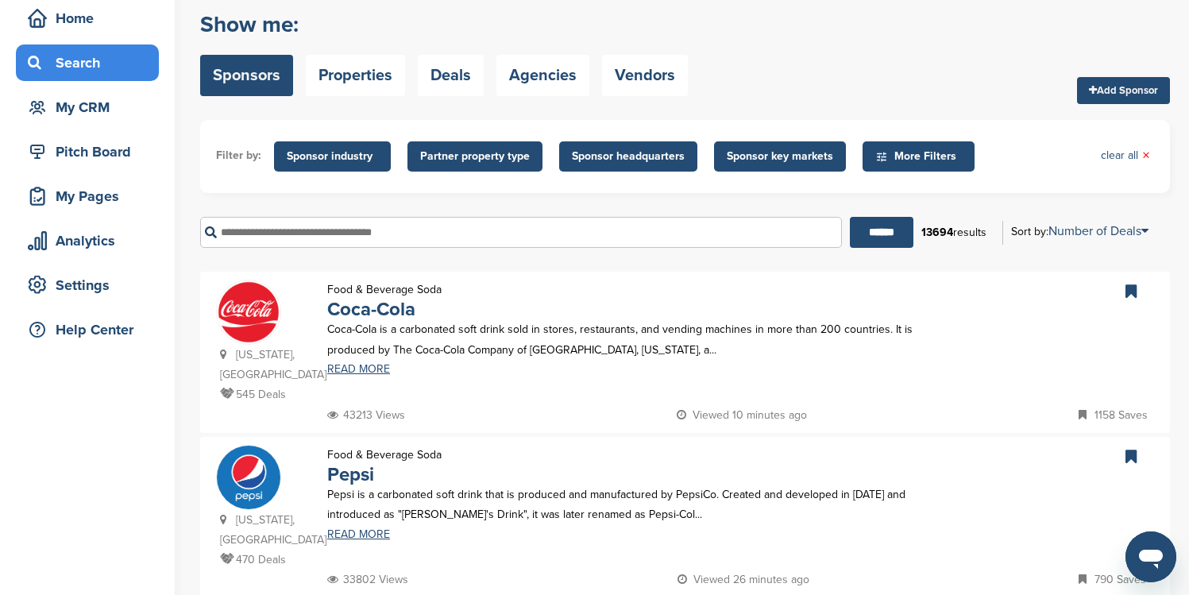
click at [310, 152] on span "Sponsor industry" at bounding box center [332, 156] width 91 height 17
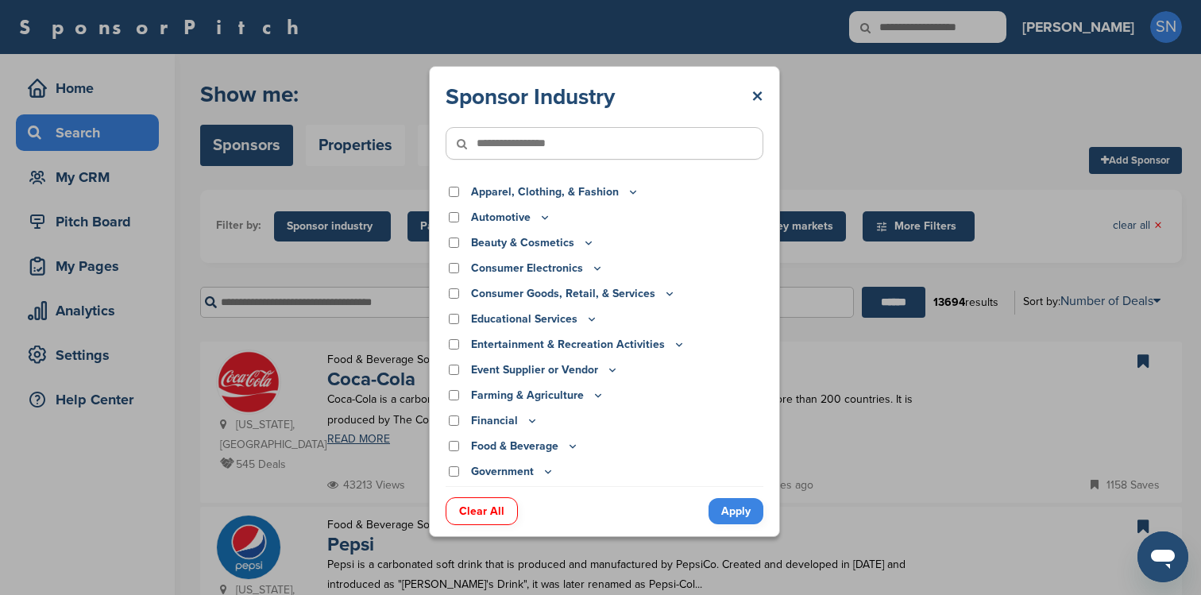
click at [452, 440] on div "Food & Beverage" at bounding box center [605, 446] width 318 height 17
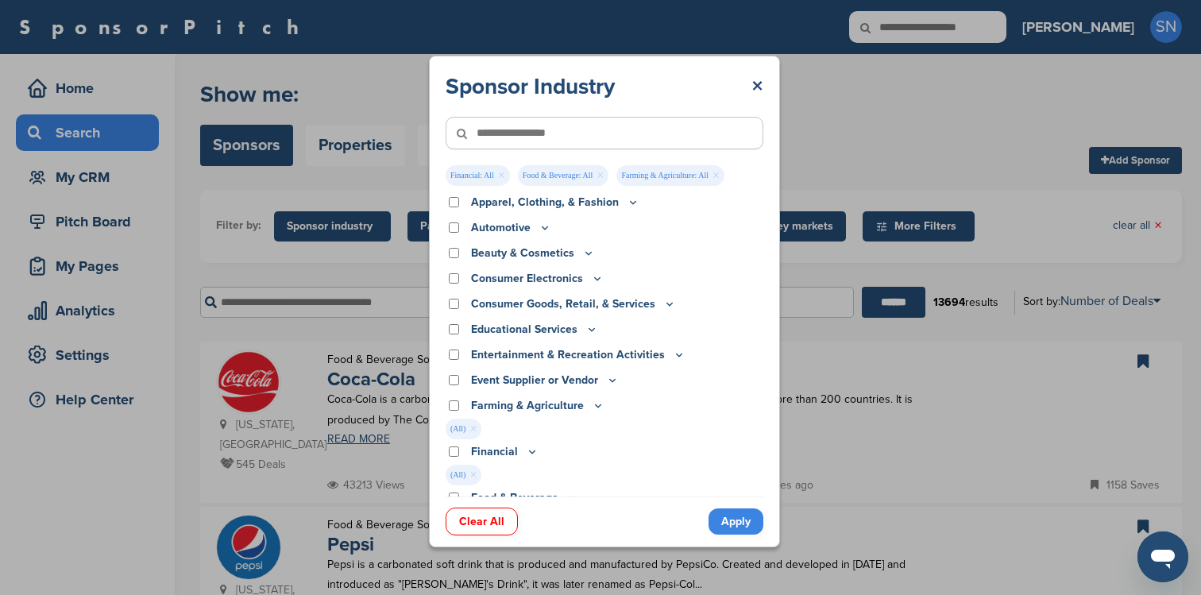
click at [451, 374] on div "Event Supplier or Vendor" at bounding box center [605, 380] width 318 height 17
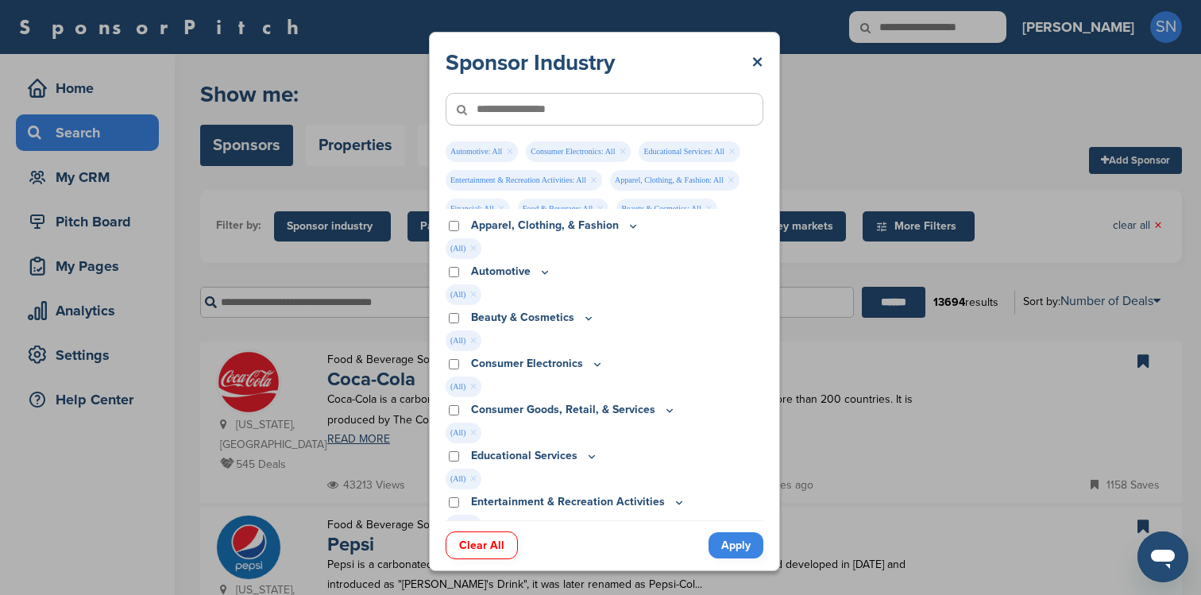
click at [743, 551] on link "Apply" at bounding box center [735, 545] width 55 height 26
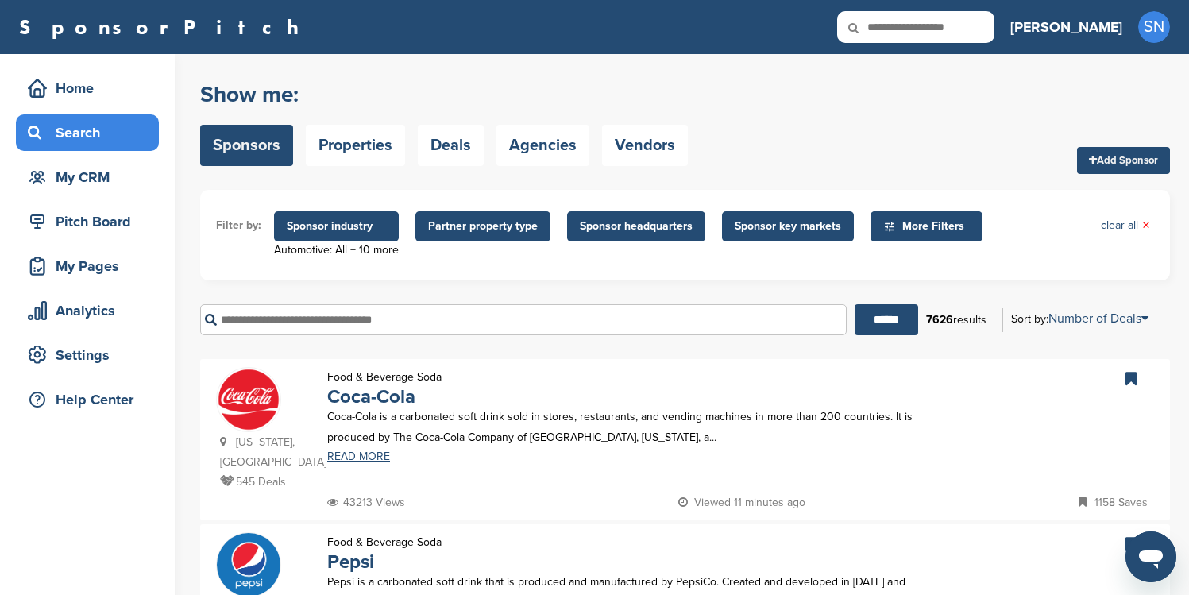
click at [601, 226] on span "Sponsor headquarters" at bounding box center [636, 226] width 113 height 17
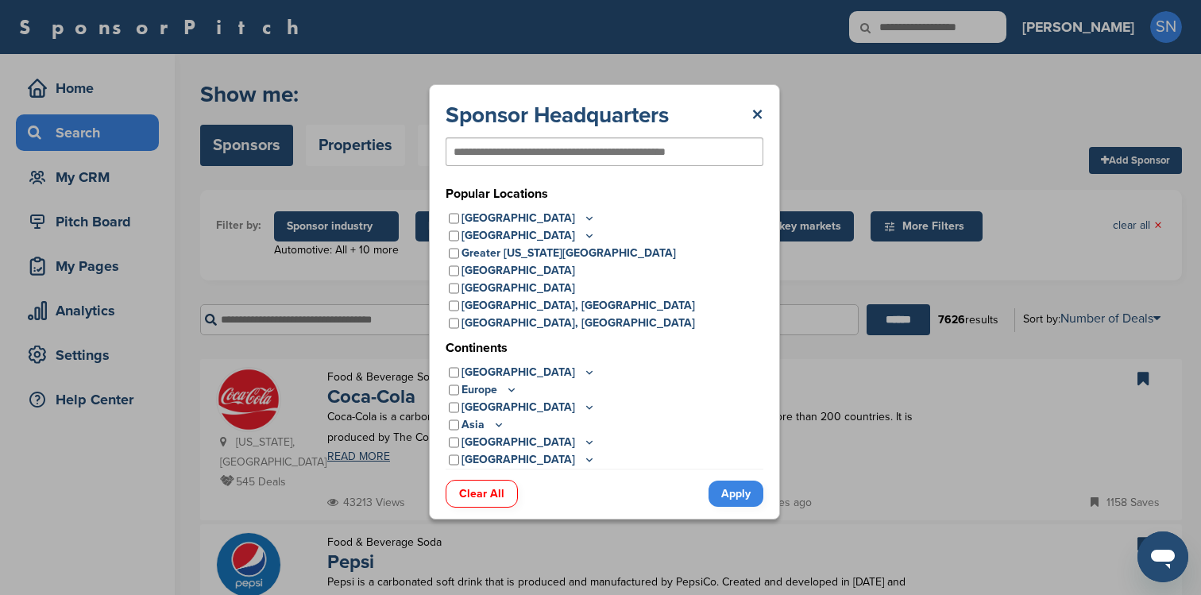
click at [492, 428] on icon at bounding box center [498, 425] width 13 height 14
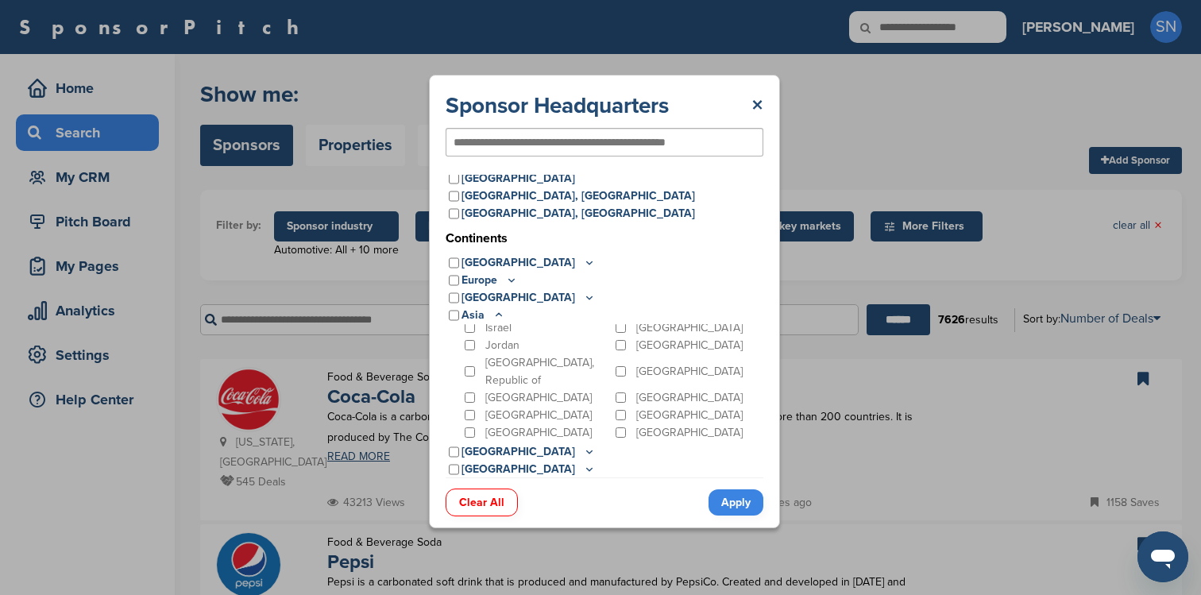
scroll to position [75, 0]
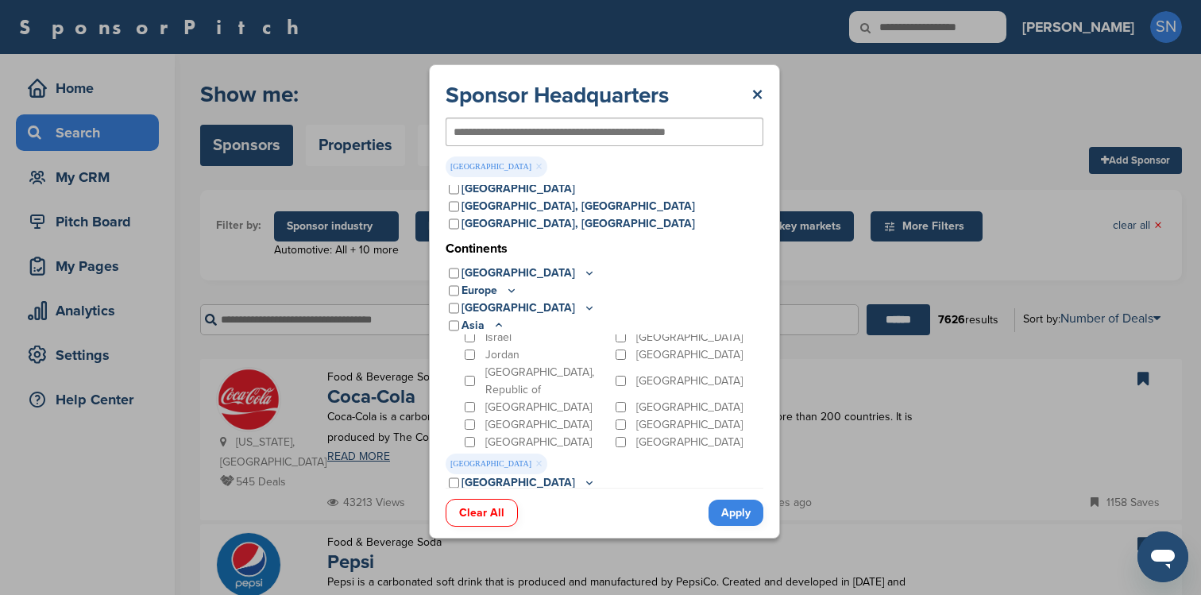
click at [716, 507] on link "Apply" at bounding box center [735, 513] width 55 height 26
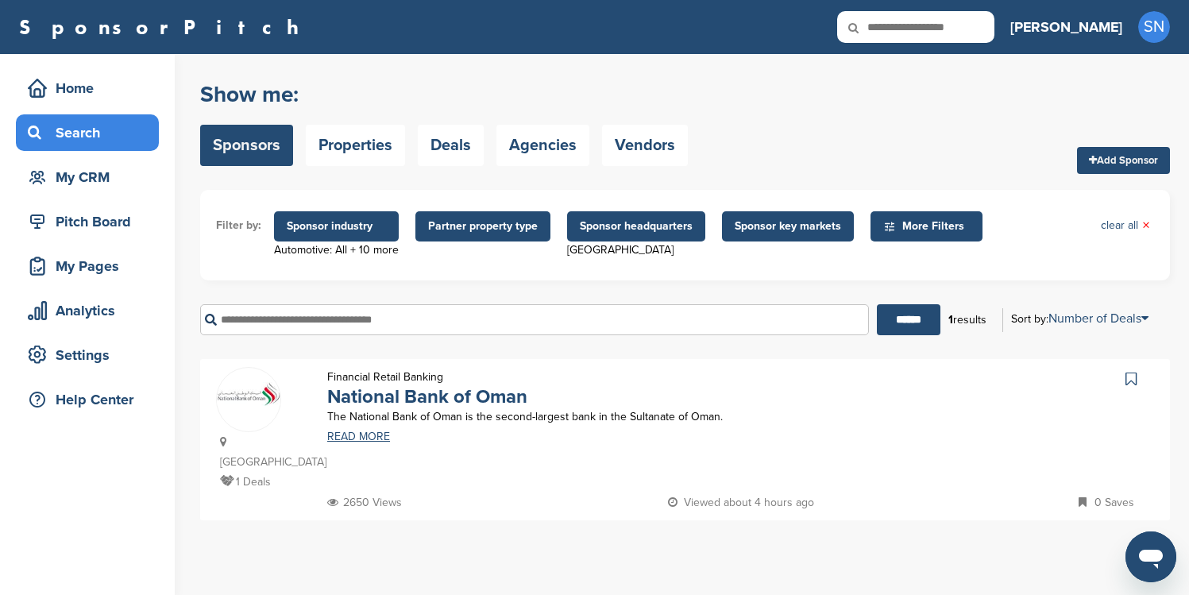
click at [587, 229] on span "Sponsor headquarters" at bounding box center [636, 226] width 113 height 17
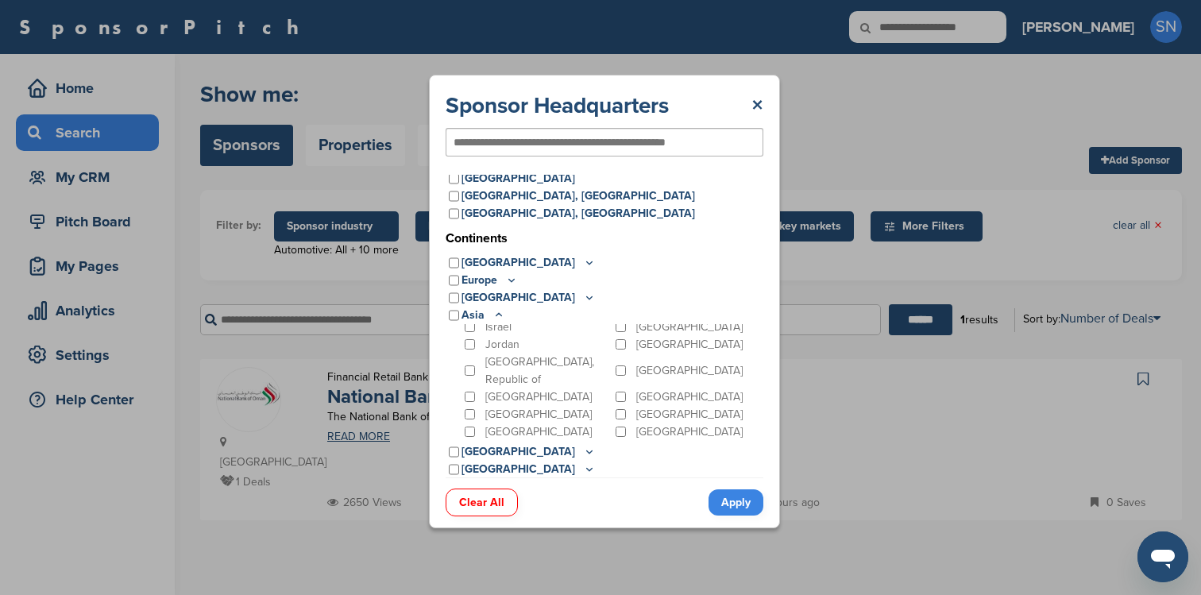
click at [719, 492] on link "Apply" at bounding box center [735, 502] width 55 height 26
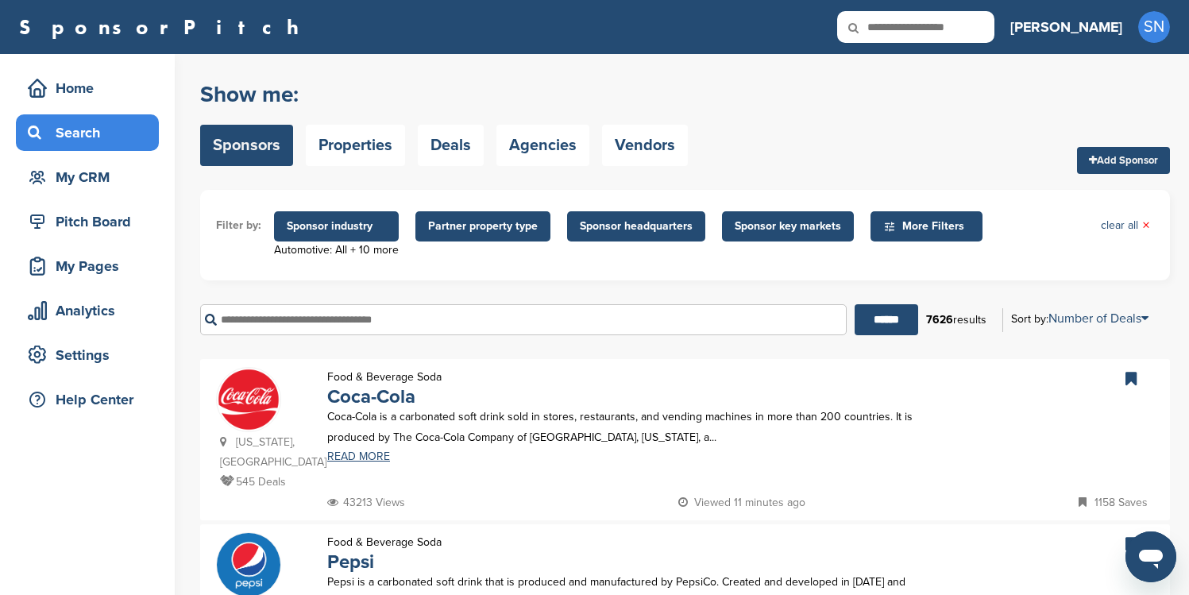
click at [616, 227] on span "Sponsor headquarters" at bounding box center [636, 226] width 113 height 17
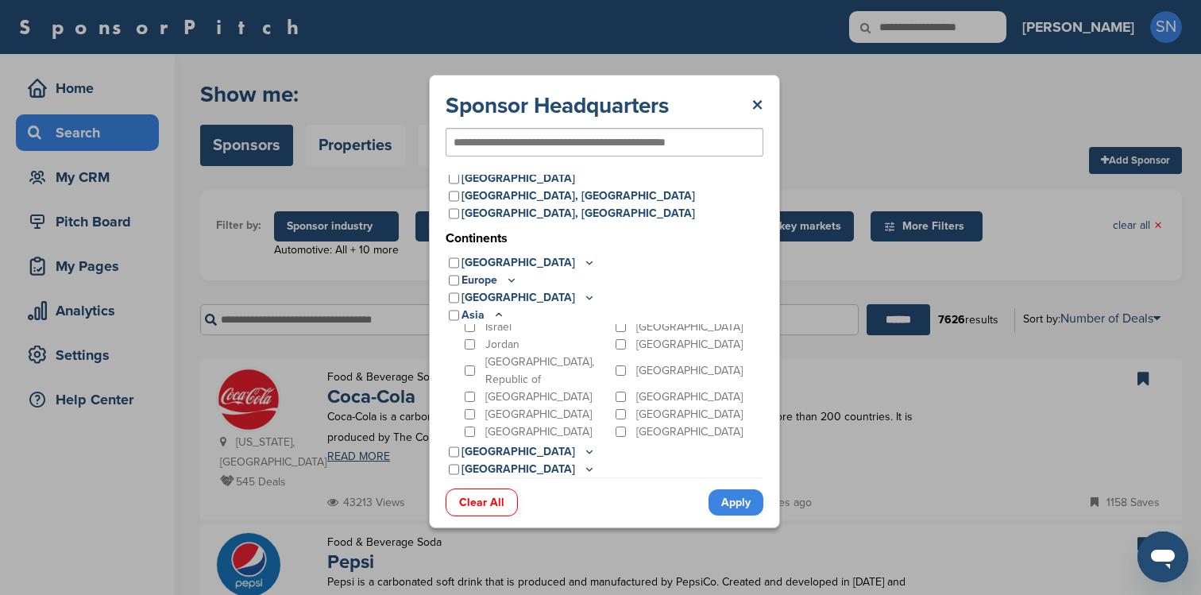
click at [496, 311] on icon at bounding box center [498, 315] width 13 height 14
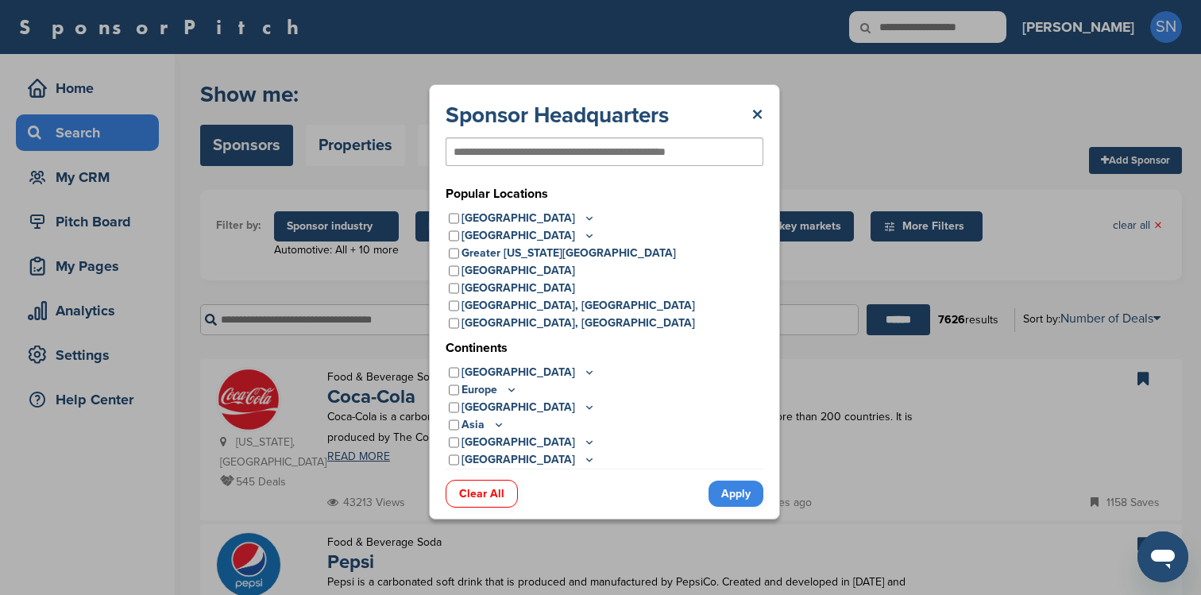
click at [583, 455] on icon at bounding box center [589, 460] width 13 height 14
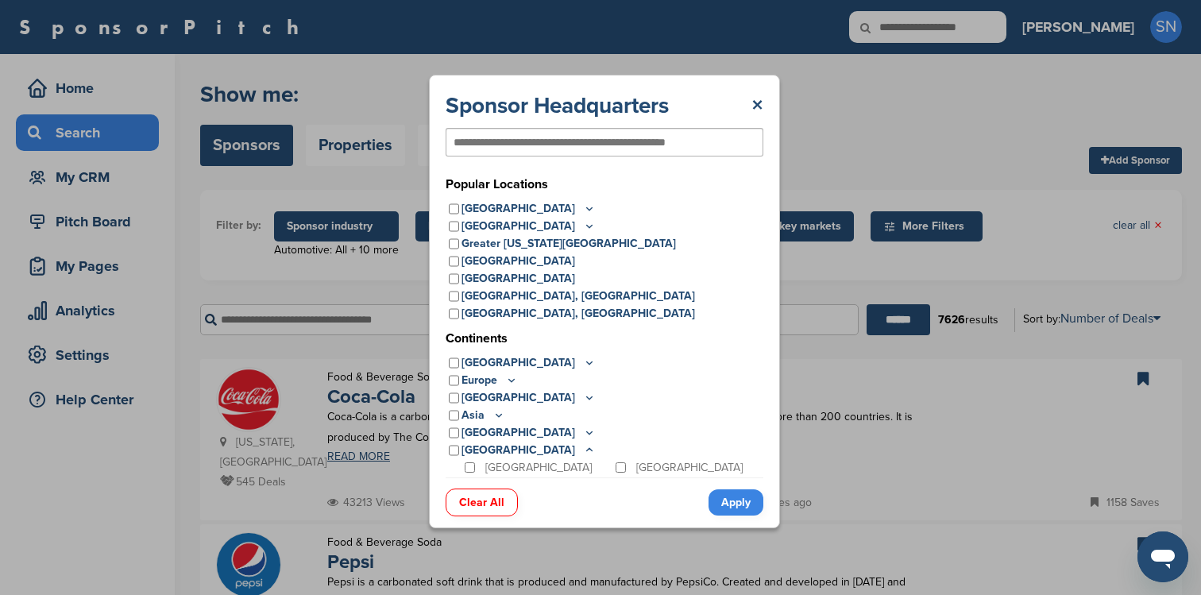
click at [583, 434] on icon at bounding box center [589, 433] width 13 height 14
click at [500, 415] on icon at bounding box center [499, 416] width 6 height 2
click at [583, 397] on icon at bounding box center [589, 398] width 13 height 14
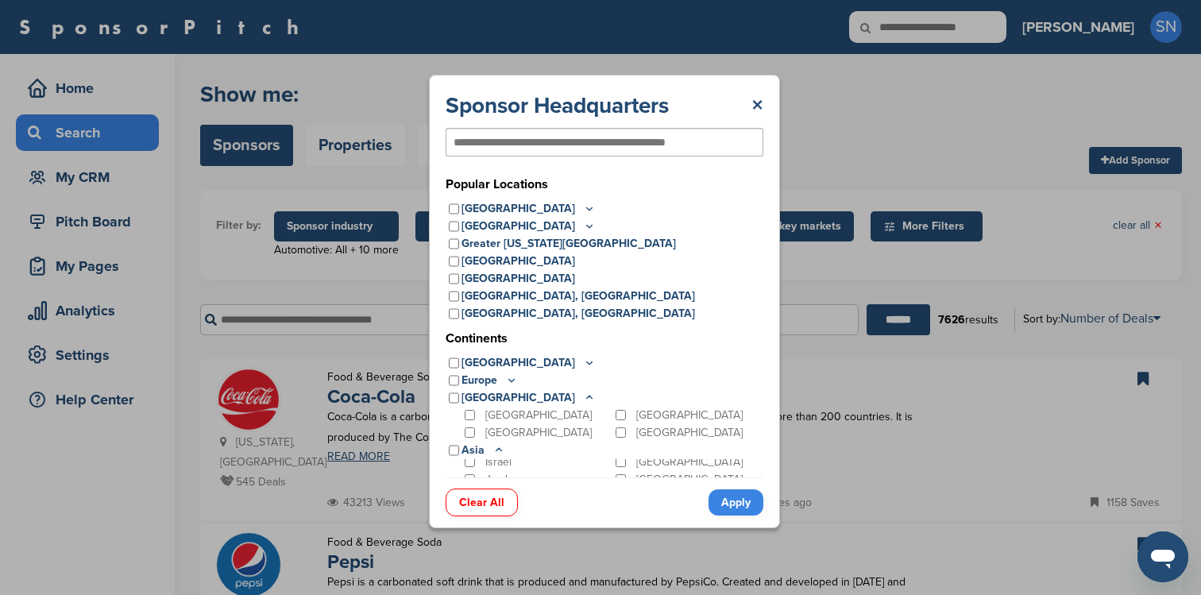
click at [509, 376] on icon at bounding box center [511, 380] width 13 height 14
click at [583, 363] on icon at bounding box center [589, 363] width 13 height 14
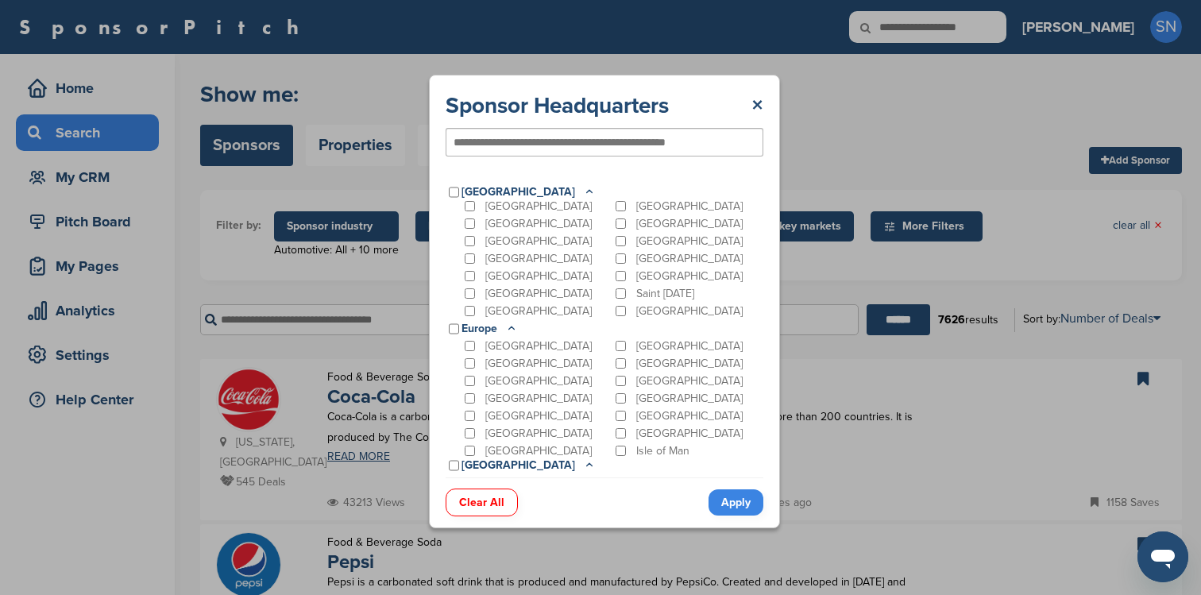
scroll to position [8, 0]
click at [583, 188] on icon at bounding box center [589, 192] width 13 height 14
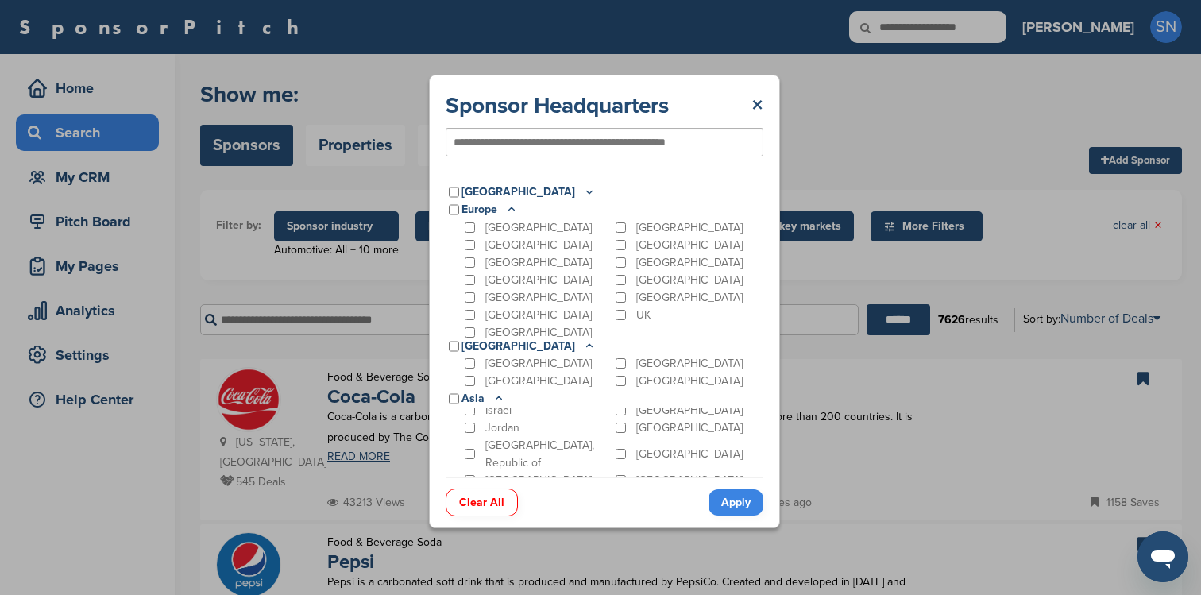
scroll to position [160, 0]
click at [512, 207] on icon at bounding box center [512, 208] width 6 height 2
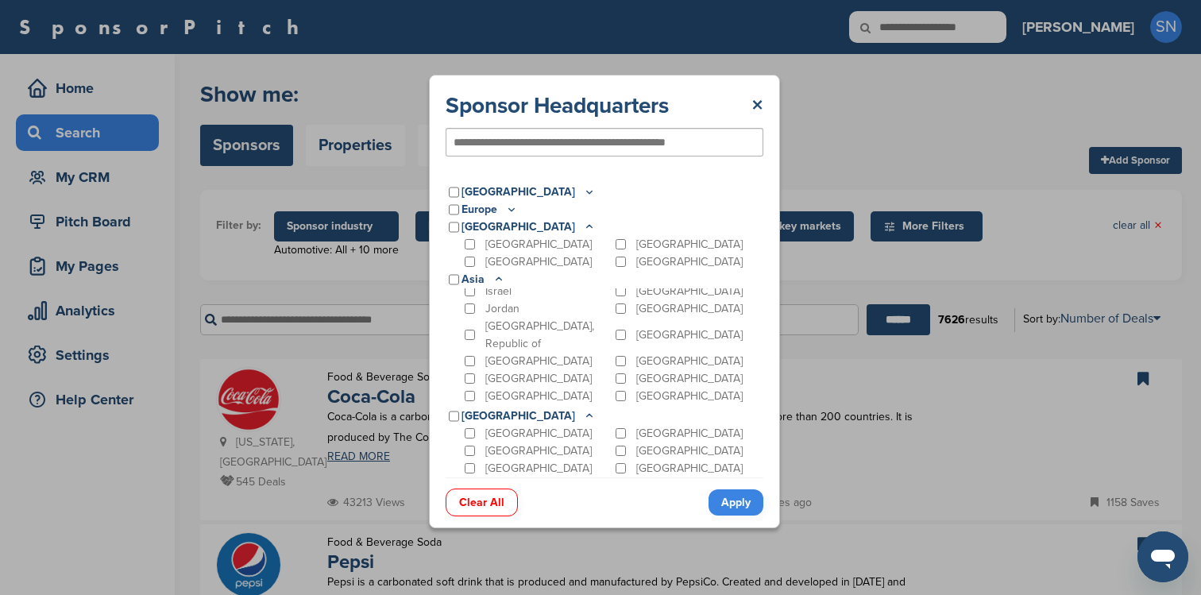
click at [583, 225] on icon at bounding box center [589, 227] width 13 height 14
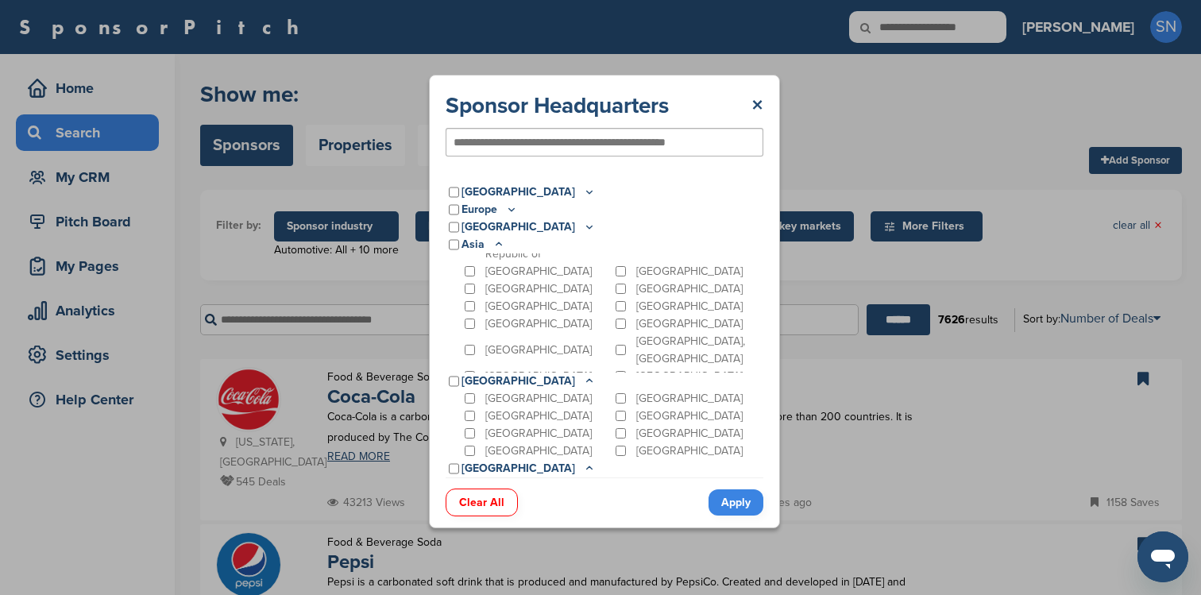
scroll to position [143, 0]
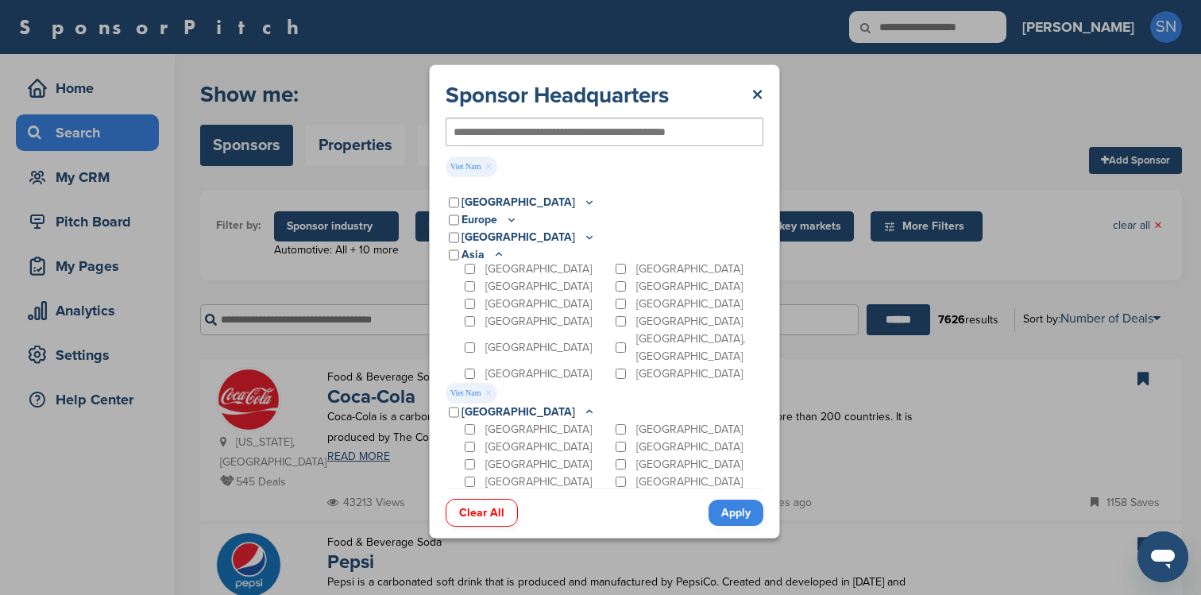
click at [499, 252] on icon at bounding box center [498, 255] width 13 height 14
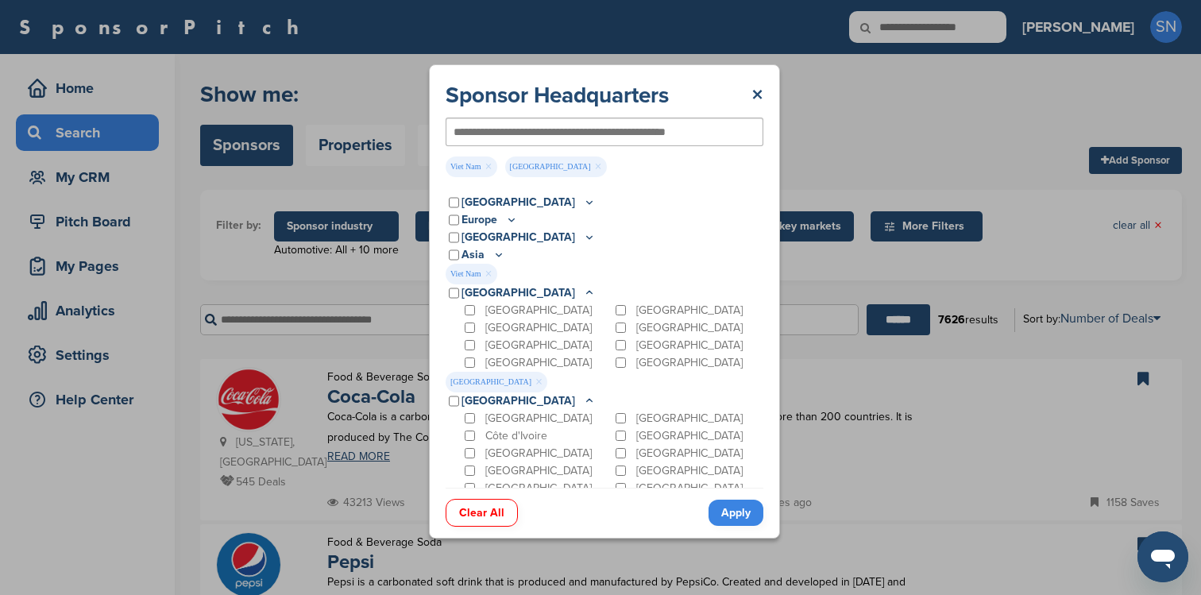
click at [587, 291] on icon at bounding box center [590, 292] width 6 height 2
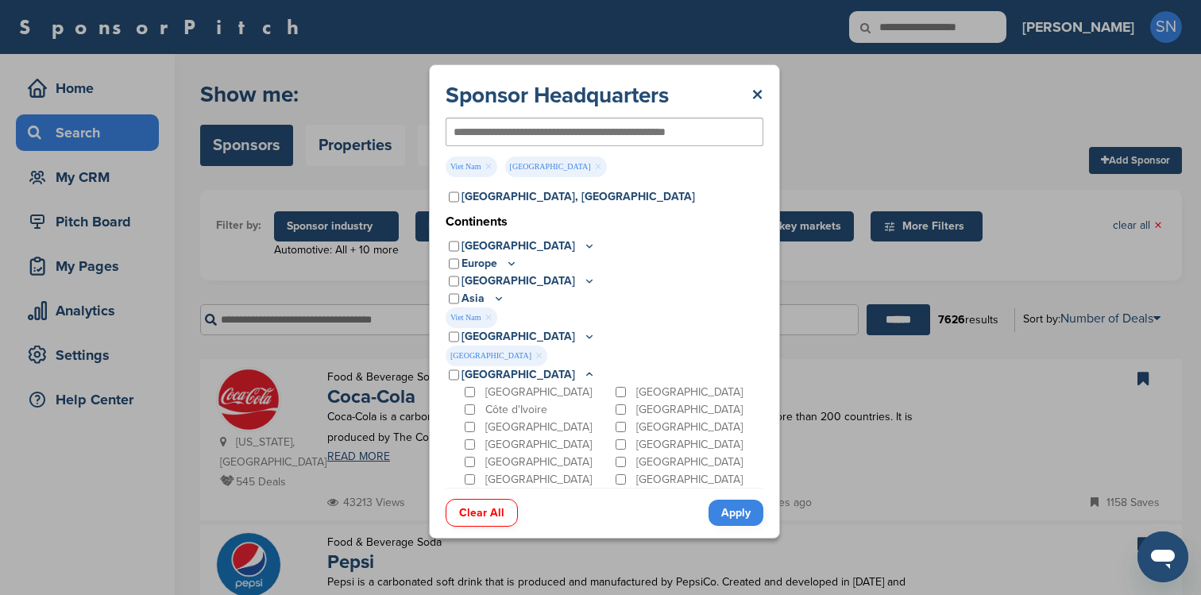
scroll to position [127, 0]
click at [583, 372] on icon at bounding box center [589, 375] width 13 height 14
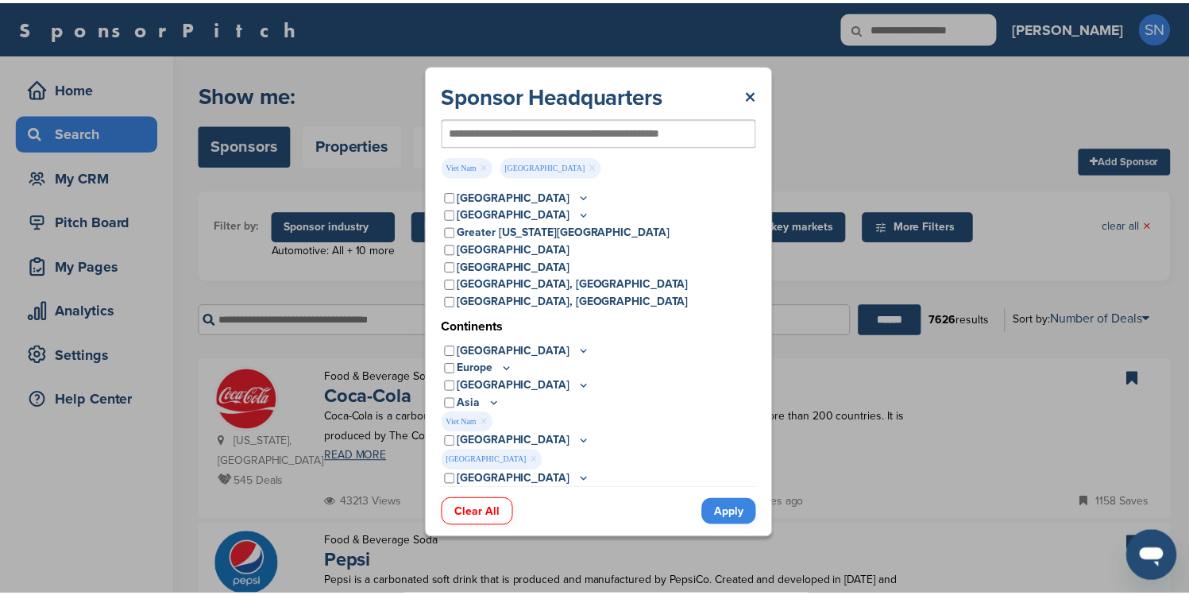
scroll to position [22, 0]
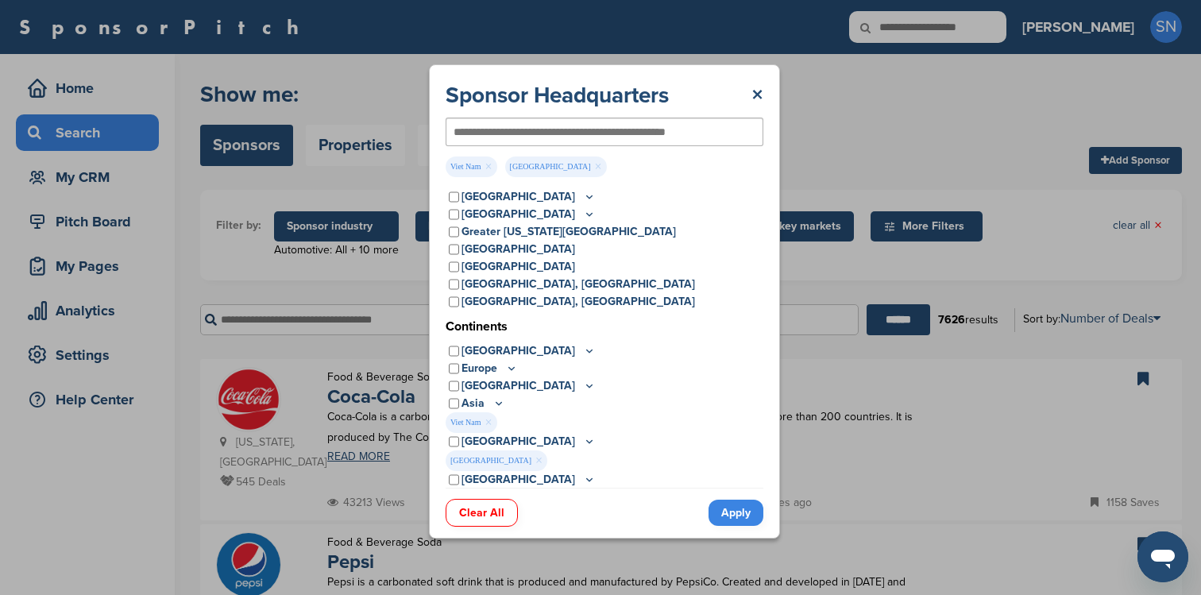
click at [735, 516] on link "Apply" at bounding box center [735, 513] width 55 height 26
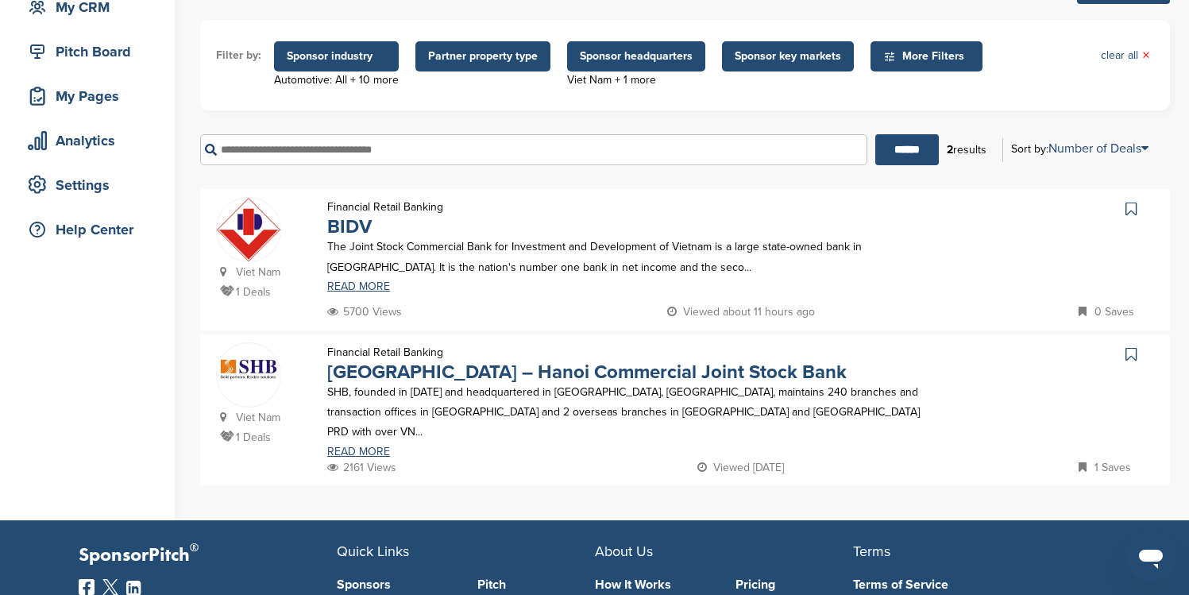
scroll to position [191, 0]
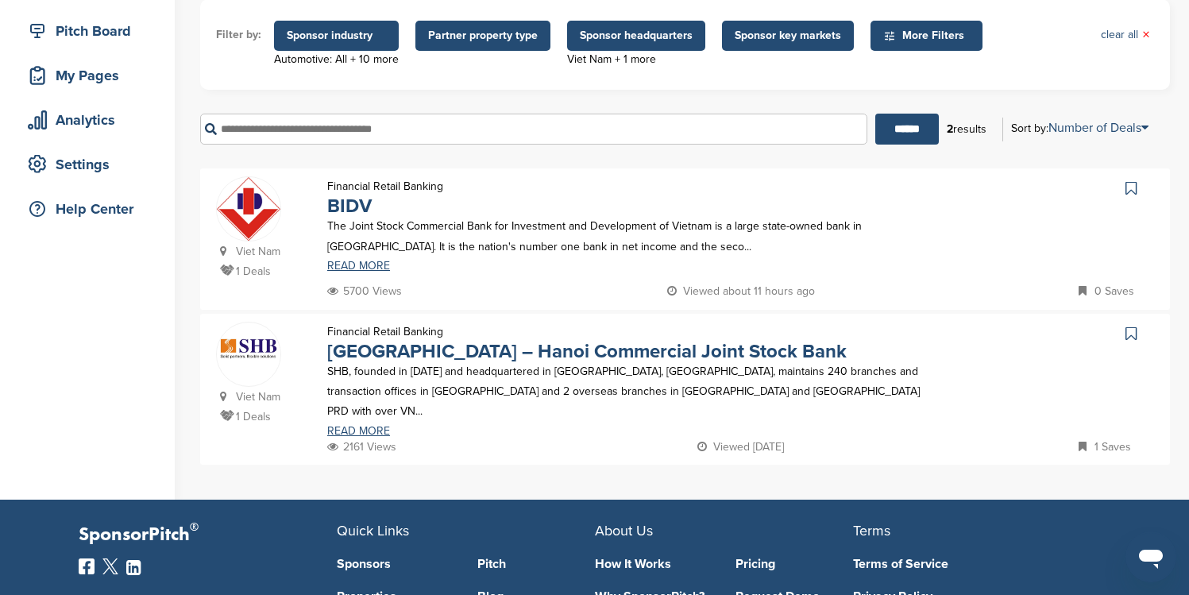
click at [632, 30] on span "Sponsor headquarters" at bounding box center [636, 35] width 113 height 17
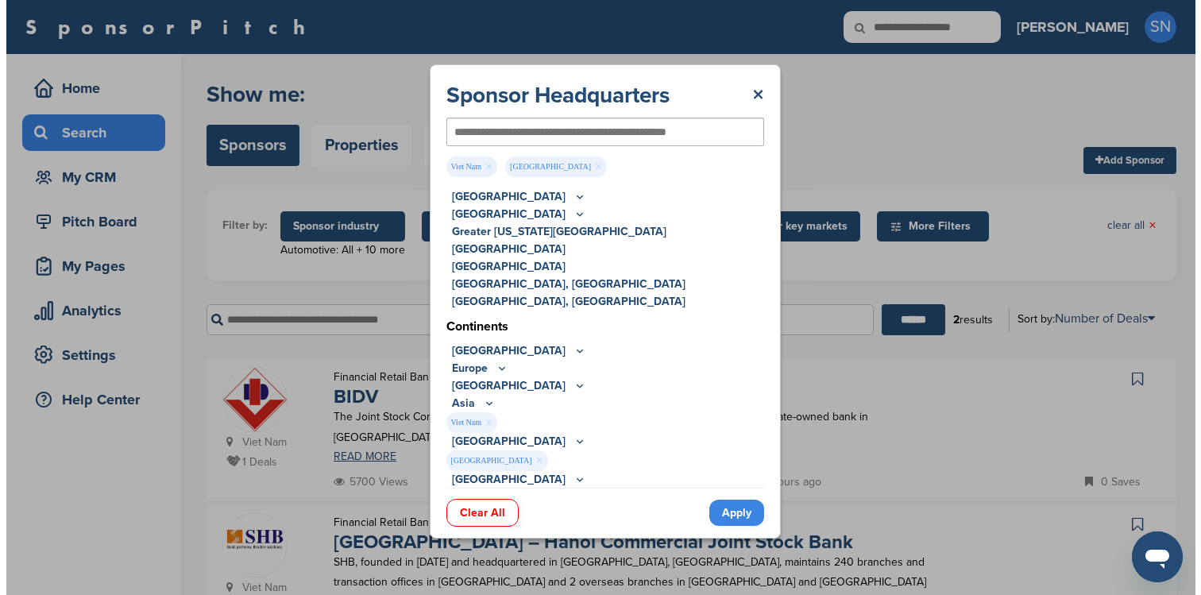
scroll to position [0, 0]
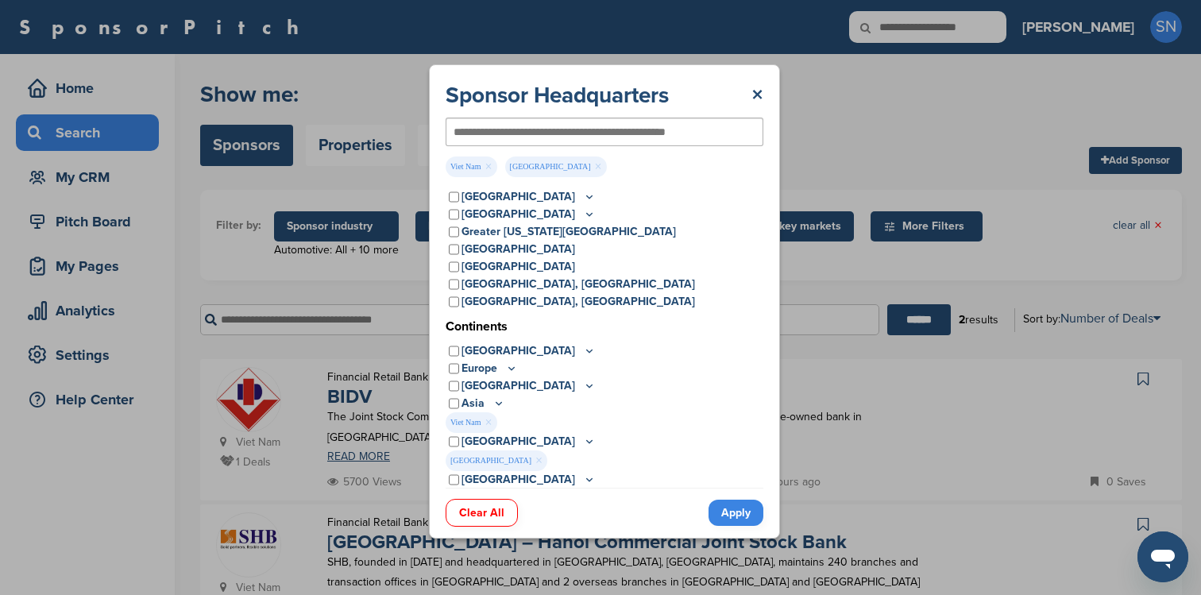
click at [504, 507] on link "Clear All" at bounding box center [482, 513] width 72 height 28
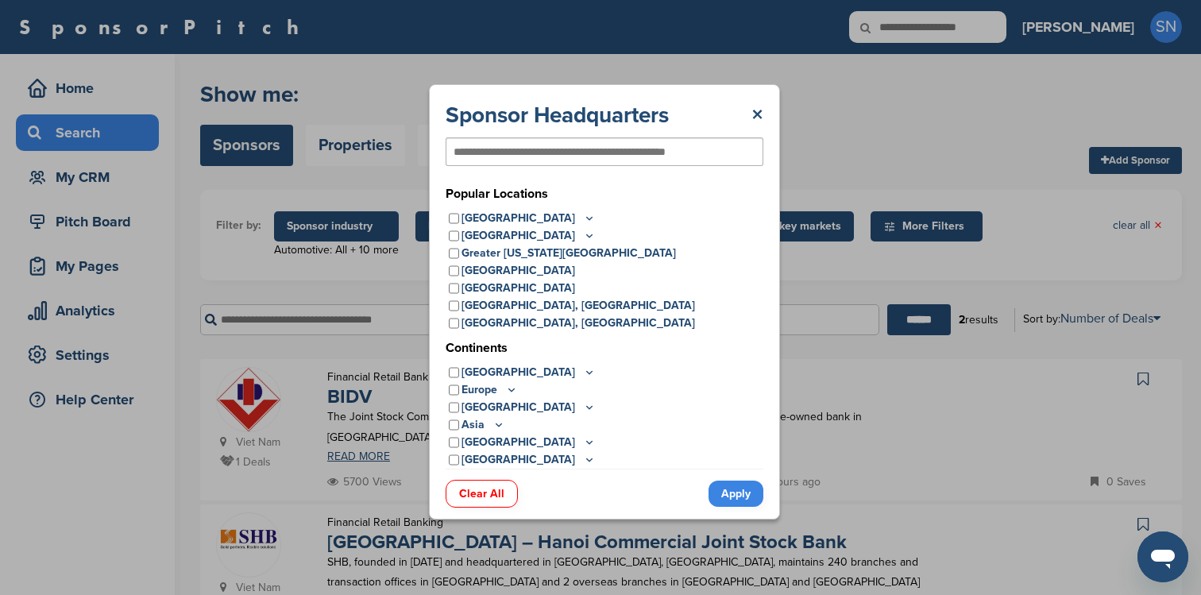
click at [725, 488] on link "Apply" at bounding box center [735, 493] width 55 height 26
